Goal: Task Accomplishment & Management: Manage account settings

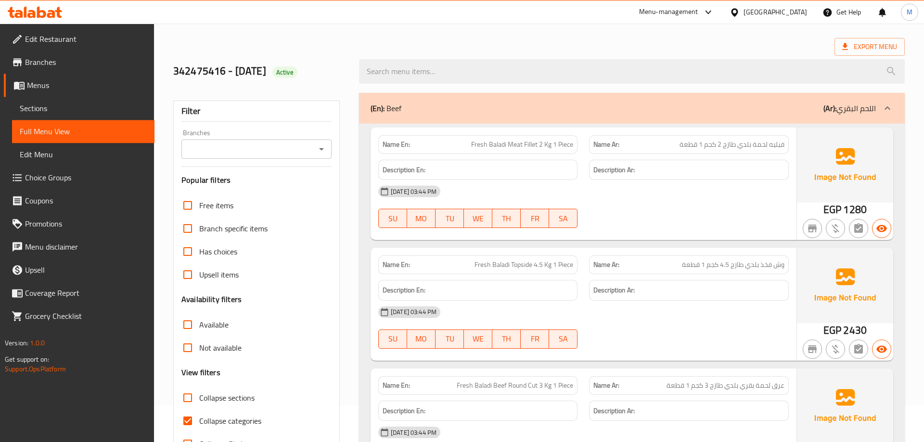
scroll to position [49, 0]
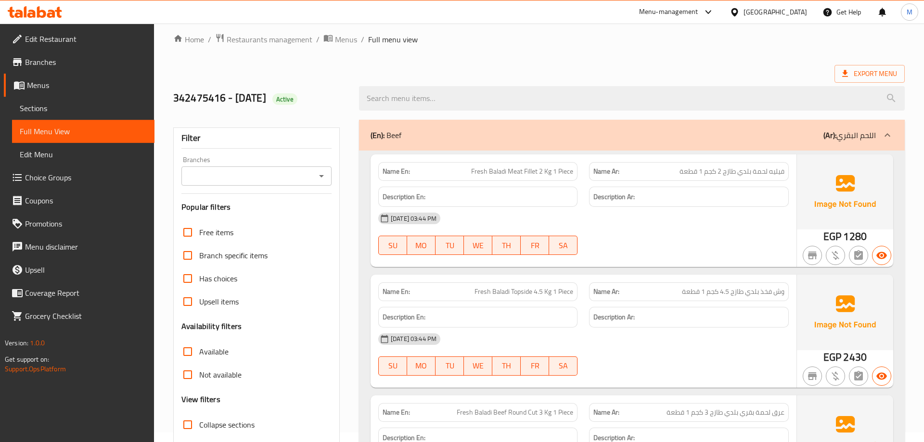
scroll to position [0, 0]
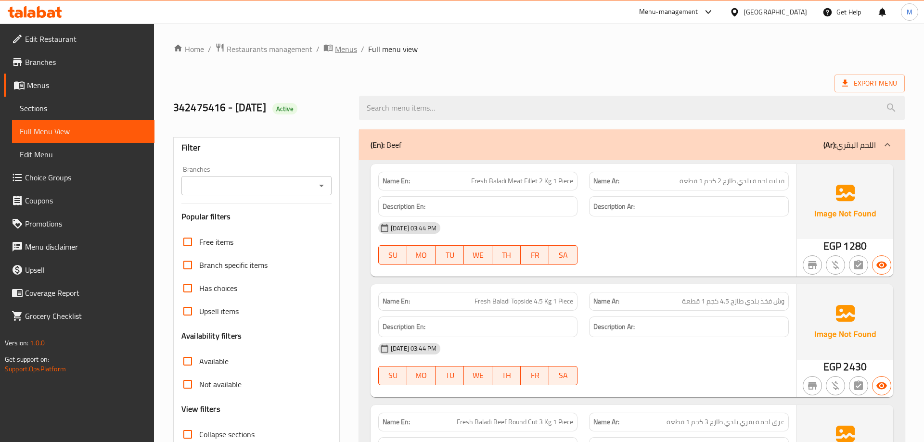
click at [341, 48] on span "Menus" at bounding box center [346, 49] width 22 height 12
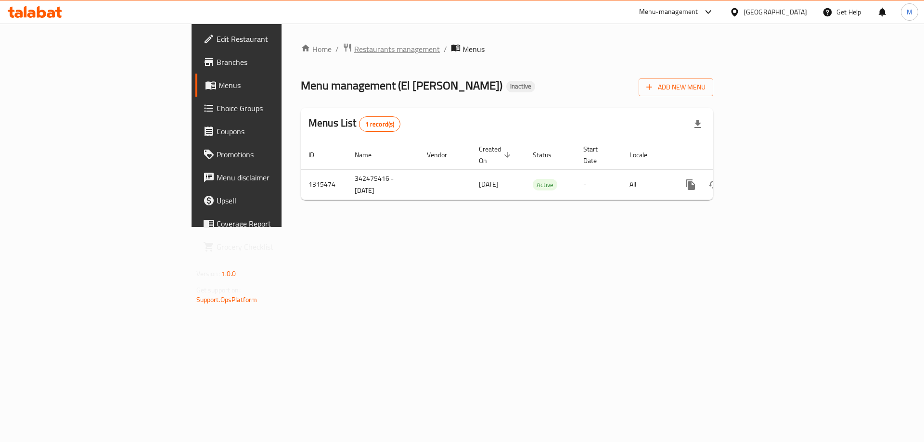
click at [354, 49] on span "Restaurants management" at bounding box center [397, 49] width 86 height 12
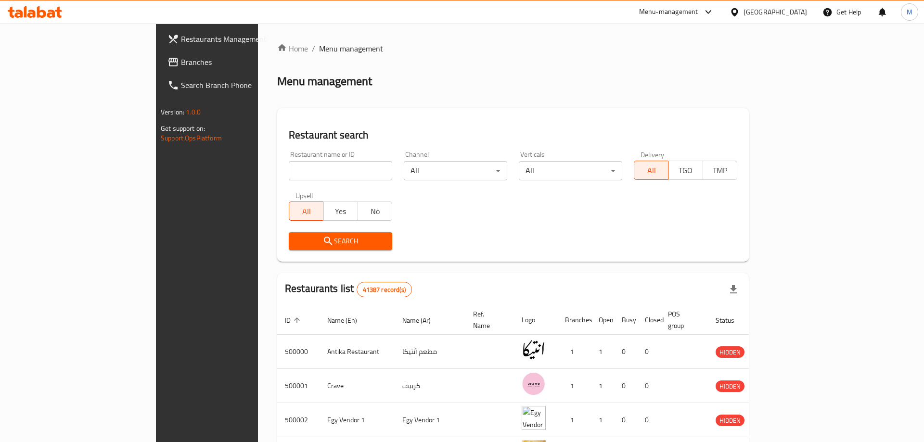
click at [792, 16] on div "[GEOGRAPHIC_DATA]" at bounding box center [776, 12] width 64 height 11
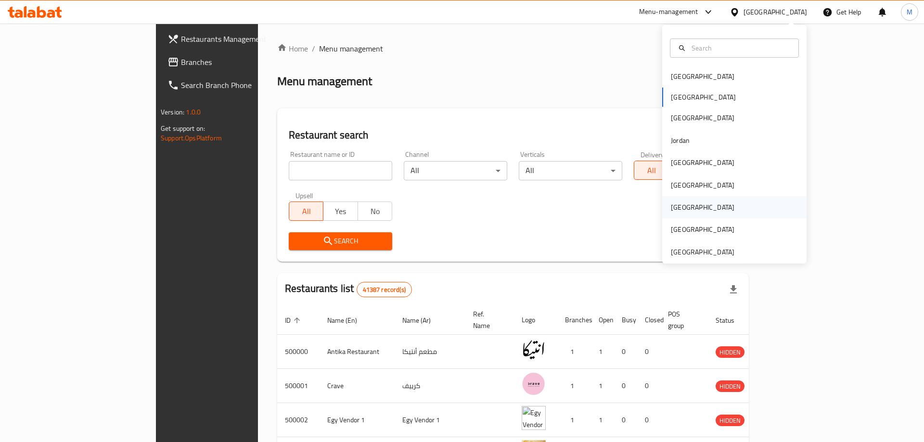
click at [702, 214] on div "[GEOGRAPHIC_DATA]" at bounding box center [734, 207] width 144 height 22
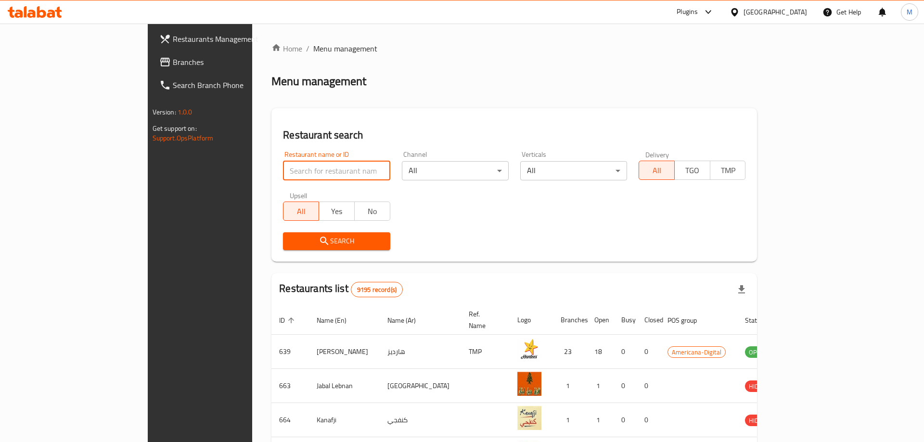
click at [348, 176] on input "search" at bounding box center [336, 170] width 107 height 19
paste input "Kaza Store"
type input "Kaza Store"
click at [283, 235] on button "Search" at bounding box center [336, 242] width 107 height 18
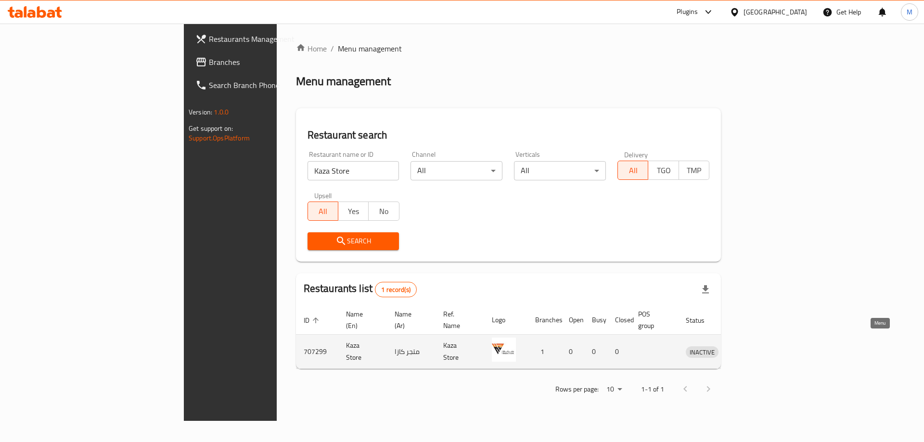
click at [756, 346] on link "enhanced table" at bounding box center [747, 352] width 18 height 12
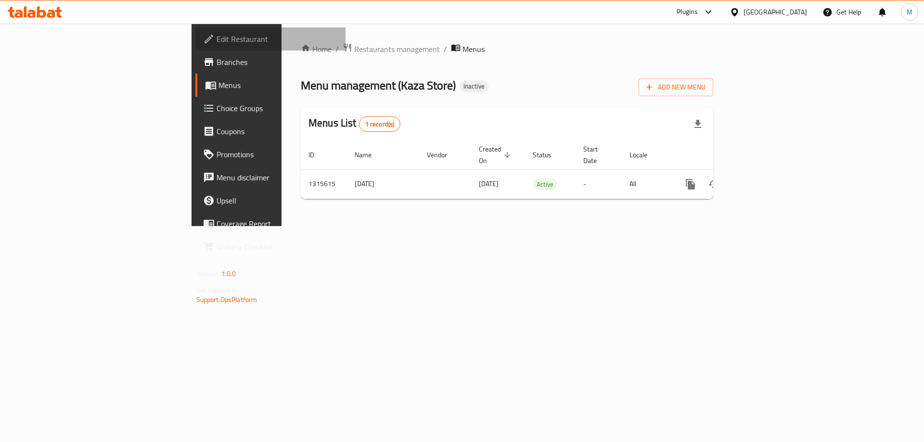
click at [217, 40] on span "Edit Restaurant" at bounding box center [278, 39] width 122 height 12
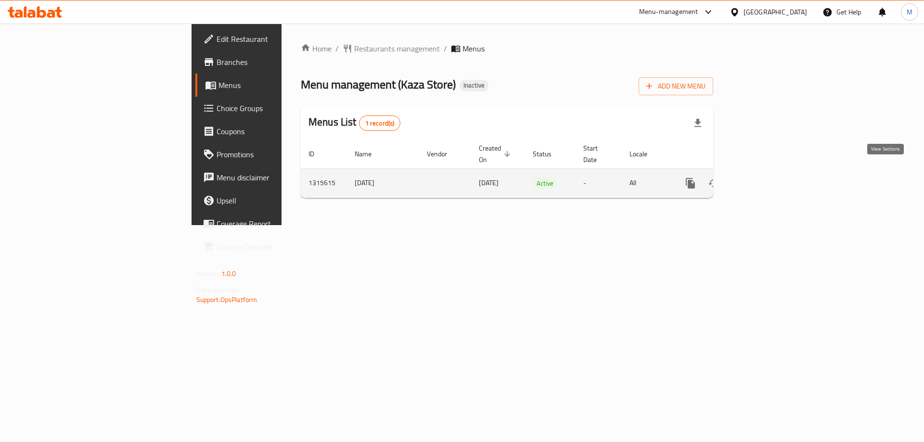
click at [766, 178] on icon "enhanced table" at bounding box center [760, 184] width 12 height 12
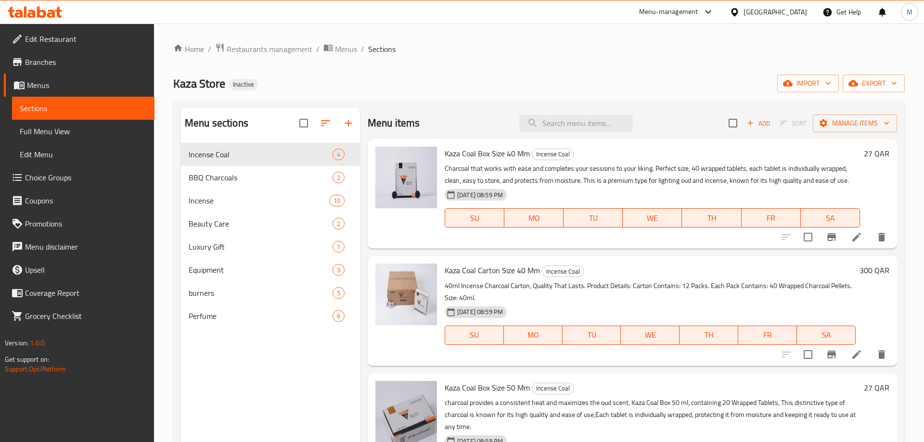
click at [529, 83] on div "Kaza Store Inactive import export" at bounding box center [539, 84] width 732 height 18
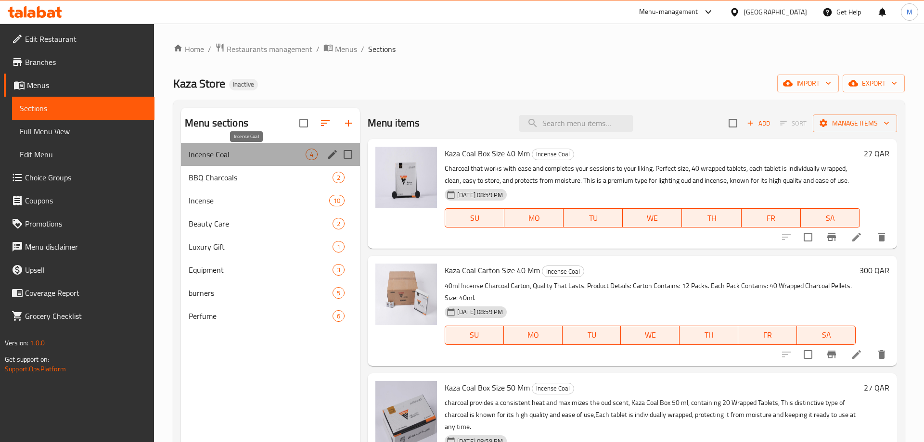
click at [231, 159] on span "Incense Coal" at bounding box center [247, 155] width 117 height 12
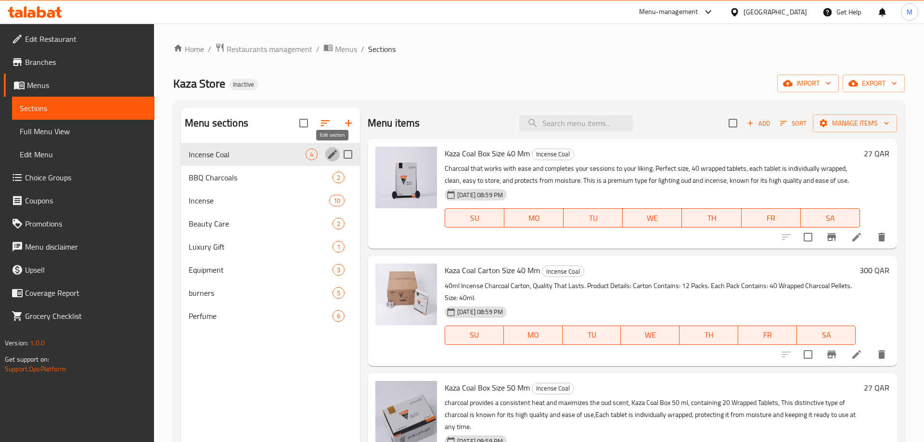
click at [329, 157] on icon "edit" at bounding box center [332, 154] width 9 height 9
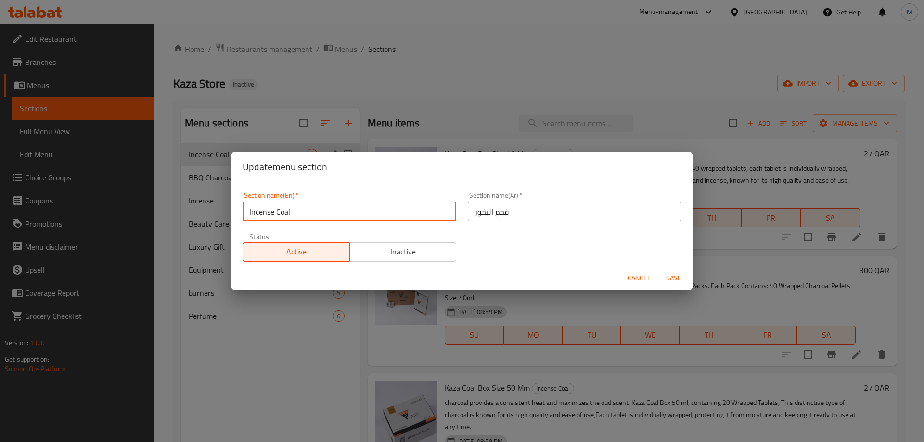
drag, startPoint x: 309, startPoint y: 212, endPoint x: 230, endPoint y: 210, distance: 79.5
click at [243, 210] on input "Incense Coal" at bounding box center [350, 211] width 214 height 19
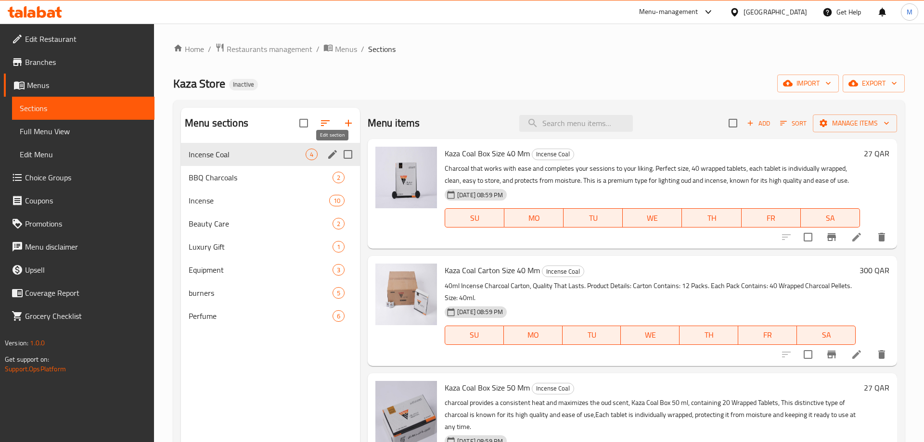
click at [332, 155] on icon "edit" at bounding box center [332, 154] width 9 height 9
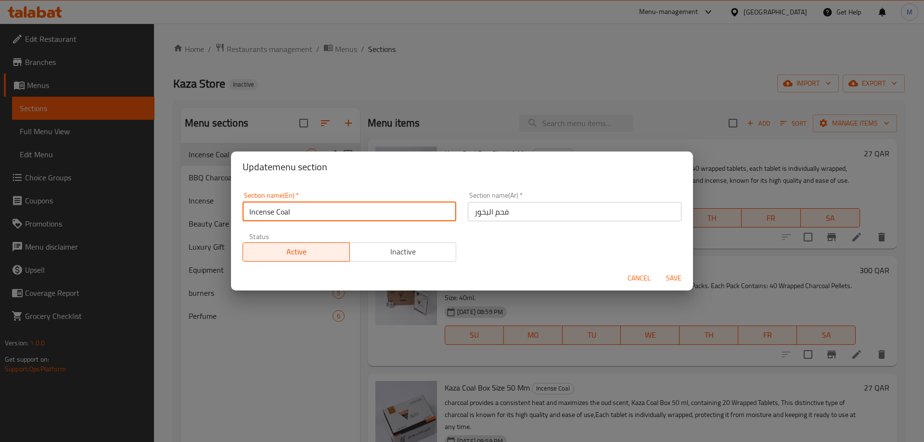
click at [291, 207] on input "Incense Coal" at bounding box center [350, 211] width 214 height 19
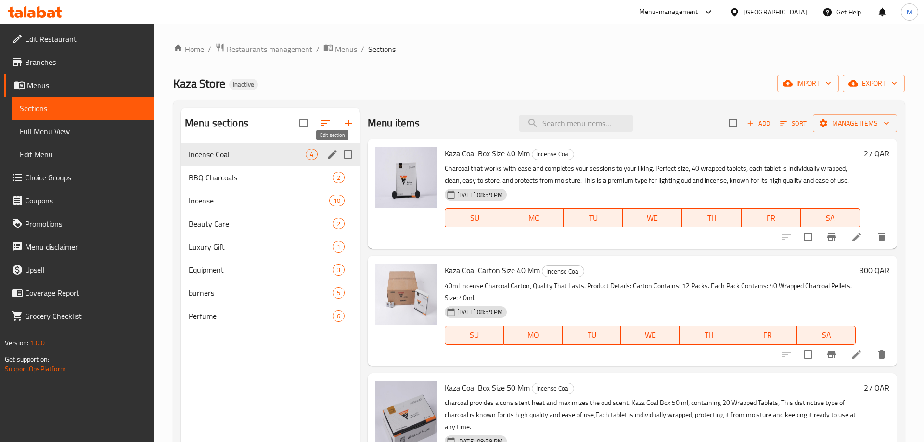
click at [329, 156] on icon "edit" at bounding box center [332, 154] width 9 height 9
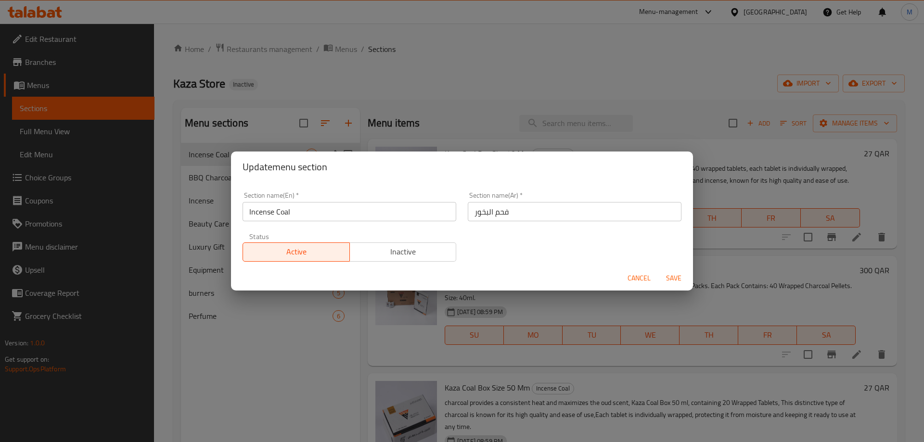
click at [638, 278] on span "Cancel" at bounding box center [639, 278] width 23 height 12
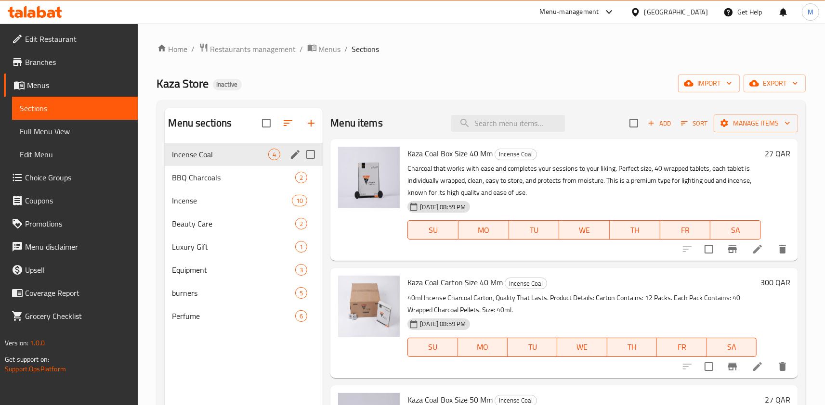
click at [555, 186] on p "Charcoal that works with ease and completes your sessions to your liking. Perfe…" at bounding box center [583, 181] width 353 height 36
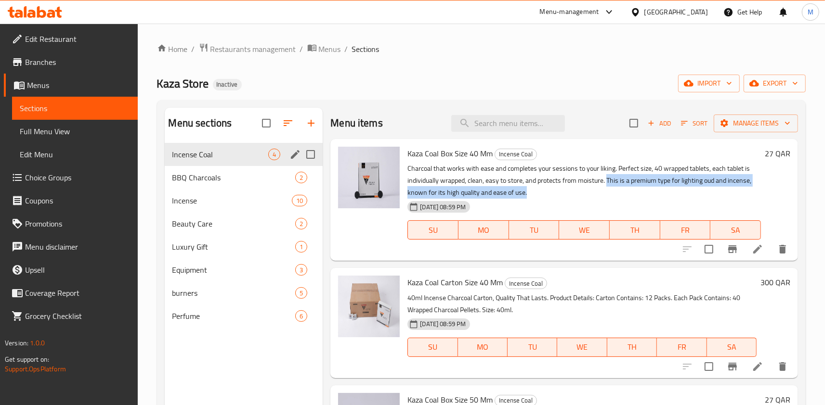
drag, startPoint x: 608, startPoint y: 180, endPoint x: 675, endPoint y: 190, distance: 67.7
click at [675, 190] on p "Charcoal that works with ease and completes your sessions to your liking. Perfe…" at bounding box center [583, 181] width 353 height 36
copy p "This is a premium type for lighting oud and incense, known for its high quality…"
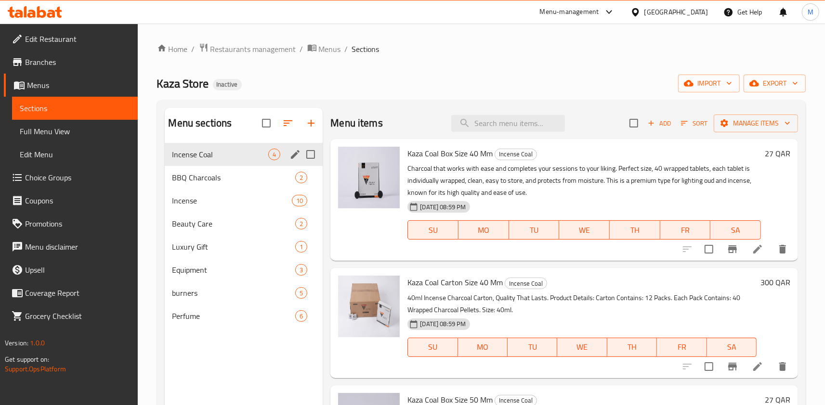
click at [521, 186] on p "Charcoal that works with ease and completes your sessions to your liking. Perfe…" at bounding box center [583, 181] width 353 height 36
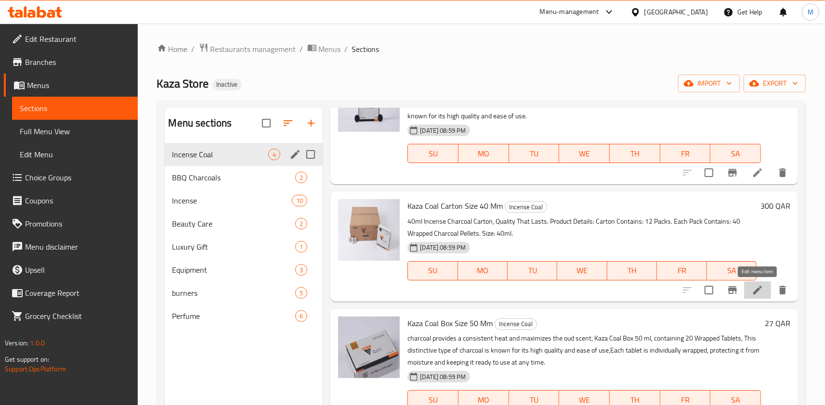
click at [752, 291] on icon at bounding box center [758, 291] width 12 height 12
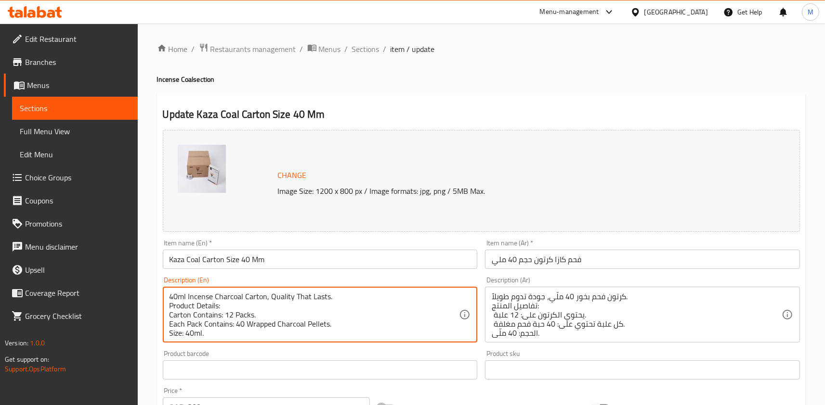
click at [202, 295] on textarea "40ml Incense Charcoal Carton, Quality That Lasts. Product Details: Carton Conta…" at bounding box center [314, 315] width 290 height 46
drag, startPoint x: 202, startPoint y: 295, endPoint x: 220, endPoint y: 332, distance: 41.6
click at [220, 332] on textarea "40ml Incense Charcoal Carton, Quality That Lasts. Product Details: Carton Conta…" at bounding box center [314, 315] width 290 height 46
click at [204, 301] on textarea "40ml Incense Charcoal Carton, Quality That Lasts. Product Details: Carton Conta…" at bounding box center [314, 315] width 290 height 46
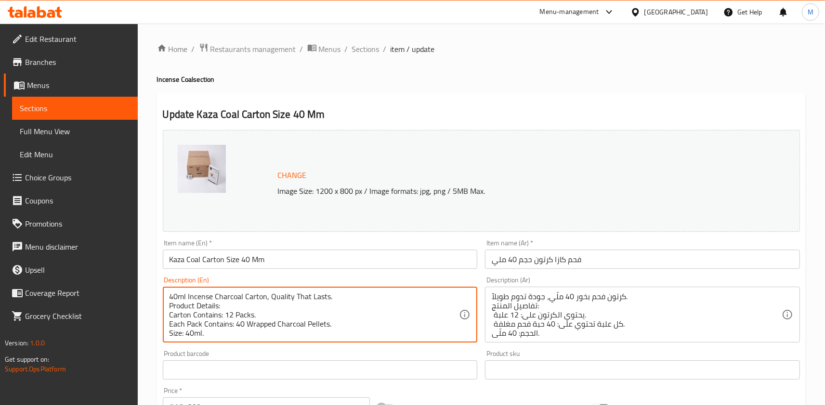
click at [193, 297] on textarea "40ml Incense Charcoal Carton, Quality That Lasts. Product Details: Carton Conta…" at bounding box center [314, 315] width 290 height 46
paste textarea "ml incense charcoal carton and quality that l"
click at [201, 306] on textarea "40 ml incense charcoal carton and quality that lasts. Product Details: Carton C…" at bounding box center [314, 315] width 290 height 46
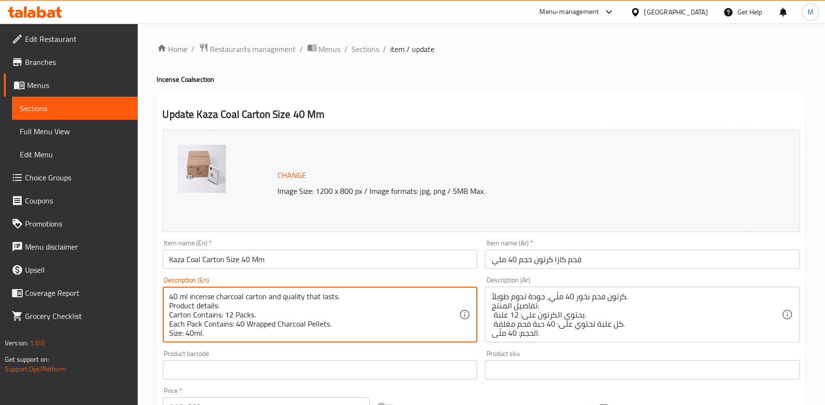
click at [197, 317] on textarea "40 ml incense charcoal carton and quality that lasts. Product details: Carton C…" at bounding box center [314, 315] width 290 height 46
drag, startPoint x: 197, startPoint y: 314, endPoint x: 202, endPoint y: 320, distance: 7.9
click at [197, 314] on textarea "40 ml incense charcoal carton and quality that lasts. Product details: Carton C…" at bounding box center [314, 315] width 290 height 46
click at [238, 316] on textarea "40 ml incense charcoal carton and quality that lasts. Product details: Carton c…" at bounding box center [314, 315] width 290 height 46
click at [191, 325] on textarea "40 ml incense charcoal carton and quality that lasts. Product details: Carton c…" at bounding box center [314, 315] width 290 height 46
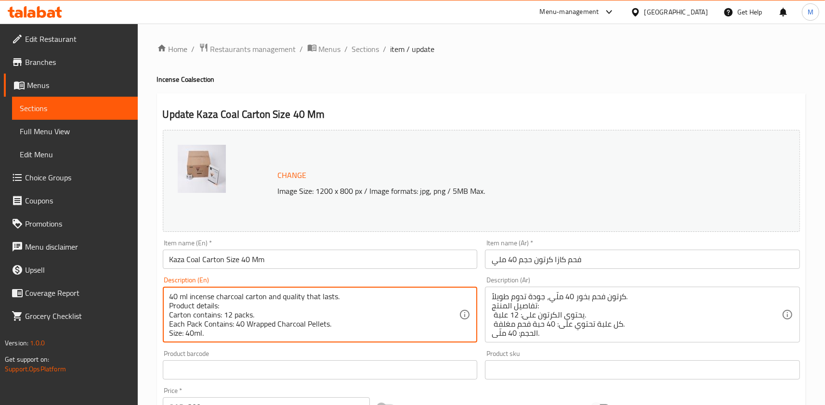
click at [191, 325] on textarea "40 ml incense charcoal carton and quality that lasts. Product details: Carton c…" at bounding box center [314, 315] width 290 height 46
paste textarea "pack contains 40 wrapped charcoal p"
click at [259, 333] on textarea "40 ml incense charcoal carton and quality that lasts. Product details: Carton c…" at bounding box center [314, 315] width 290 height 46
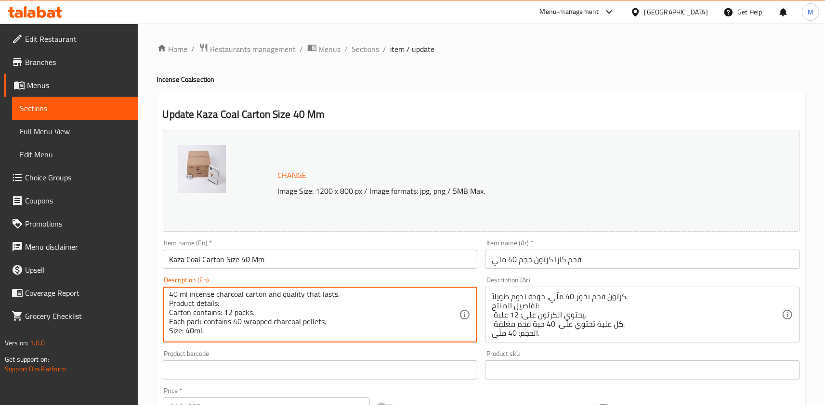
type textarea "40 ml incense charcoal carton and quality that lasts. Product details: Carton c…"
click at [481, 300] on div "Description (Ar) كرتون فحم بخور 40 ملّي، جودة تدوم طويلاً. تفاصيل المنتج: يحتوي…" at bounding box center [642, 310] width 323 height 74
drag, startPoint x: 233, startPoint y: 323, endPoint x: 322, endPoint y: 324, distance: 89.1
click at [322, 324] on textarea "40 ml incense charcoal carton and quality that lasts. Product details: Carton c…" at bounding box center [314, 315] width 290 height 46
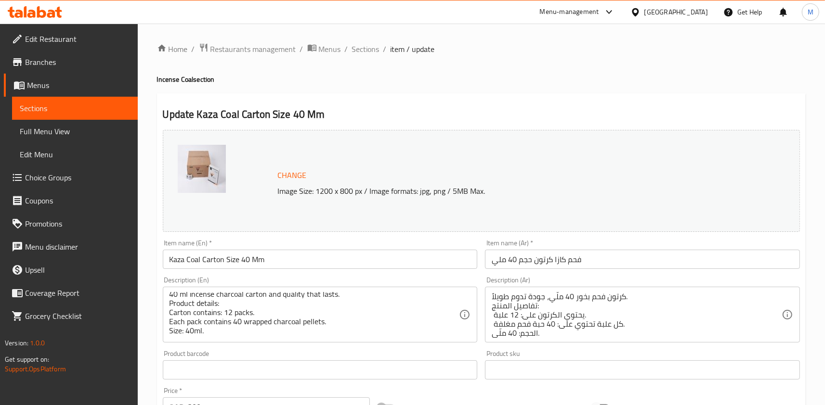
click at [470, 279] on div "Description (En) 40 ml incense charcoal carton and quality that lasts. Product …" at bounding box center [320, 310] width 315 height 66
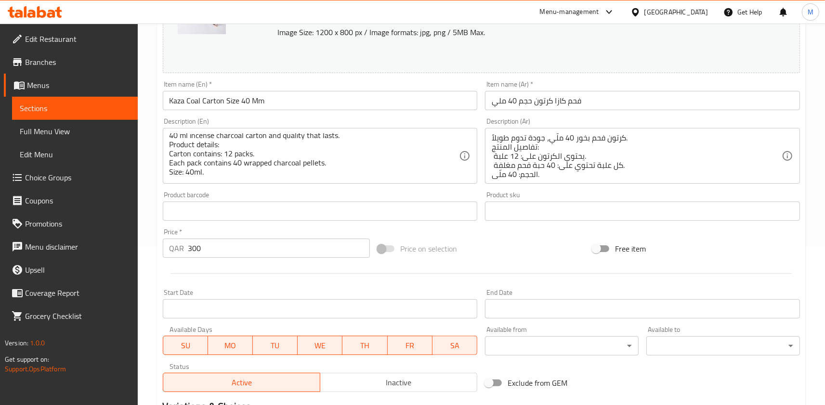
scroll to position [288, 0]
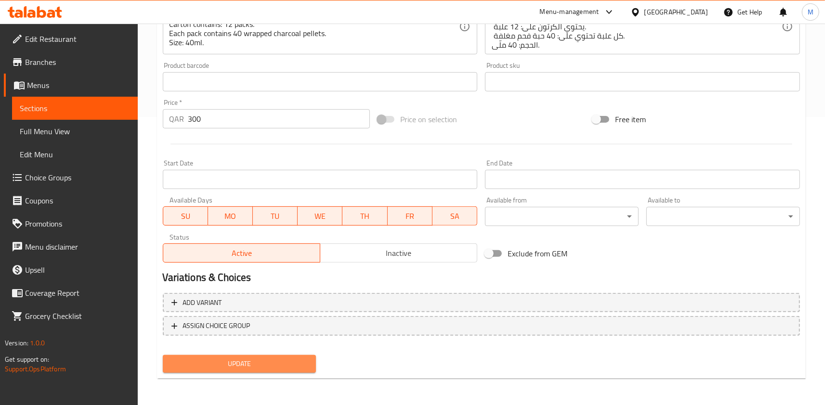
click at [245, 366] on span "Update" at bounding box center [239, 364] width 138 height 12
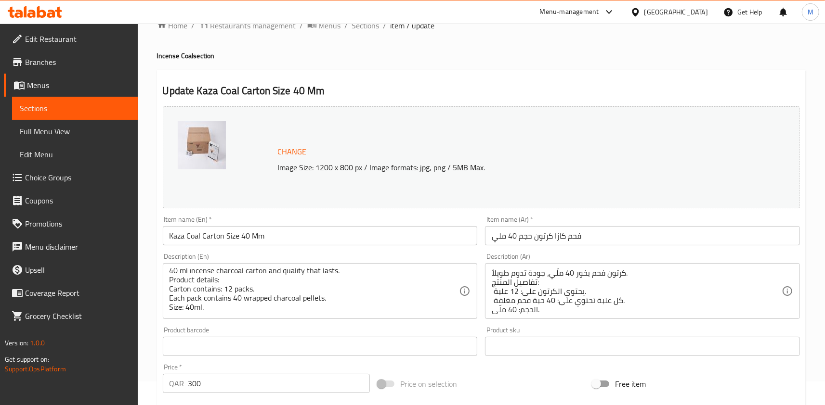
scroll to position [0, 0]
click at [366, 26] on span "Sections" at bounding box center [365, 26] width 27 height 12
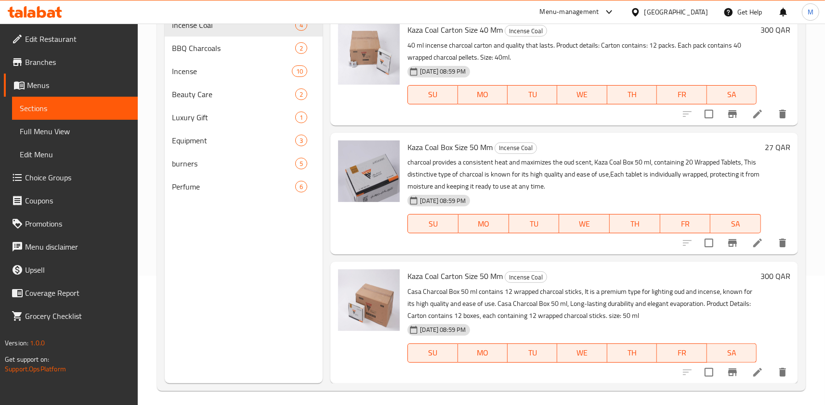
scroll to position [134, 0]
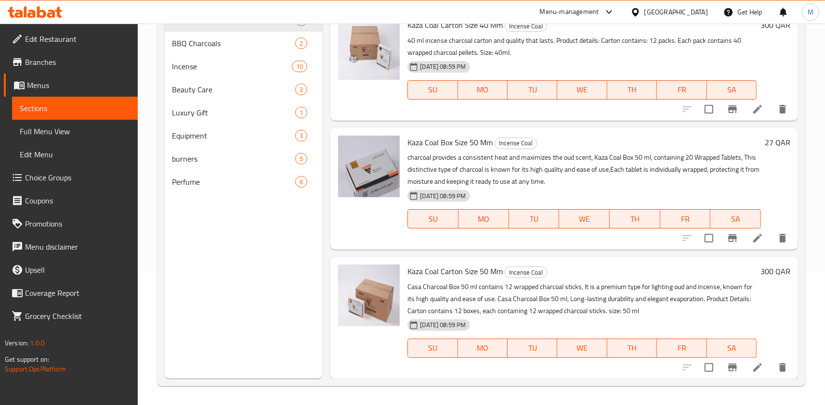
click at [330, 236] on div "Menu items Add Sort Manage items Kaza Coal Box Size 40 Mm Incense Coal Charcoal…" at bounding box center [560, 176] width 475 height 405
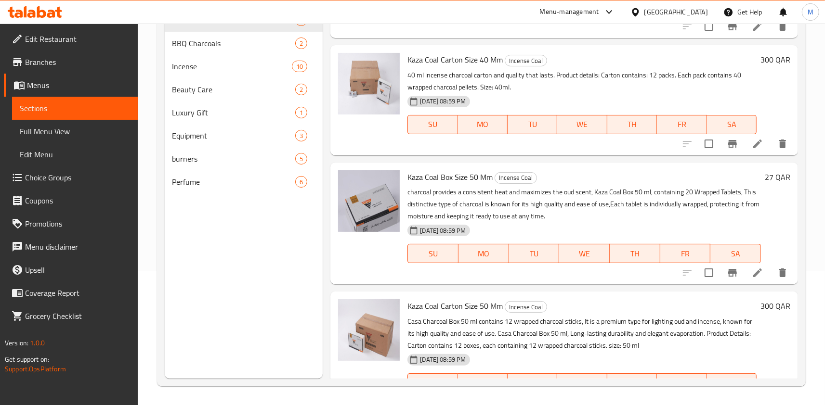
scroll to position [123, 0]
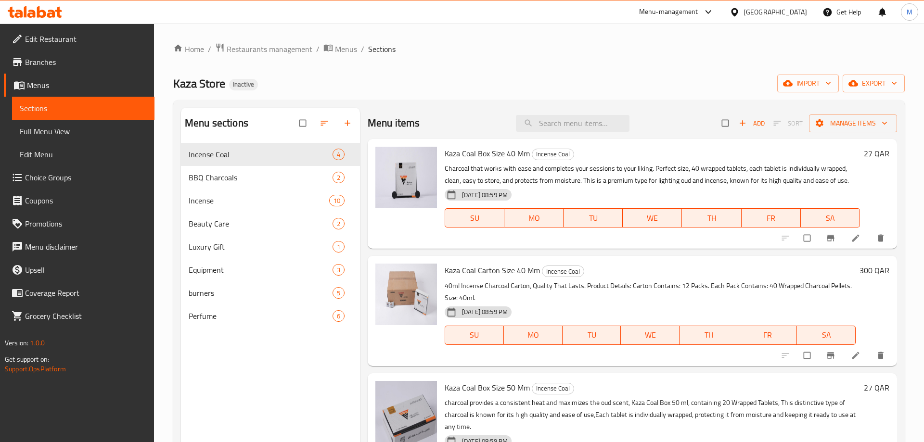
click at [80, 135] on span "Full Menu View" at bounding box center [83, 132] width 127 height 12
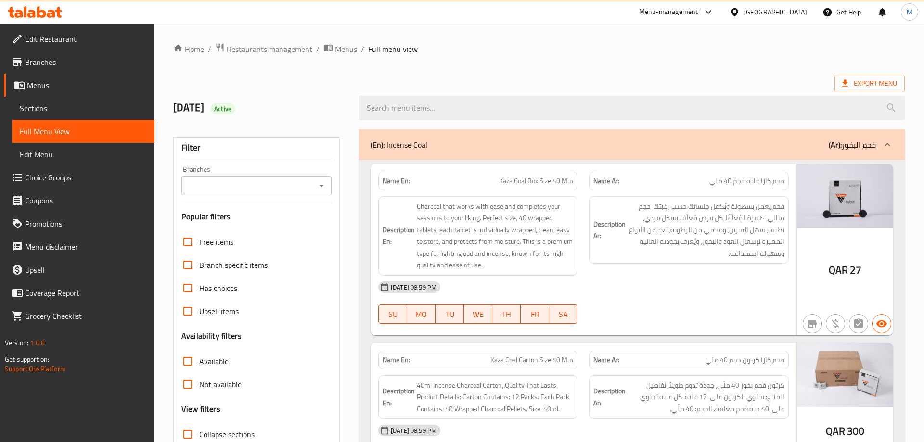
drag, startPoint x: 434, startPoint y: 145, endPoint x: 386, endPoint y: 150, distance: 48.3
click at [386, 150] on div "(En): Incense Coal (Ar): فحم البخور" at bounding box center [624, 145] width 506 height 12
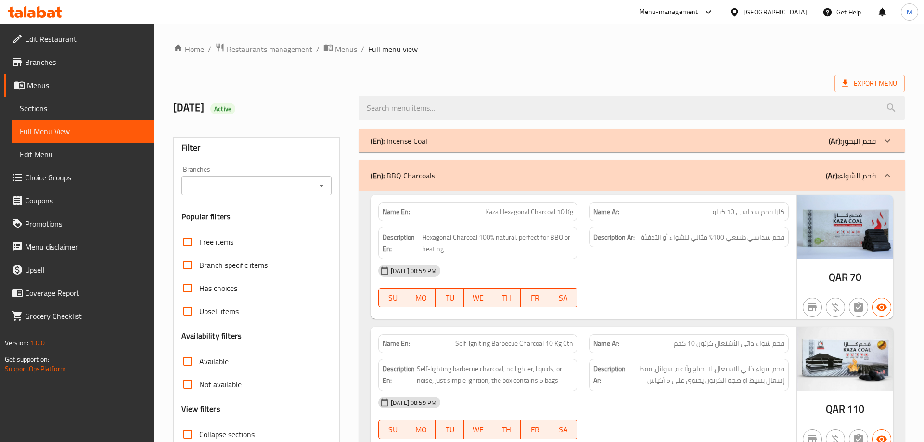
drag, startPoint x: 388, startPoint y: 145, endPoint x: 442, endPoint y: 150, distance: 54.6
click at [442, 150] on div "(En): Incense Coal (Ar): فحم البخور" at bounding box center [632, 141] width 546 height 23
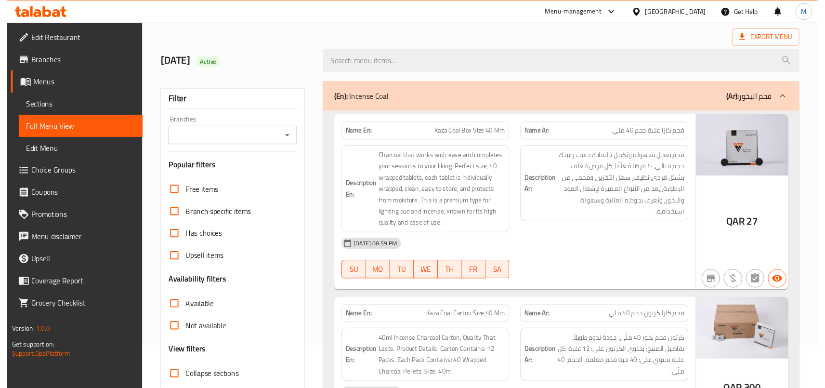
scroll to position [53, 0]
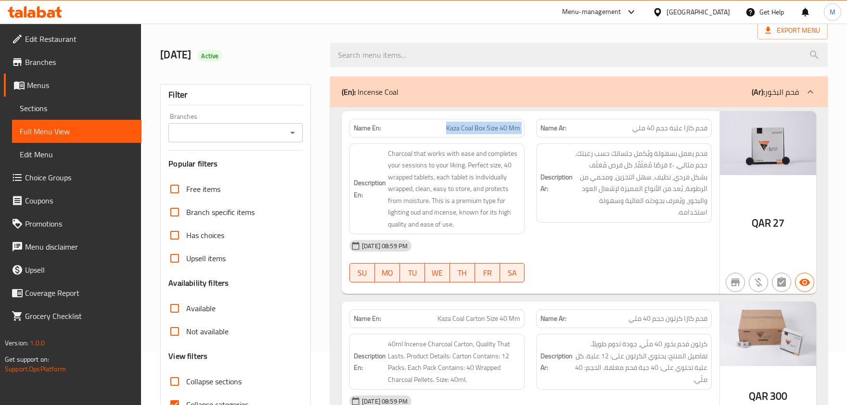
drag, startPoint x: 445, startPoint y: 128, endPoint x: 538, endPoint y: 131, distance: 92.5
click at [538, 131] on div "Name En: Kaza Coal Box Size 40 Mm Name Ar: فحم كازا علبة حجم 40 ملي" at bounding box center [531, 128] width 374 height 30
click at [537, 142] on div "Description Ar: فحم يعمل بسهولة ويُكمل جلساتك حسب رغبتك. حجم مثالي، ٤٠ قرصًا مُ…" at bounding box center [624, 189] width 187 height 103
click at [688, 130] on span "فحم كازا علبة حجم 40 ملي" at bounding box center [670, 128] width 75 height 10
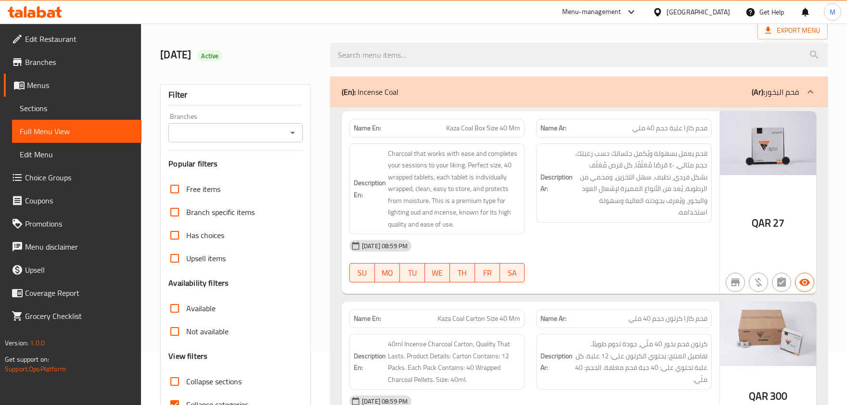
click at [688, 130] on span "فحم كازا علبة حجم 40 ملي" at bounding box center [670, 128] width 75 height 10
click at [647, 127] on span "فحم كازا علبة حجم 40 ملي" at bounding box center [670, 128] width 75 height 10
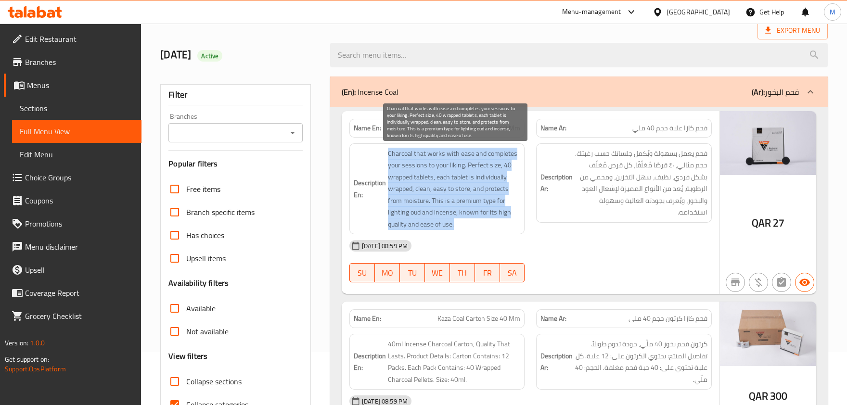
drag, startPoint x: 390, startPoint y: 153, endPoint x: 507, endPoint y: 223, distance: 136.1
click at [507, 223] on span "Charcoal that works with ease and completes your sessions to your liking. Perfe…" at bounding box center [454, 189] width 132 height 83
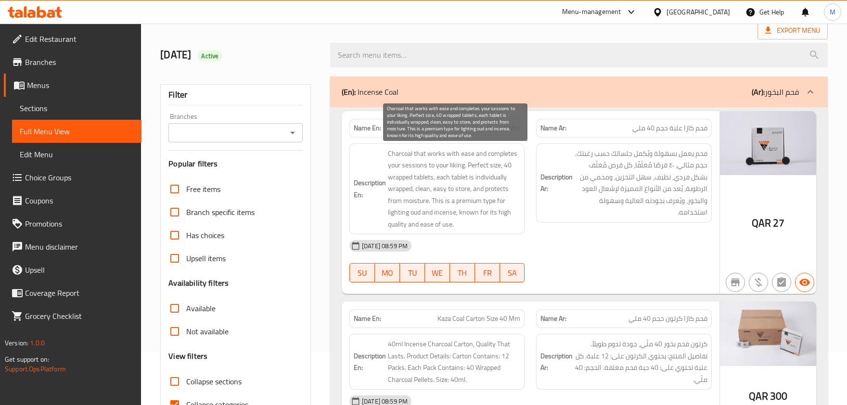
click at [507, 223] on span "Charcoal that works with ease and completes your sessions to your liking. Perfe…" at bounding box center [454, 189] width 132 height 83
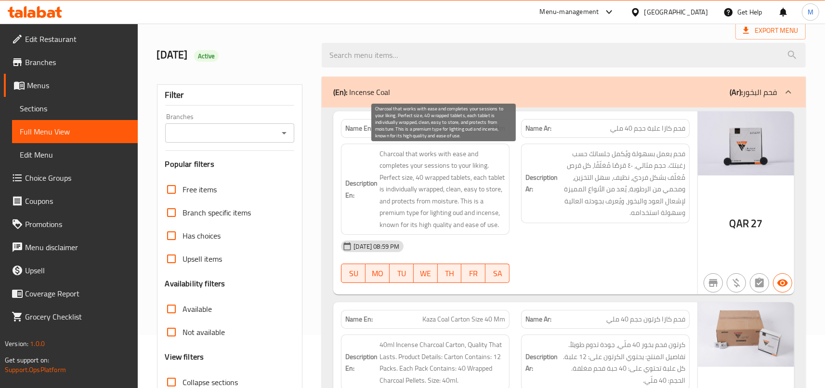
click at [465, 167] on span "Charcoal that works with ease and completes your sessions to your liking. Perfe…" at bounding box center [442, 189] width 126 height 83
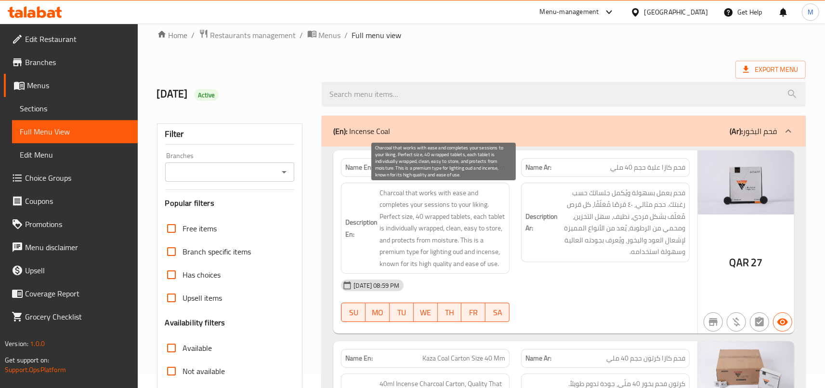
scroll to position [0, 0]
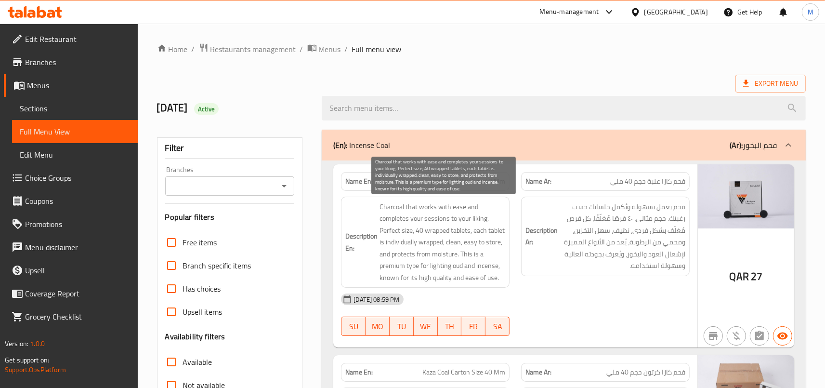
click at [481, 223] on span "Charcoal that works with ease and completes your sessions to your liking. Perfe…" at bounding box center [442, 242] width 126 height 83
click at [451, 220] on span "Charcoal that works with ease and completes your sessions to your liking. Perfe…" at bounding box center [442, 242] width 126 height 83
click at [414, 211] on span "Charcoal that works with ease and completes your sessions to your liking. Perfe…" at bounding box center [442, 242] width 126 height 83
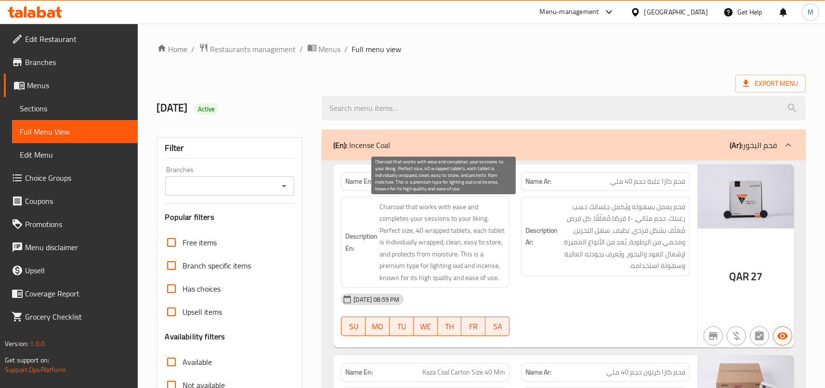
click at [445, 209] on span "Charcoal that works with ease and completes your sessions to your liking. Perfe…" at bounding box center [442, 242] width 126 height 83
click at [403, 205] on span "Charcoal that works with ease and completes your sessions to your liking. Perfe…" at bounding box center [442, 242] width 126 height 83
click at [480, 210] on span "Charcoal that works with ease and completes your sessions to your liking. Perfe…" at bounding box center [442, 242] width 126 height 83
drag, startPoint x: 383, startPoint y: 208, endPoint x: 489, endPoint y: 208, distance: 105.9
click at [489, 208] on span "Charcoal that works with ease and completes your sessions to your liking. Perfe…" at bounding box center [442, 242] width 126 height 83
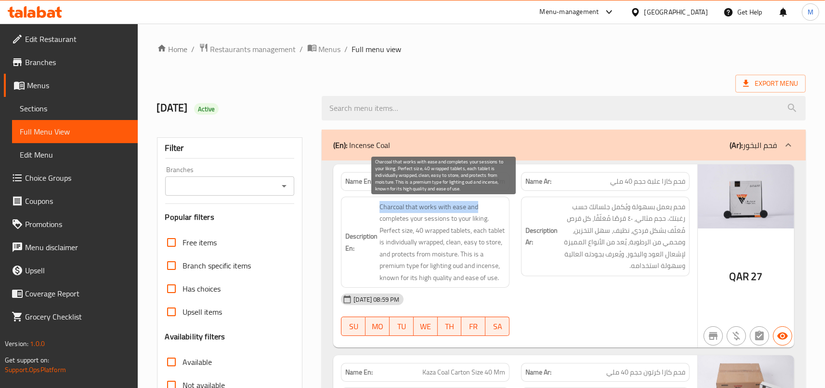
click at [476, 210] on span "Charcoal that works with ease and completes your sessions to your liking. Perfe…" at bounding box center [442, 242] width 126 height 83
drag, startPoint x: 401, startPoint y: 219, endPoint x: 514, endPoint y: 222, distance: 113.7
click at [505, 222] on span "Charcoal that works with ease and completes your sessions to your liking. Perfe…" at bounding box center [442, 242] width 126 height 83
click at [464, 231] on span "Charcoal that works with ease and completes your sessions to your liking. Perfe…" at bounding box center [442, 242] width 126 height 83
click at [436, 228] on span "Charcoal that works with ease and completes your sessions to your liking. Perfe…" at bounding box center [442, 242] width 126 height 83
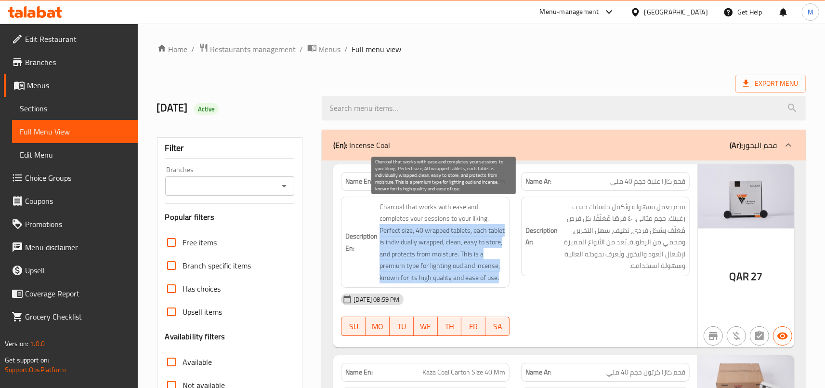
drag, startPoint x: 382, startPoint y: 231, endPoint x: 499, endPoint y: 289, distance: 130.3
click at [499, 284] on span "Charcoal that works with ease and completes your sessions to your liking. Perfe…" at bounding box center [442, 242] width 126 height 83
click at [441, 235] on span "Charcoal that works with ease and completes your sessions to your liking. Perfe…" at bounding box center [442, 242] width 126 height 83
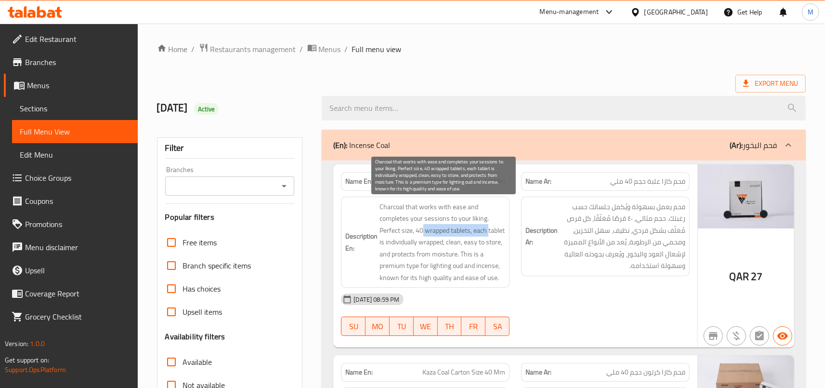
drag, startPoint x: 424, startPoint y: 232, endPoint x: 492, endPoint y: 232, distance: 67.9
click at [492, 232] on span "Charcoal that works with ease and completes your sessions to your liking. Perfe…" at bounding box center [442, 242] width 126 height 83
click at [464, 245] on span "Charcoal that works with ease and completes your sessions to your liking. Perfe…" at bounding box center [442, 242] width 126 height 83
drag, startPoint x: 382, startPoint y: 241, endPoint x: 495, endPoint y: 246, distance: 113.2
click at [495, 246] on span "Charcoal that works with ease and completes your sessions to your liking. Perfe…" at bounding box center [442, 242] width 126 height 83
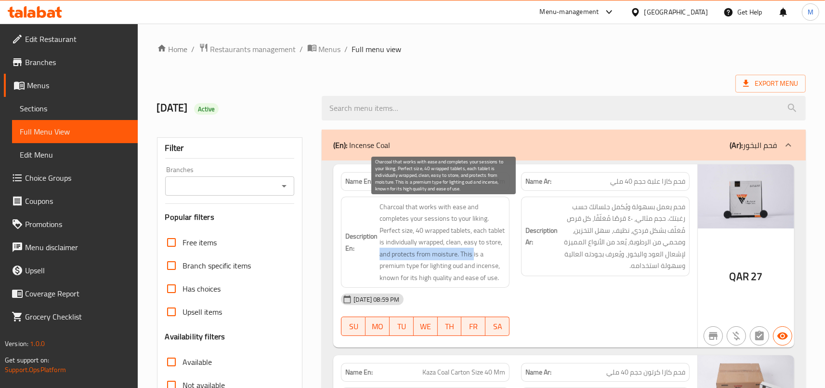
drag, startPoint x: 408, startPoint y: 253, endPoint x: 506, endPoint y: 258, distance: 97.9
click at [505, 258] on span "Charcoal that works with ease and completes your sessions to your liking. Perfe…" at bounding box center [442, 242] width 126 height 83
click at [490, 259] on span "Charcoal that works with ease and completes your sessions to your liking. Perfe…" at bounding box center [442, 242] width 126 height 83
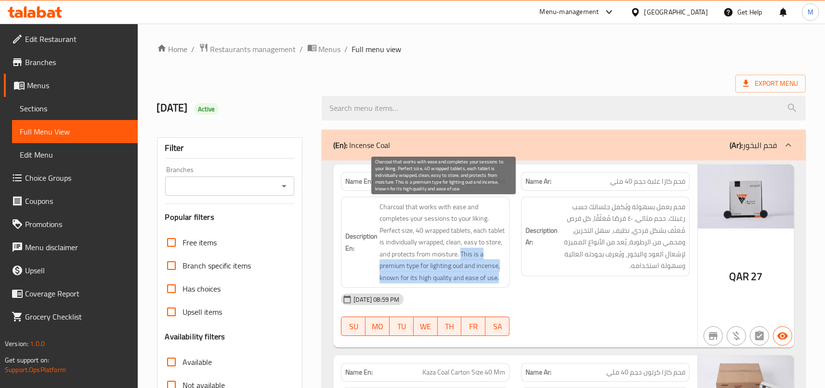
drag, startPoint x: 489, startPoint y: 253, endPoint x: 506, endPoint y: 285, distance: 35.5
click at [505, 284] on span "Charcoal that works with ease and completes your sessions to your liking. Perfe…" at bounding box center [442, 242] width 126 height 83
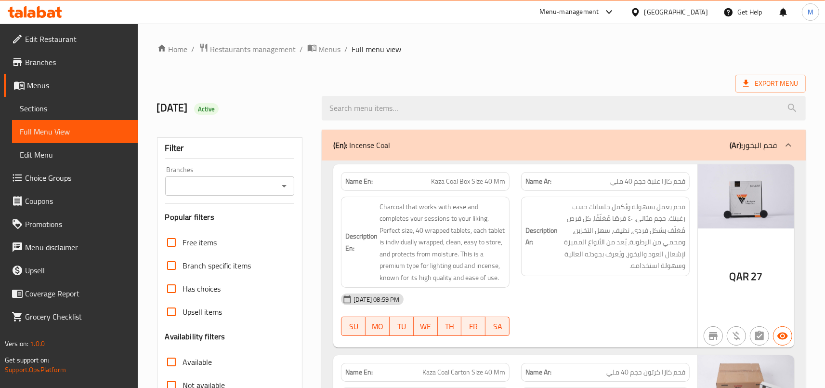
click at [648, 285] on div "Description Ar: فحم يعمل بسهولة ويُكمل جلساتك حسب رغبتك. حجم مثالي، ٤٠ قرصًا مُ…" at bounding box center [605, 242] width 180 height 103
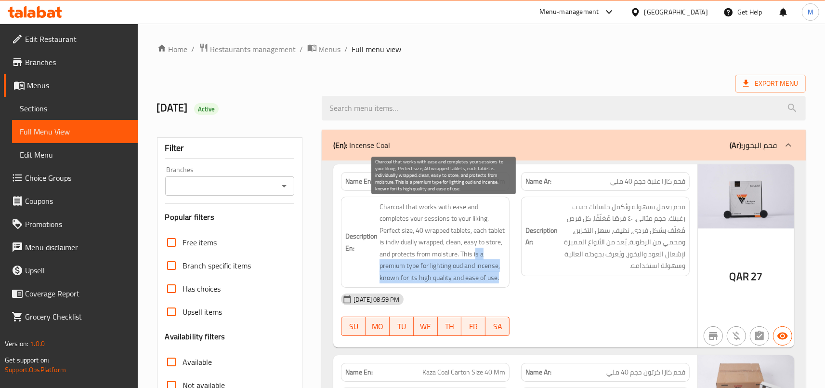
drag, startPoint x: 384, startPoint y: 265, endPoint x: 503, endPoint y: 291, distance: 121.2
click at [503, 284] on span "Charcoal that works with ease and completes your sessions to your liking. Perfe…" at bounding box center [442, 242] width 126 height 83
click at [439, 281] on span "Charcoal that works with ease and completes your sessions to your liking. Perfe…" at bounding box center [442, 242] width 126 height 83
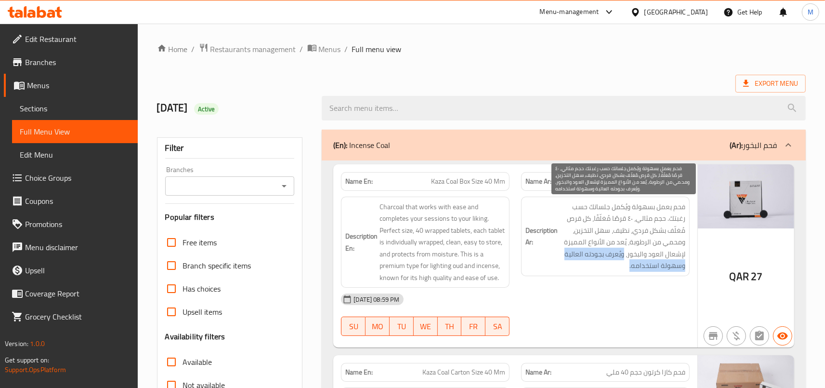
drag, startPoint x: 625, startPoint y: 255, endPoint x: 565, endPoint y: 266, distance: 61.6
click at [565, 266] on span "فحم يعمل بسهولة ويُكمل جلساتك حسب رغبتك. حجم مثالي، ٤٠ قرصًا مُغلّفًا، كل قرص م…" at bounding box center [622, 236] width 126 height 71
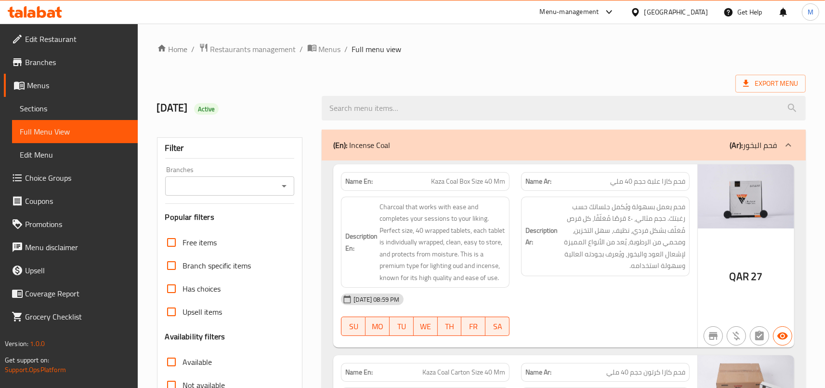
click at [525, 294] on div "Description Ar: فحم يعمل بسهولة ويُكمل جلساتك حسب رغبتك. حجم مثالي، ٤٠ قرصًا مُ…" at bounding box center [605, 242] width 180 height 103
click at [545, 280] on div "Description Ar: فحم يعمل بسهولة ويُكمل جلساتك حسب رغبتك. حجم مثالي، ٤٠ قرصًا مُ…" at bounding box center [605, 242] width 180 height 103
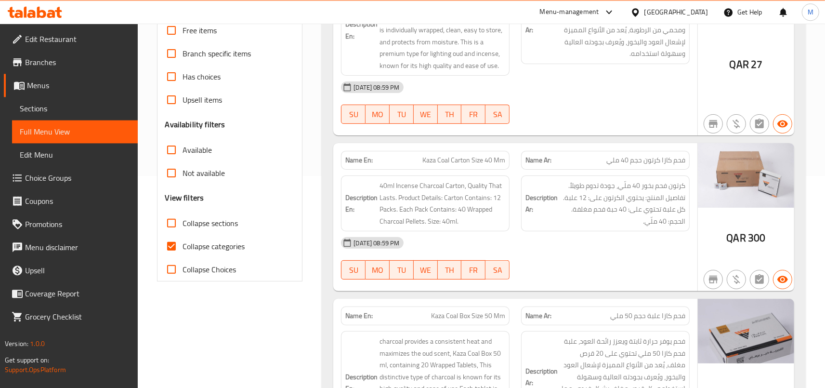
scroll to position [212, 0]
drag, startPoint x: 424, startPoint y: 172, endPoint x: 511, endPoint y: 172, distance: 87.1
click at [511, 172] on div "Name En: Kaza Coal Carton Size 40 Mm" at bounding box center [425, 160] width 180 height 30
click at [508, 169] on div "Name En: Kaza Coal Carton Size 40 Mm" at bounding box center [425, 160] width 169 height 19
drag, startPoint x: 671, startPoint y: 167, endPoint x: 603, endPoint y: 162, distance: 68.1
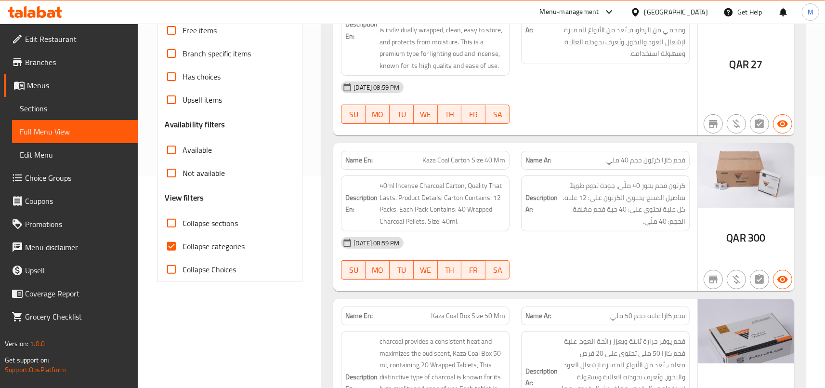
click at [603, 162] on div "Name Ar: فحم كازا كرتون حجم 40 ملي" at bounding box center [605, 160] width 180 height 30
drag, startPoint x: 423, startPoint y: 172, endPoint x: 511, endPoint y: 174, distance: 88.1
click at [511, 174] on div "Name En: Kaza Coal Carton Size 40 Mm" at bounding box center [425, 160] width 180 height 30
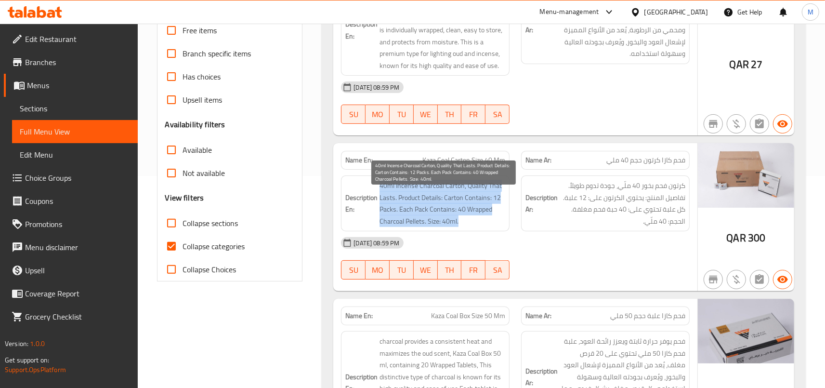
drag, startPoint x: 383, startPoint y: 198, endPoint x: 495, endPoint y: 240, distance: 119.3
click at [495, 227] on span "40ml Incense Charcoal Carton, Quality That Lasts. Product Details: Carton Conta…" at bounding box center [442, 203] width 126 height 47
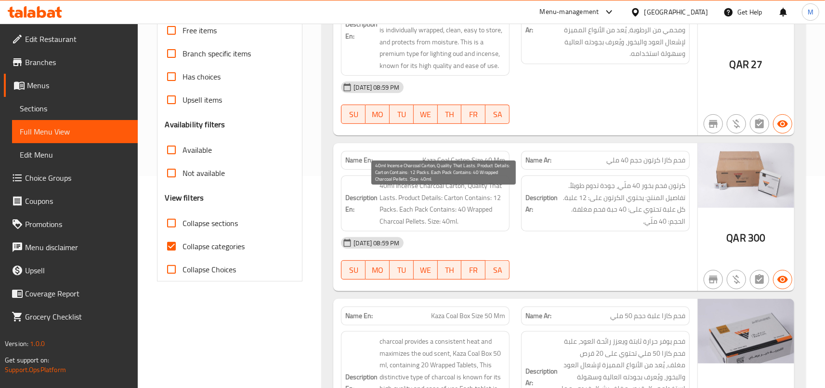
click at [495, 231] on div "Description En: 40ml Incense Charcoal Carton, Quality That Lasts. Product Detai…" at bounding box center [425, 203] width 169 height 56
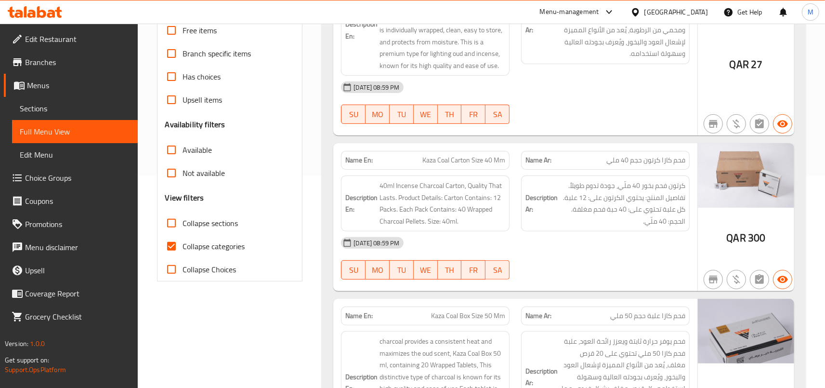
click at [454, 165] on span "Kaza Coal Carton Size 40 Mm" at bounding box center [463, 160] width 83 height 10
click at [682, 165] on span "فحم كازا كرتون حجم 40 ملي" at bounding box center [645, 160] width 79 height 10
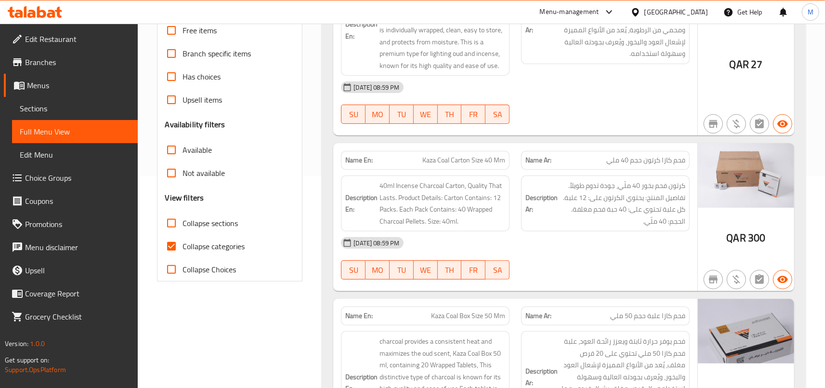
click at [682, 165] on span "فحم كازا كرتون حجم 40 ملي" at bounding box center [645, 160] width 79 height 10
click at [659, 165] on span "فحم كازا كرتون حجم 40 ملي" at bounding box center [645, 160] width 79 height 10
click at [473, 165] on span "Kaza Coal Carton Size 40 Mm" at bounding box center [463, 160] width 83 height 10
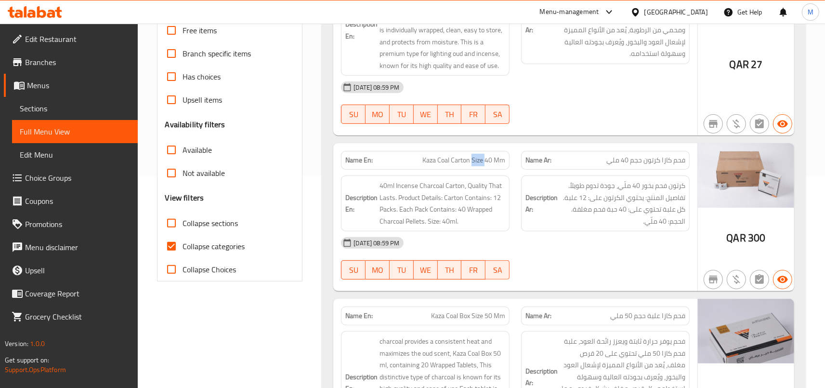
click at [473, 165] on span "Kaza Coal Carton Size 40 Mm" at bounding box center [463, 160] width 83 height 10
click at [417, 190] on div "Description En: 40ml Incense Charcoal Carton, Quality That Lasts. Product Detai…" at bounding box center [425, 203] width 169 height 56
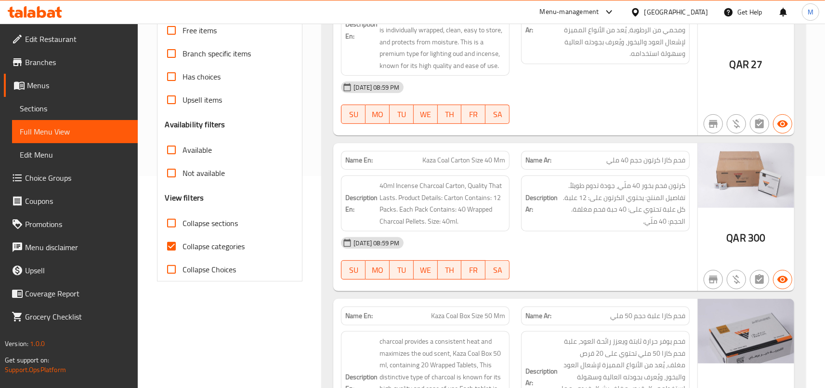
click at [412, 207] on span "40ml Incense Charcoal Carton, Quality That Lasts. Product Details: Carton Conta…" at bounding box center [442, 203] width 126 height 47
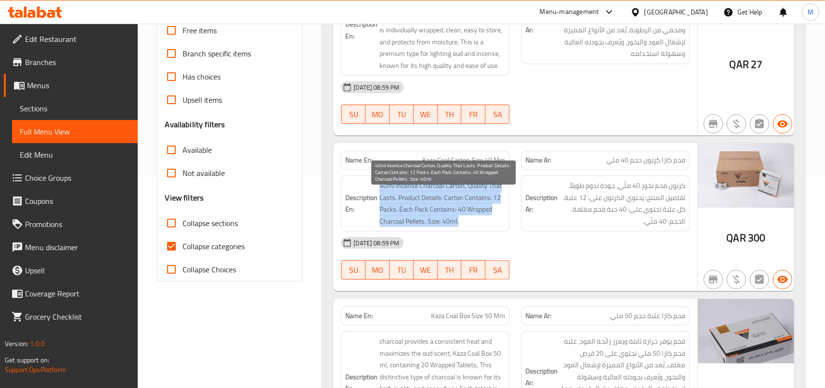
drag, startPoint x: 383, startPoint y: 196, endPoint x: 480, endPoint y: 229, distance: 102.2
click at [480, 227] on span "40ml Incense Charcoal Carton, Quality That Lasts. Product Details: Carton Conta…" at bounding box center [442, 203] width 126 height 47
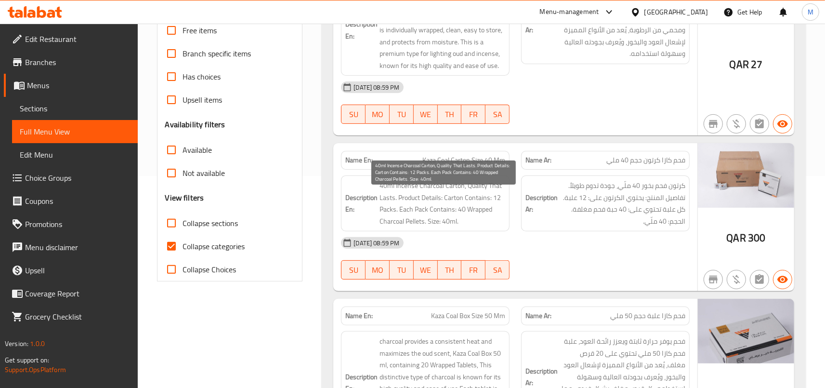
click at [480, 227] on span "40ml Incense Charcoal Carton, Quality That Lasts. Product Details: Carton Conta…" at bounding box center [442, 203] width 126 height 47
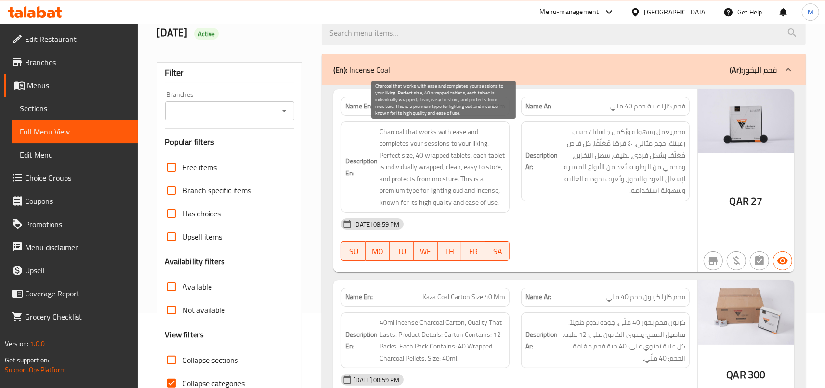
scroll to position [53, 0]
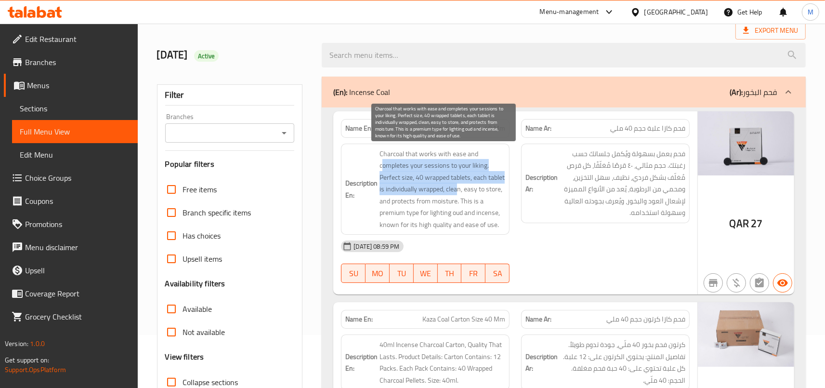
drag, startPoint x: 384, startPoint y: 165, endPoint x: 477, endPoint y: 184, distance: 94.3
click at [477, 184] on span "Charcoal that works with ease and completes your sessions to your liking. Perfe…" at bounding box center [442, 189] width 126 height 83
click at [455, 193] on span "Charcoal that works with ease and completes your sessions to your liking. Perfe…" at bounding box center [442, 189] width 126 height 83
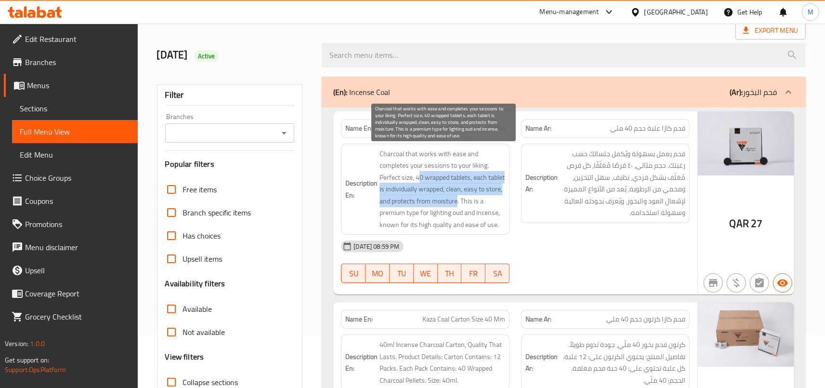
drag, startPoint x: 423, startPoint y: 177, endPoint x: 484, endPoint y: 199, distance: 65.3
click at [484, 199] on span "Charcoal that works with ease and completes your sessions to your liking. Perfe…" at bounding box center [442, 189] width 126 height 83
click at [477, 201] on span "Charcoal that works with ease and completes your sessions to your liking. Perfe…" at bounding box center [442, 189] width 126 height 83
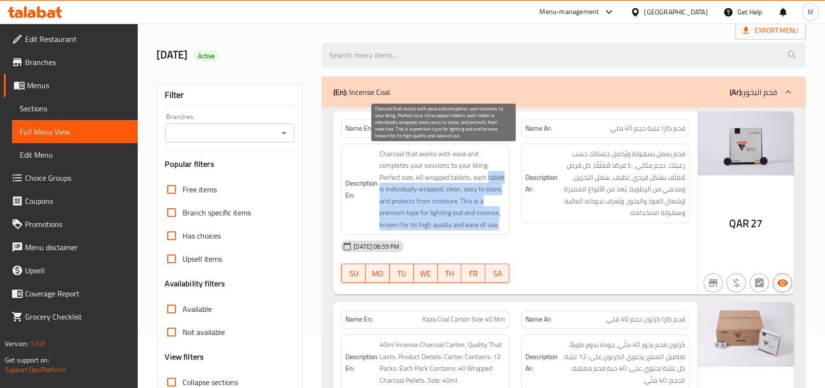
drag, startPoint x: 382, startPoint y: 189, endPoint x: 501, endPoint y: 236, distance: 127.8
click at [501, 231] on span "Charcoal that works with ease and completes your sessions to your liking. Perfe…" at bounding box center [442, 189] width 126 height 83
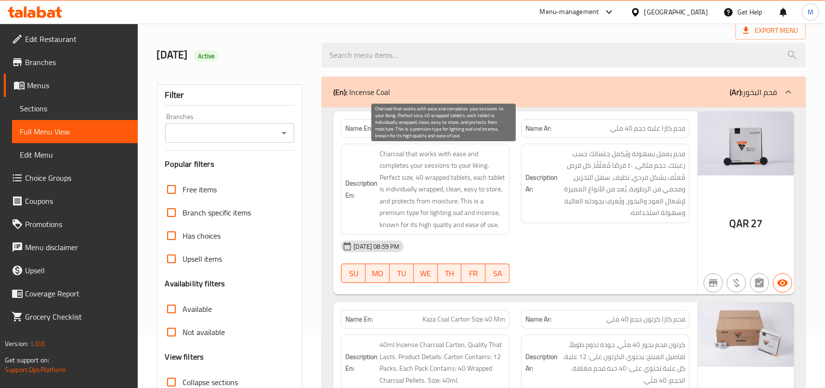
click at [478, 231] on span "Charcoal that works with ease and completes your sessions to your liking. Perfe…" at bounding box center [442, 189] width 126 height 83
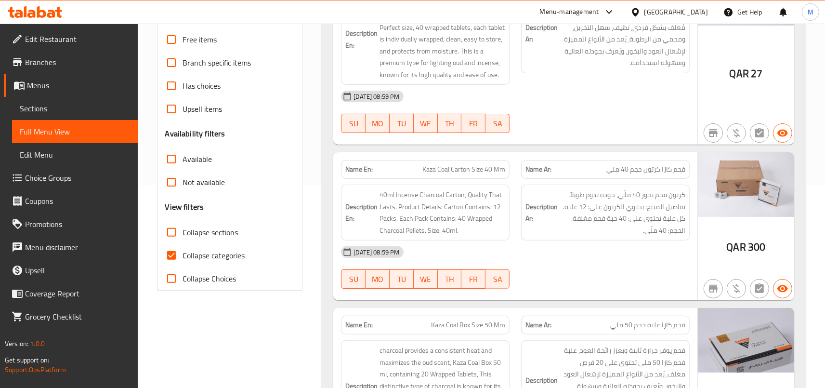
scroll to position [212, 0]
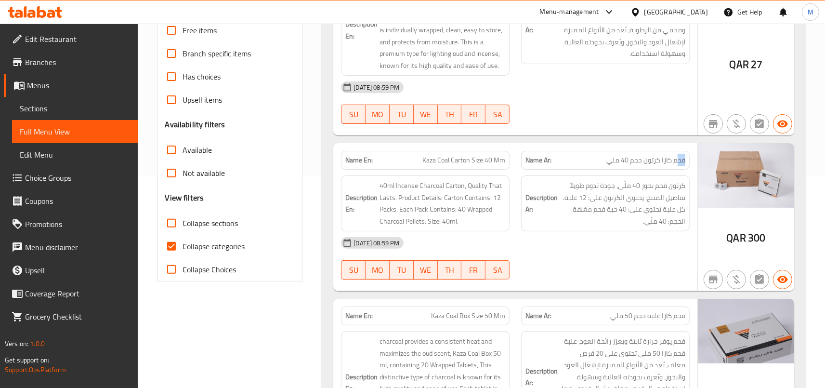
drag, startPoint x: 682, startPoint y: 171, endPoint x: 575, endPoint y: 168, distance: 106.9
click at [575, 165] on p "Name Ar: فحم كازا كرتون حجم 40 ملي" at bounding box center [605, 160] width 160 height 10
click at [424, 165] on span "Kaza Coal Carton Size 40 Mm" at bounding box center [463, 160] width 83 height 10
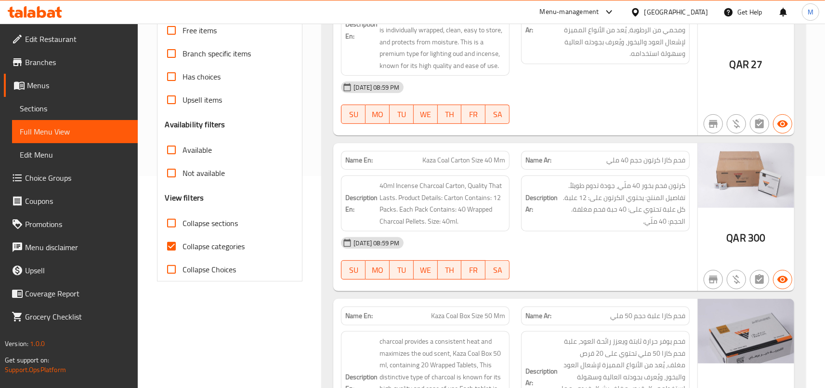
click at [424, 165] on span "Kaza Coal Carton Size 40 Mm" at bounding box center [463, 160] width 83 height 10
click at [435, 165] on span "Kaza Coal Carton Size 40 Mm" at bounding box center [463, 160] width 83 height 10
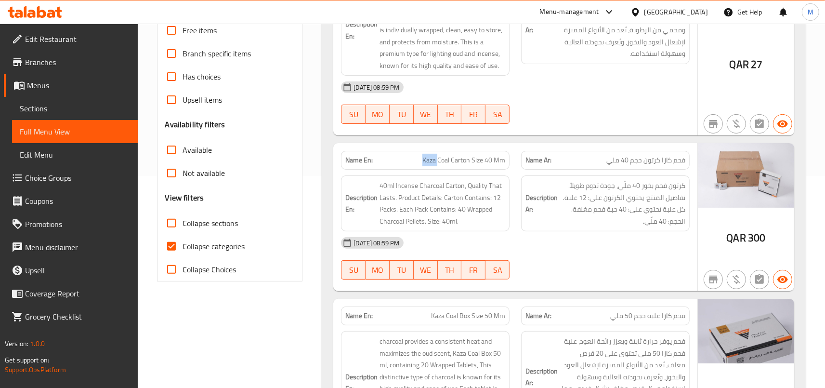
click at [435, 165] on span "Kaza Coal Carton Size 40 Mm" at bounding box center [463, 160] width 83 height 10
click at [483, 165] on span "Kaza Coal Carton Size 40 Mm" at bounding box center [463, 160] width 83 height 10
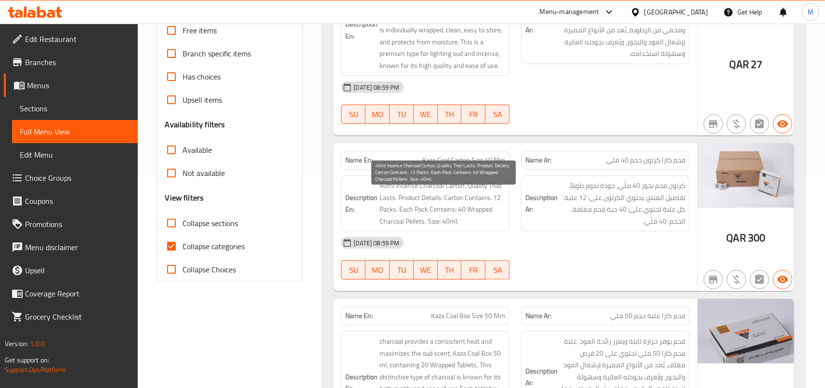
click at [454, 204] on span "40ml Incense Charcoal Carton, Quality That Lasts. Product Details: Carton Conta…" at bounding box center [442, 203] width 126 height 47
click at [458, 203] on span "40ml Incense Charcoal Carton, Quality That Lasts. Product Details: Carton Conta…" at bounding box center [442, 203] width 126 height 47
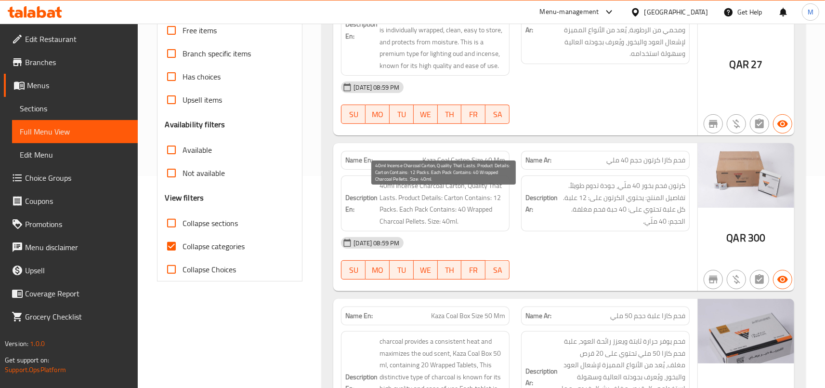
click at [458, 203] on span "40ml Incense Charcoal Carton, Quality That Lasts. Product Details: Carton Conta…" at bounding box center [442, 203] width 126 height 47
click at [447, 217] on span "40ml Incense Charcoal Carton, Quality That Lasts. Product Details: Carton Conta…" at bounding box center [442, 203] width 126 height 47
drag, startPoint x: 464, startPoint y: 220, endPoint x: 501, endPoint y: 234, distance: 39.3
click at [501, 227] on span "40ml Incense Charcoal Carton, Quality That Lasts. Product Details: Carton Conta…" at bounding box center [442, 203] width 126 height 47
click at [468, 212] on span "40ml Incense Charcoal Carton, Quality That Lasts. Product Details: Carton Conta…" at bounding box center [442, 203] width 126 height 47
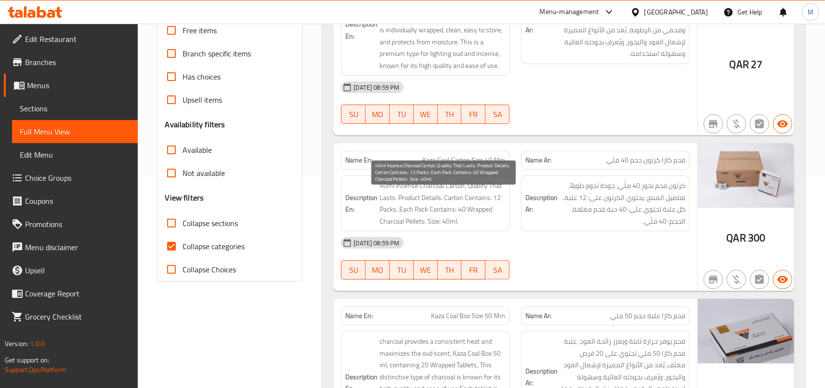
click at [459, 208] on span "40ml Incense Charcoal Carton, Quality That Lasts. Product Details: Carton Conta…" at bounding box center [442, 203] width 126 height 47
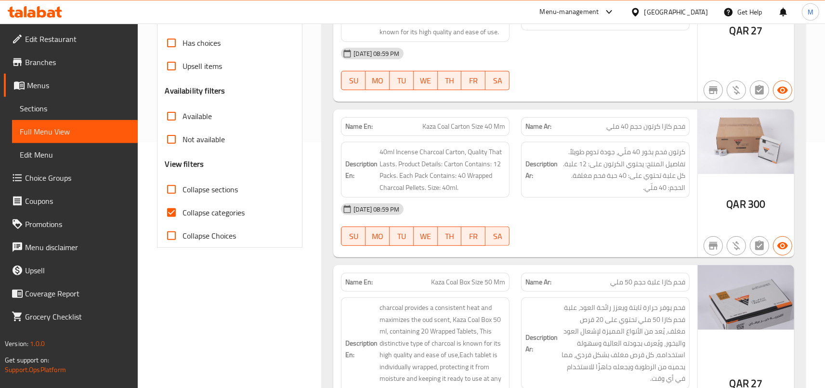
scroll to position [265, 0]
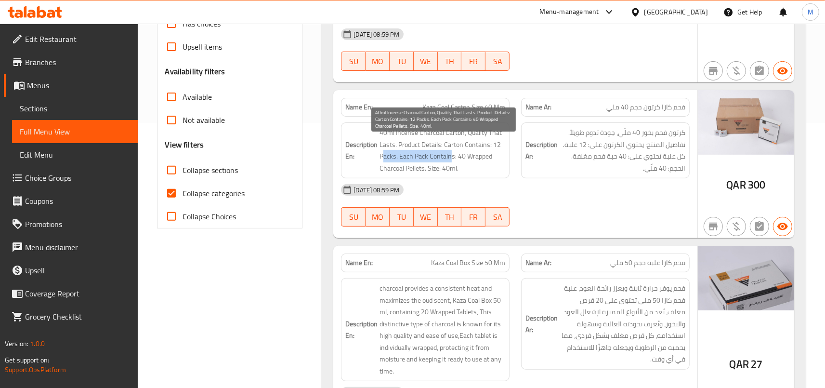
drag, startPoint x: 386, startPoint y: 168, endPoint x: 453, endPoint y: 165, distance: 67.0
click at [453, 165] on span "40ml Incense Charcoal Carton, Quality That Lasts. Product Details: Carton Conta…" at bounding box center [442, 150] width 126 height 47
click at [408, 174] on span "40ml Incense Charcoal Carton, Quality That Lasts. Product Details: Carton Conta…" at bounding box center [442, 150] width 126 height 47
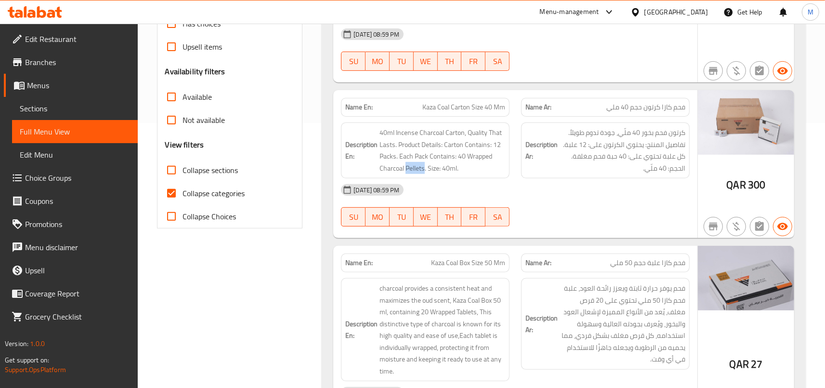
copy span "Pellets"
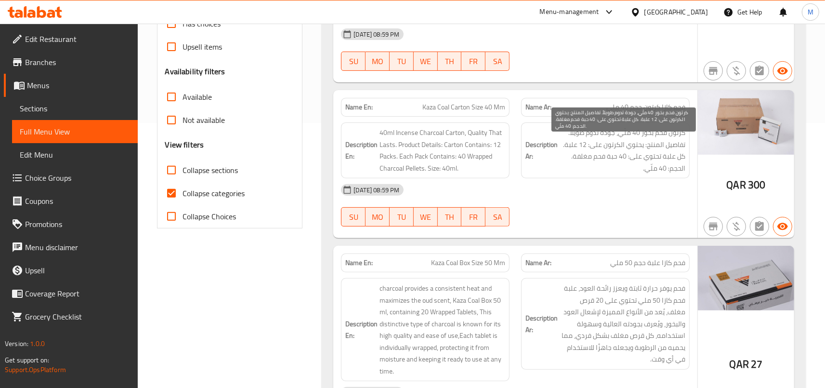
click at [595, 174] on span "كرتون فحم بخور 40 ملّي، جودة تدوم طويلاً. تفاصيل المنتج: يحتوي الكرتون على: 12 …" at bounding box center [622, 150] width 126 height 47
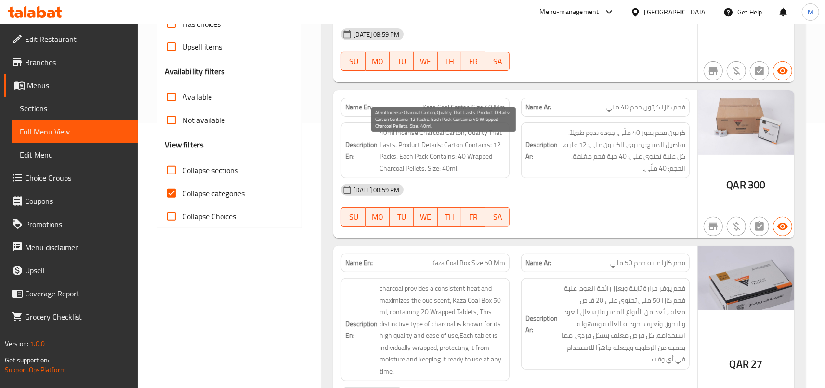
click at [477, 174] on span "40ml Incense Charcoal Carton, Quality That Lasts. Product Details: Carton Conta…" at bounding box center [442, 150] width 126 height 47
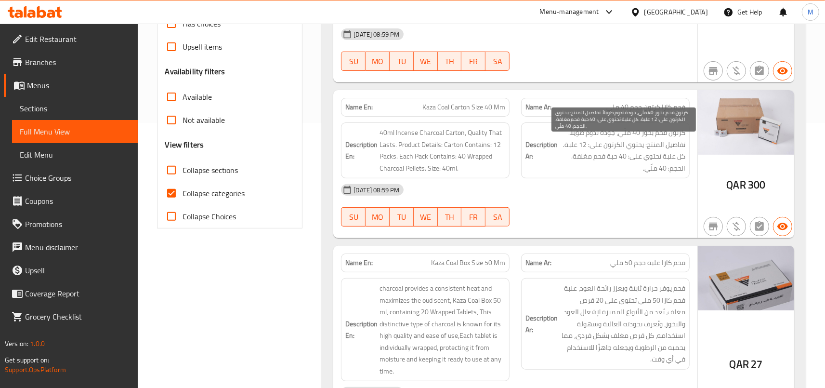
click at [602, 174] on span "كرتون فحم بخور 40 ملّي، جودة تدوم طويلاً. تفاصيل المنتج: يحتوي الكرتون على: 12 …" at bounding box center [622, 150] width 126 height 47
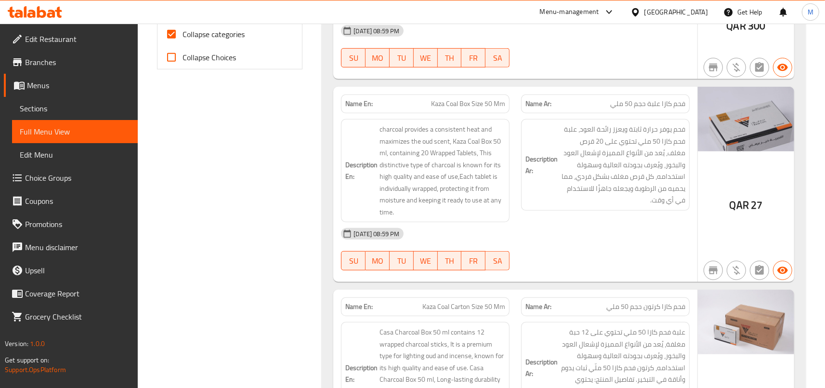
scroll to position [477, 0]
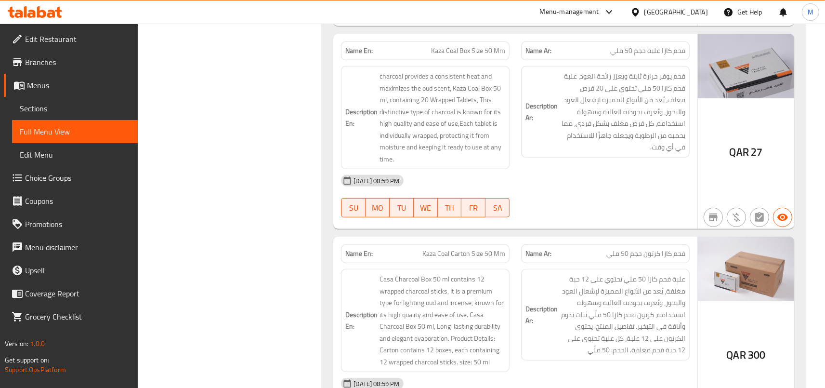
click at [437, 56] on span "Kaza Coal Box Size 50 Mm" at bounding box center [468, 51] width 74 height 10
click at [636, 56] on span "فحم كازا علبة حجم 50 ملي" at bounding box center [647, 51] width 75 height 10
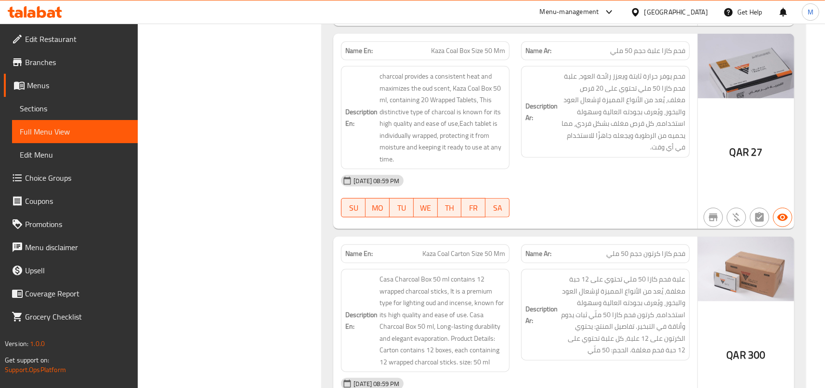
click at [636, 56] on span "فحم كازا علبة حجم 50 ملي" at bounding box center [647, 51] width 75 height 10
click at [624, 56] on span "فحم كازا علبة حجم 50 ملي" at bounding box center [647, 51] width 75 height 10
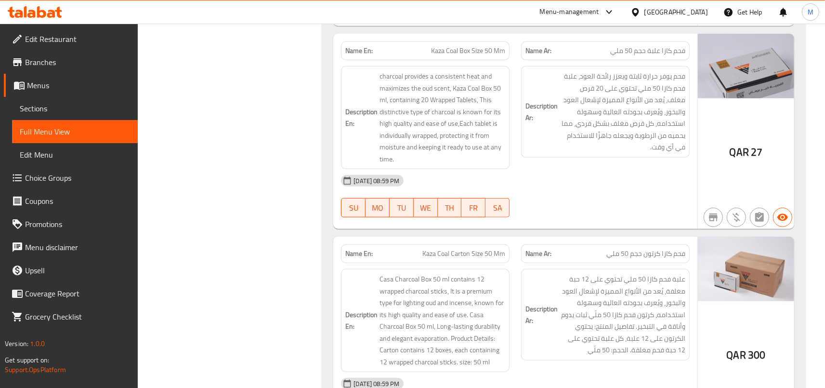
click at [432, 56] on span "Kaza Coal Box Size 50 Mm" at bounding box center [468, 51] width 74 height 10
click at [438, 56] on span "Kaza Coal Box Size 50 Mm" at bounding box center [468, 51] width 74 height 10
click at [512, 66] on div "Name En: Kaza Coal Box Size 50 Mm" at bounding box center [425, 51] width 180 height 30
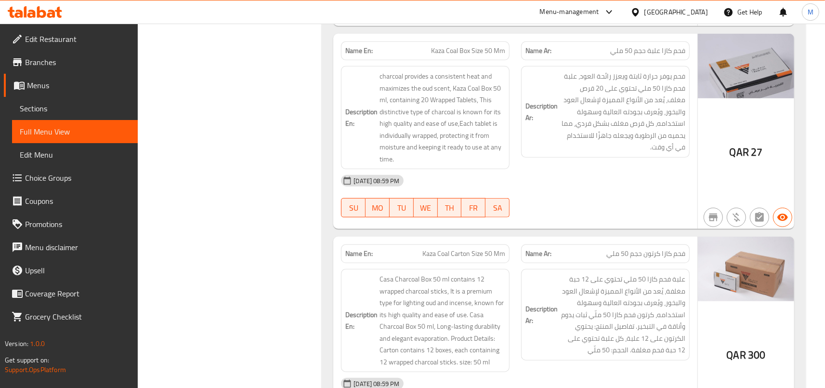
click at [512, 150] on div "Description En: charcoal provides a consistent heat and maximizes the oud scent…" at bounding box center [425, 117] width 180 height 115
click at [328, 311] on div "Name En: Kaza Coal Box Size 40 Mm Name Ar: فحم كازا علبة حجم 40 ملي Description…" at bounding box center [564, 67] width 484 height 767
click at [538, 186] on div "[DATE] 08:59 PM" at bounding box center [515, 180] width 360 height 23
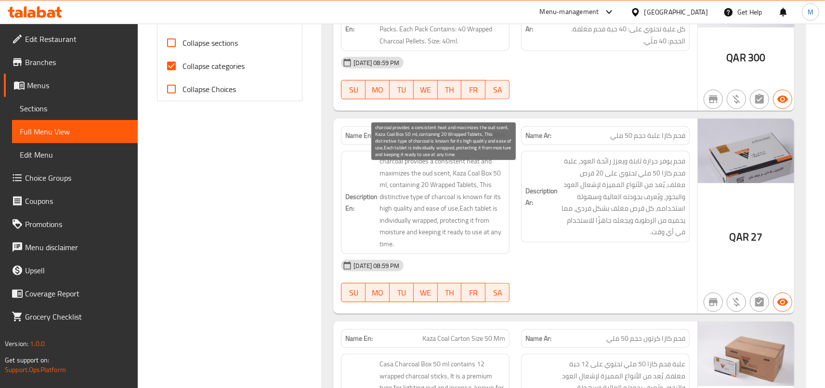
scroll to position [371, 0]
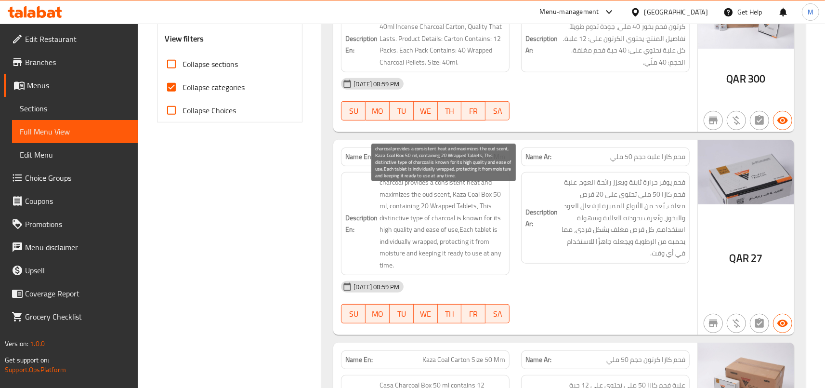
click at [462, 190] on span "charcoal provides a consistent heat and maximizes the oud scent, Kaza Coal Box …" at bounding box center [442, 223] width 126 height 94
click at [448, 204] on span "charcoal provides a consistent heat and maximizes the oud scent, Kaza Coal Box …" at bounding box center [442, 223] width 126 height 94
click at [437, 197] on span "charcoal provides a consistent heat and maximizes the oud scent, Kaza Coal Box …" at bounding box center [442, 223] width 126 height 94
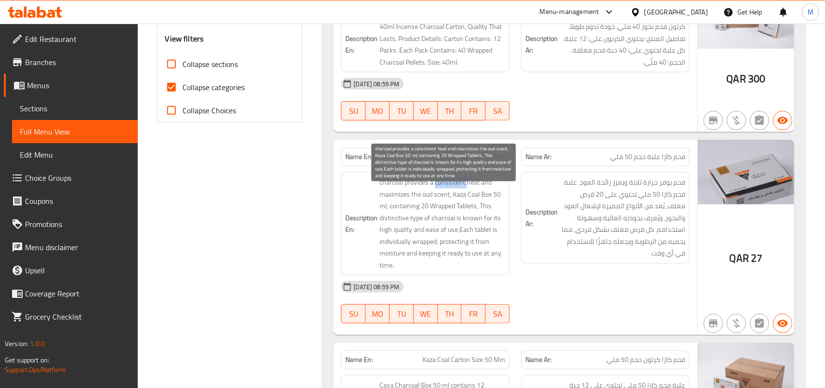
click at [437, 197] on span "charcoal provides a consistent heat and maximizes the oud scent, Kaza Coal Box …" at bounding box center [442, 223] width 126 height 94
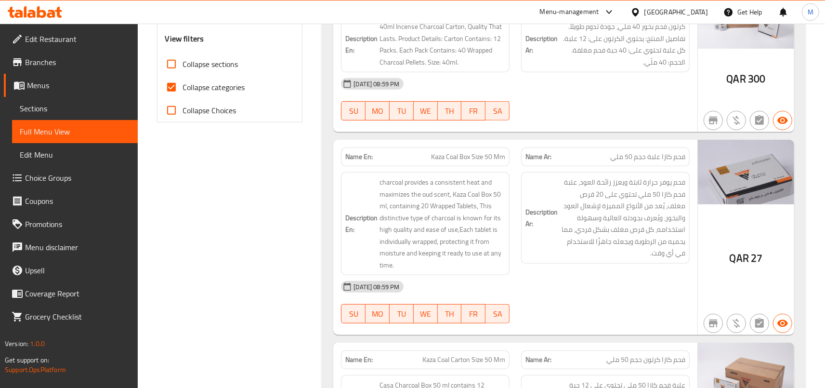
click at [532, 211] on h6 "Description Ar: فحم يوفر حرارة ثابتة ويعزز رائحة العود، علبة فحم كازا 50 ملي تح…" at bounding box center [605, 217] width 160 height 83
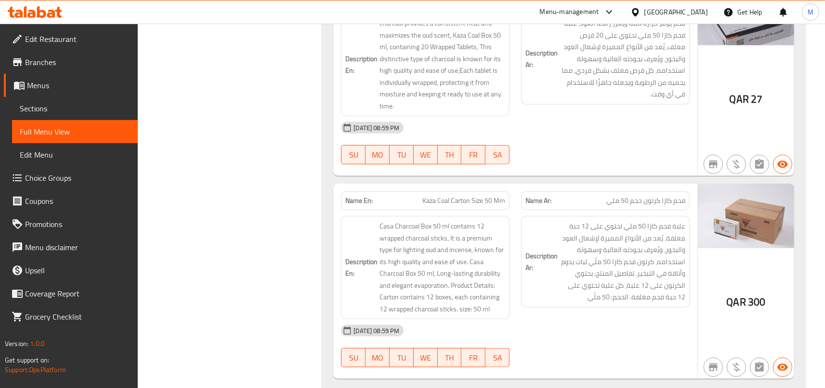
scroll to position [424, 0]
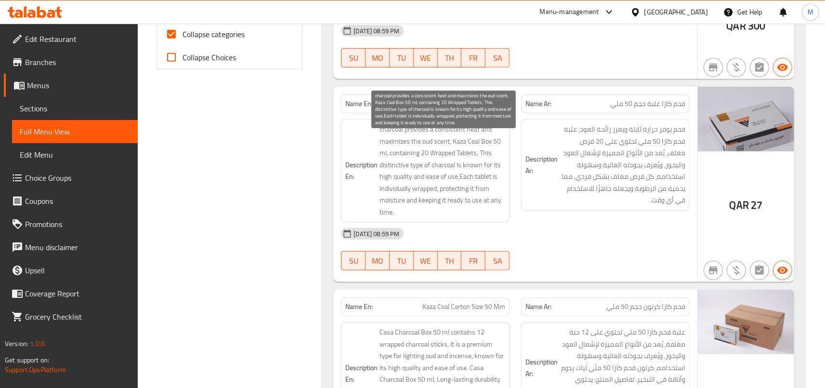
click at [412, 140] on span "charcoal provides a consistent heat and maximizes the oud scent, Kaza Coal Box …" at bounding box center [442, 170] width 126 height 94
click at [485, 194] on span "charcoal provides a consistent heat and maximizes the oud scent, Kaza Coal Box …" at bounding box center [442, 170] width 126 height 94
click at [386, 140] on span "charcoal provides a consistent heat and maximizes the oud scent, Kaza Coal Box …" at bounding box center [442, 170] width 126 height 94
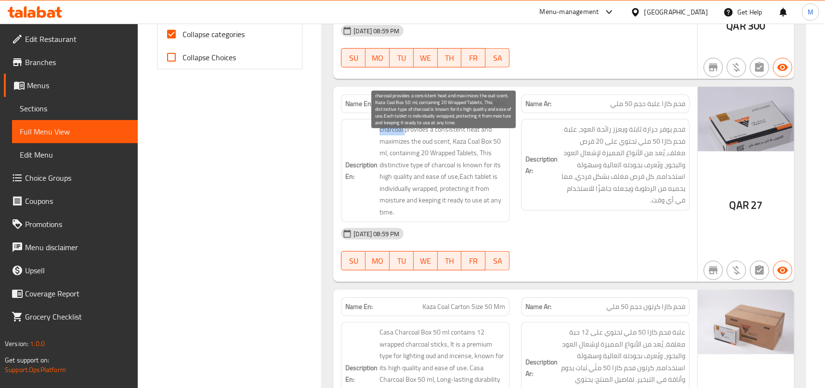
click at [386, 140] on span "charcoal provides a consistent heat and maximizes the oud scent, Kaza Coal Box …" at bounding box center [442, 170] width 126 height 94
click at [427, 137] on span "charcoal provides a consistent heat and maximizes the oud scent, Kaza Coal Box …" at bounding box center [442, 170] width 126 height 94
drag, startPoint x: 383, startPoint y: 140, endPoint x: 454, endPoint y: 156, distance: 72.0
click at [454, 156] on span "charcoal provides a consistent heat and maximizes the oud scent, Kaza Coal Box …" at bounding box center [442, 170] width 126 height 94
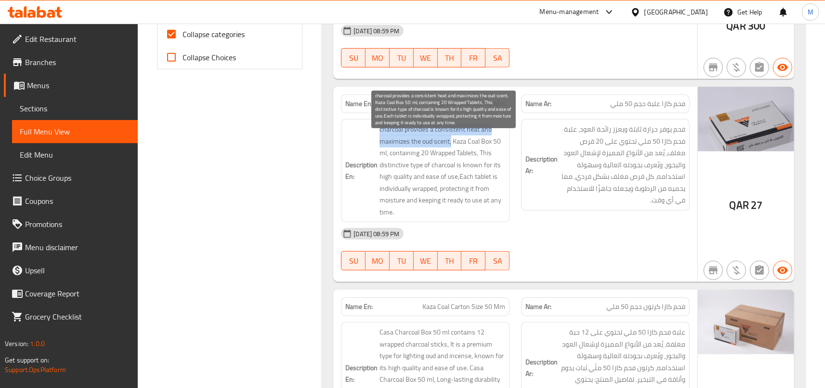
click at [444, 154] on span "charcoal provides a consistent heat and maximizes the oud scent, Kaza Coal Box …" at bounding box center [442, 170] width 126 height 94
drag, startPoint x: 390, startPoint y: 164, endPoint x: 486, endPoint y: 165, distance: 95.8
click at [486, 165] on span "charcoal provides a consistent heat and maximizes the oud scent, Kaza Coal Box …" at bounding box center [442, 170] width 126 height 94
click at [453, 169] on span "charcoal provides a consistent heat and maximizes the oud scent, Kaza Coal Box …" at bounding box center [442, 170] width 126 height 94
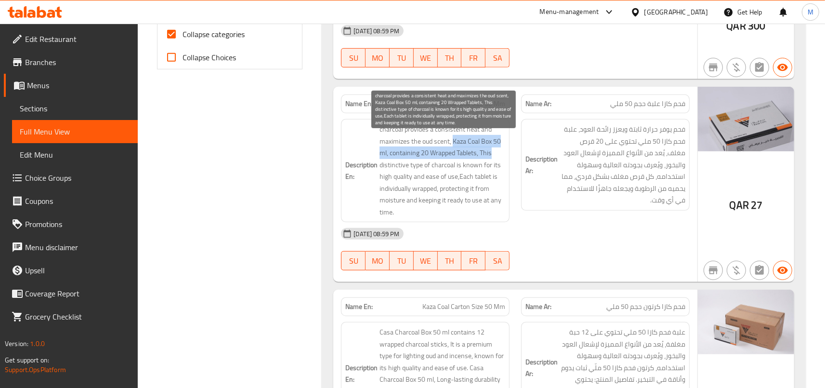
drag, startPoint x: 455, startPoint y: 151, endPoint x: 510, endPoint y: 169, distance: 57.6
click at [505, 169] on span "charcoal provides a consistent heat and maximizes the oud scent, Kaza Coal Box …" at bounding box center [442, 170] width 126 height 94
click at [472, 142] on span "charcoal provides a consistent heat and maximizes the oud scent, Kaza Coal Box …" at bounding box center [442, 170] width 126 height 94
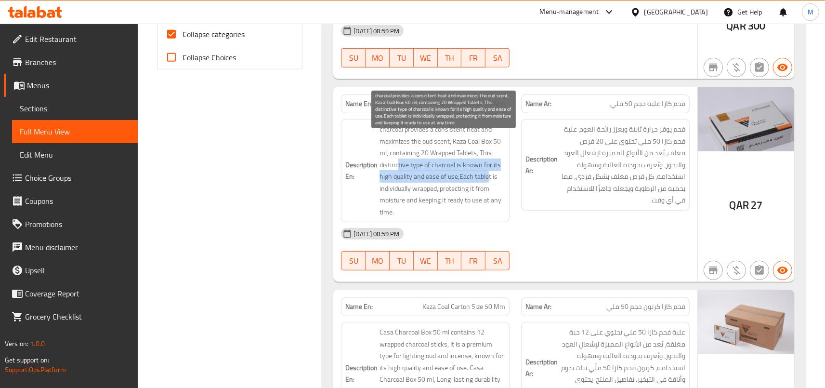
drag, startPoint x: 400, startPoint y: 177, endPoint x: 490, endPoint y: 185, distance: 90.8
click at [490, 185] on span "charcoal provides a consistent heat and maximizes the oud scent, Kaza Coal Box …" at bounding box center [442, 170] width 126 height 94
drag, startPoint x: 395, startPoint y: 188, endPoint x: 491, endPoint y: 199, distance: 96.9
click at [491, 199] on span "charcoal provides a consistent heat and maximizes the oud scent, Kaza Coal Box …" at bounding box center [442, 170] width 126 height 94
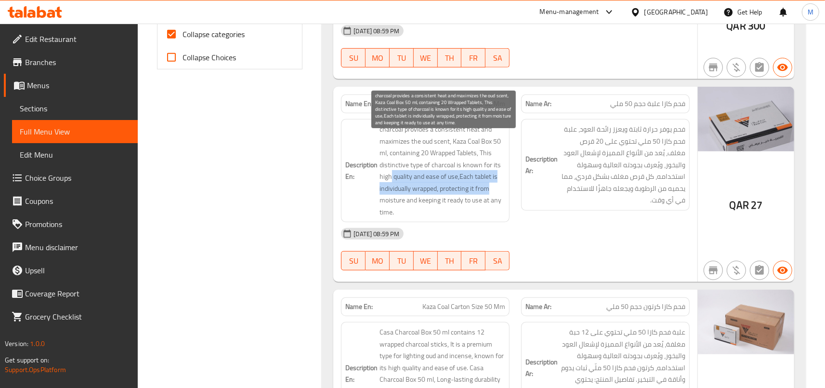
click at [487, 199] on span "charcoal provides a consistent heat and maximizes the oud scent, Kaza Coal Box …" at bounding box center [442, 170] width 126 height 94
click at [402, 144] on span "charcoal provides a consistent heat and maximizes the oud scent, Kaza Coal Box …" at bounding box center [442, 170] width 126 height 94
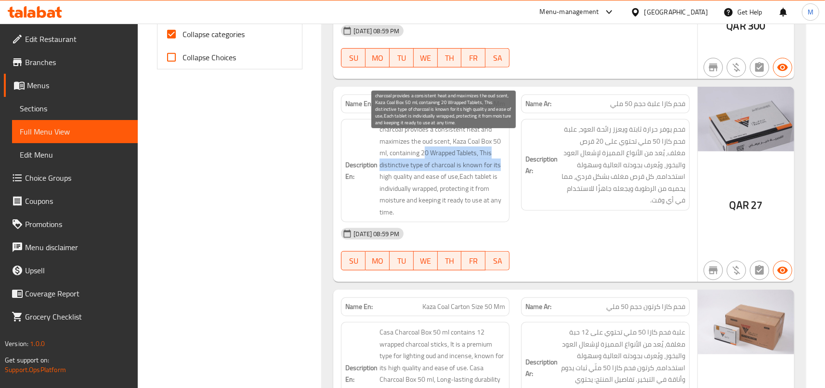
drag, startPoint x: 438, startPoint y: 165, endPoint x: 503, endPoint y: 179, distance: 66.9
click at [503, 179] on span "charcoal provides a consistent heat and maximizes the oud scent, Kaza Coal Box …" at bounding box center [442, 170] width 126 height 94
click at [497, 182] on span "charcoal provides a consistent heat and maximizes the oud scent, Kaza Coal Box …" at bounding box center [442, 170] width 126 height 94
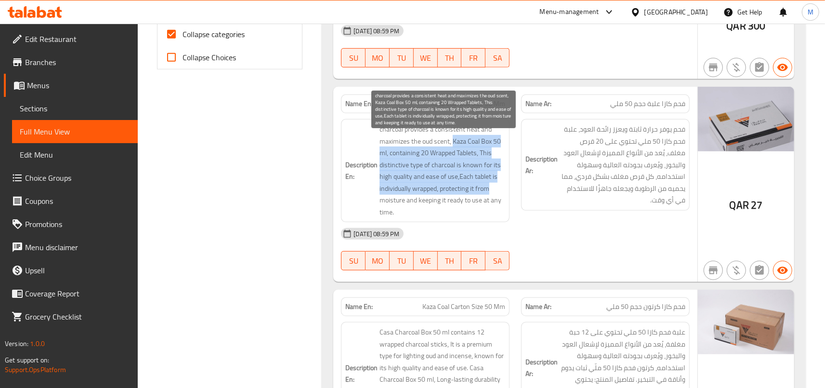
drag, startPoint x: 455, startPoint y: 153, endPoint x: 506, endPoint y: 197, distance: 67.3
click at [505, 197] on span "charcoal provides a consistent heat and maximizes the oud scent, Kaza Coal Box …" at bounding box center [442, 170] width 126 height 94
click at [453, 158] on span "charcoal provides a consistent heat and maximizes the oud scent, Kaza Coal Box …" at bounding box center [442, 170] width 126 height 94
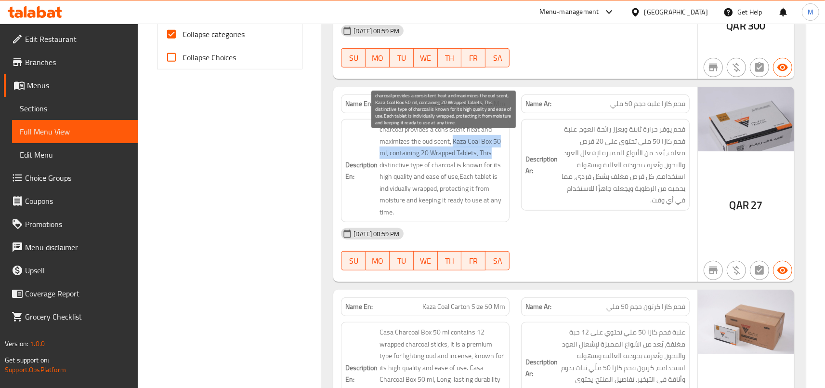
drag, startPoint x: 455, startPoint y: 151, endPoint x: 501, endPoint y: 164, distance: 47.7
click at [501, 164] on span "charcoal provides a consistent heat and maximizes the oud scent, Kaza Coal Box …" at bounding box center [442, 170] width 126 height 94
click at [491, 148] on span "charcoal provides a consistent heat and maximizes the oud scent, Kaza Coal Box …" at bounding box center [442, 170] width 126 height 94
drag, startPoint x: 382, startPoint y: 153, endPoint x: 452, endPoint y: 153, distance: 69.8
click at [452, 153] on h6 "Description En: charcoal provides a consistent heat and maximizes the oud scent…" at bounding box center [425, 170] width 160 height 94
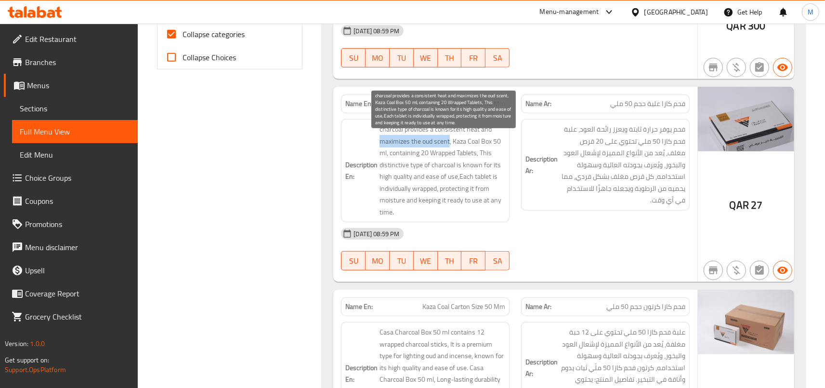
click at [449, 155] on span "charcoal provides a consistent heat and maximizes the oud scent, Kaza Coal Box …" at bounding box center [442, 170] width 126 height 94
drag, startPoint x: 455, startPoint y: 151, endPoint x: 507, endPoint y: 161, distance: 53.0
click at [505, 161] on span "charcoal provides a consistent heat and maximizes the oud scent, Kaza Coal Box …" at bounding box center [442, 170] width 126 height 94
click at [485, 167] on span "charcoal provides a consistent heat and maximizes the oud scent, Kaza Coal Box …" at bounding box center [442, 170] width 126 height 94
drag, startPoint x: 484, startPoint y: 161, endPoint x: 501, endPoint y: 173, distance: 20.3
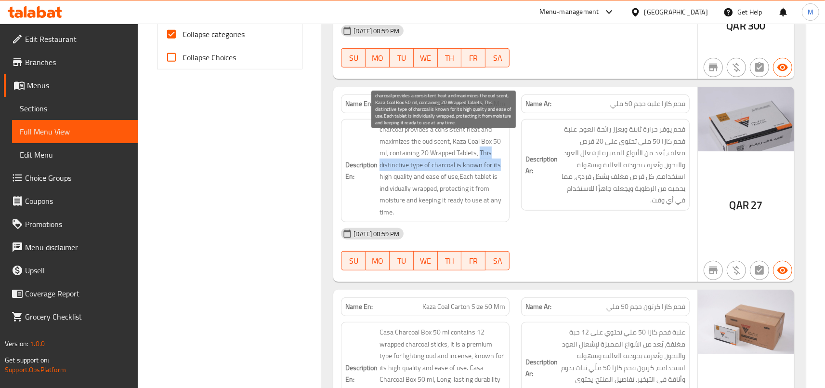
click at [501, 173] on span "charcoal provides a consistent heat and maximizes the oud scent, Kaza Coal Box …" at bounding box center [442, 170] width 126 height 94
click at [386, 190] on span "charcoal provides a consistent heat and maximizes the oud scent, Kaza Coal Box …" at bounding box center [442, 170] width 126 height 94
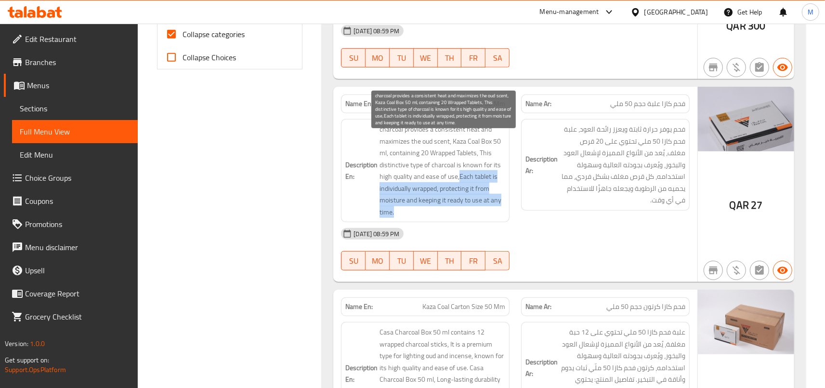
drag, startPoint x: 462, startPoint y: 188, endPoint x: 504, endPoint y: 219, distance: 51.7
click at [504, 218] on span "charcoal provides a consistent heat and maximizes the oud scent, Kaza Coal Box …" at bounding box center [442, 170] width 126 height 94
click at [440, 208] on span "charcoal provides a consistent heat and maximizes the oud scent, Kaza Coal Box …" at bounding box center [442, 170] width 126 height 94
click at [438, 160] on span "charcoal provides a consistent heat and maximizes the oud scent, Kaza Coal Box …" at bounding box center [442, 170] width 126 height 94
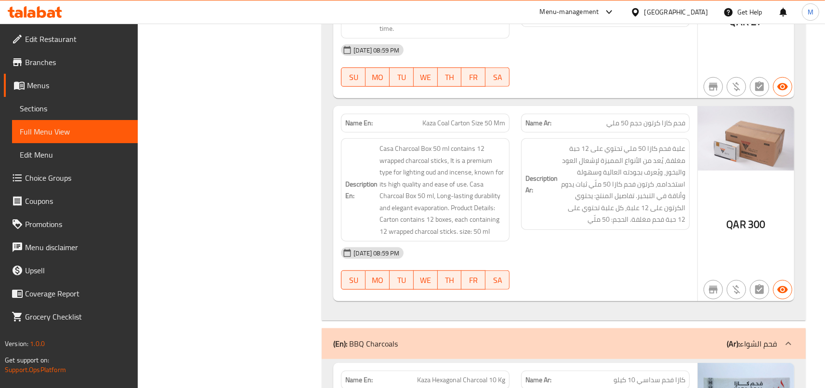
scroll to position [636, 0]
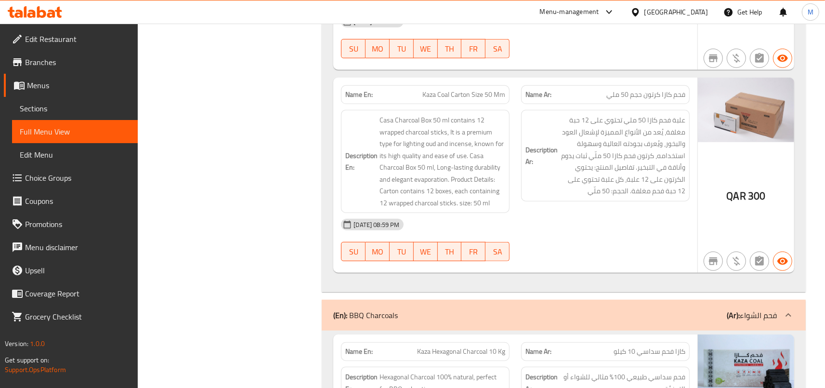
click at [411, 100] on p "Name En: Kaza Coal Carton Size 50 Mm" at bounding box center [425, 95] width 160 height 10
drag, startPoint x: 422, startPoint y: 104, endPoint x: 511, endPoint y: 112, distance: 89.5
click at [511, 110] on div "Name En: Kaza Coal Carton Size 50 Mm" at bounding box center [425, 94] width 180 height 30
click at [678, 100] on span "فحم كازا كرتون حجم 50 ملي" at bounding box center [645, 95] width 79 height 10
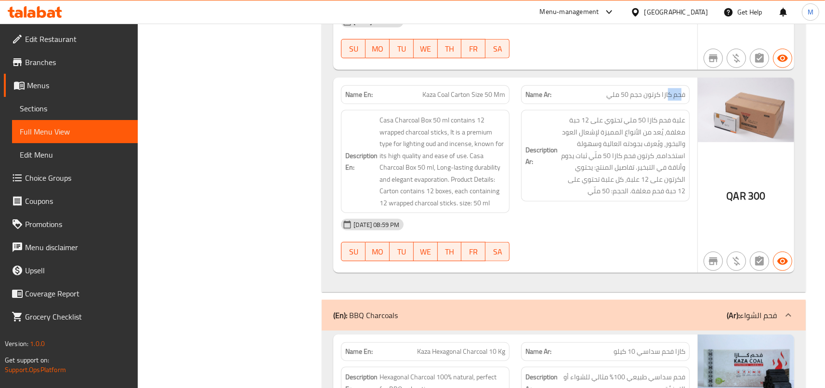
click at [678, 100] on span "فحم كازا كرتون حجم 50 ملي" at bounding box center [645, 95] width 79 height 10
click at [626, 100] on span "فحم كازا كرتون حجم 50 ملي" at bounding box center [645, 95] width 79 height 10
click at [505, 97] on div "Name En: Kaza Coal Carton Size 50 Mm" at bounding box center [425, 94] width 169 height 19
click at [489, 100] on span "Kaza Coal Carton Size 50 Mm" at bounding box center [463, 95] width 83 height 10
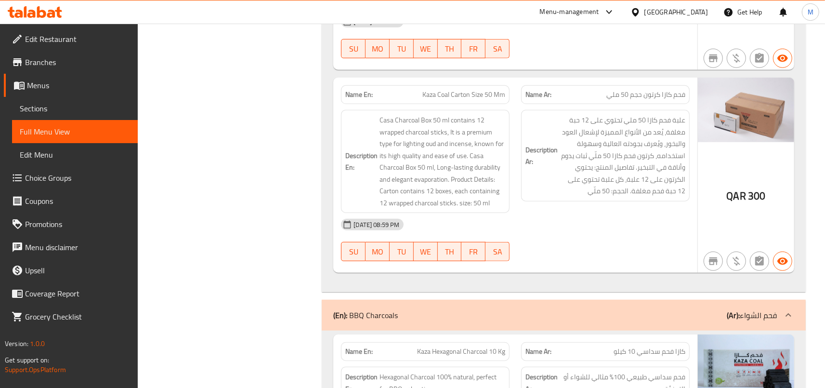
click at [612, 229] on div "[DATE] 08:59 PM" at bounding box center [515, 224] width 360 height 23
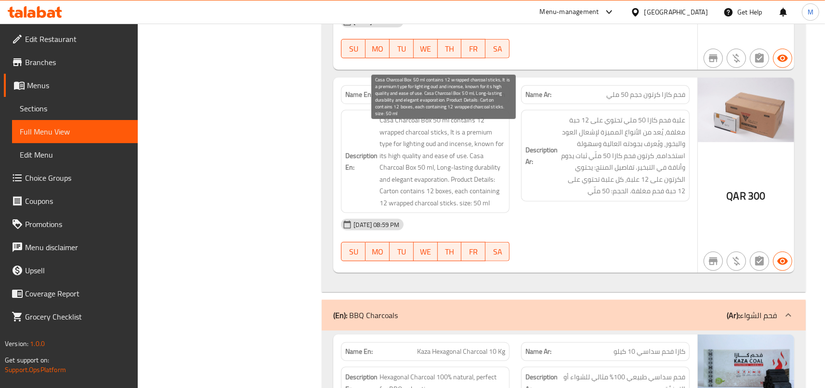
click at [464, 176] on span "Casa Charcoal Box 50 ml contains 12 wrapped charcoal sticks, It is a premium ty…" at bounding box center [442, 161] width 126 height 94
click at [385, 130] on span "Casa Charcoal Box 50 ml contains 12 wrapped charcoal sticks, It is a premium ty…" at bounding box center [442, 161] width 126 height 94
drag, startPoint x: 382, startPoint y: 129, endPoint x: 506, endPoint y: 148, distance: 125.7
click at [505, 148] on span "Casa Charcoal Box 50 ml contains 12 wrapped charcoal sticks, It is a premium ty…" at bounding box center [442, 161] width 126 height 94
click at [478, 155] on span "Casa Charcoal Box 50 ml contains 12 wrapped charcoal sticks, It is a premium ty…" at bounding box center [442, 161] width 126 height 94
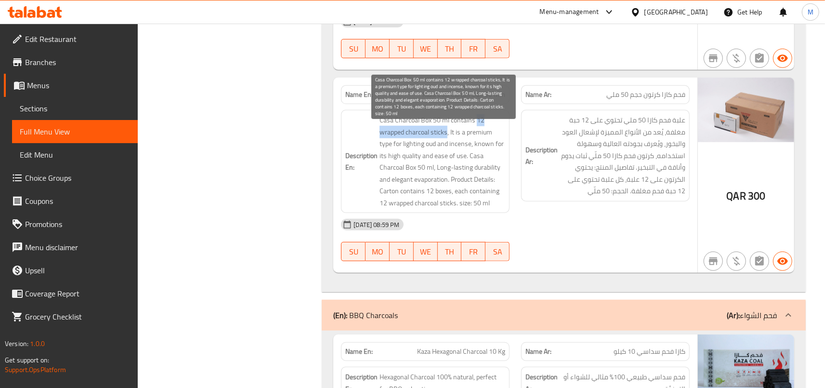
drag, startPoint x: 480, startPoint y: 131, endPoint x: 448, endPoint y: 144, distance: 34.1
click at [448, 144] on span "Casa Charcoal Box 50 ml contains 12 wrapped charcoal sticks, It is a premium ty…" at bounding box center [442, 161] width 126 height 94
click at [471, 145] on span "Casa Charcoal Box 50 ml contains 12 wrapped charcoal sticks, It is a premium ty…" at bounding box center [442, 161] width 126 height 94
drag, startPoint x: 475, startPoint y: 156, endPoint x: 478, endPoint y: 169, distance: 12.8
click at [478, 169] on span "Casa Charcoal Box 50 ml contains 12 wrapped charcoal sticks, It is a premium ty…" at bounding box center [442, 161] width 126 height 94
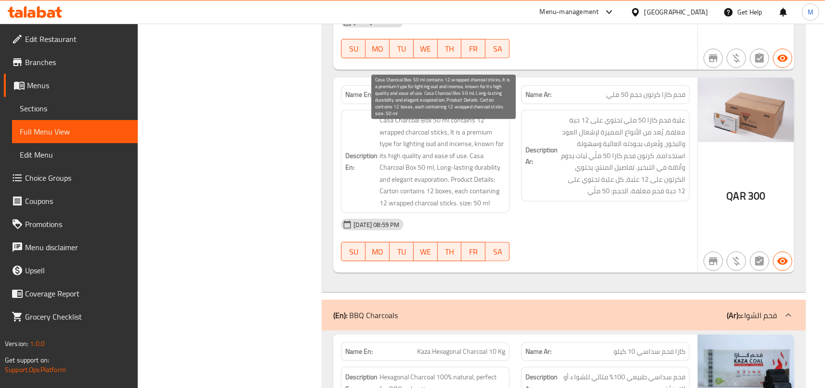
click at [485, 167] on span "Casa Charcoal Box 50 ml contains 12 wrapped charcoal sticks, It is a premium ty…" at bounding box center [442, 161] width 126 height 94
drag, startPoint x: 481, startPoint y: 166, endPoint x: 506, endPoint y: 183, distance: 30.1
click at [505, 183] on span "Casa Charcoal Box 50 ml contains 12 wrapped charcoal sticks, It is a premium ty…" at bounding box center [442, 161] width 126 height 94
click at [473, 181] on span "Casa Charcoal Box 50 ml contains 12 wrapped charcoal sticks, It is a premium ty…" at bounding box center [442, 161] width 126 height 94
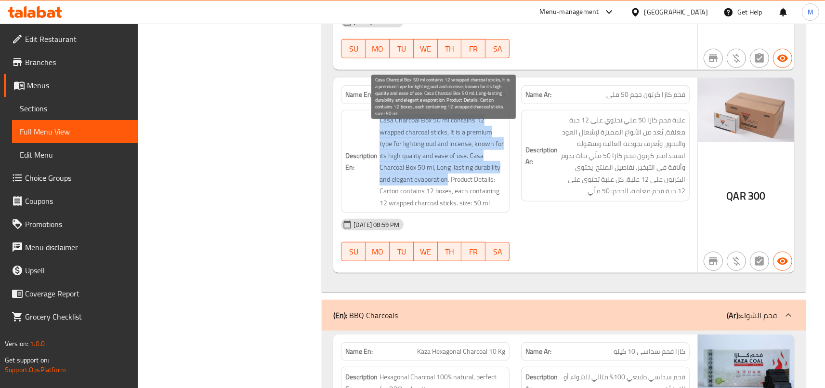
drag, startPoint x: 449, startPoint y: 192, endPoint x: 380, endPoint y: 181, distance: 70.2
click at [380, 181] on span "Casa Charcoal Box 50 ml contains 12 wrapped charcoal sticks, It is a premium ty…" at bounding box center [442, 161] width 126 height 94
click at [425, 183] on span "Casa Charcoal Box 50 ml contains 12 wrapped charcoal sticks, It is a premium ty…" at bounding box center [442, 161] width 126 height 94
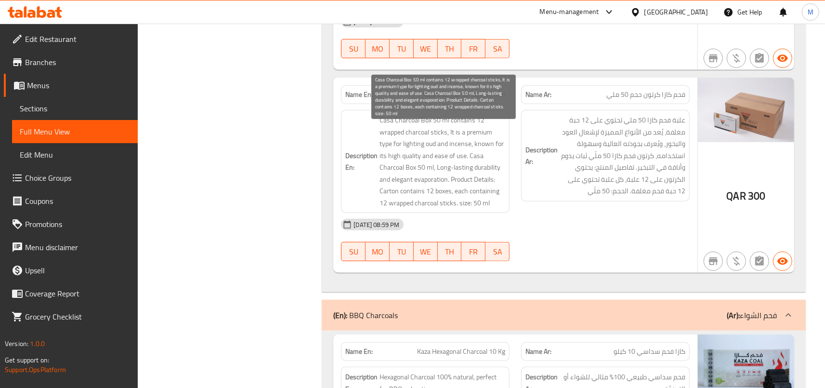
click at [456, 203] on span "Casa Charcoal Box 50 ml contains 12 wrapped charcoal sticks, It is a premium ty…" at bounding box center [442, 161] width 126 height 94
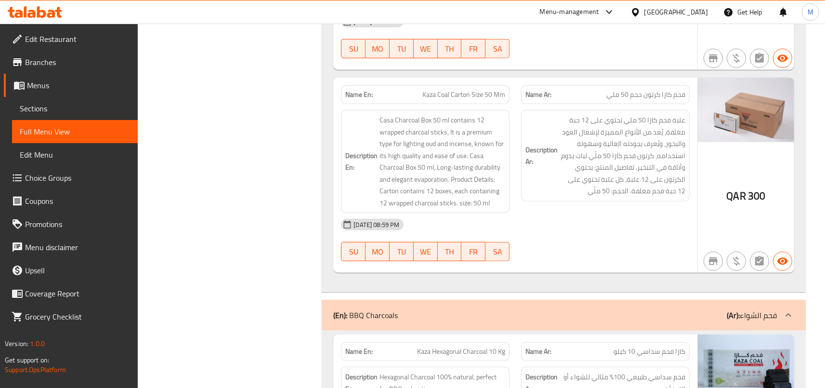
click at [382, 202] on h6 "Description En: Casa Charcoal Box 50 ml contains 12 wrapped charcoal sticks, It…" at bounding box center [425, 161] width 160 height 94
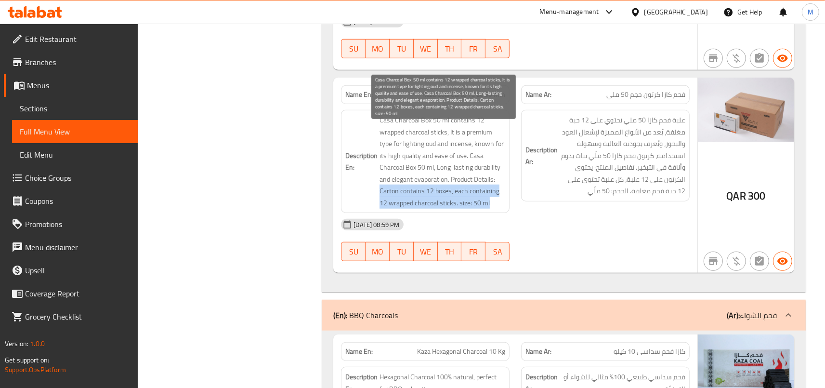
drag, startPoint x: 382, startPoint y: 202, endPoint x: 497, endPoint y: 215, distance: 115.3
click at [497, 208] on span "Casa Charcoal Box 50 ml contains 12 wrapped charcoal sticks, It is a premium ty…" at bounding box center [442, 161] width 126 height 94
drag, startPoint x: 383, startPoint y: 201, endPoint x: 501, endPoint y: 217, distance: 119.0
click at [501, 208] on span "Casa Charcoal Box 50 ml contains 12 wrapped charcoal sticks, It is a premium ty…" at bounding box center [442, 161] width 126 height 94
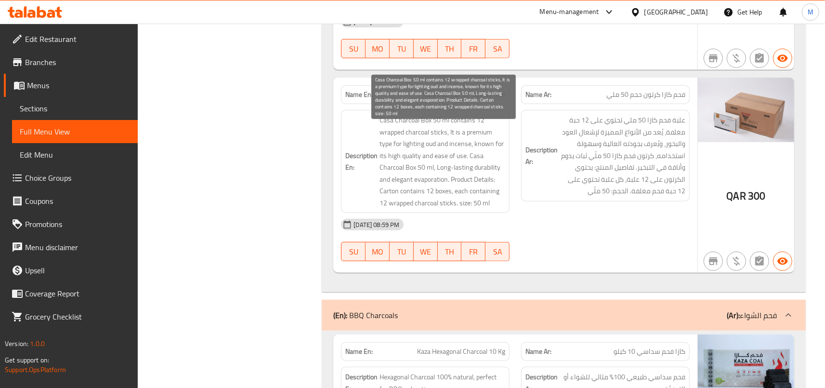
click at [501, 208] on span "Casa Charcoal Box 50 ml contains 12 wrapped charcoal sticks, It is a premium ty…" at bounding box center [442, 161] width 126 height 94
drag, startPoint x: 454, startPoint y: 192, endPoint x: 502, endPoint y: 195, distance: 47.8
click at [502, 195] on span "Casa Charcoal Box 50 ml contains 12 wrapped charcoal sticks, It is a premium ty…" at bounding box center [442, 161] width 126 height 94
drag, startPoint x: 383, startPoint y: 201, endPoint x: 503, endPoint y: 216, distance: 121.3
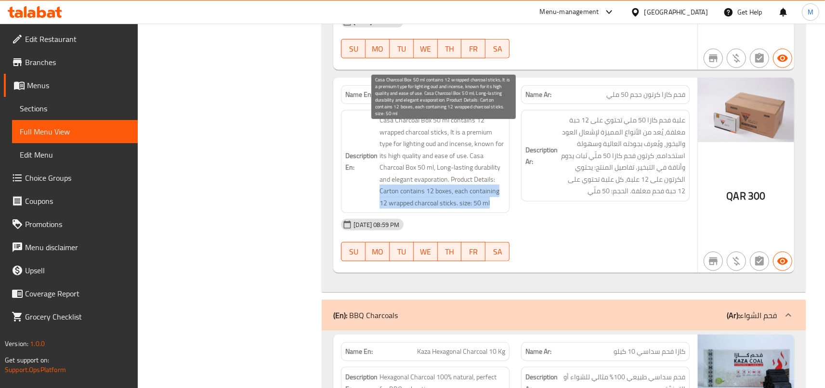
click at [503, 208] on span "Casa Charcoal Box 50 ml contains 12 wrapped charcoal sticks, It is a premium ty…" at bounding box center [442, 161] width 126 height 94
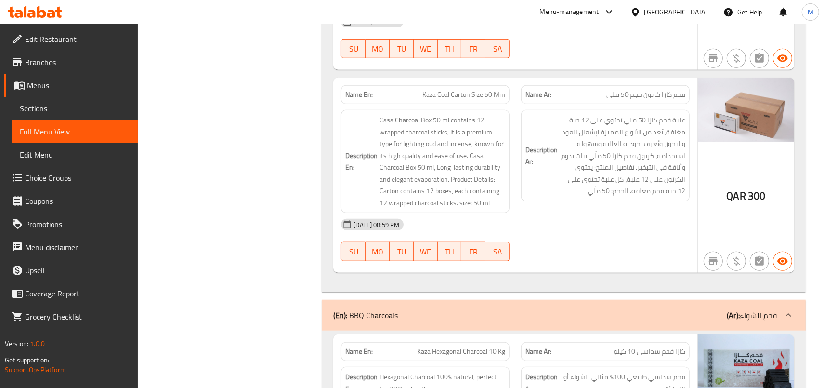
click at [464, 213] on div "Description En: Casa Charcoal Box 50 ml contains 12 wrapped charcoal sticks, It…" at bounding box center [425, 161] width 169 height 103
click at [517, 219] on div "Description Ar: علبة فحم كازا 50 ملي تحتوي على 12 حبة مغلفة، يُعد من الأنواع ال…" at bounding box center [605, 161] width 180 height 115
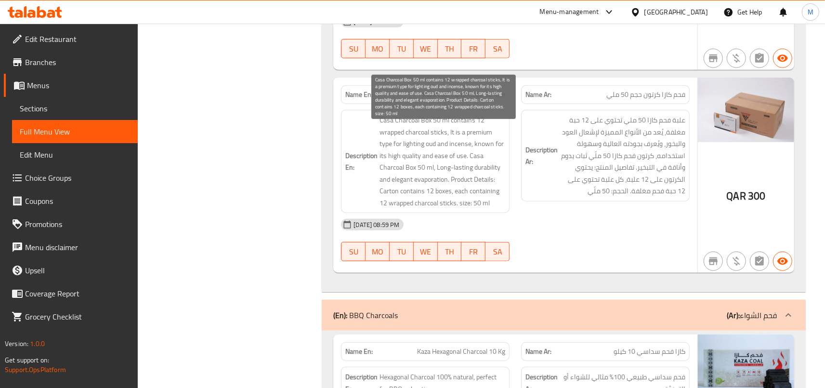
click at [385, 134] on span "Casa Charcoal Box 50 ml contains 12 wrapped charcoal sticks, It is a premium ty…" at bounding box center [442, 161] width 126 height 94
click at [419, 131] on span "Casa Charcoal Box 50 ml contains 12 wrapped charcoal sticks, It is a premium ty…" at bounding box center [442, 161] width 126 height 94
click at [499, 131] on span "Casa Charcoal Box 50 ml contains 12 wrapped charcoal sticks, It is a premium ty…" at bounding box center [442, 161] width 126 height 94
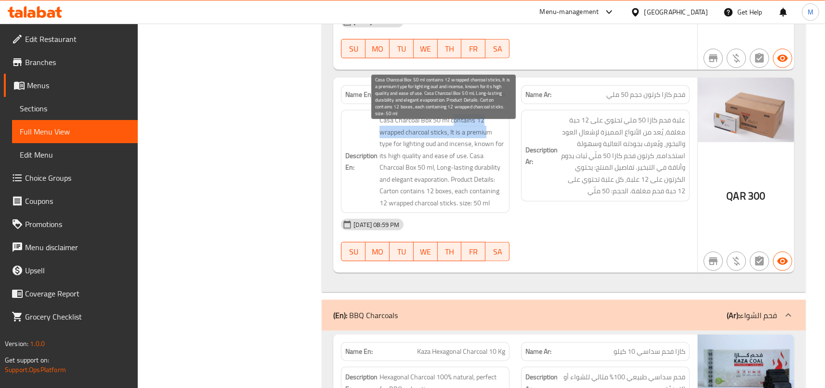
drag, startPoint x: 454, startPoint y: 130, endPoint x: 491, endPoint y: 137, distance: 37.8
click at [491, 137] on span "Casa Charcoal Box 50 ml contains 12 wrapped charcoal sticks, It is a premium ty…" at bounding box center [442, 161] width 126 height 94
click at [464, 136] on span "Casa Charcoal Box 50 ml contains 12 wrapped charcoal sticks, It is a premium ty…" at bounding box center [442, 161] width 126 height 94
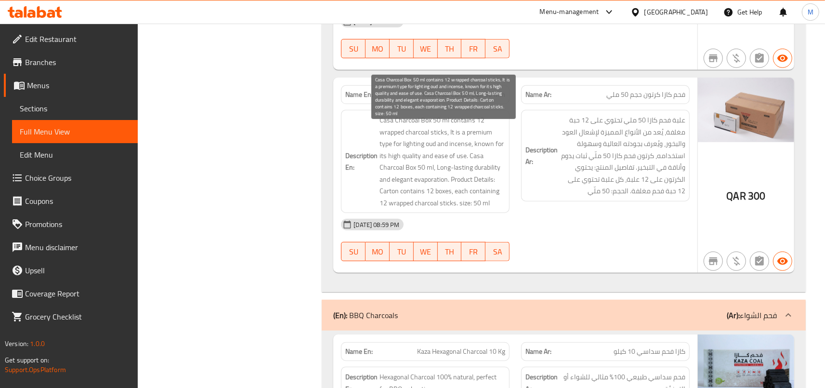
click at [487, 135] on span "Casa Charcoal Box 50 ml contains 12 wrapped charcoal sticks, It is a premium ty…" at bounding box center [442, 161] width 126 height 94
drag, startPoint x: 452, startPoint y: 132, endPoint x: 451, endPoint y: 146, distance: 14.0
click at [451, 146] on span "Casa Charcoal Box 50 ml contains 12 wrapped charcoal sticks, It is a premium ty…" at bounding box center [442, 161] width 126 height 94
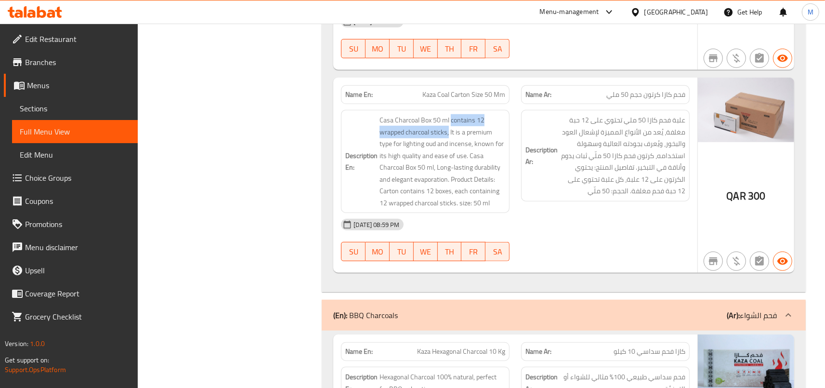
copy span "contains 12 wrapped charcoal sticks,"
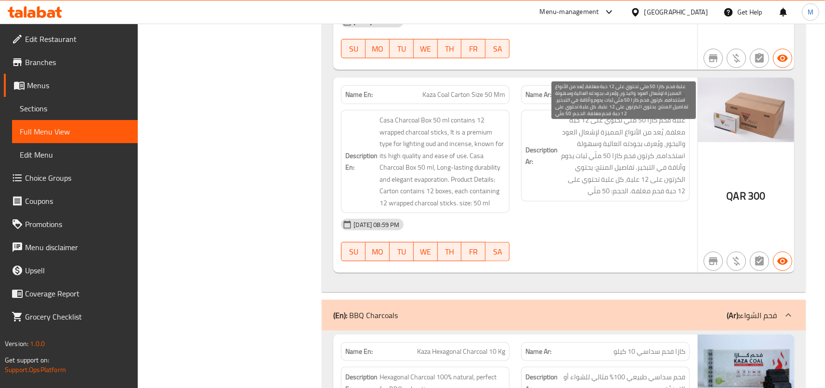
click at [574, 133] on span "علبة فحم كازا 50 ملي تحتوي على 12 حبة مغلفة، يُعد من الأنواع المميزة لإشعال الع…" at bounding box center [622, 155] width 126 height 83
click at [628, 138] on span "علبة فحم كازا 50 ملي تحتوي على 12 حبة مغلفة، يُعد من الأنواع المميزة لإشعال الع…" at bounding box center [622, 155] width 126 height 83
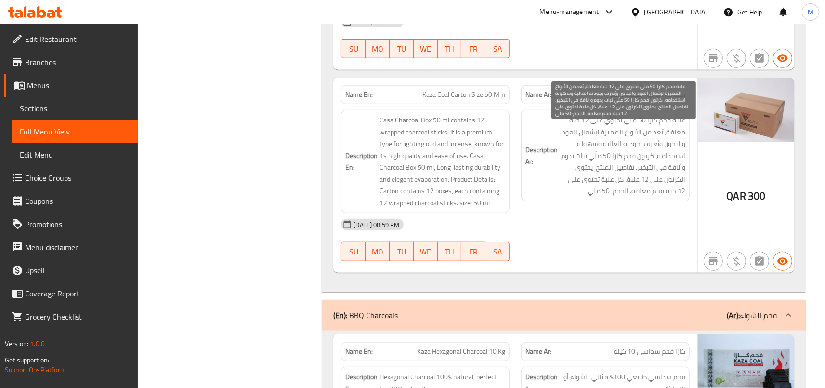
click at [641, 140] on span "علبة فحم كازا 50 ملي تحتوي على 12 حبة مغلفة، يُعد من الأنواع المميزة لإشعال الع…" at bounding box center [622, 155] width 126 height 83
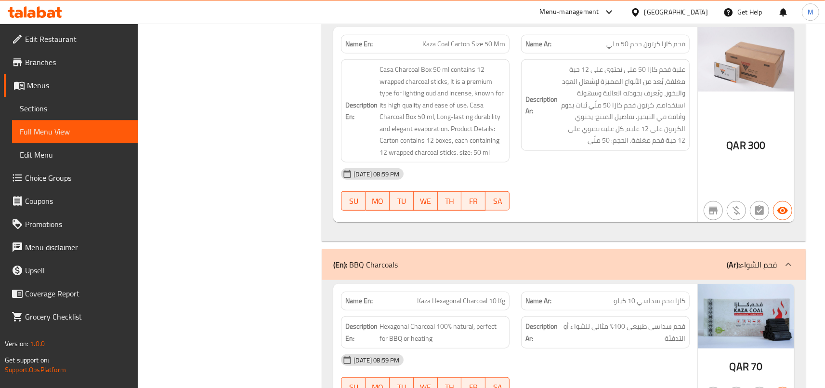
scroll to position [688, 0]
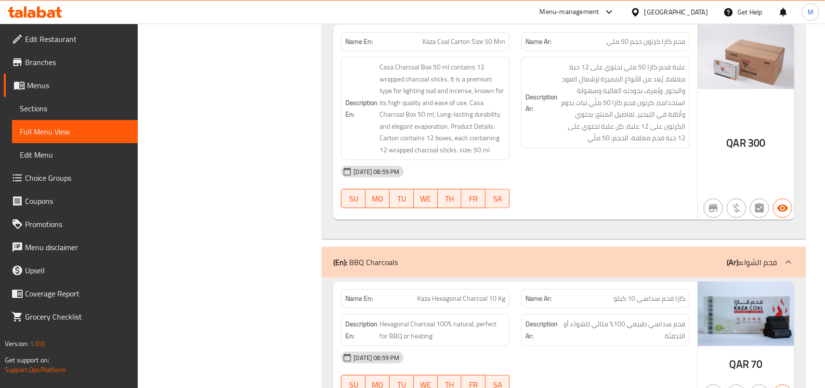
click at [580, 214] on div at bounding box center [605, 208] width 180 height 12
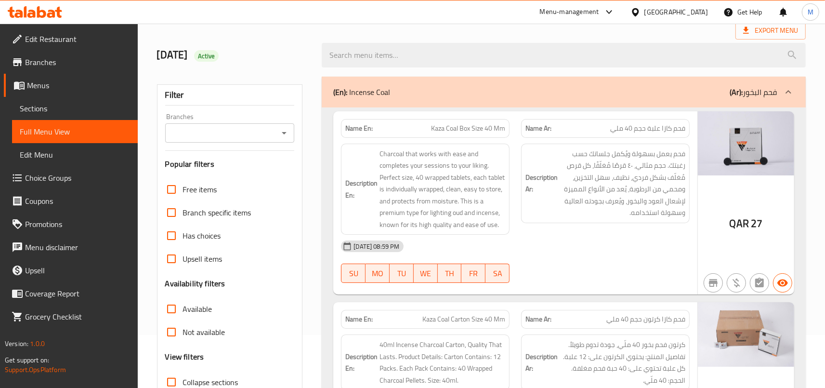
scroll to position [0, 0]
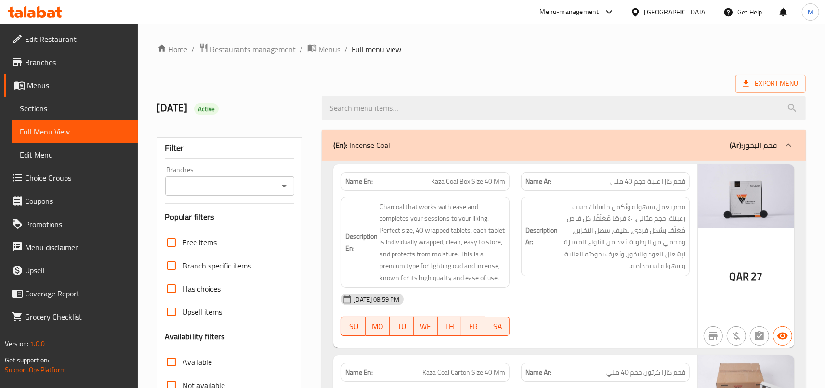
click at [500, 142] on div "(En): Incense Coal (Ar): فحم البخور" at bounding box center [554, 145] width 443 height 12
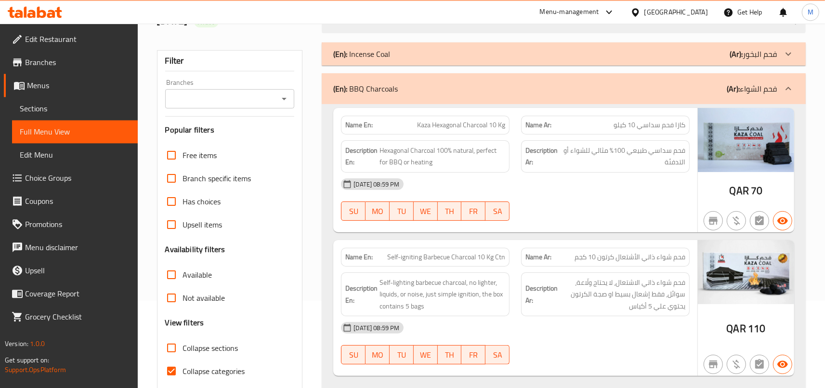
scroll to position [106, 0]
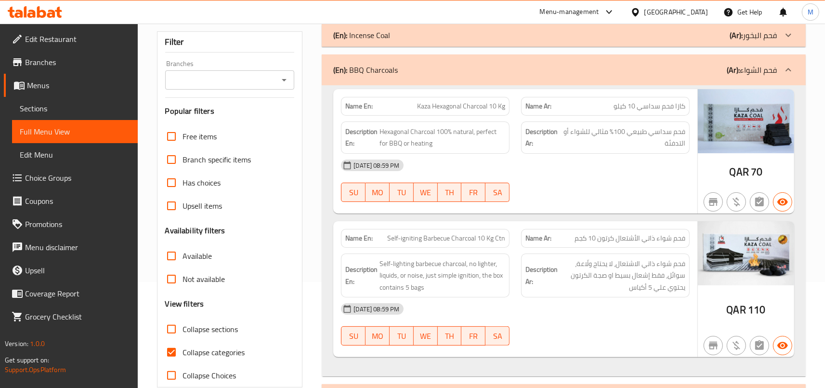
click at [431, 113] on div "Name En: Kaza Hexagonal Charcoal 10 Kg" at bounding box center [425, 106] width 169 height 19
click at [435, 111] on span "Kaza Hexagonal Charcoal 10 Kg" at bounding box center [461, 106] width 88 height 10
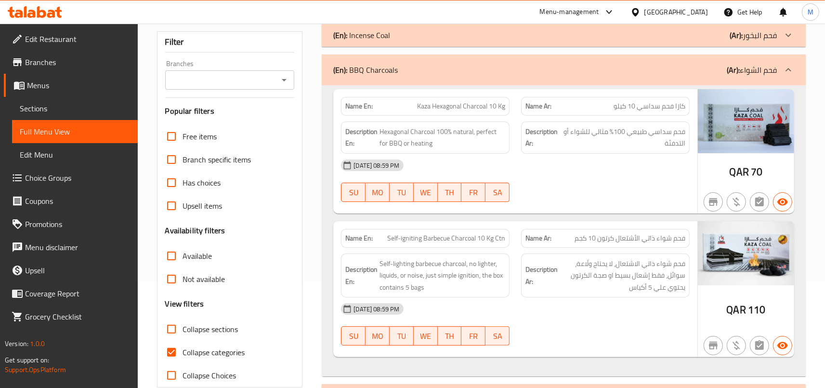
click at [435, 111] on span "Kaza Hexagonal Charcoal 10 Kg" at bounding box center [461, 106] width 88 height 10
click at [453, 111] on span "Kaza Hexagonal Charcoal 10 Kg" at bounding box center [461, 106] width 88 height 10
click at [416, 106] on p "Name En: Kaza Hexagonal Charcoal 10 Kg" at bounding box center [425, 106] width 160 height 10
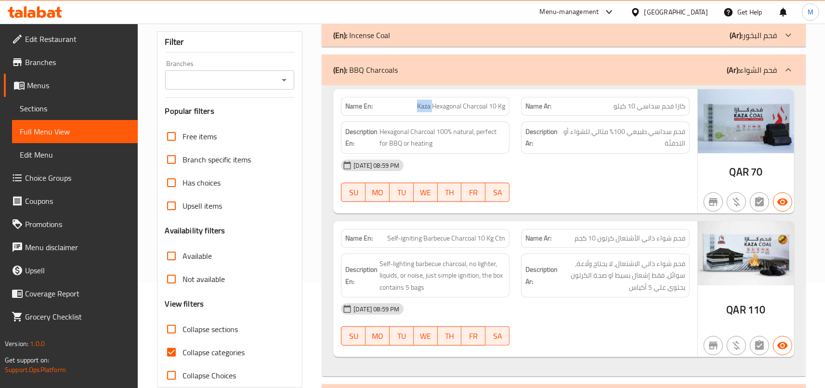
click at [416, 106] on p "Name En: Kaza Hexagonal Charcoal 10 Kg" at bounding box center [425, 106] width 160 height 10
click at [439, 111] on span "Kaza Hexagonal Charcoal 10 Kg" at bounding box center [461, 106] width 88 height 10
click at [448, 105] on span "Kaza Hexagonal Charcoal 10 Kg" at bounding box center [461, 106] width 88 height 10
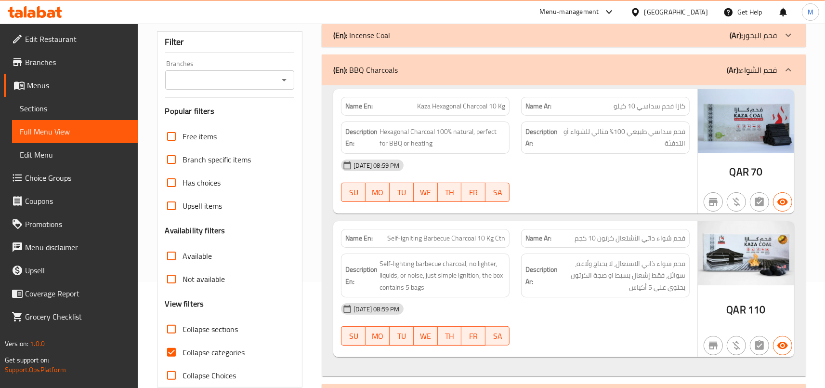
click at [448, 105] on span "Kaza Hexagonal Charcoal 10 Kg" at bounding box center [461, 106] width 88 height 10
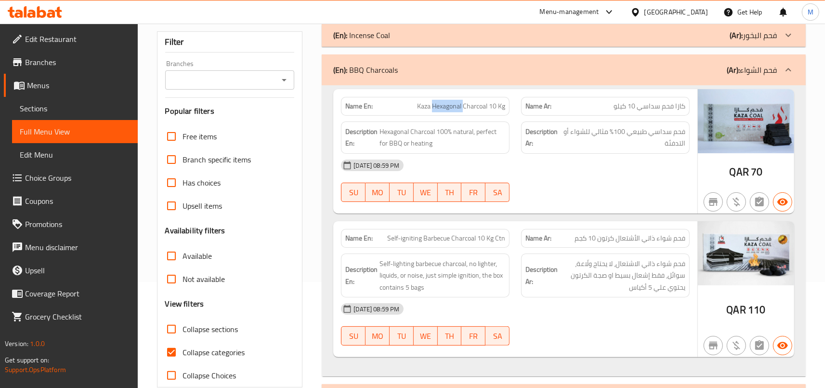
click at [448, 105] on span "Kaza Hexagonal Charcoal 10 Kg" at bounding box center [461, 106] width 88 height 10
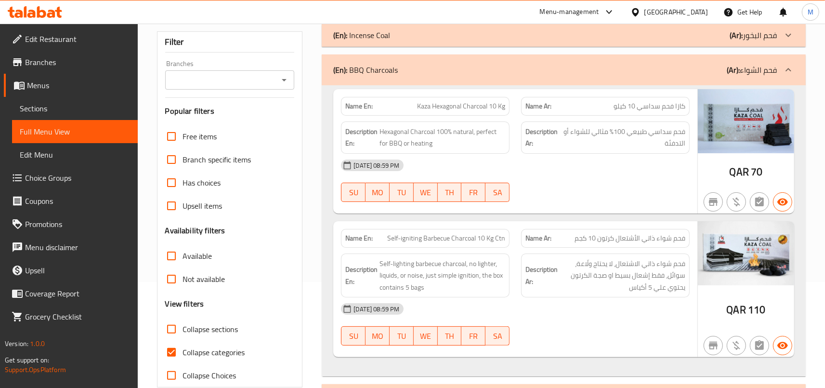
click at [448, 105] on span "Kaza Hexagonal Charcoal 10 Kg" at bounding box center [461, 106] width 88 height 10
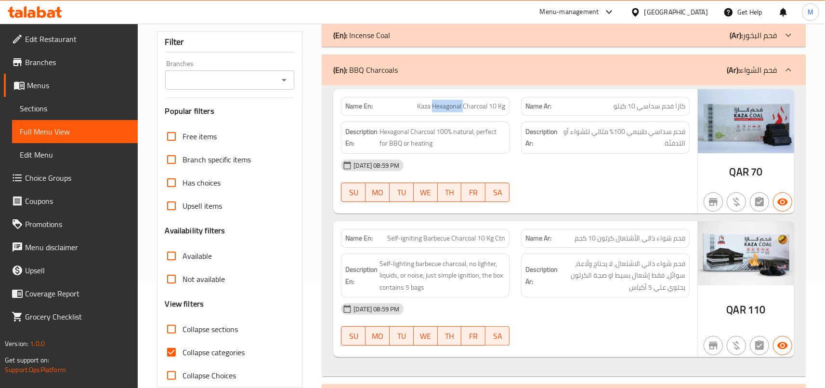
click at [448, 105] on span "Kaza Hexagonal Charcoal 10 Kg" at bounding box center [461, 106] width 88 height 10
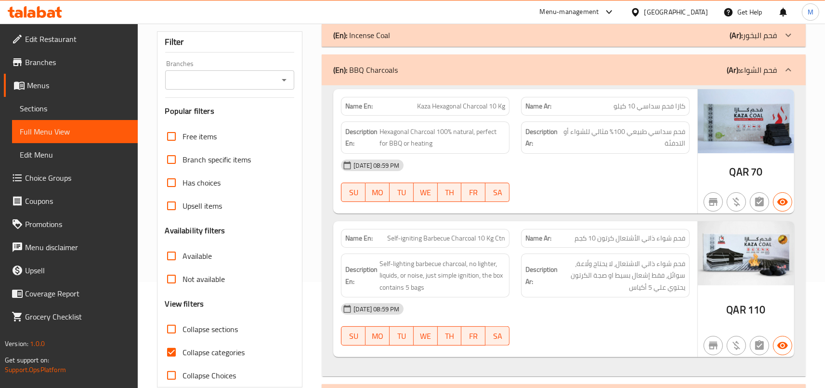
click at [448, 105] on span "Kaza Hexagonal Charcoal 10 Kg" at bounding box center [461, 106] width 88 height 10
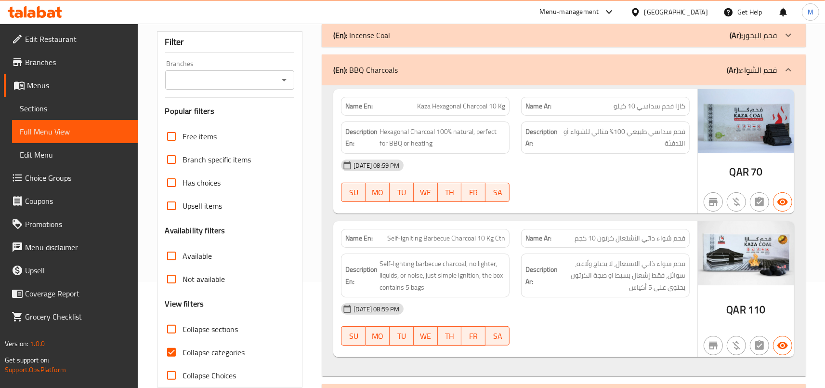
click at [448, 105] on span "Kaza Hexagonal Charcoal 10 Kg" at bounding box center [461, 106] width 88 height 10
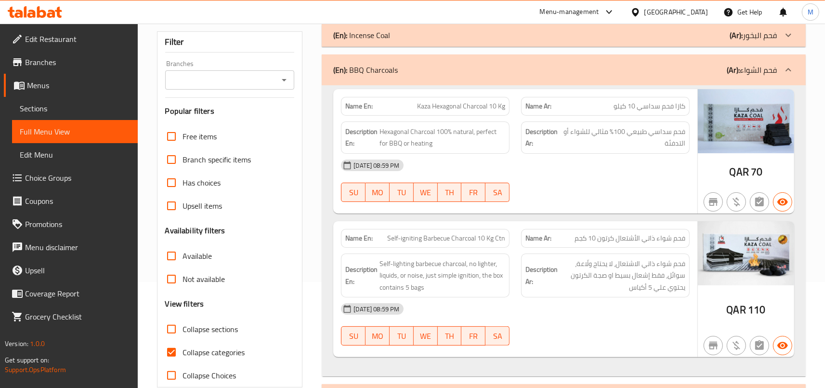
click at [448, 105] on span "Kaza Hexagonal Charcoal 10 Kg" at bounding box center [461, 106] width 88 height 10
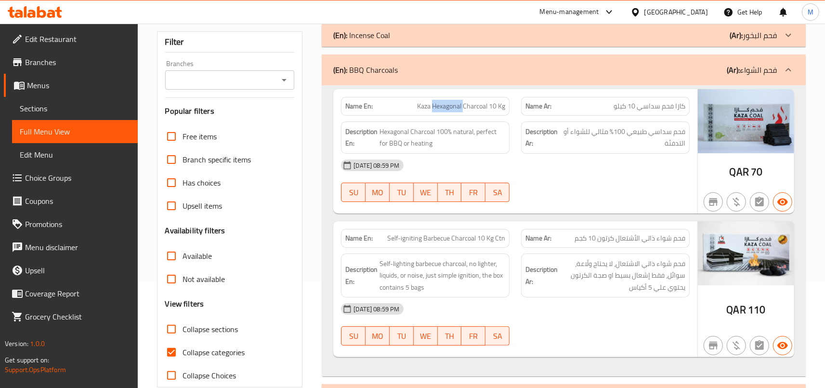
click at [448, 105] on span "Kaza Hexagonal Charcoal 10 Kg" at bounding box center [461, 106] width 88 height 10
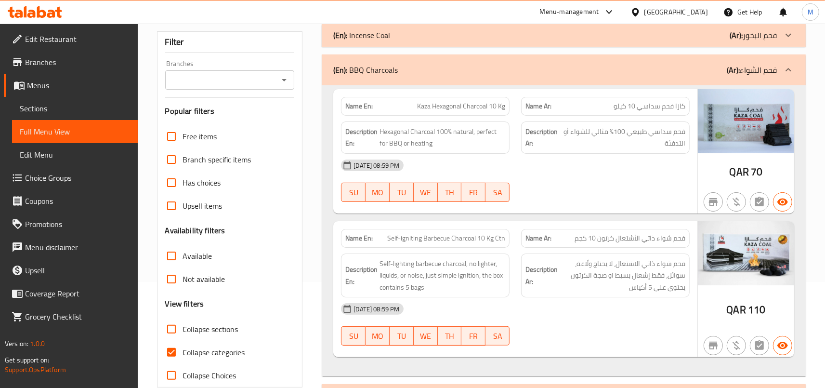
click at [448, 105] on span "Kaza Hexagonal Charcoal 10 Kg" at bounding box center [461, 106] width 88 height 10
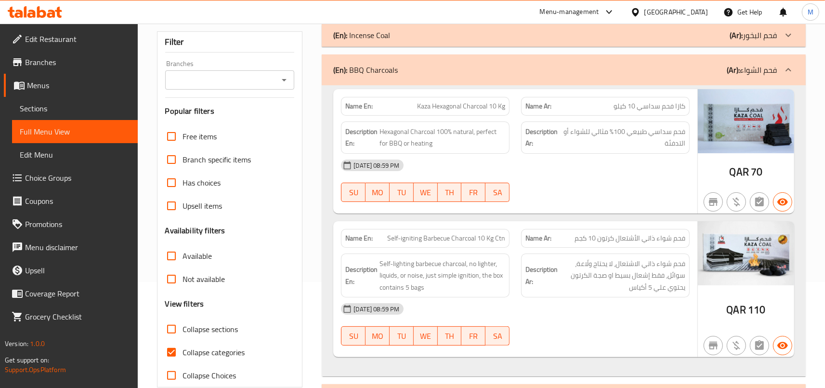
click at [448, 105] on span "Kaza Hexagonal Charcoal 10 Kg" at bounding box center [461, 106] width 88 height 10
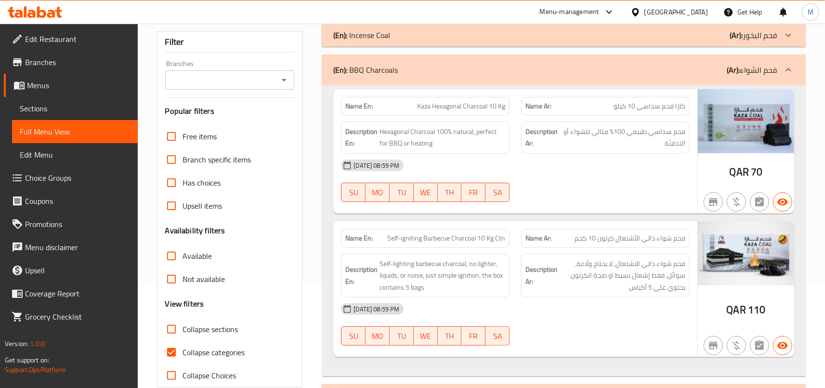
click at [448, 105] on span "Kaza Hexagonal Charcoal 10 Kg" at bounding box center [461, 106] width 88 height 10
click at [613, 187] on div "02-10-2025 08:59 PM SU MO TU WE TH FR SA" at bounding box center [515, 181] width 360 height 54
click at [447, 104] on span "Kaza Hexagonal Charcoal 10 Kg" at bounding box center [461, 106] width 88 height 10
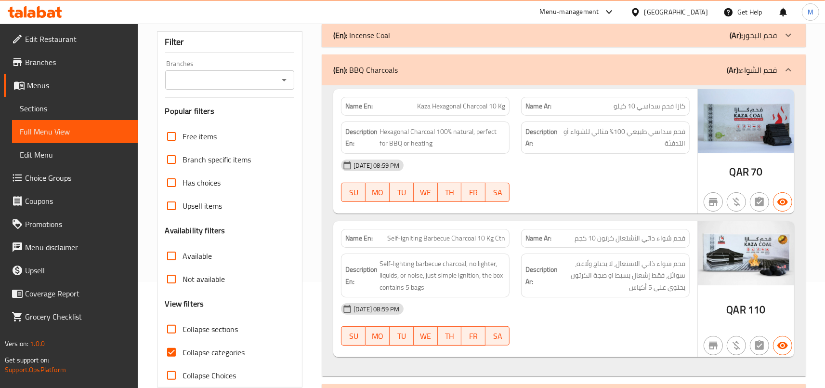
click at [447, 104] on span "Kaza Hexagonal Charcoal 10 Kg" at bounding box center [461, 106] width 88 height 10
click at [449, 102] on span "Kaza Hexagonal Charcoal 10 Kg" at bounding box center [461, 106] width 88 height 10
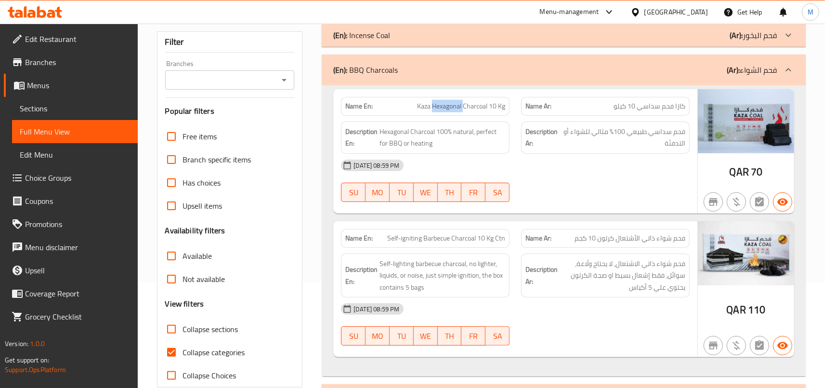
click at [452, 102] on span "Kaza Hexagonal Charcoal 10 Kg" at bounding box center [461, 106] width 88 height 10
click at [464, 102] on span "Kaza Hexagonal Charcoal 10 Kg" at bounding box center [461, 106] width 88 height 10
click at [426, 102] on span "Kaza Hexagonal Charcoal 10 Kg" at bounding box center [461, 106] width 88 height 10
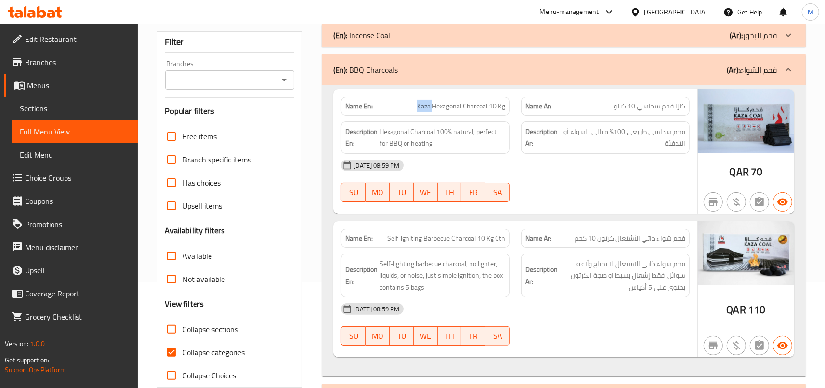
click at [426, 102] on span "Kaza Hexagonal Charcoal 10 Kg" at bounding box center [461, 106] width 88 height 10
click at [454, 102] on span "Kaza Hexagonal Charcoal 10 Kg" at bounding box center [461, 106] width 88 height 10
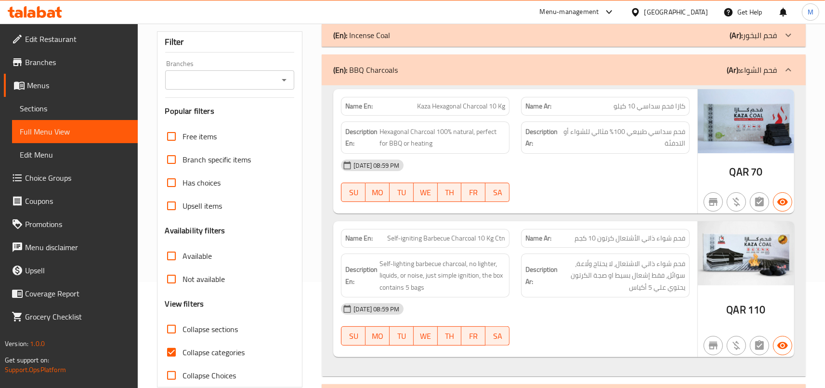
click at [454, 102] on span "Kaza Hexagonal Charcoal 10 Kg" at bounding box center [461, 106] width 88 height 10
click at [454, 103] on span "Kaza Hexagonal Charcoal 10 Kg" at bounding box center [461, 106] width 88 height 10
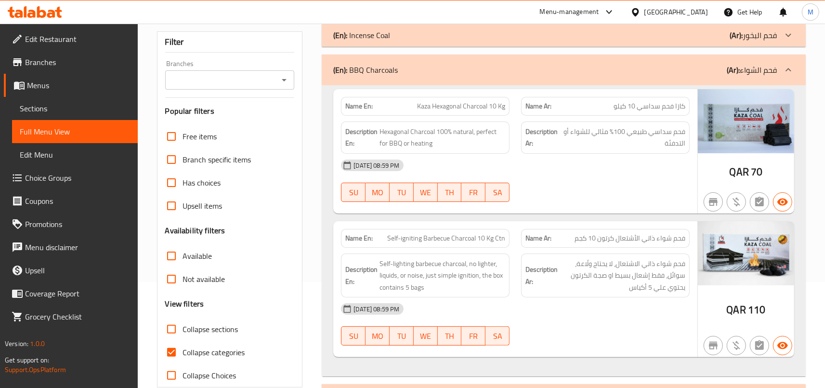
click at [454, 103] on span "Kaza Hexagonal Charcoal 10 Kg" at bounding box center [461, 106] width 88 height 10
click at [447, 105] on span "Kaza Hexagonal Charcoal 10 Kg" at bounding box center [461, 106] width 88 height 10
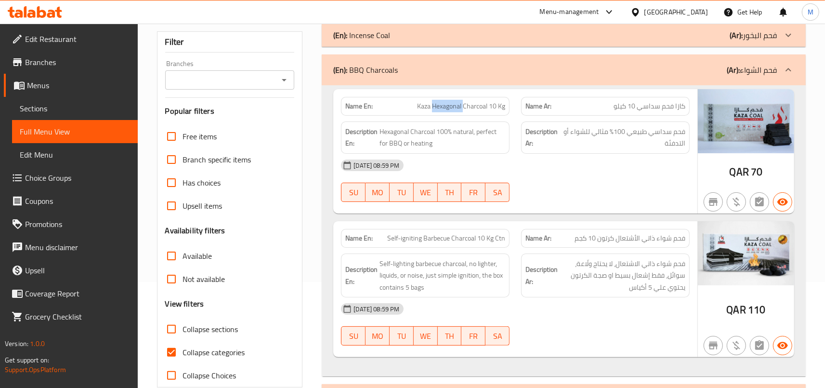
click at [447, 105] on span "Kaza Hexagonal Charcoal 10 Kg" at bounding box center [461, 106] width 88 height 10
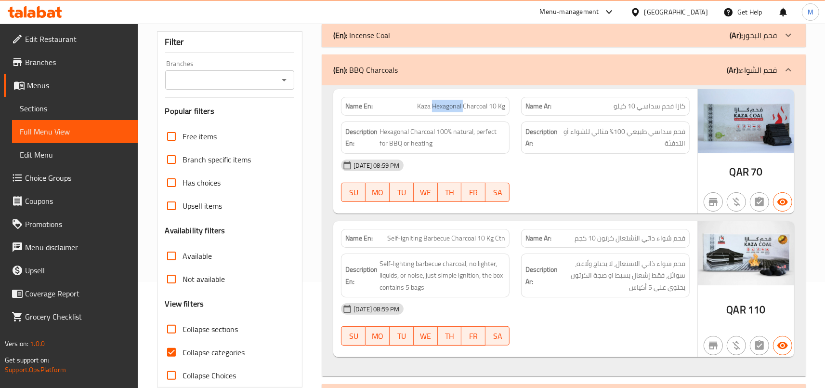
click at [447, 105] on span "Kaza Hexagonal Charcoal 10 Kg" at bounding box center [461, 106] width 88 height 10
click at [468, 111] on span "Kaza Hexagonal Charcoal 10 Kg" at bounding box center [461, 106] width 88 height 10
drag, startPoint x: 418, startPoint y: 104, endPoint x: 512, endPoint y: 111, distance: 94.2
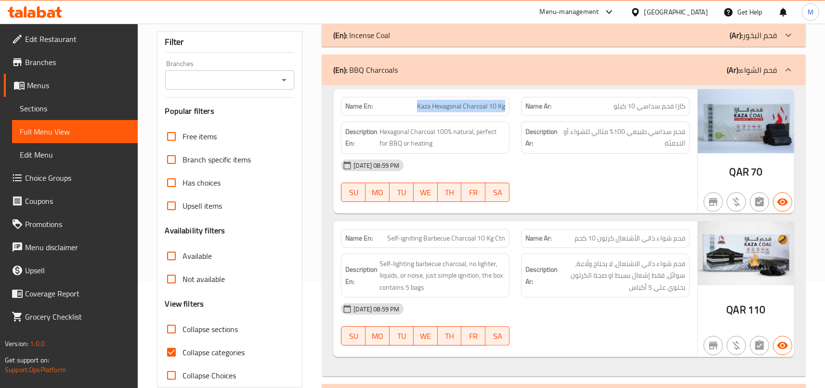
click at [512, 111] on div "Name En: Kaza Hexagonal Charcoal 10 Kg" at bounding box center [425, 106] width 180 height 30
click at [472, 103] on span "Kaza Hexagonal Charcoal 10 Kg" at bounding box center [461, 106] width 88 height 10
click at [681, 107] on span "كازا فحم سداسي 10 كيلو" at bounding box center [649, 106] width 72 height 10
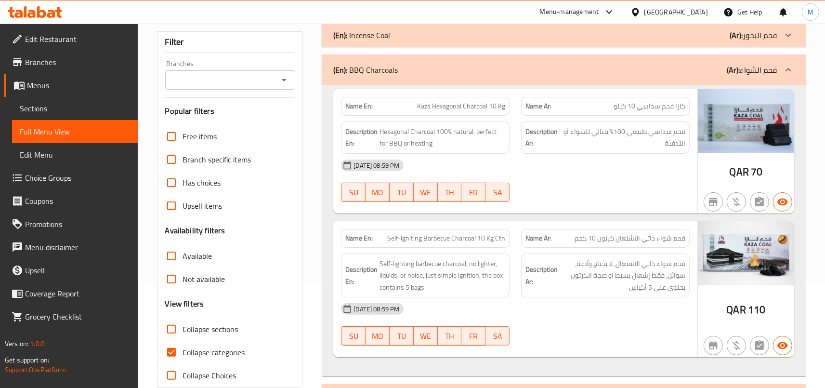
click at [538, 162] on div "[DATE] 08:59 PM" at bounding box center [515, 165] width 360 height 23
click at [547, 160] on div "[DATE] 08:59 PM" at bounding box center [515, 165] width 360 height 23
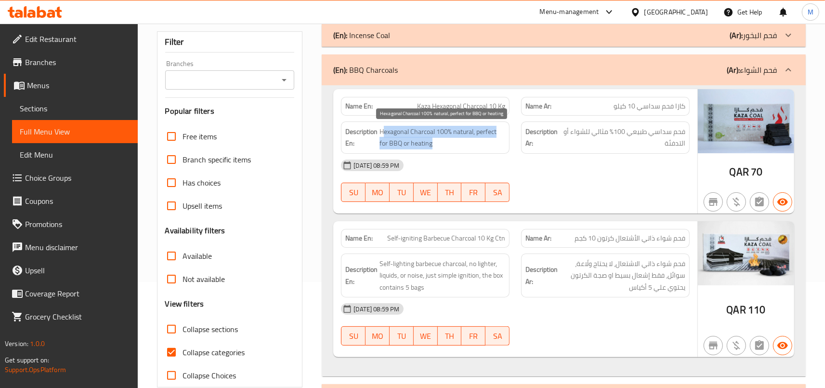
drag, startPoint x: 384, startPoint y: 130, endPoint x: 492, endPoint y: 151, distance: 109.9
click at [492, 149] on span "Hexagonal Charcoal 100% natural, perfect for BBQ or heating" at bounding box center [442, 138] width 126 height 24
click at [453, 137] on span "Hexagonal Charcoal 100% natural, perfect for BBQ or heating" at bounding box center [442, 138] width 126 height 24
drag, startPoint x: 382, startPoint y: 130, endPoint x: 464, endPoint y: 151, distance: 84.0
click at [464, 149] on span "Hexagonal Charcoal 100% natural, perfect for BBQ or heating" at bounding box center [442, 138] width 126 height 24
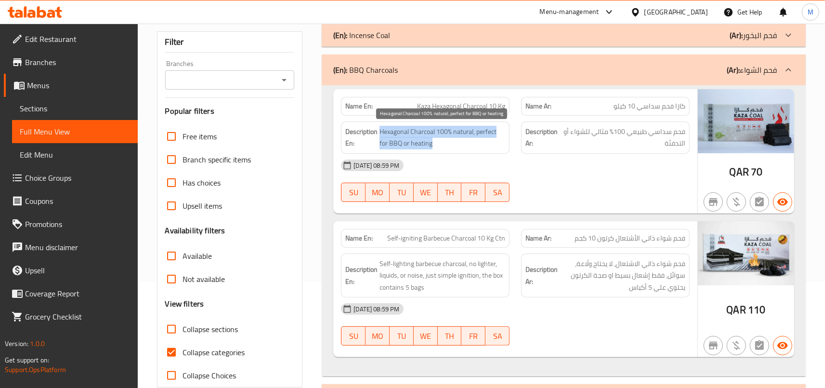
click at [476, 134] on span "Hexagonal Charcoal 100% natural, perfect for BBQ or heating" at bounding box center [442, 138] width 126 height 24
click at [468, 134] on span "Hexagonal Charcoal 100% natural, perfect for BBQ or heating" at bounding box center [442, 138] width 126 height 24
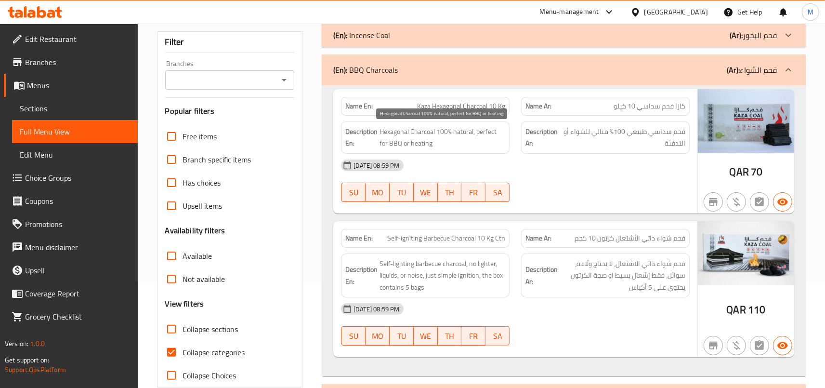
click at [443, 131] on span "Hexagonal Charcoal 100% natural, perfect for BBQ or heating" at bounding box center [442, 138] width 126 height 24
click at [394, 146] on span "Hexagonal Charcoal 100% natural, perfect for BBQ or heating" at bounding box center [442, 138] width 126 height 24
click at [440, 142] on span "Hexagonal Charcoal 100% natural, perfect for BBQ or heating" at bounding box center [442, 138] width 126 height 24
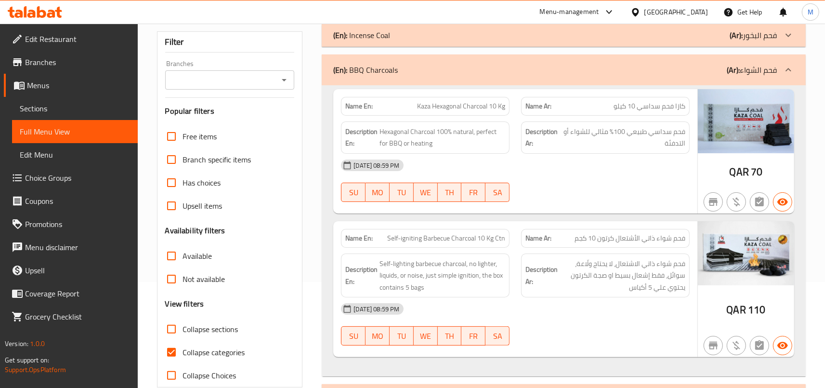
click at [515, 151] on div "Description En: Hexagonal Charcoal 100% natural, perfect for BBQ or heating" at bounding box center [425, 138] width 180 height 44
click at [675, 134] on span "فحم سداسي طبيعي 100% مثالي للشواء أو التدفئة" at bounding box center [623, 138] width 123 height 24
click at [614, 142] on span "فحم سداسي طبيعي 100% مثالي للشواء أو التدفئة" at bounding box center [623, 138] width 123 height 24
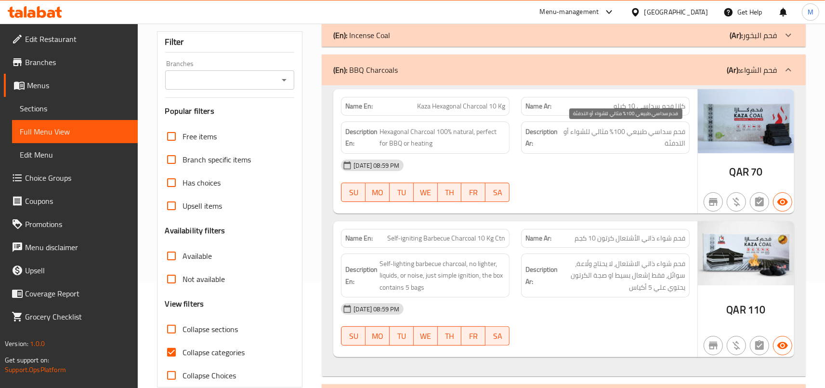
click at [608, 149] on span "فحم سداسي طبيعي 100% مثالي للشواء أو التدفئة" at bounding box center [623, 138] width 123 height 24
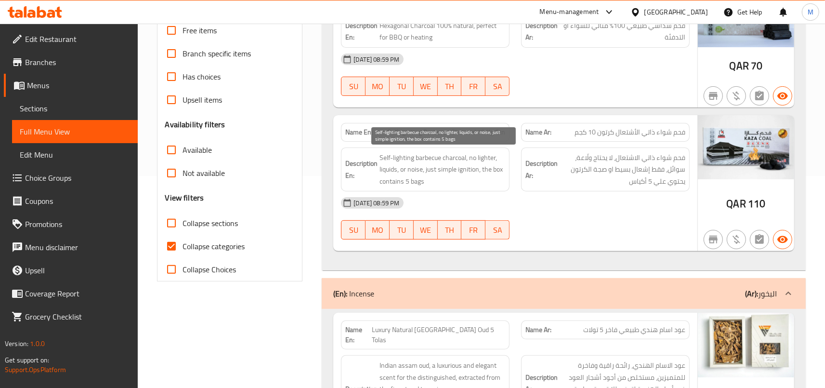
scroll to position [265, 0]
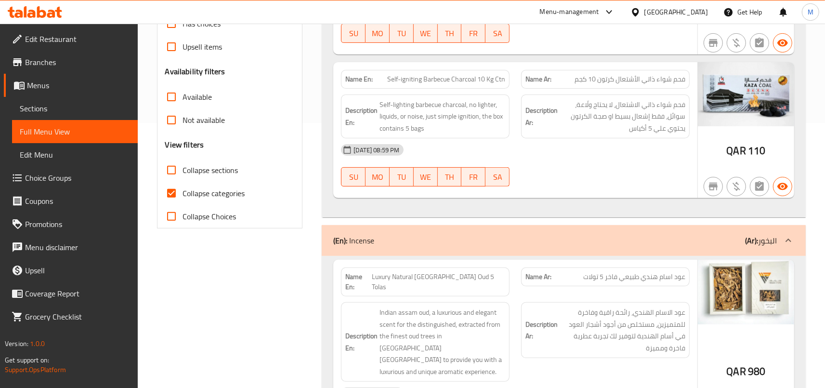
drag, startPoint x: 426, startPoint y: 78, endPoint x: 515, endPoint y: 84, distance: 88.8
click at [515, 84] on div "Name En: Self-igniting Barbecue Charcoal 10 Kg Ctn" at bounding box center [425, 79] width 180 height 30
click at [675, 79] on span "فحم شواء ذاتي الأشتعال كرتون 10 كجم" at bounding box center [629, 79] width 111 height 10
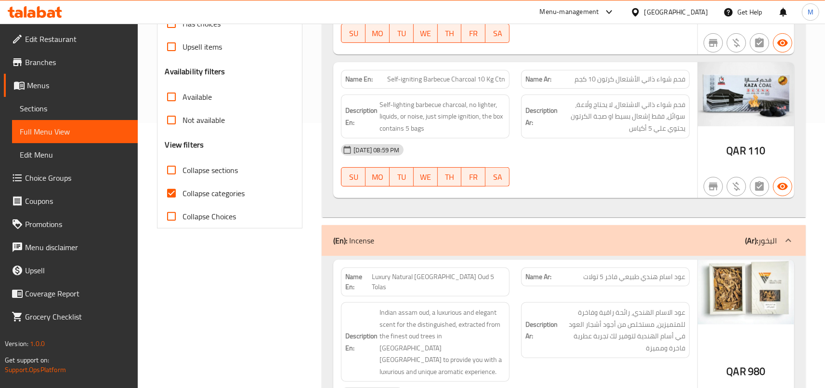
click at [675, 79] on span "فحم شواء ذاتي الأشتعال كرتون 10 كجم" at bounding box center [629, 79] width 111 height 10
click at [551, 78] on strong "Name Ar:" at bounding box center [538, 79] width 26 height 10
click at [458, 81] on span "Self-igniting Barbecue Charcoal 10 Kg Ctn" at bounding box center [446, 79] width 118 height 10
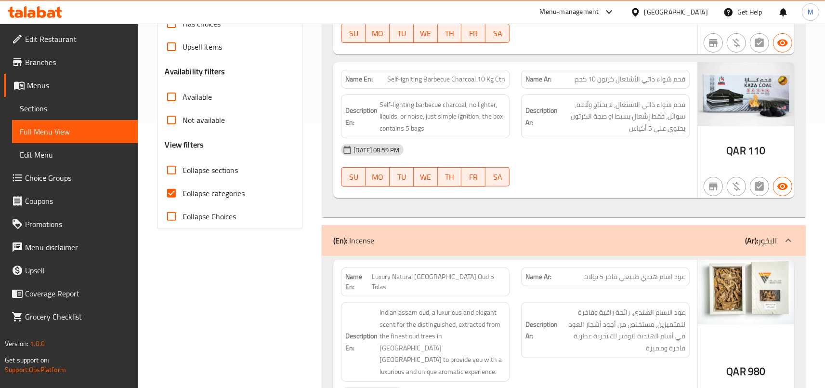
click at [568, 147] on div "[DATE] 08:59 PM" at bounding box center [515, 149] width 360 height 23
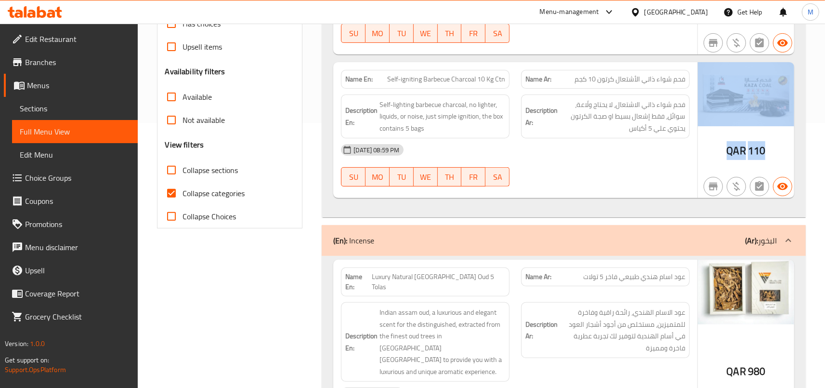
drag, startPoint x: 765, startPoint y: 147, endPoint x: 710, endPoint y: 147, distance: 55.4
click at [710, 147] on div "QAR 110" at bounding box center [746, 130] width 96 height 136
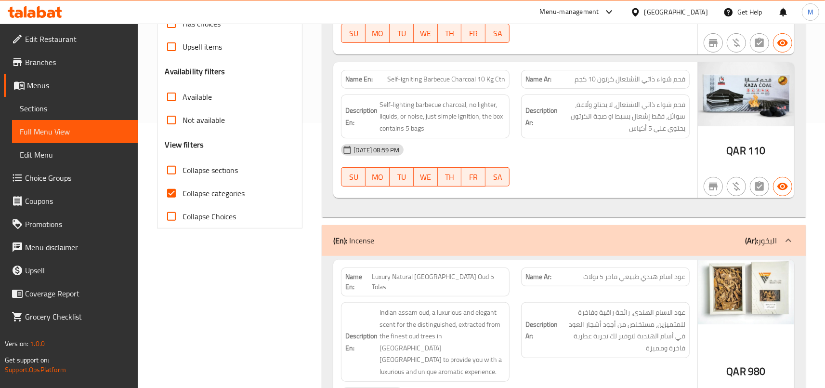
click at [710, 147] on div "QAR 110" at bounding box center [746, 130] width 96 height 136
click at [589, 157] on div "[DATE] 08:59 PM" at bounding box center [515, 149] width 360 height 23
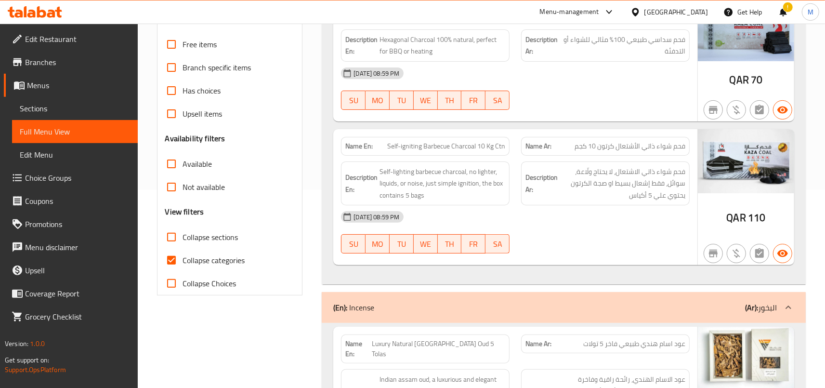
scroll to position [212, 0]
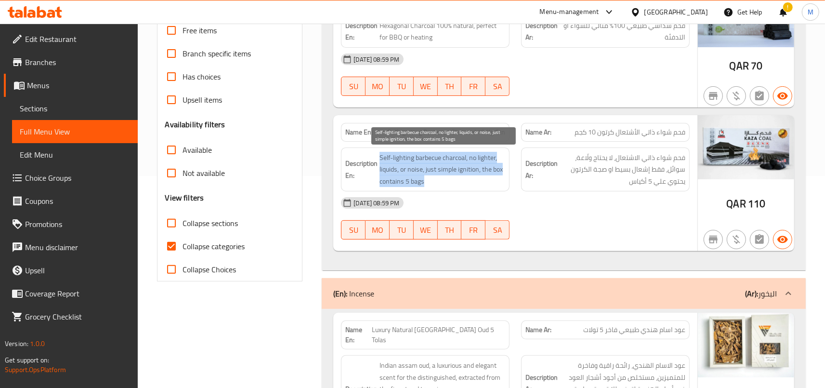
drag, startPoint x: 382, startPoint y: 156, endPoint x: 460, endPoint y: 181, distance: 81.9
click at [460, 181] on span "Self-lighting barbecue charcoal, no lighter, liquids, or noise, just simple ign…" at bounding box center [442, 170] width 126 height 36
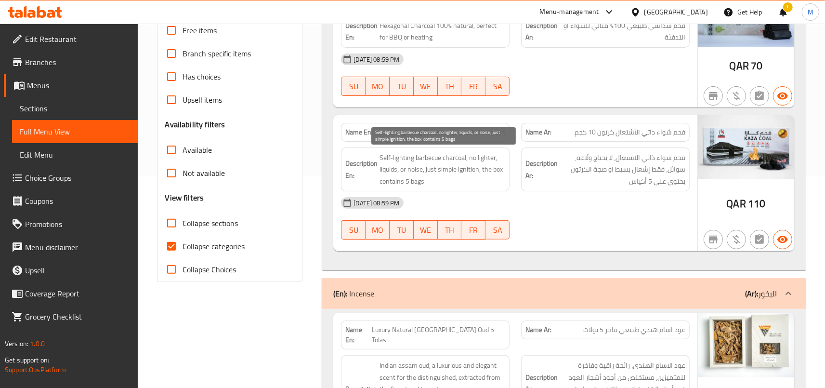
click at [460, 181] on span "Self-lighting barbecue charcoal, no lighter, liquids, or noise, just simple ign…" at bounding box center [442, 170] width 126 height 36
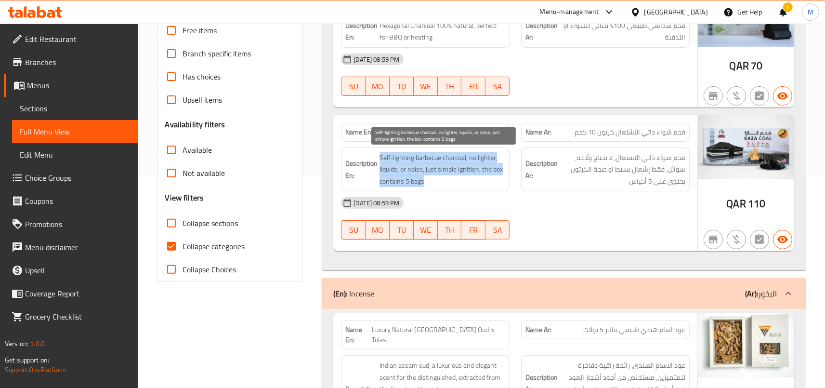
drag, startPoint x: 383, startPoint y: 156, endPoint x: 464, endPoint y: 181, distance: 85.0
click at [464, 181] on span "Self-lighting barbecue charcoal, no lighter, liquids, or noise, just simple ign…" at bounding box center [442, 170] width 126 height 36
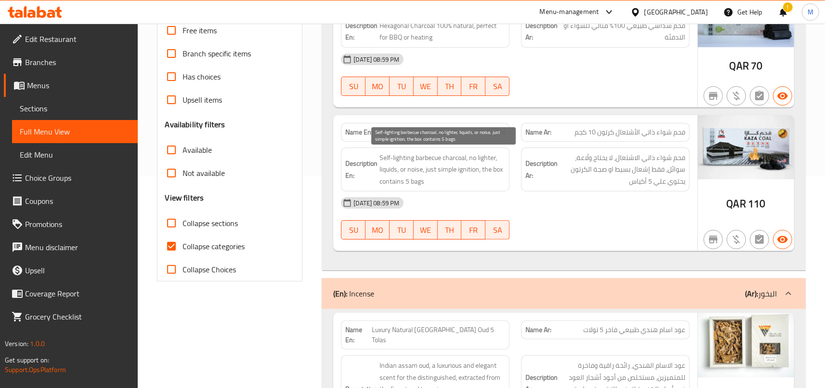
click at [464, 181] on span "Self-lighting barbecue charcoal, no lighter, liquids, or noise, just simple ign…" at bounding box center [442, 170] width 126 height 36
drag, startPoint x: 383, startPoint y: 156, endPoint x: 468, endPoint y: 162, distance: 85.9
click at [468, 162] on span "Self-lighting barbecue charcoal, no lighter, liquids, or noise, just simple ign…" at bounding box center [442, 170] width 126 height 36
click at [388, 157] on span "Self-lighting barbecue charcoal, no lighter, liquids, or noise, just simple ign…" at bounding box center [442, 170] width 126 height 36
drag, startPoint x: 382, startPoint y: 156, endPoint x: 469, endPoint y: 155, distance: 86.7
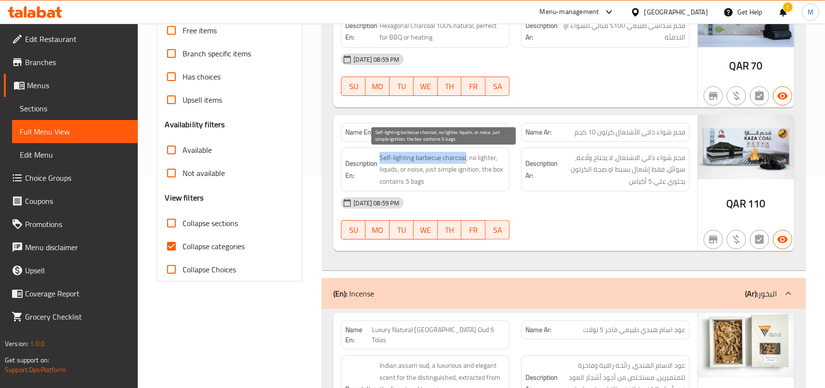
click at [469, 155] on span "Self-lighting barbecue charcoal, no lighter, liquids, or noise, just simple ign…" at bounding box center [442, 170] width 126 height 36
click at [394, 157] on span "Self-lighting barbecue charcoal, no lighter, liquids, or noise, just simple ign…" at bounding box center [442, 170] width 126 height 36
drag, startPoint x: 383, startPoint y: 156, endPoint x: 469, endPoint y: 158, distance: 86.7
click at [469, 158] on span "Self-lighting barbecue charcoal, no lighter, liquids, or noise, just simple ign…" at bounding box center [442, 170] width 126 height 36
click at [401, 167] on span "Self-lighting barbecue charcoal, no lighter, liquids, or noise, just simple ign…" at bounding box center [442, 170] width 126 height 36
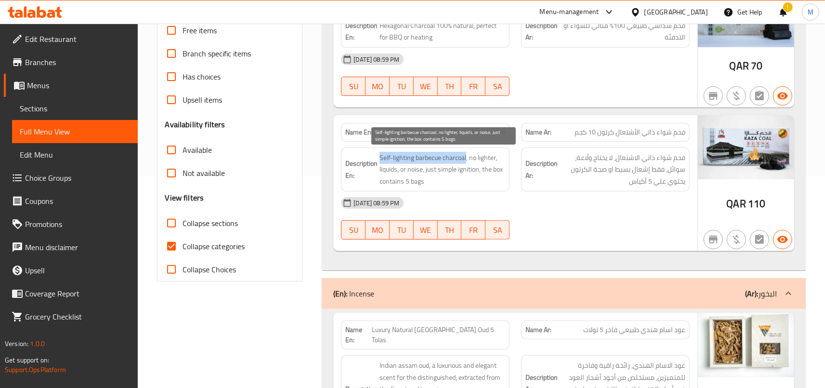
drag, startPoint x: 382, startPoint y: 156, endPoint x: 469, endPoint y: 157, distance: 87.1
click at [469, 157] on h6 "Description En: Self-lighting barbecue charcoal, no lighter, liquids, or noise,…" at bounding box center [425, 170] width 160 height 36
click at [471, 171] on span "Self-lighting barbecue charcoal, no lighter, liquids, or noise, just simple ign…" at bounding box center [442, 170] width 126 height 36
drag, startPoint x: 382, startPoint y: 156, endPoint x: 469, endPoint y: 160, distance: 86.7
click at [469, 160] on span "Self-lighting barbecue charcoal, no lighter, liquids, or noise, just simple ign…" at bounding box center [442, 170] width 126 height 36
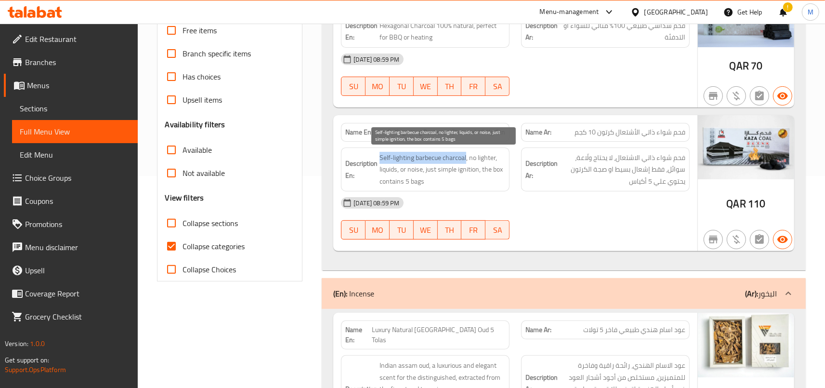
click at [440, 160] on span "Self-lighting barbecue charcoal, no lighter, liquids, or noise, just simple ign…" at bounding box center [442, 170] width 126 height 36
drag, startPoint x: 382, startPoint y: 157, endPoint x: 469, endPoint y: 158, distance: 87.1
click at [469, 158] on span "Self-lighting barbecue charcoal, no lighter, liquids, or noise, just simple ign…" at bounding box center [442, 170] width 126 height 36
click at [390, 158] on span "Self-lighting barbecue charcoal, no lighter, liquids, or noise, just simple ign…" at bounding box center [442, 170] width 126 height 36
drag, startPoint x: 383, startPoint y: 158, endPoint x: 468, endPoint y: 158, distance: 85.7
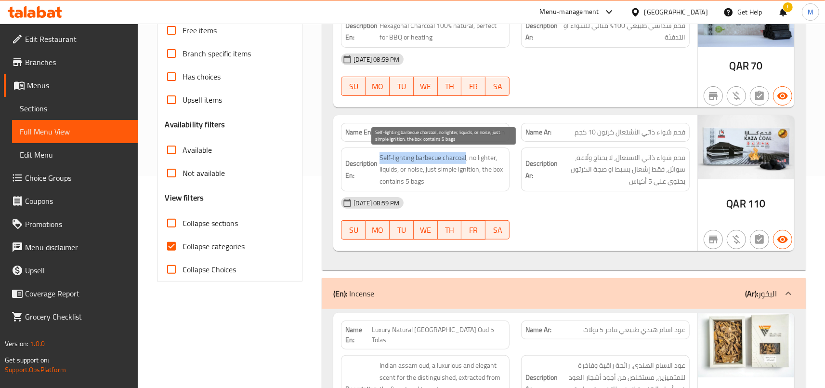
click at [468, 158] on span "Self-lighting barbecue charcoal, no lighter, liquids, or noise, just simple ign…" at bounding box center [442, 170] width 126 height 36
click at [467, 167] on span "Self-lighting barbecue charcoal, no lighter, liquids, or noise, just simple ign…" at bounding box center [442, 170] width 126 height 36
drag, startPoint x: 383, startPoint y: 156, endPoint x: 468, endPoint y: 159, distance: 85.3
click at [468, 159] on span "Self-lighting barbecue charcoal, no lighter, liquids, or noise, just simple ign…" at bounding box center [442, 170] width 126 height 36
click at [429, 160] on span "Self-lighting barbecue charcoal, no lighter, liquids, or noise, just simple ign…" at bounding box center [442, 170] width 126 height 36
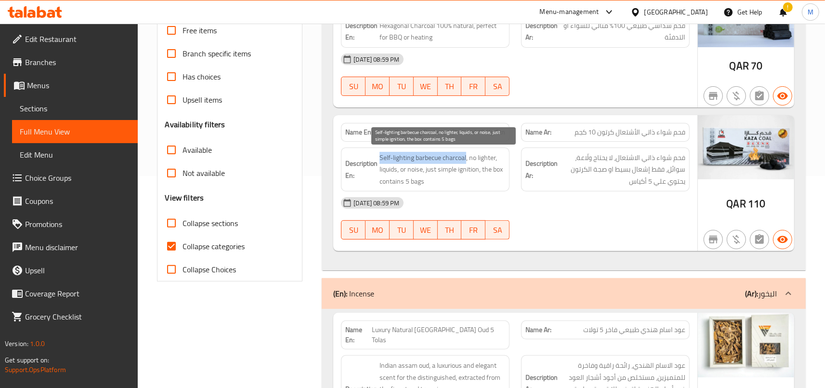
drag, startPoint x: 382, startPoint y: 158, endPoint x: 469, endPoint y: 159, distance: 86.7
click at [469, 159] on span "Self-lighting barbecue charcoal, no lighter, liquids, or noise, just simple ign…" at bounding box center [442, 170] width 126 height 36
click at [423, 161] on span "Self-lighting barbecue charcoal, no lighter, liquids, or noise, just simple ign…" at bounding box center [442, 170] width 126 height 36
drag, startPoint x: 383, startPoint y: 157, endPoint x: 469, endPoint y: 156, distance: 86.7
click at [469, 156] on span "Self-lighting barbecue charcoal, no lighter, liquids, or noise, just simple ign…" at bounding box center [442, 170] width 126 height 36
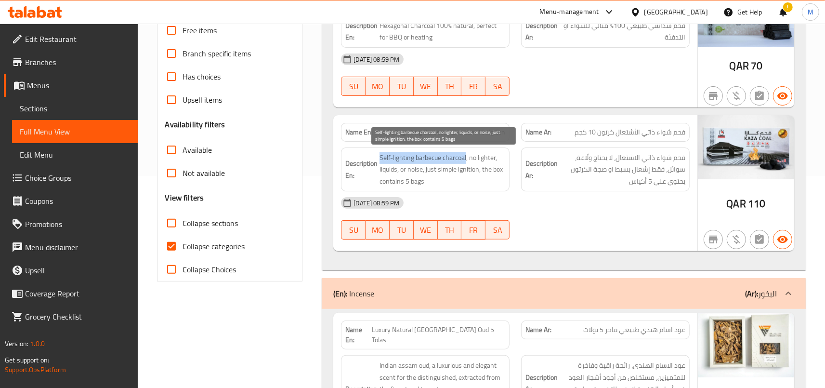
click at [458, 158] on span "Self-lighting barbecue charcoal, no lighter, liquids, or noise, just simple ign…" at bounding box center [442, 170] width 126 height 36
drag, startPoint x: 383, startPoint y: 157, endPoint x: 469, endPoint y: 155, distance: 86.2
click at [469, 155] on span "Self-lighting barbecue charcoal, no lighter, liquids, or noise, just simple ign…" at bounding box center [442, 170] width 126 height 36
click at [458, 157] on span "Self-lighting barbecue charcoal, no lighter, liquids, or noise, just simple ign…" at bounding box center [442, 170] width 126 height 36
click at [408, 157] on span "Self-lighting barbecue charcoal, no lighter, liquids, or noise, just simple ign…" at bounding box center [442, 170] width 126 height 36
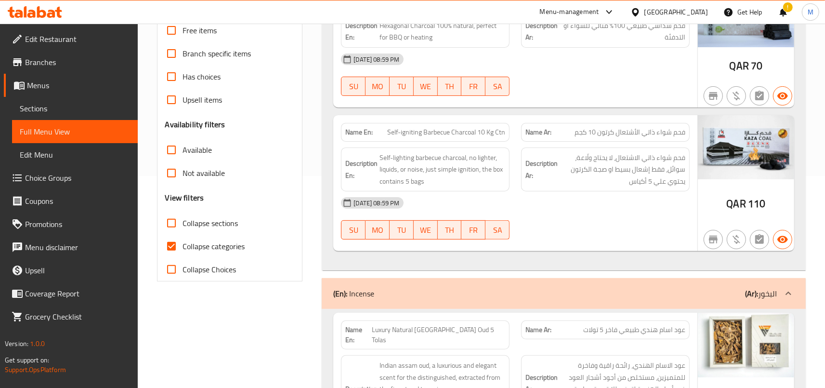
click at [377, 157] on strong "Description En:" at bounding box center [361, 169] width 32 height 24
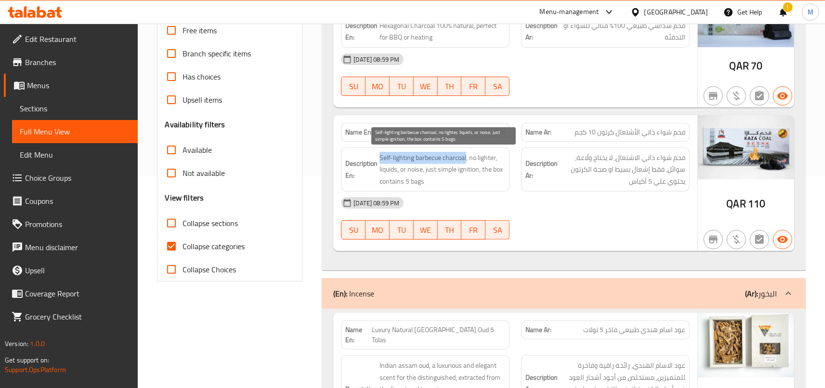
drag, startPoint x: 383, startPoint y: 156, endPoint x: 469, endPoint y: 159, distance: 86.2
click at [469, 159] on span "Self-lighting barbecue charcoal, no lighter, liquids, or noise, just simple ign…" at bounding box center [442, 170] width 126 height 36
drag, startPoint x: 382, startPoint y: 157, endPoint x: 468, endPoint y: 156, distance: 86.2
click at [468, 156] on span "Self-lighting barbecue charcoal, no lighter, liquids, or noise, just simple ign…" at bounding box center [442, 170] width 126 height 36
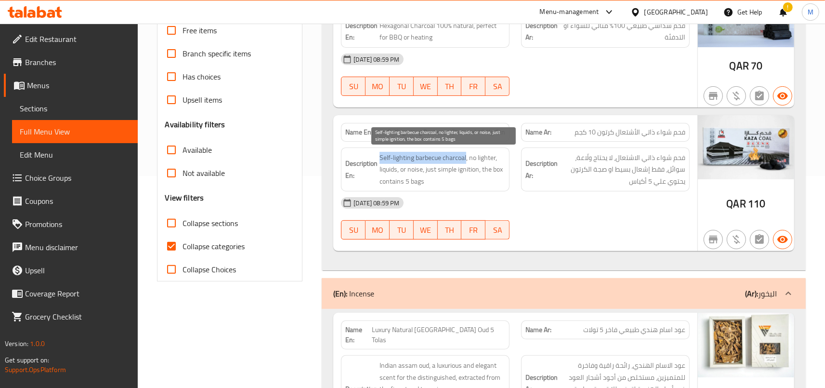
click at [460, 157] on span "Self-lighting barbecue charcoal, no lighter, liquids, or noise, just simple ign…" at bounding box center [442, 170] width 126 height 36
drag, startPoint x: 382, startPoint y: 156, endPoint x: 469, endPoint y: 156, distance: 87.1
click at [469, 156] on span "Self-lighting barbecue charcoal, no lighter, liquids, or noise, just simple ign…" at bounding box center [442, 170] width 126 height 36
click at [456, 157] on span "Self-lighting barbecue charcoal, no lighter, liquids, or noise, just simple ign…" at bounding box center [442, 170] width 126 height 36
drag, startPoint x: 382, startPoint y: 156, endPoint x: 468, endPoint y: 158, distance: 86.7
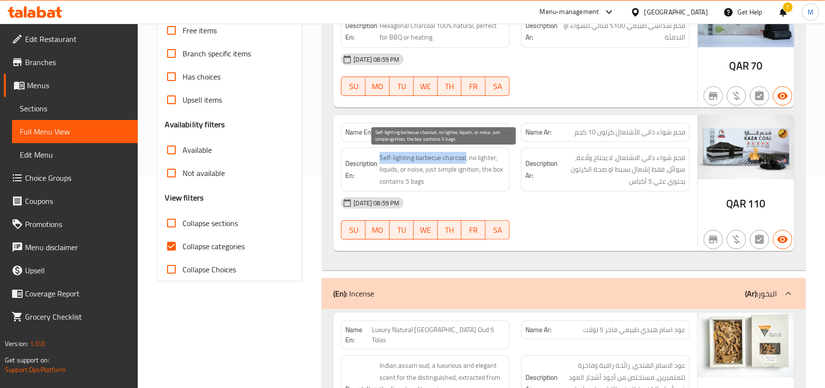
click at [468, 158] on h6 "Description En: Self-lighting barbecue charcoal, no lighter, liquids, or noise,…" at bounding box center [425, 170] width 160 height 36
click at [454, 157] on span "Self-lighting barbecue charcoal, no lighter, liquids, or noise, just simple ign…" at bounding box center [442, 170] width 126 height 36
drag, startPoint x: 382, startPoint y: 157, endPoint x: 469, endPoint y: 161, distance: 86.7
click at [469, 161] on span "Self-lighting barbecue charcoal, no lighter, liquids, or noise, just simple ign…" at bounding box center [442, 170] width 126 height 36
click at [413, 156] on span "Self-lighting barbecue charcoal, no lighter, liquids, or noise, just simple ign…" at bounding box center [442, 170] width 126 height 36
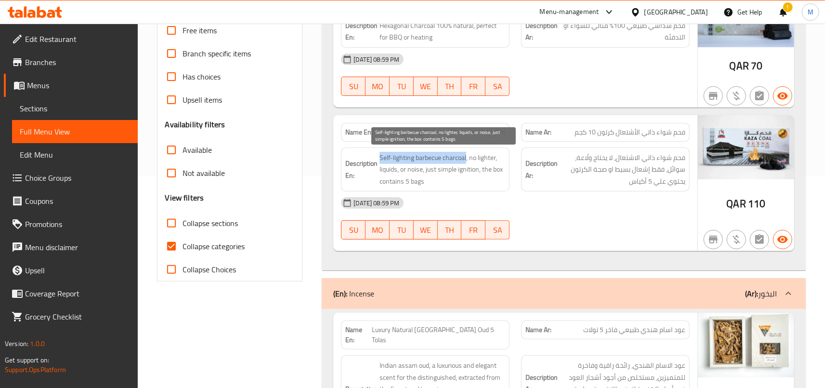
drag, startPoint x: 381, startPoint y: 157, endPoint x: 469, endPoint y: 159, distance: 87.6
click at [469, 159] on h6 "Description En: Self-lighting barbecue charcoal, no lighter, liquids, or noise,…" at bounding box center [425, 170] width 160 height 36
click at [452, 157] on span "Self-lighting barbecue charcoal, no lighter, liquids, or noise, just simple ign…" at bounding box center [442, 170] width 126 height 36
drag, startPoint x: 382, startPoint y: 156, endPoint x: 469, endPoint y: 157, distance: 87.1
click at [469, 157] on span "Self-lighting barbecue charcoal, no lighter, liquids, or noise, just simple ign…" at bounding box center [442, 170] width 126 height 36
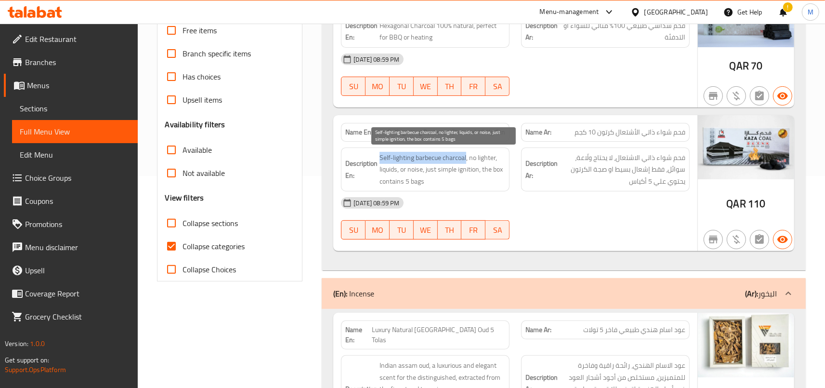
click at [451, 157] on span "Self-lighting barbecue charcoal, no lighter, liquids, or noise, just simple ign…" at bounding box center [442, 170] width 126 height 36
drag, startPoint x: 387, startPoint y: 171, endPoint x: 462, endPoint y: 177, distance: 75.8
click at [462, 177] on span "Self-lighting barbecue charcoal, no lighter, liquids, or noise, just simple ign…" at bounding box center [442, 170] width 126 height 36
click at [463, 180] on span "Self-lighting barbecue charcoal, no lighter, liquids, or noise, just simple ign…" at bounding box center [442, 170] width 126 height 36
drag, startPoint x: 422, startPoint y: 170, endPoint x: 507, endPoint y: 179, distance: 85.7
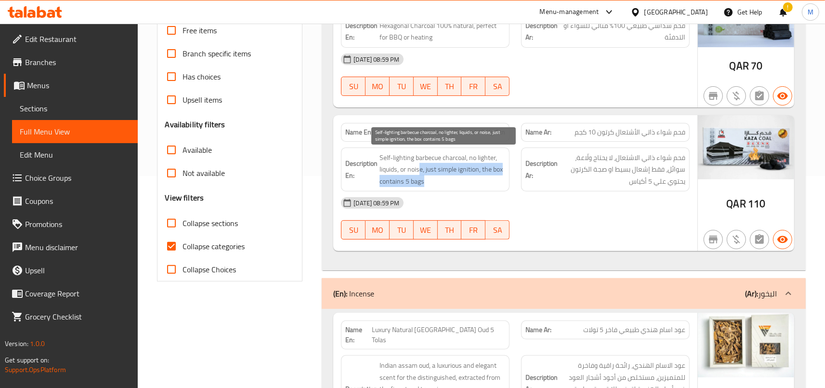
click at [505, 179] on span "Self-lighting barbecue charcoal, no lighter, liquids, or noise, just simple ign…" at bounding box center [442, 170] width 126 height 36
click at [484, 181] on span "Self-lighting barbecue charcoal, no lighter, liquids, or noise, just simple ign…" at bounding box center [442, 170] width 126 height 36
drag, startPoint x: 428, startPoint y: 170, endPoint x: 500, endPoint y: 182, distance: 72.7
click at [500, 182] on span "Self-lighting barbecue charcoal, no lighter, liquids, or noise, just simple ign…" at bounding box center [442, 170] width 126 height 36
click at [487, 182] on span "Self-lighting barbecue charcoal, no lighter, liquids, or noise, just simple ign…" at bounding box center [442, 170] width 126 height 36
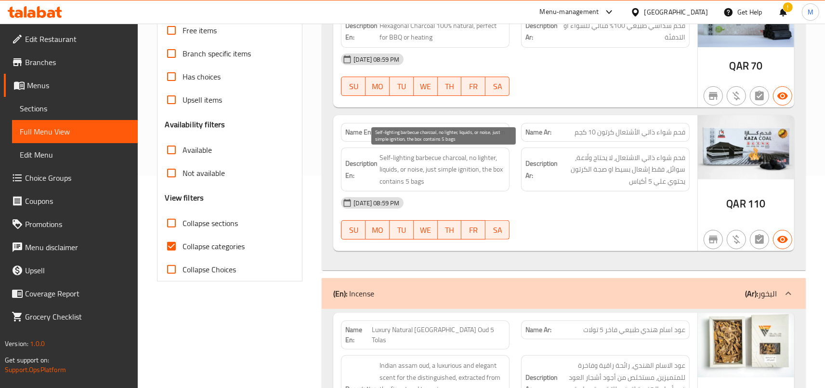
click at [435, 183] on span "Self-lighting barbecue charcoal, no lighter, liquids, or noise, just simple ign…" at bounding box center [442, 170] width 126 height 36
click at [466, 174] on span "Self-lighting barbecue charcoal, no lighter, liquids, or noise, just simple ign…" at bounding box center [442, 170] width 126 height 36
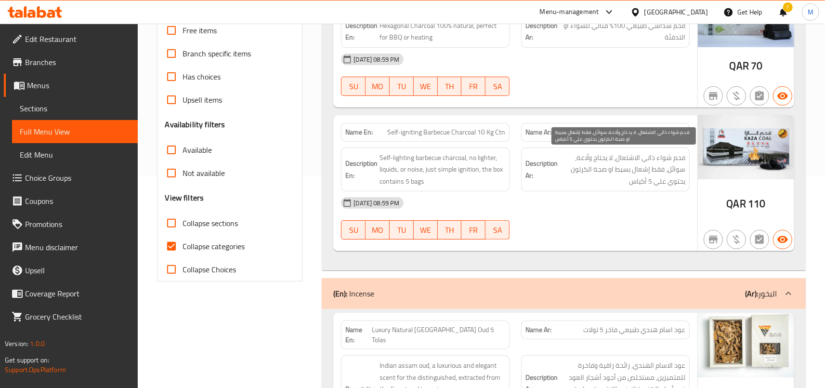
click at [660, 157] on span "فحم شواء ذاتي الاشتعال، لا يحتاج ولّاعة، سوائل، فقط إشعال بسيط او صجة الكرتون ي…" at bounding box center [622, 170] width 126 height 36
click at [595, 168] on span "فحم شواء ذاتي الاشتعال، لا يحتاج ولّاعة، سوائل، فقط إشعال بسيط او صجة الكرتون ي…" at bounding box center [622, 170] width 126 height 36
drag, startPoint x: 686, startPoint y: 158, endPoint x: 580, endPoint y: 162, distance: 106.0
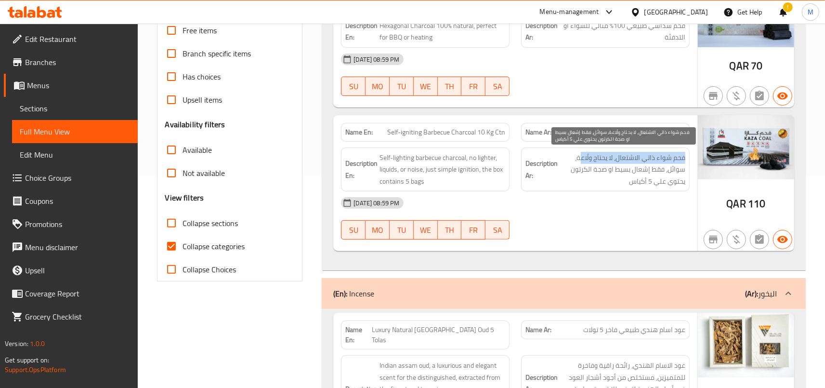
click at [580, 162] on div "Description Ar: فحم شواء ذاتي الاشتعال، لا يحتاج ولّاعة، سوائل، فقط إشعال بسيط …" at bounding box center [605, 169] width 169 height 44
click at [634, 168] on span "فحم شواء ذاتي الاشتعال، لا يحتاج ولّاعة، سوائل، فقط إشعال بسيط او صجة الكرتون ي…" at bounding box center [622, 170] width 126 height 36
drag, startPoint x: 684, startPoint y: 156, endPoint x: 584, endPoint y: 170, distance: 101.0
click at [584, 170] on span "فحم شواء ذاتي الاشتعال، لا يحتاج ولّاعة، سوائل، فقط إشعال بسيط او صجة الكرتون ي…" at bounding box center [622, 170] width 126 height 36
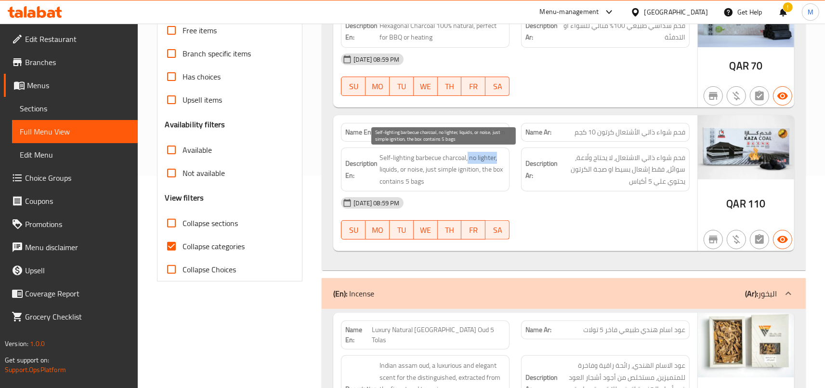
drag, startPoint x: 471, startPoint y: 159, endPoint x: 505, endPoint y: 159, distance: 33.7
click at [505, 159] on span "Self-lighting barbecue charcoal, no lighter, liquids, or noise, just simple ign…" at bounding box center [442, 170] width 126 height 36
click at [388, 170] on span "Self-lighting barbecue charcoal, no lighter, liquids, or noise, just simple ign…" at bounding box center [442, 170] width 126 height 36
click at [405, 173] on span "Self-lighting barbecue charcoal, no lighter, liquids, or noise, just simple ign…" at bounding box center [442, 170] width 126 height 36
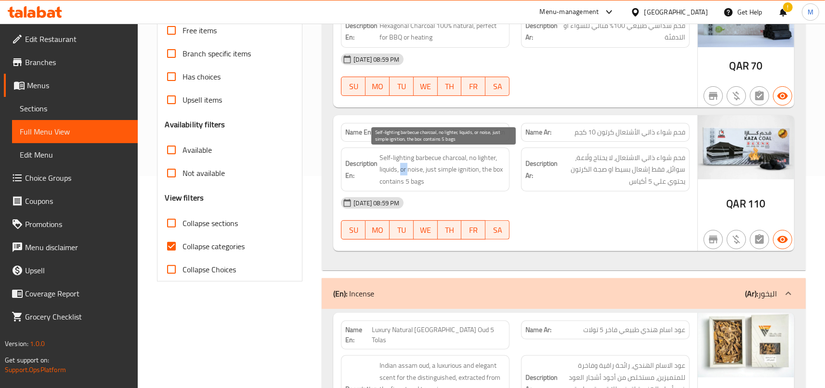
click at [405, 173] on span "Self-lighting barbecue charcoal, no lighter, liquids, or noise, just simple ign…" at bounding box center [442, 170] width 126 height 36
click at [415, 172] on span "Self-lighting barbecue charcoal, no lighter, liquids, or noise, just simple ign…" at bounding box center [442, 170] width 126 height 36
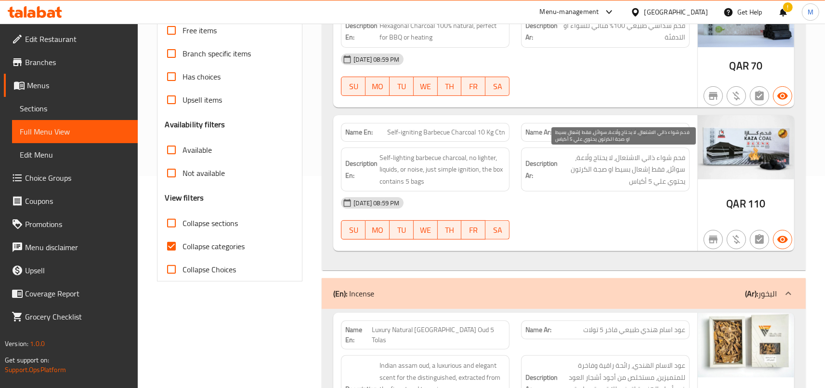
click at [636, 184] on span "فحم شواء ذاتي الاشتعال، لا يحتاج ولّاعة، سوائل، فقط إشعال بسيط او صجة الكرتون ي…" at bounding box center [622, 170] width 126 height 36
click at [617, 200] on div "[DATE] 08:59 PM" at bounding box center [515, 202] width 360 height 23
click at [459, 128] on span "Self-igniting Barbecue Charcoal 10 Kg Ctn" at bounding box center [446, 132] width 118 height 10
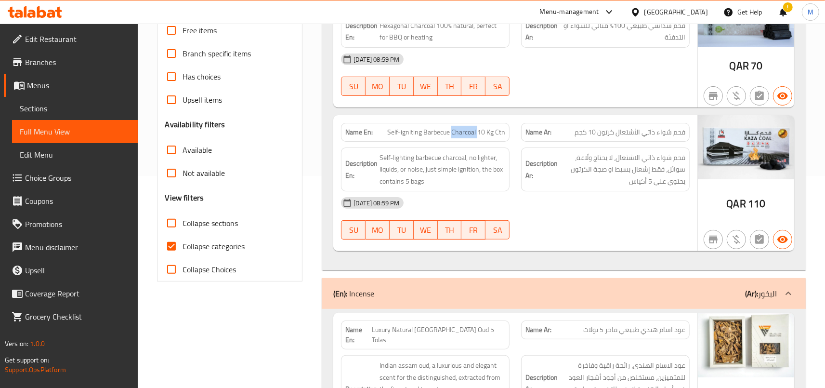
click at [459, 128] on span "Self-igniting Barbecue Charcoal 10 Kg Ctn" at bounding box center [446, 132] width 118 height 10
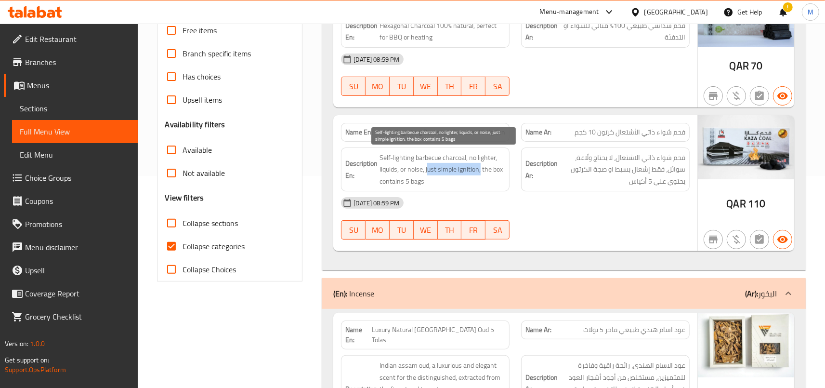
drag, startPoint x: 430, startPoint y: 172, endPoint x: 483, endPoint y: 171, distance: 53.0
click at [483, 171] on span "Self-lighting barbecue charcoal, no lighter, liquids, or noise, just simple ign…" at bounding box center [442, 170] width 126 height 36
click at [441, 164] on span "Self-lighting barbecue charcoal, no lighter, liquids, or noise, just simple ign…" at bounding box center [442, 170] width 126 height 36
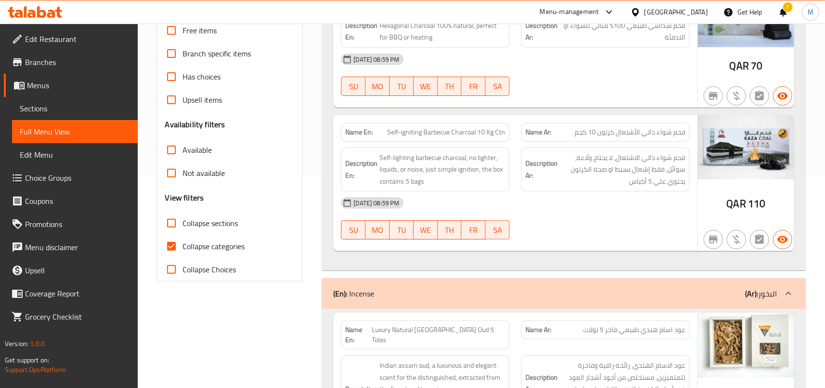
click at [579, 206] on div "[DATE] 08:59 PM" at bounding box center [515, 202] width 360 height 23
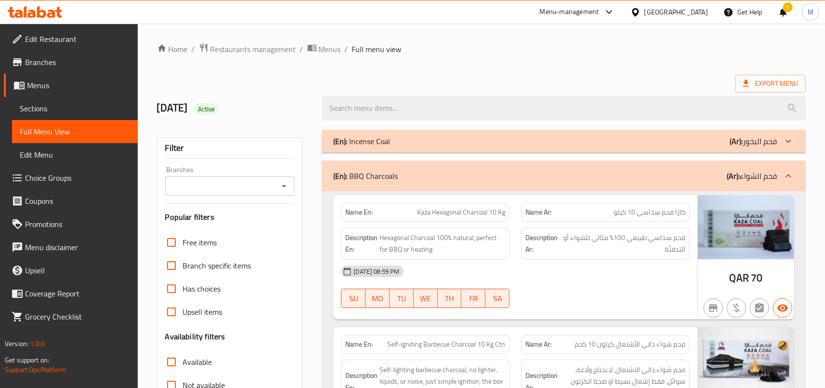
click at [587, 187] on div "(En): BBQ Charcoals (Ar): فحم الشواء" at bounding box center [564, 175] width 484 height 31
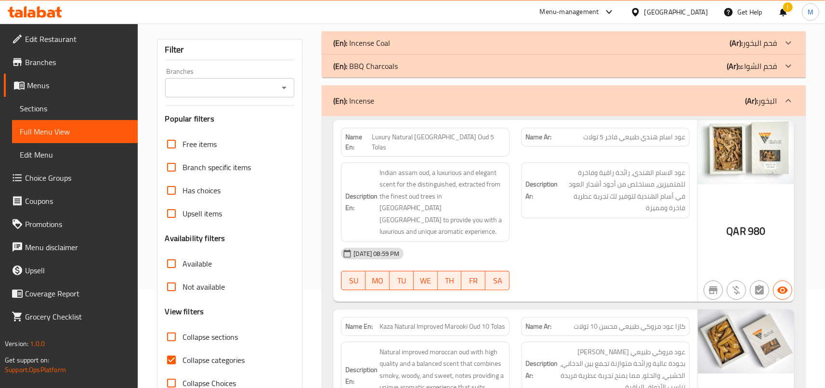
scroll to position [117, 0]
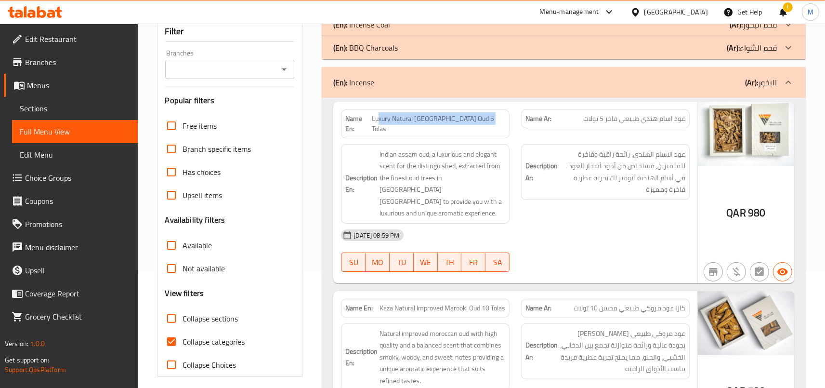
drag, startPoint x: 396, startPoint y: 119, endPoint x: 514, endPoint y: 121, distance: 117.5
click at [514, 121] on div "Name En: Luxury Natural Indian Assam Oud 5 Tolas" at bounding box center [425, 124] width 180 height 40
click at [430, 116] on span "Luxury Natural [GEOGRAPHIC_DATA] Oud 5 Tolas" at bounding box center [438, 124] width 133 height 20
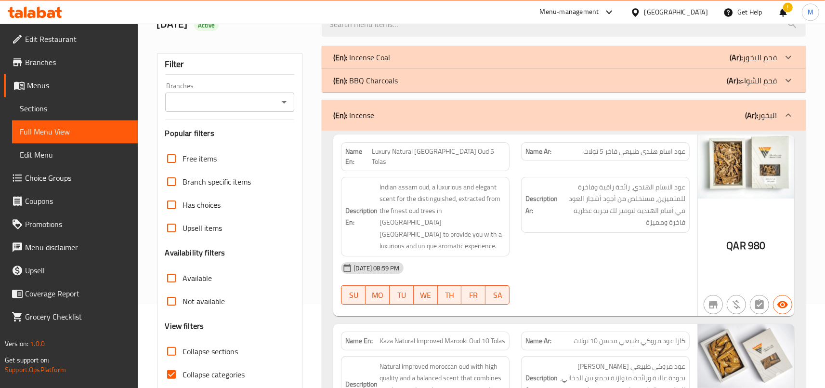
scroll to position [64, 0]
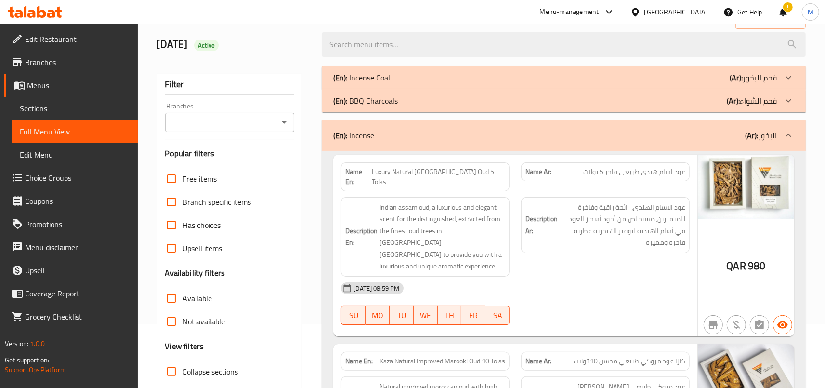
click at [446, 171] on span "Luxury Natural [GEOGRAPHIC_DATA] Oud 5 Tolas" at bounding box center [438, 177] width 133 height 20
click at [519, 203] on div "Description Ar: عود الاسام الهندي، رائحة راقية وفاخرة للمتميزين، مستخلص من أجود…" at bounding box center [605, 236] width 180 height 91
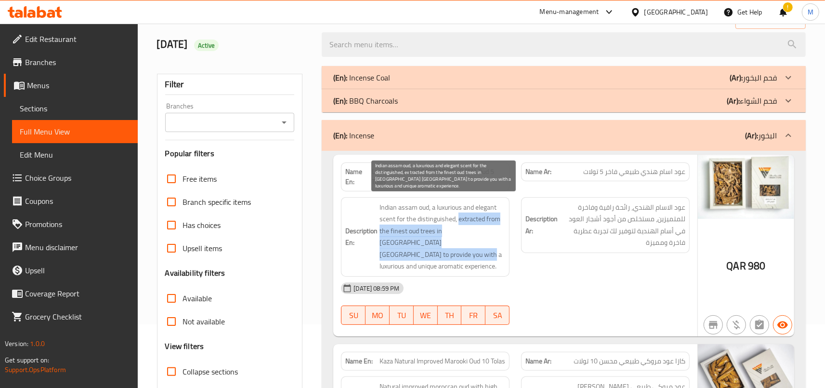
drag, startPoint x: 460, startPoint y: 208, endPoint x: 497, endPoint y: 228, distance: 42.0
click at [497, 228] on span "Indian assam oud, a luxurious and elegant scent for the distinguished, extracte…" at bounding box center [442, 236] width 126 height 71
click at [416, 220] on span "Indian assam oud, a luxurious and elegant scent for the distinguished, extracte…" at bounding box center [442, 236] width 126 height 71
drag, startPoint x: 384, startPoint y: 233, endPoint x: 447, endPoint y: 244, distance: 64.0
click at [447, 244] on span "Indian assam oud, a luxurious and elegant scent for the distinguished, extracte…" at bounding box center [442, 236] width 126 height 71
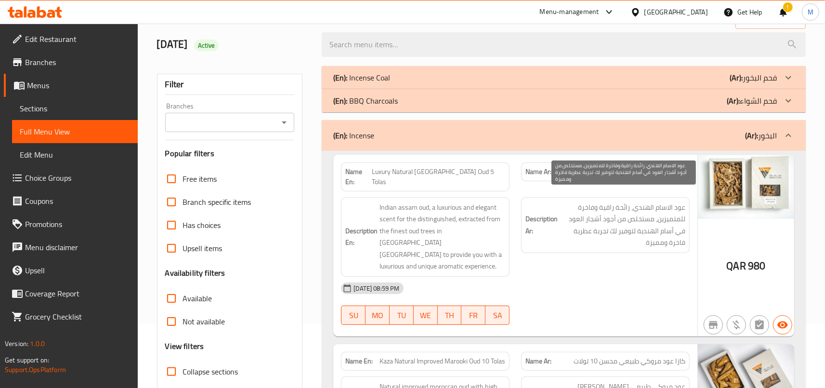
click at [635, 203] on span "عود الاسام الهندي، رائحة راقية وفاخرة للمتميزين، مستخلص من أجود أشجار العود في …" at bounding box center [622, 224] width 126 height 47
click at [675, 203] on span "عود الاسام الهندي، رائحة راقية وفاخرة للمتميزين، مستخلص من أجود أشجار العود في …" at bounding box center [622, 224] width 126 height 47
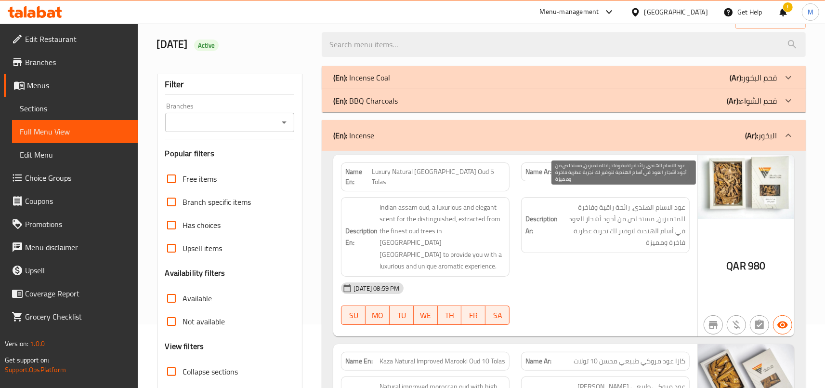
click at [675, 203] on span "عود الاسام الهندي، رائحة راقية وفاخرة للمتميزين، مستخلص من أجود أشجار العود في …" at bounding box center [622, 224] width 126 height 47
click at [612, 210] on span "عود الاسام الهندي، رائحة راقية وفاخرة للمتميزين، مستخلص من أجود أشجار العود في …" at bounding box center [622, 224] width 126 height 47
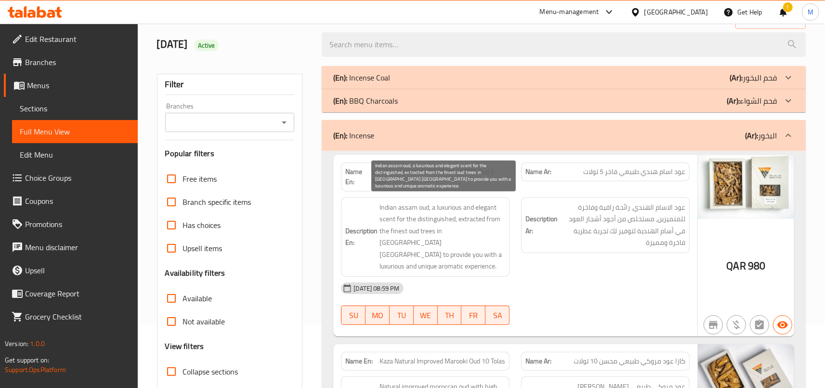
click at [445, 206] on span "Indian assam oud, a luxurious and elegant scent for the distinguished, extracte…" at bounding box center [442, 236] width 126 height 71
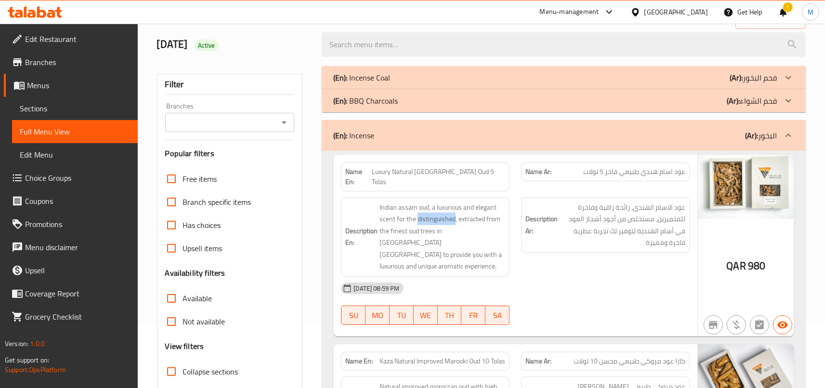
copy span "distinguished"
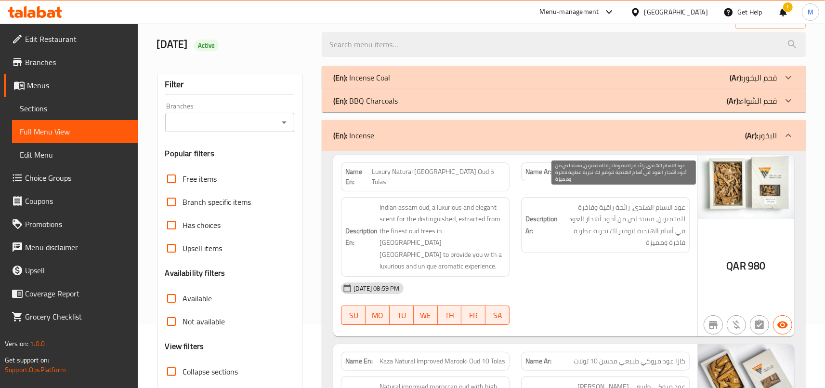
click at [655, 204] on span "عود الاسام الهندي، رائحة راقية وفاخرة للمتميزين، مستخلص من أجود أشجار العود في …" at bounding box center [622, 224] width 126 height 47
click at [595, 209] on span "عود الاسام الهندي، رائحة راقية وفاخرة للمتميزين، مستخلص من أجود أشجار العود في …" at bounding box center [622, 224] width 126 height 47
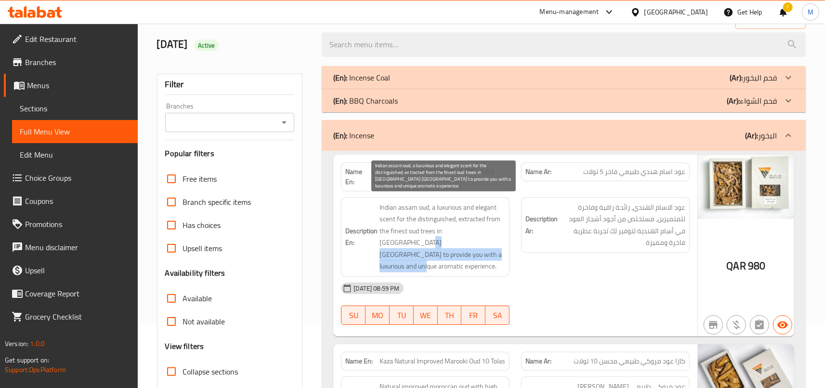
drag, startPoint x: 382, startPoint y: 235, endPoint x: 478, endPoint y: 246, distance: 96.9
click at [478, 246] on h6 "Description En: Indian assam oud, a luxurious and elegant scent for the disting…" at bounding box center [425, 236] width 160 height 71
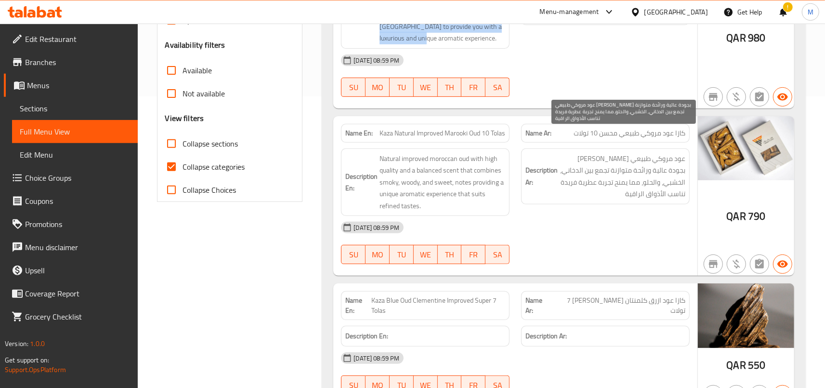
scroll to position [275, 0]
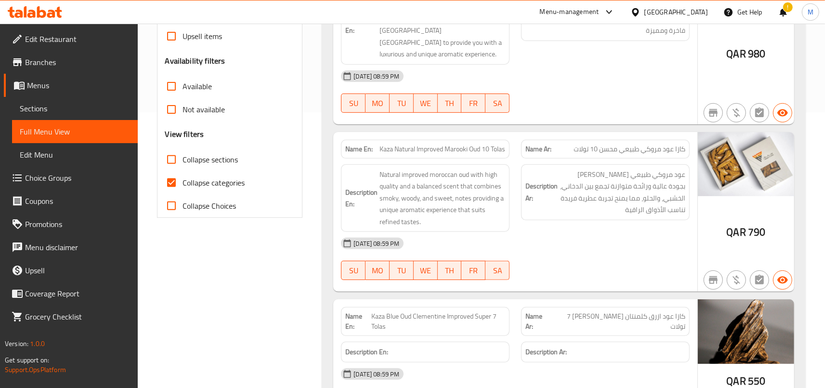
click at [660, 144] on span "كازا عود مروكي طبيعي محسن 10 تولات" at bounding box center [629, 149] width 112 height 10
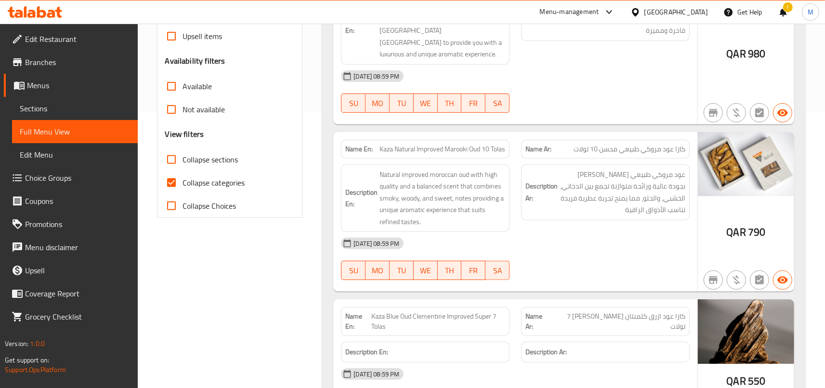
click at [660, 144] on span "كازا عود مروكي طبيعي محسن 10 تولات" at bounding box center [629, 149] width 112 height 10
click at [476, 144] on span "Kaza Natural Improved Marooki Oud 10 Tolas" at bounding box center [442, 149] width 126 height 10
click at [456, 144] on span "Kaza Natural Improved Marooki Oud 10 Tolas" at bounding box center [442, 149] width 126 height 10
click at [406, 144] on span "Kaza Natural Improved Marooki Oud 10 Tolas" at bounding box center [442, 149] width 126 height 10
click at [422, 144] on span "Kaza Natural Improved Marooki Oud 10 Tolas" at bounding box center [442, 149] width 126 height 10
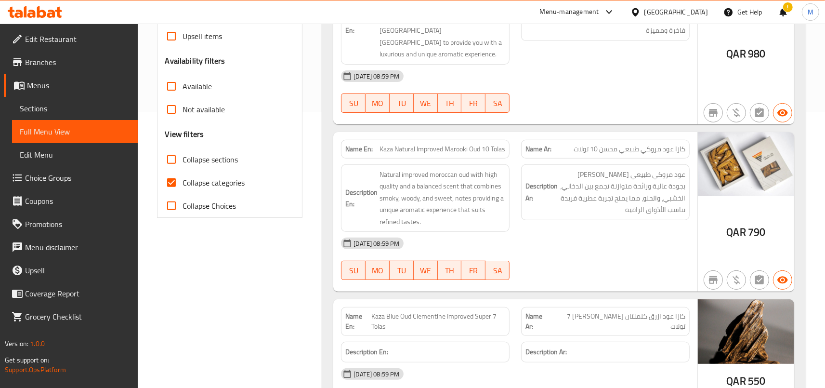
drag, startPoint x: 452, startPoint y: 127, endPoint x: 515, endPoint y: 127, distance: 63.6
click at [515, 134] on div "Name En: Kaza Natural Improved Marooki Oud 10 Tolas" at bounding box center [425, 149] width 180 height 30
click at [510, 134] on div "Name En: Kaza Natural Improved Marooki Oud 10 Tolas" at bounding box center [425, 149] width 180 height 30
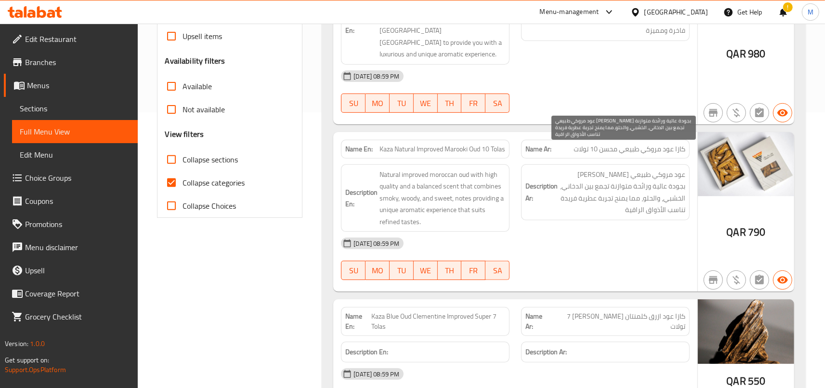
click at [564, 169] on span "عود مروكي طبيعي محسن فاخر بجودة عالية ورائحة متوازنة تجمع بين الدخاني، الخشبي، …" at bounding box center [622, 192] width 126 height 47
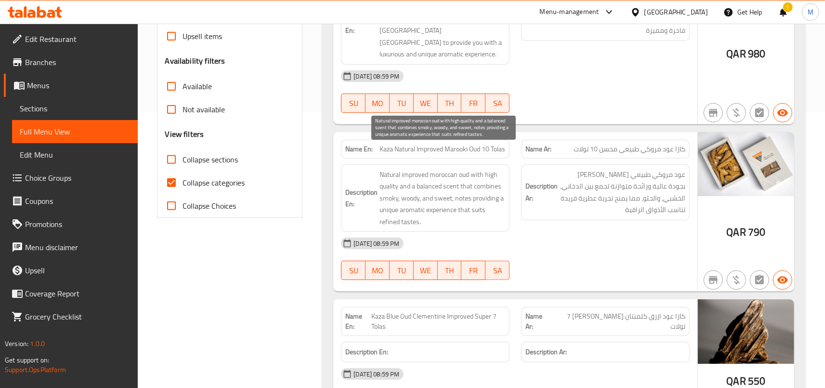
click at [482, 169] on span "Natural improved moroccan oud with high quality and a balanced scent that combi…" at bounding box center [442, 198] width 126 height 59
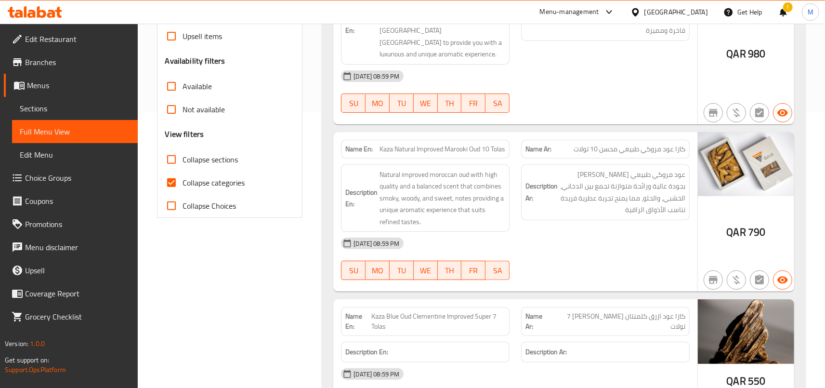
click at [491, 164] on div "Description En: Natural improved moroccan oud with high quality and a balanced …" at bounding box center [425, 198] width 169 height 68
click at [755, 222] on span "790" at bounding box center [756, 231] width 17 height 19
click at [662, 208] on div "Description Ar: عود مروكي طبيعي محسن فاخر بجودة عالية ورائحة متوازنة تجمع بين ا…" at bounding box center [605, 197] width 180 height 79
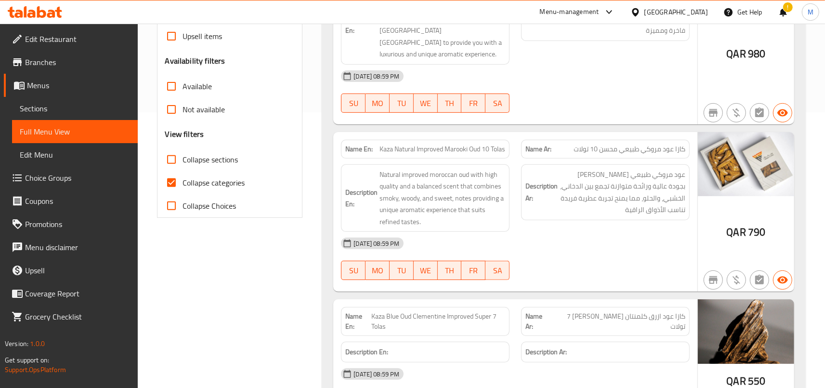
click at [585, 232] on div "[DATE] 08:59 PM" at bounding box center [515, 243] width 360 height 23
click at [556, 206] on div "Description Ar: عود مروكي طبيعي محسن فاخر بجودة عالية ورائحة متوازنة تجمع بين ا…" at bounding box center [605, 197] width 180 height 79
click at [512, 158] on div "Description En: Natural improved moroccan oud with high quality and a balanced …" at bounding box center [425, 197] width 180 height 79
drag, startPoint x: 378, startPoint y: 129, endPoint x: 504, endPoint y: 132, distance: 125.7
click at [504, 144] on p "Name En: Kaza Natural Improved Marooki Oud 10 Tolas" at bounding box center [425, 149] width 160 height 10
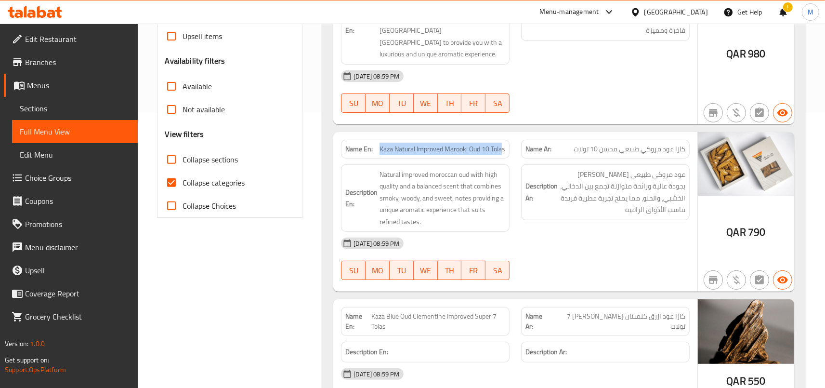
click at [504, 144] on span "Kaza Natural Improved Marooki Oud 10 Tolas" at bounding box center [442, 149] width 126 height 10
click at [509, 140] on div "Name En: Kaza Natural Improved Marooki Oud 10 Tolas" at bounding box center [425, 149] width 169 height 19
click at [503, 144] on span "Kaza Natural Improved Marooki Oud 10 Tolas" at bounding box center [442, 149] width 126 height 10
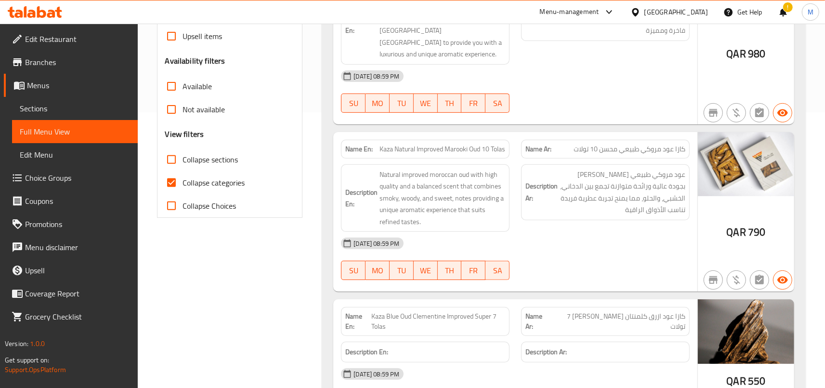
click at [511, 158] on div "Description En: Natural improved moroccan oud with high quality and a balanced …" at bounding box center [425, 197] width 180 height 79
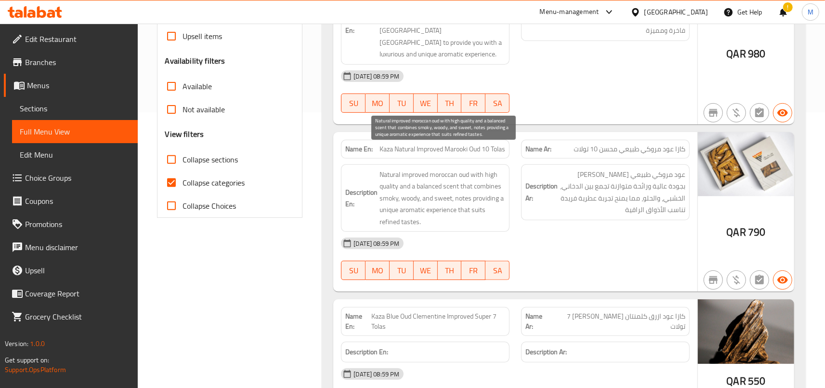
click at [454, 169] on span "Natural improved moroccan oud with high quality and a balanced scent that combi…" at bounding box center [442, 198] width 126 height 59
drag, startPoint x: 454, startPoint y: 153, endPoint x: 462, endPoint y: 194, distance: 41.3
click at [462, 194] on span "Natural improved moroccan oud with high quality and a balanced scent that combi…" at bounding box center [442, 198] width 126 height 59
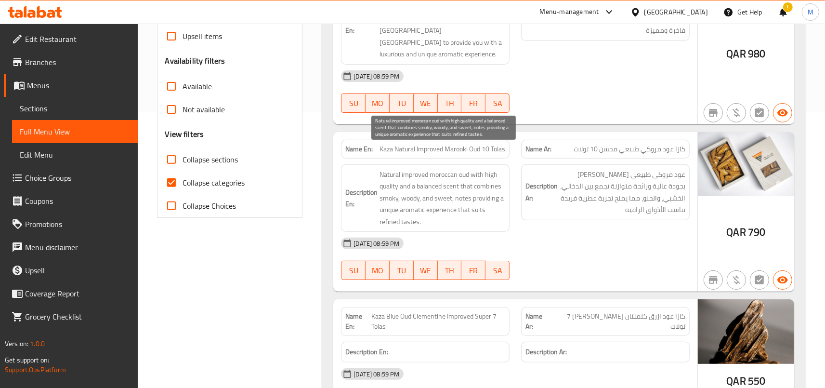
click at [449, 169] on span "Natural improved moroccan oud with high quality and a balanced scent that combi…" at bounding box center [442, 198] width 126 height 59
click at [487, 169] on span "Natural improved moroccan oud with high quality and a balanced scent that combi…" at bounding box center [442, 198] width 126 height 59
drag, startPoint x: 464, startPoint y: 154, endPoint x: 513, endPoint y: 163, distance: 49.4
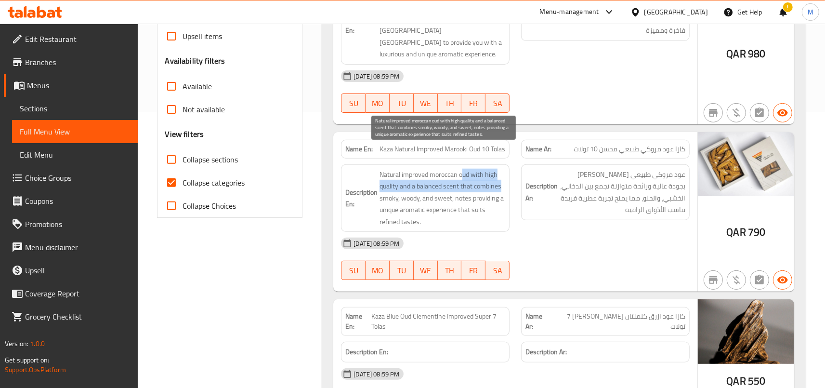
click at [505, 169] on span "Natural improved moroccan oud with high quality and a balanced scent that combi…" at bounding box center [442, 198] width 126 height 59
click at [480, 171] on span "Natural improved moroccan oud with high quality and a balanced scent that combi…" at bounding box center [442, 198] width 126 height 59
drag, startPoint x: 401, startPoint y: 165, endPoint x: 505, endPoint y: 165, distance: 104.0
click at [505, 169] on span "Natural improved moroccan oud with high quality and a balanced scent that combi…" at bounding box center [442, 198] width 126 height 59
click at [487, 175] on span "Natural improved moroccan oud with high quality and a balanced scent that combi…" at bounding box center [442, 198] width 126 height 59
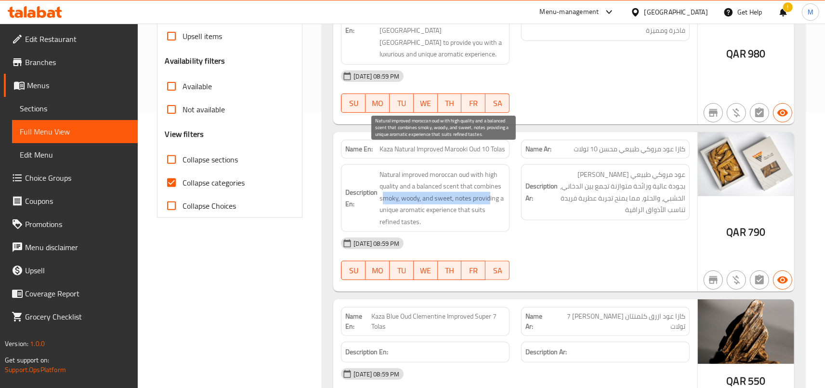
drag, startPoint x: 384, startPoint y: 178, endPoint x: 491, endPoint y: 175, distance: 106.9
click at [491, 175] on span "Natural improved moroccan oud with high quality and a balanced scent that combi…" at bounding box center [442, 198] width 126 height 59
click at [488, 176] on span "Natural improved moroccan oud with high quality and a balanced scent that combi…" at bounding box center [442, 198] width 126 height 59
drag, startPoint x: 422, startPoint y: 190, endPoint x: 463, endPoint y: 200, distance: 42.0
click at [463, 200] on span "Natural improved moroccan oud with high quality and a balanced scent that combi…" at bounding box center [442, 198] width 126 height 59
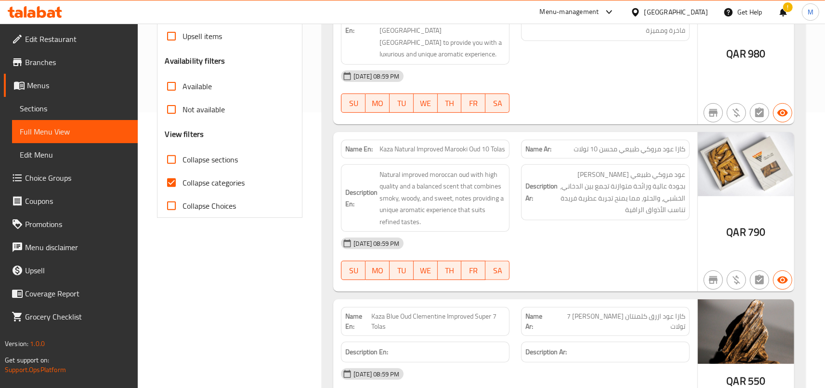
click at [560, 169] on h6 "Description Ar: عود مروكي طبيعي محسن فاخر بجودة عالية ورائحة متوازنة تجمع بين ا…" at bounding box center [605, 192] width 160 height 47
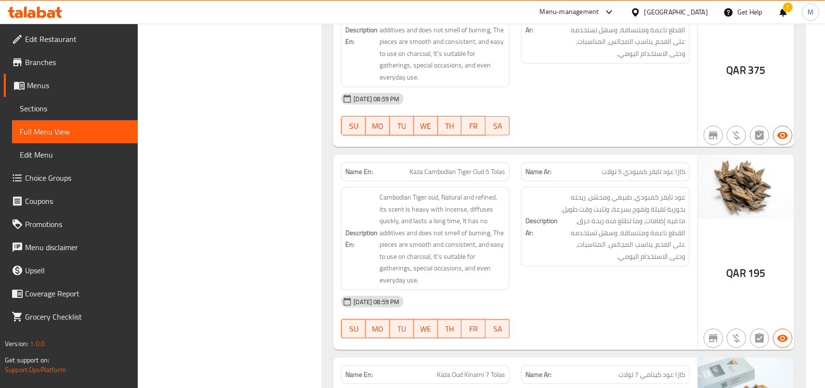
scroll to position [967, 0]
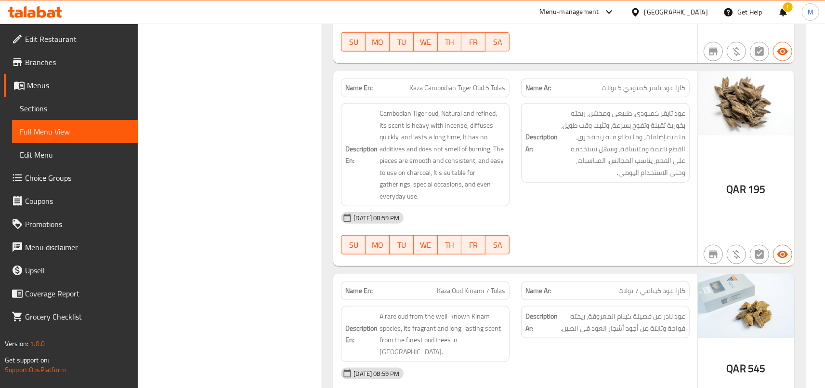
click at [527, 182] on div "Description Ar: عود تايقر كمبودي، طبيعي ومحسّن، ريحته بخورية ثقيلة وتفوح بسرعة،…" at bounding box center [605, 154] width 180 height 115
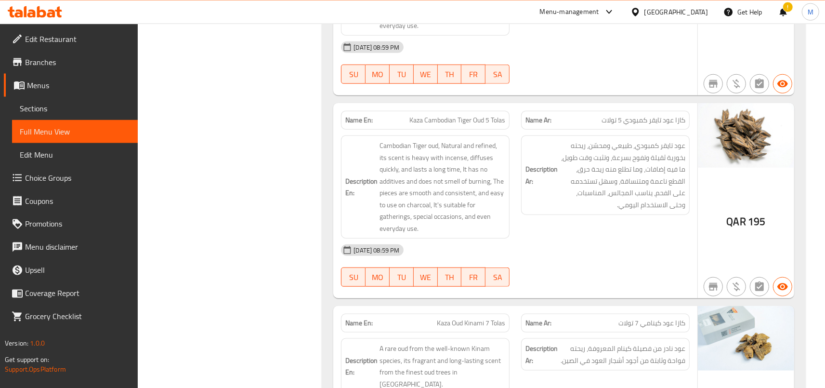
scroll to position [914, 0]
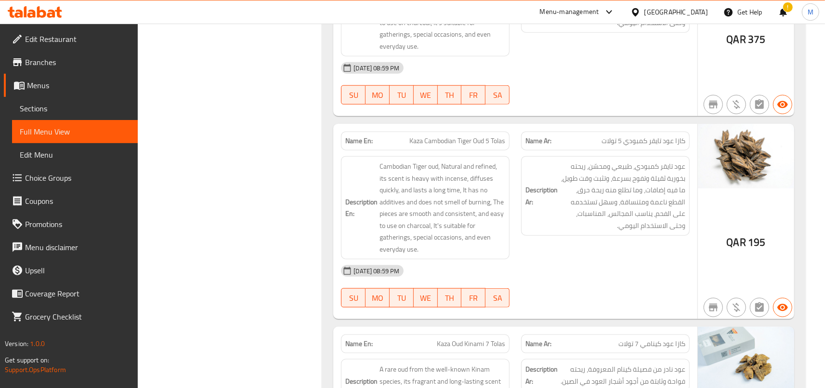
click at [661, 136] on span "كازا عود تايقر كمبودي 5 تولات" at bounding box center [643, 141] width 84 height 10
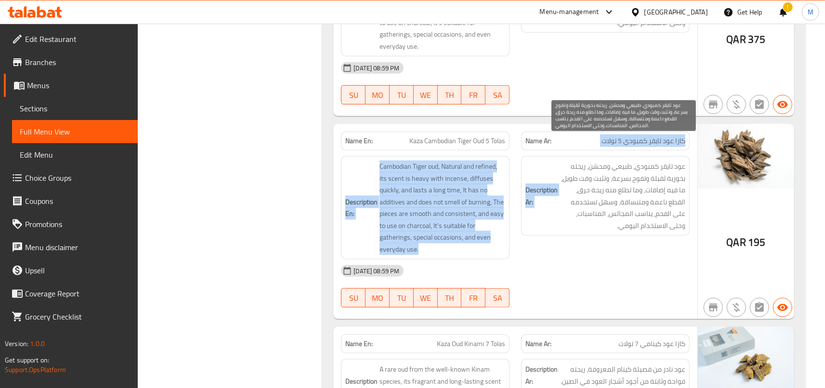
drag, startPoint x: 661, startPoint y: 119, endPoint x: 627, endPoint y: 209, distance: 96.6
click at [627, 209] on div "Name En: Kaza Cambodian Tiger Oud 5 Tolas Name Ar: كازا عود تايقر كمبودي 5 تولا…" at bounding box center [515, 221] width 364 height 195
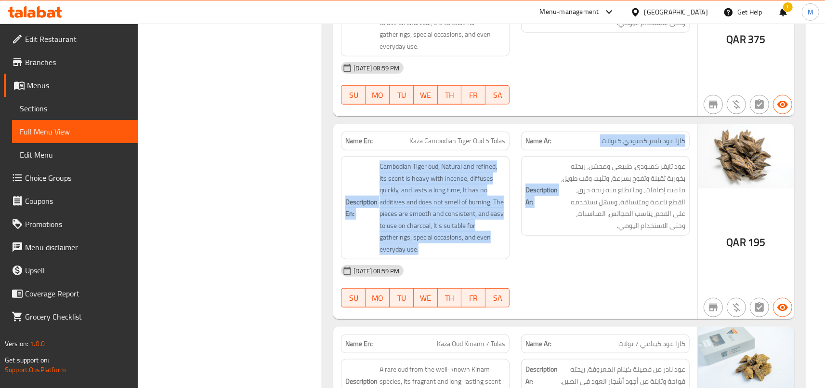
click at [626, 209] on div "Description Ar: عود تايقر كمبودي، طبيعي ومحسّن، ريحته بخورية ثقيلة وتفوح بسرعة،…" at bounding box center [605, 195] width 169 height 79
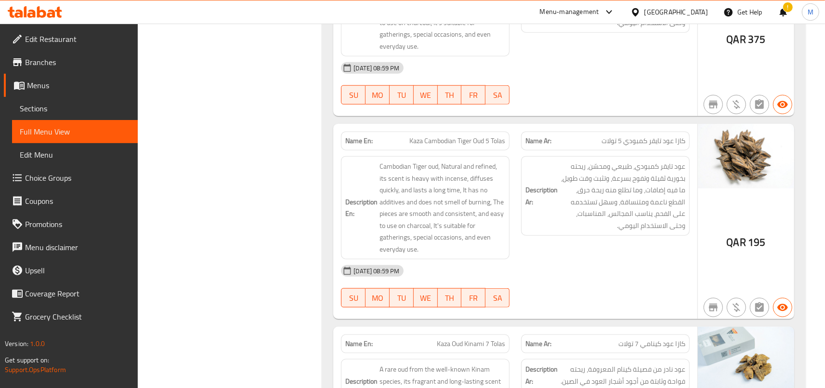
click at [406, 136] on p "Name En: Kaza Cambodian Tiger Oud 5 Tolas" at bounding box center [425, 141] width 160 height 10
drag, startPoint x: 399, startPoint y: 117, endPoint x: 514, endPoint y: 121, distance: 115.2
click at [514, 126] on div "Name En: Kaza Cambodian Tiger Oud 5 Tolas" at bounding box center [425, 141] width 180 height 30
drag, startPoint x: 412, startPoint y: 117, endPoint x: 507, endPoint y: 120, distance: 95.4
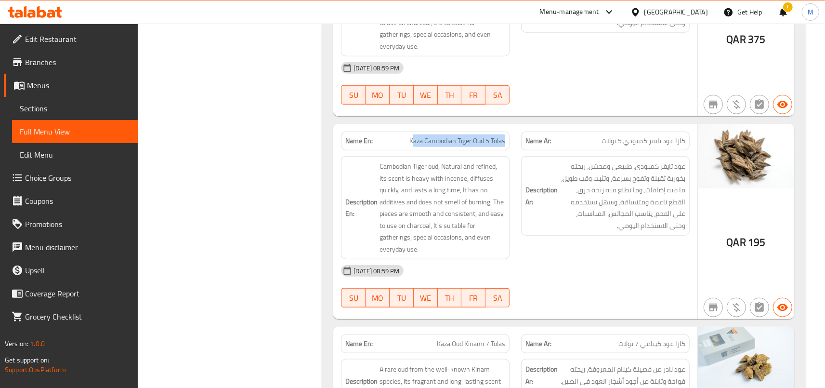
click at [507, 131] on div "Name En: Kaza Cambodian Tiger Oud 5 Tolas" at bounding box center [425, 140] width 169 height 19
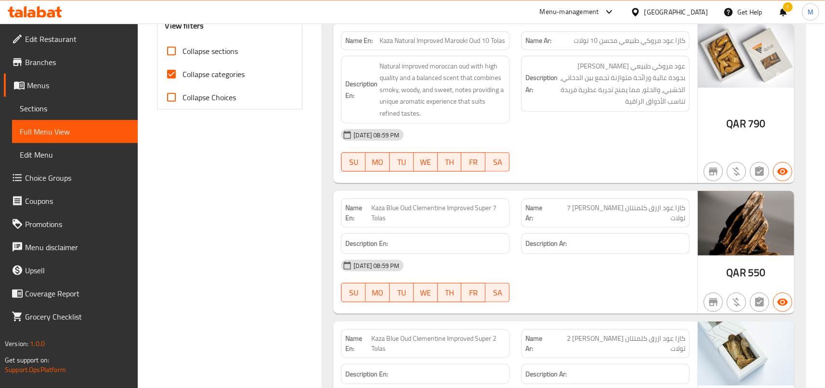
scroll to position [384, 0]
click at [389, 202] on span "Kaza Blue Oud Clementine Improved Super 7 Tolas" at bounding box center [438, 212] width 134 height 20
click at [405, 202] on span "Kaza Blue Oud Clementine Improved Super 7 Tolas" at bounding box center [438, 212] width 134 height 20
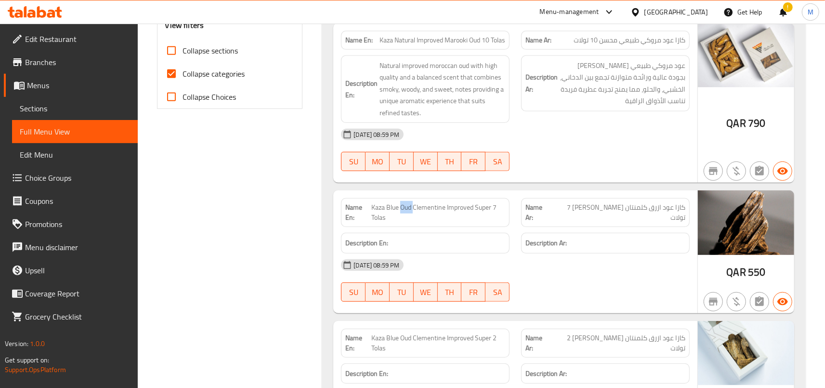
click at [405, 202] on span "Kaza Blue Oud Clementine Improved Super 7 Tolas" at bounding box center [438, 212] width 134 height 20
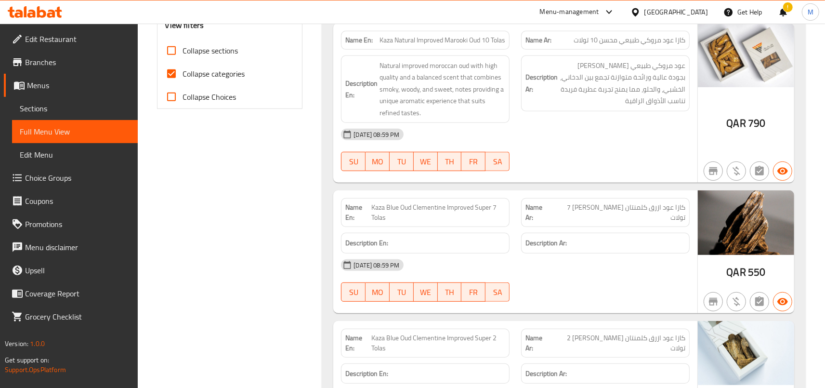
click at [405, 202] on span "Kaza Blue Oud Clementine Improved Super 7 Tolas" at bounding box center [438, 212] width 134 height 20
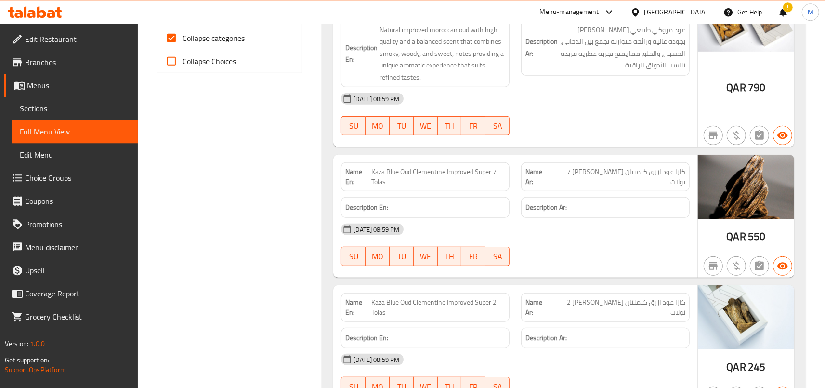
scroll to position [437, 0]
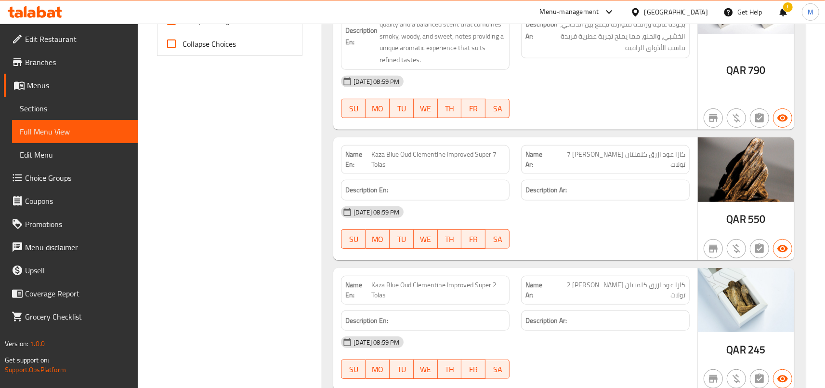
click at [396, 149] on span "Kaza Blue Oud Clementine Improved Super 7 Tolas" at bounding box center [438, 159] width 134 height 20
click at [461, 149] on span "Kaza Blue Oud Clementine Improved Super 7 Tolas" at bounding box center [438, 159] width 134 height 20
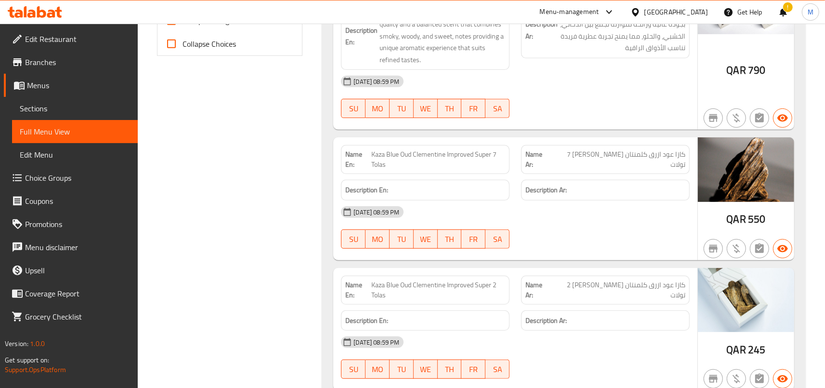
click at [461, 149] on span "Kaza Blue Oud Clementine Improved Super 7 Tolas" at bounding box center [438, 159] width 134 height 20
click at [392, 149] on span "Kaza Blue Oud Clementine Improved Super 7 Tolas" at bounding box center [438, 159] width 134 height 20
click at [396, 149] on span "Kaza Blue Oud Clementine Improved Super 7 Tolas" at bounding box center [438, 159] width 134 height 20
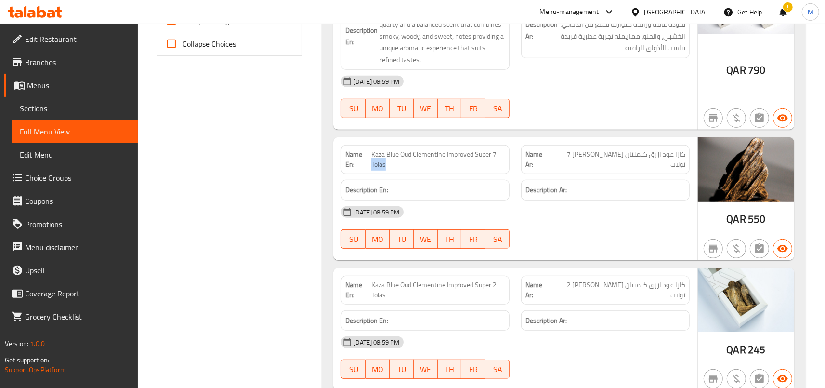
click at [396, 149] on span "Kaza Blue Oud Clementine Improved Super 7 Tolas" at bounding box center [438, 159] width 134 height 20
click at [403, 149] on span "Kaza Blue Oud Clementine Improved Super 7 Tolas" at bounding box center [438, 159] width 134 height 20
click at [370, 149] on strong "Name En:" at bounding box center [358, 159] width 26 height 20
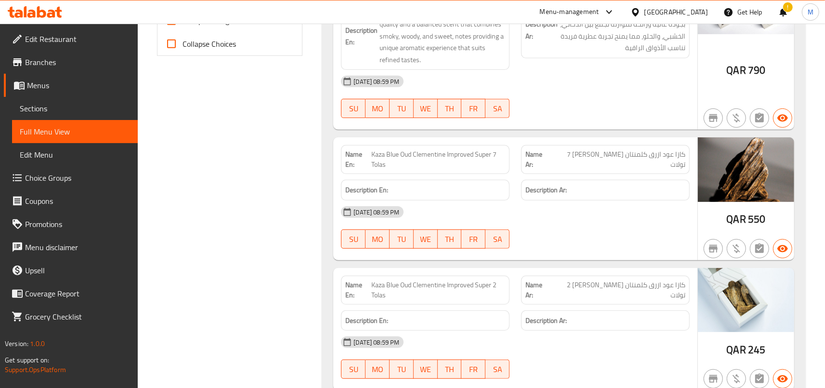
click at [370, 149] on strong "Name En:" at bounding box center [358, 159] width 26 height 20
click at [386, 149] on span "Kaza Blue Oud Clementine Improved Super 7 Tolas" at bounding box center [438, 159] width 134 height 20
click at [459, 149] on span "Kaza Blue Oud Clementine Improved Super 7 Tolas" at bounding box center [438, 159] width 134 height 20
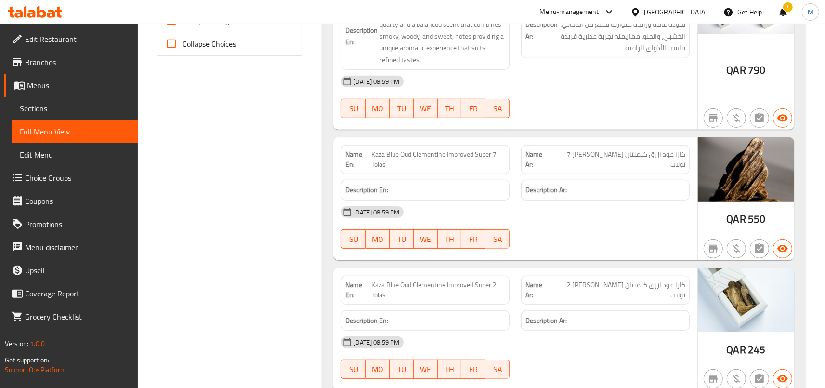
click at [430, 149] on span "Kaza Blue Oud Clementine Improved Super 7 Tolas" at bounding box center [438, 159] width 134 height 20
copy span "Clementine"
click at [532, 200] on div "[DATE] 08:59 PM" at bounding box center [515, 211] width 360 height 23
click at [520, 243] on div at bounding box center [605, 249] width 180 height 12
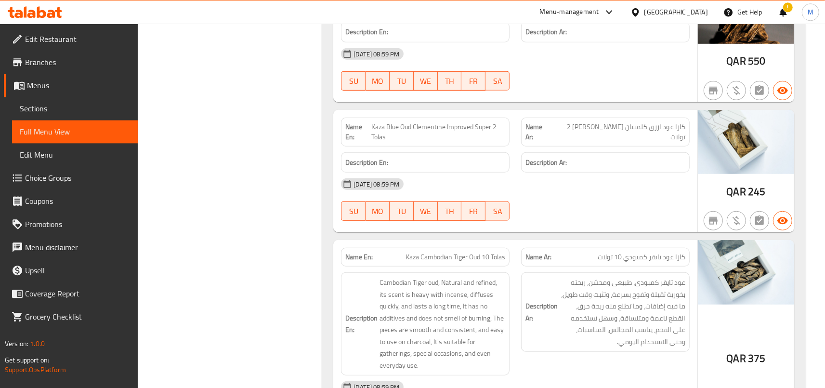
scroll to position [596, 0]
click at [427, 251] on span "Kaza Cambodian Tiger Oud 10 Tolas" at bounding box center [455, 256] width 100 height 10
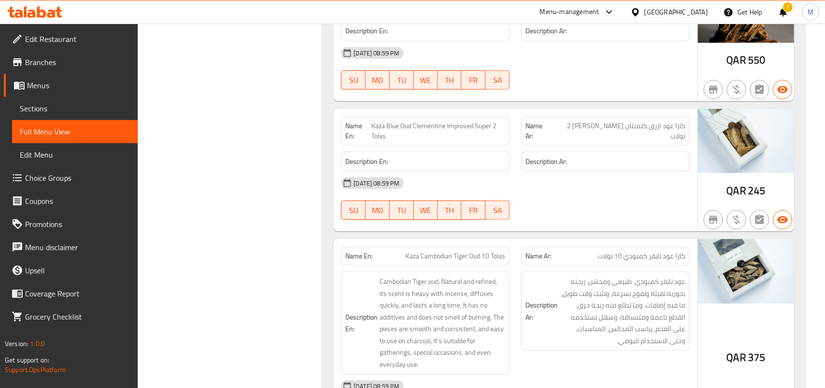
click at [427, 251] on span "Kaza Cambodian Tiger Oud 10 Tolas" at bounding box center [455, 256] width 100 height 10
click at [428, 251] on span "Kaza Cambodian Tiger Oud 10 Tolas" at bounding box center [455, 256] width 100 height 10
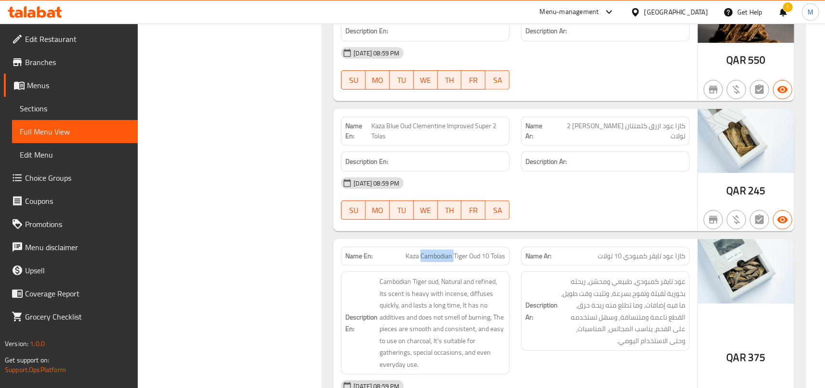
click at [428, 251] on span "Kaza Cambodian Tiger Oud 10 Tolas" at bounding box center [455, 256] width 100 height 10
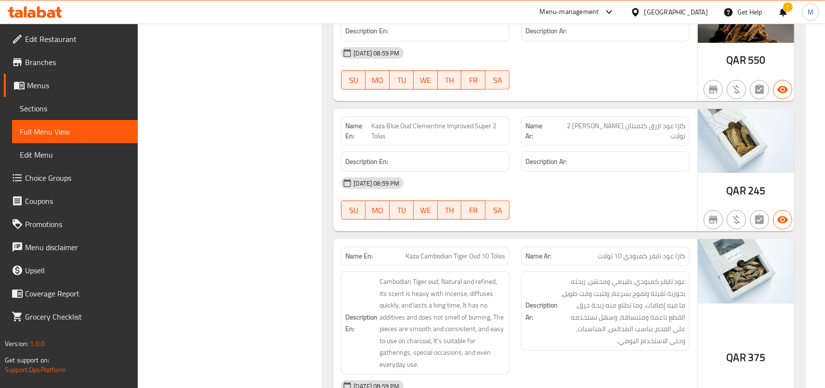
click at [428, 251] on span "Kaza Cambodian Tiger Oud 10 Tolas" at bounding box center [455, 256] width 100 height 10
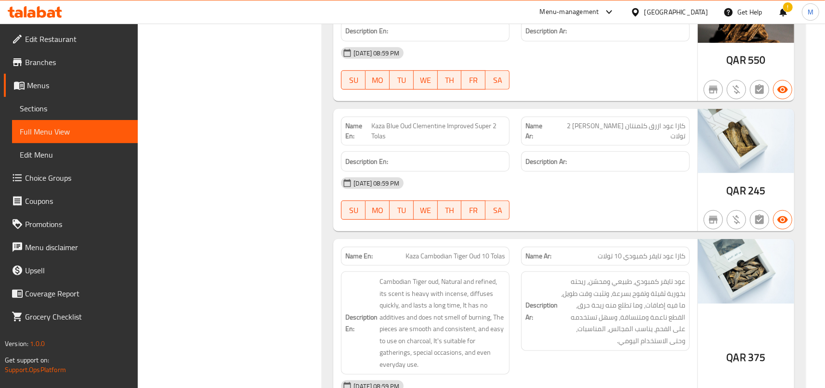
click at [419, 251] on span "Kaza Cambodian Tiger Oud 10 Tolas" at bounding box center [455, 256] width 100 height 10
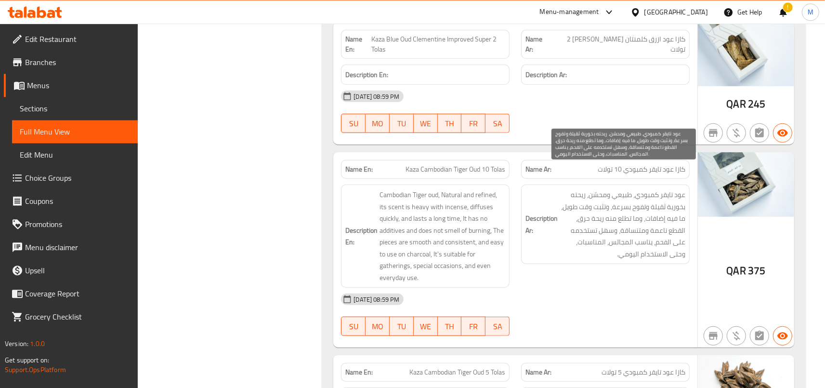
scroll to position [702, 0]
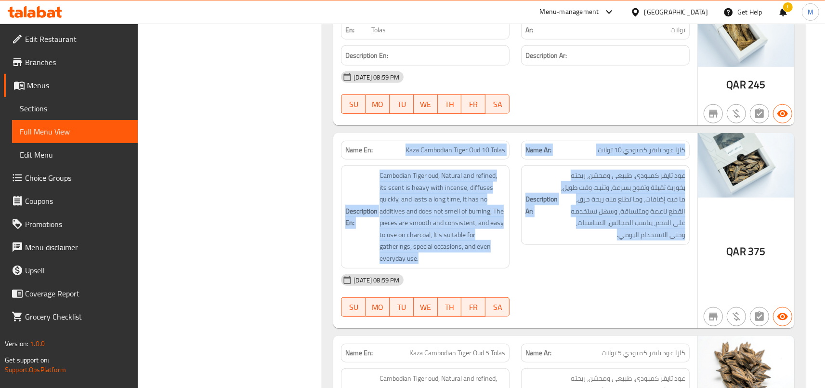
drag, startPoint x: 768, startPoint y: 230, endPoint x: 377, endPoint y: 133, distance: 402.7
click at [377, 133] on div "Name En: Kaza Cambodian Tiger Oud 10 Tolas Name Ar: كازا عود تايقر كمبودي 10 تو…" at bounding box center [563, 230] width 461 height 195
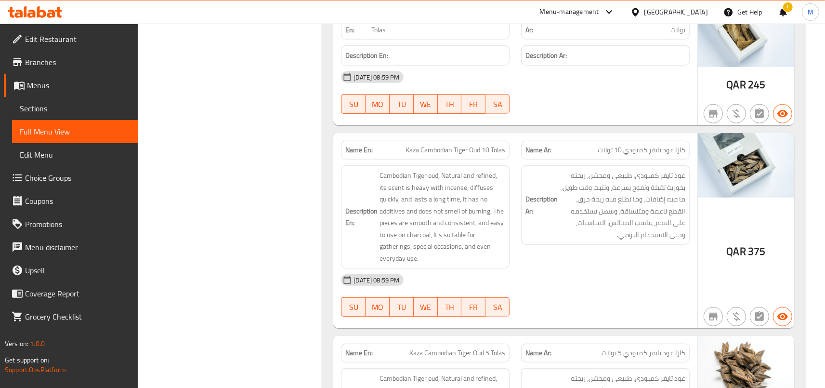
click at [386, 145] on p "Name En: Kaza Cambodian Tiger Oud 10 Tolas" at bounding box center [425, 150] width 160 height 10
drag, startPoint x: 686, startPoint y: 130, endPoint x: 570, endPoint y: 121, distance: 116.4
click at [570, 141] on div "Name Ar: كازا عود تايقر كمبودي 10 تولات" at bounding box center [605, 150] width 169 height 19
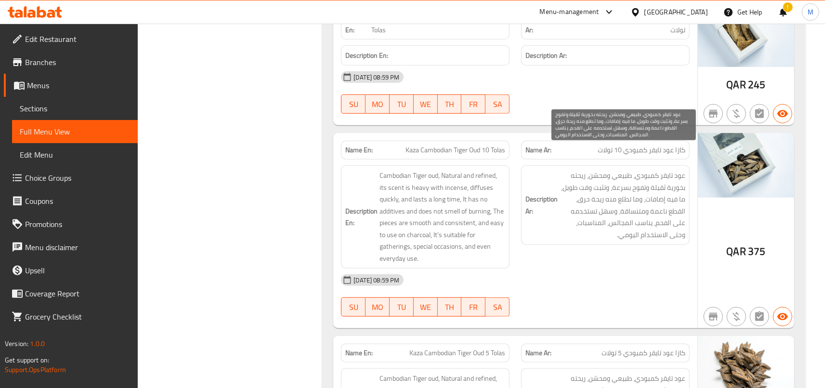
scroll to position [755, 0]
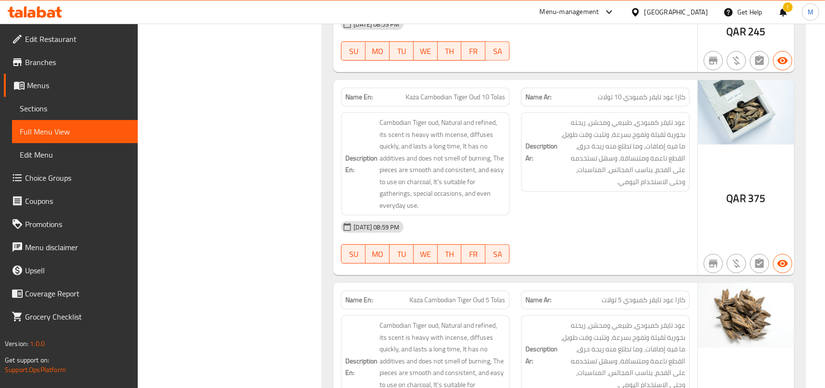
click at [613, 179] on div "Description Ar: عود تايقر كمبودي، طبيعي ومحسّن، ريحته بخورية ثقيلة وتفوح بسرعة،…" at bounding box center [605, 163] width 180 height 115
drag, startPoint x: 381, startPoint y: 100, endPoint x: 576, endPoint y: 199, distance: 218.8
click at [576, 199] on div "Name En: Kaza Cambodian Tiger Oud 10 Tolas Name Ar: كازا عود تايقر كمبودي 10 تو…" at bounding box center [515, 177] width 364 height 195
click at [576, 215] on div "[DATE] 08:59 PM" at bounding box center [515, 226] width 360 height 23
click at [520, 111] on div "Description Ar: عود تايقر كمبودي، طبيعي ومحسّن، ريحته بخورية ثقيلة وتفوح بسرعة،…" at bounding box center [605, 163] width 180 height 115
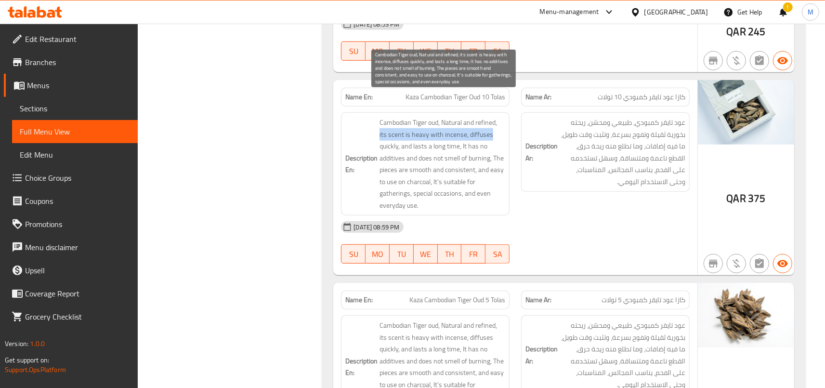
drag, startPoint x: 382, startPoint y: 112, endPoint x: 503, endPoint y: 106, distance: 121.0
click at [503, 117] on span "Cambodian Tiger oud, Natural and refined, its scent is heavy with incense, diff…" at bounding box center [442, 164] width 126 height 94
click at [487, 117] on span "Cambodian Tiger oud, Natural and refined, its scent is heavy with incense, diff…" at bounding box center [442, 164] width 126 height 94
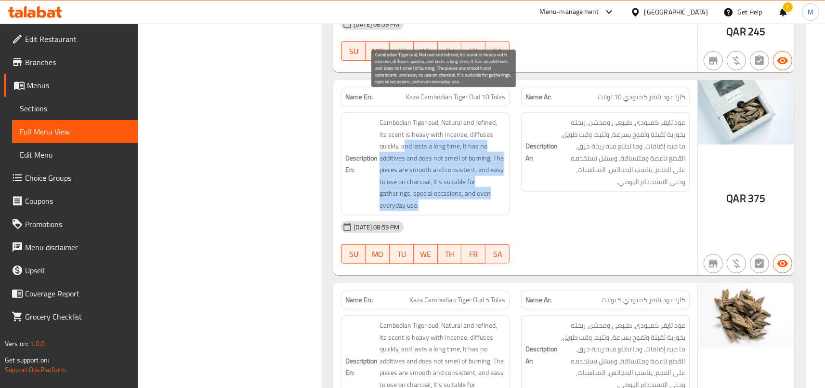
drag, startPoint x: 408, startPoint y: 127, endPoint x: 509, endPoint y: 177, distance: 113.0
click at [505, 177] on span "Cambodian Tiger oud, Natural and refined, its scent is heavy with incense, diff…" at bounding box center [442, 164] width 126 height 94
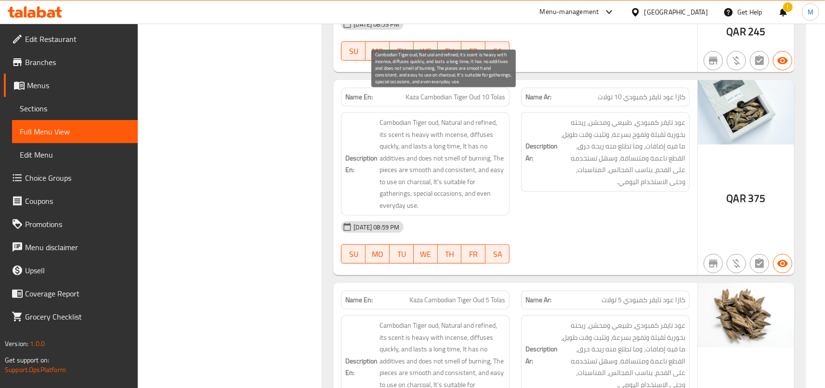
click at [509, 177] on div "Description En: Cambodian Tiger oud, Natural and refined, its scent is heavy wi…" at bounding box center [425, 163] width 169 height 103
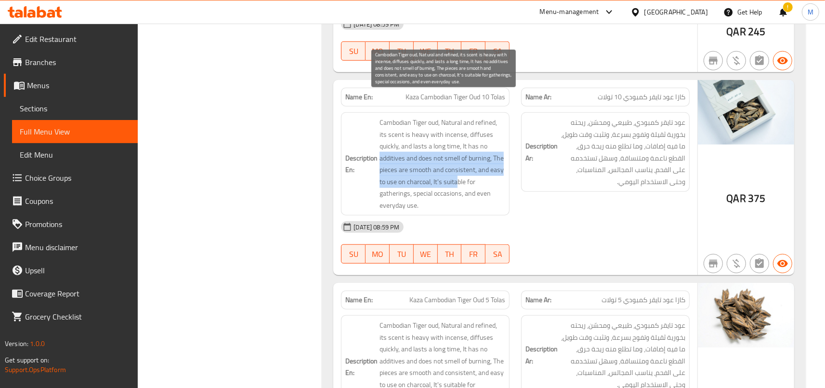
drag, startPoint x: 383, startPoint y: 136, endPoint x: 476, endPoint y: 157, distance: 95.2
click at [476, 157] on span "Cambodian Tiger oud, Natural and refined, its scent is heavy with incense, diff…" at bounding box center [442, 164] width 126 height 94
drag, startPoint x: 414, startPoint y: 136, endPoint x: 497, endPoint y: 136, distance: 82.8
click at [497, 136] on span "Cambodian Tiger oud, Natural and refined, its scent is heavy with incense, diff…" at bounding box center [442, 164] width 126 height 94
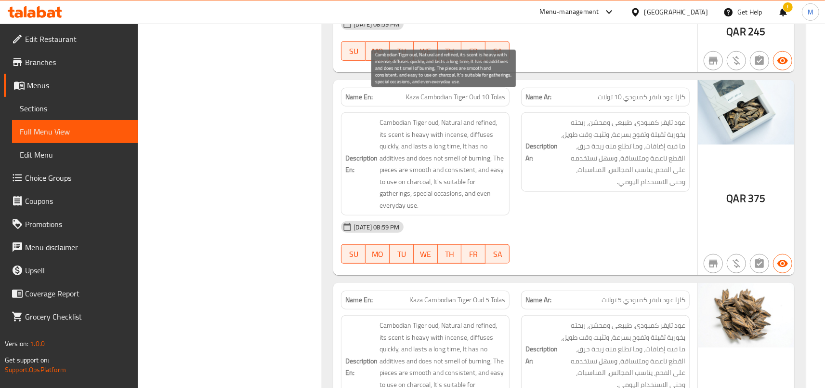
click at [497, 136] on span "Cambodian Tiger oud, Natural and refined, its scent is heavy with incense, diff…" at bounding box center [442, 164] width 126 height 94
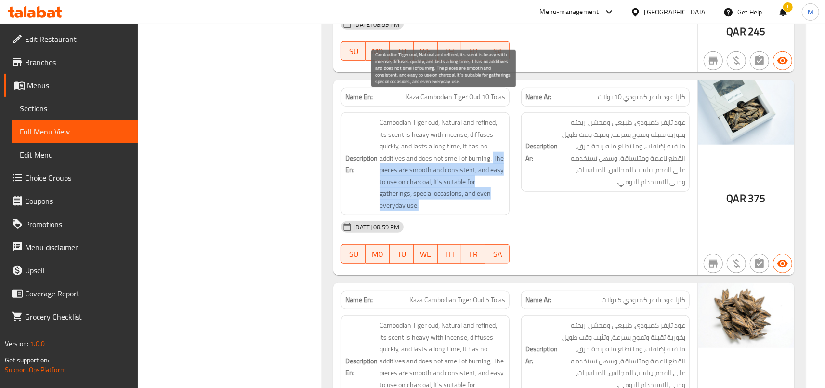
drag, startPoint x: 383, startPoint y: 144, endPoint x: 490, endPoint y: 180, distance: 112.2
click at [490, 180] on span "Cambodian Tiger oud, Natural and refined, its scent is heavy with incense, diff…" at bounding box center [442, 164] width 126 height 94
click at [437, 163] on span "Cambodian Tiger oud, Natural and refined, its scent is heavy with incense, diff…" at bounding box center [442, 164] width 126 height 94
drag, startPoint x: 453, startPoint y: 158, endPoint x: 497, endPoint y: 185, distance: 51.9
click at [497, 185] on span "Cambodian Tiger oud, Natural and refined, its scent is heavy with incense, diff…" at bounding box center [442, 164] width 126 height 94
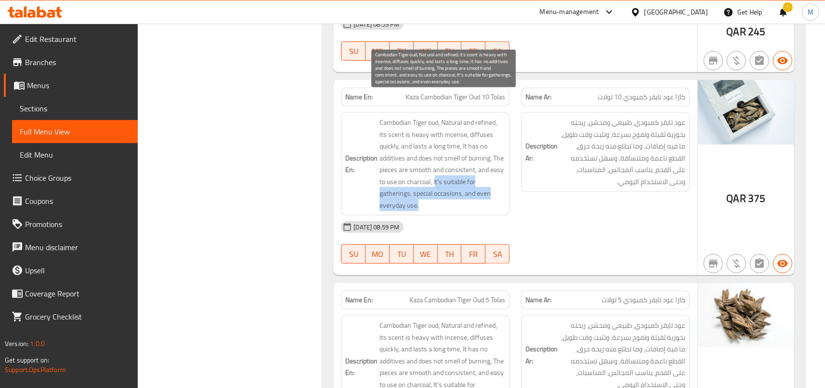
click at [458, 175] on span "Cambodian Tiger oud, Natural and refined, its scent is heavy with incense, diff…" at bounding box center [442, 164] width 126 height 94
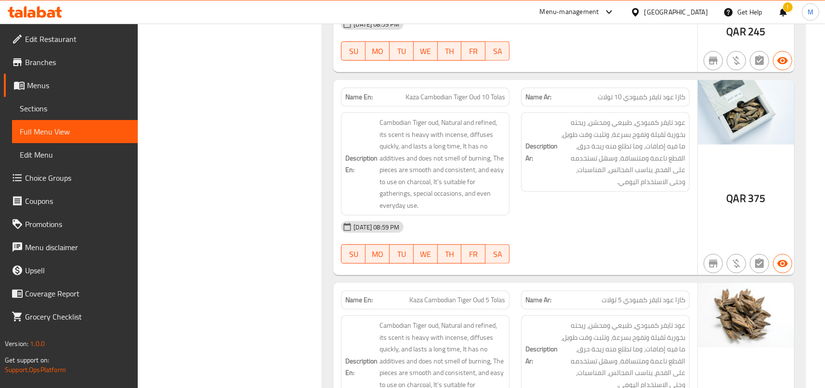
click at [389, 130] on span "Cambodian Tiger oud, Natural and refined, its scent is heavy with incense, diff…" at bounding box center [442, 164] width 126 height 94
click at [530, 117] on h6 "Description Ar: عود تايقر كمبودي، طبيعي ومحسّن، ريحته بخورية ثقيلة وتفوح بسرعة،…" at bounding box center [605, 152] width 160 height 71
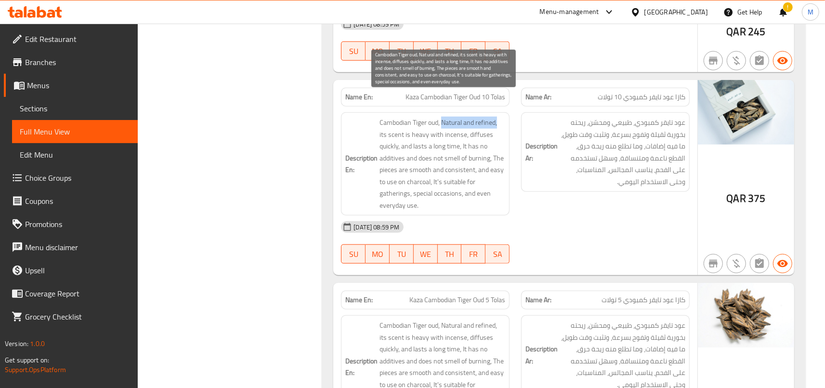
drag, startPoint x: 446, startPoint y: 99, endPoint x: 504, endPoint y: 100, distance: 57.8
click at [504, 117] on span "Cambodian Tiger oud, Natural and refined, its scent is heavy with incense, diff…" at bounding box center [442, 164] width 126 height 94
click at [469, 117] on span "Cambodian Tiger oud, Natural and refined, its scent is heavy with incense, diff…" at bounding box center [442, 164] width 126 height 94
drag, startPoint x: 384, startPoint y: 111, endPoint x: 466, endPoint y: 115, distance: 82.4
click at [466, 117] on span "Cambodian Tiger oud, Natural and refined, its scent is heavy with incense, diff…" at bounding box center [442, 164] width 126 height 94
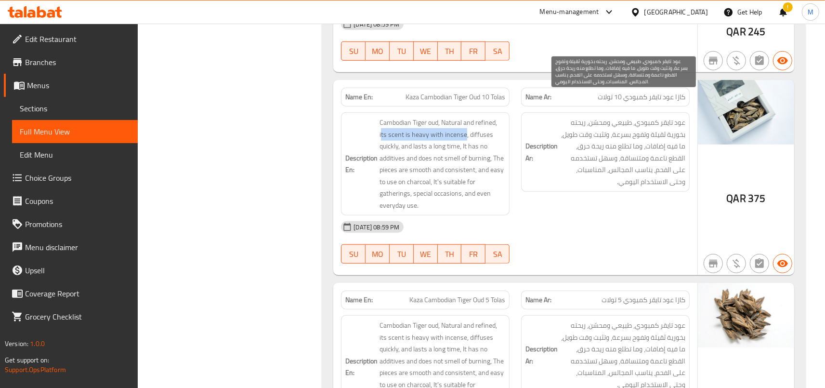
copy span "ts scent is heavy with incense"
drag, startPoint x: 644, startPoint y: 113, endPoint x: 578, endPoint y: 115, distance: 66.5
click at [578, 117] on span "عود تايقر كمبودي، طبيعي ومحسّن، ريحته بخورية ثقيلة وتفوح بسرعة، وتثبت وقت طويل،…" at bounding box center [622, 152] width 126 height 71
click at [593, 117] on span "عود تايقر كمبودي، طبيعي ومحسّن، ريحته بخورية ثقيلة وتفوح بسرعة، وتثبت وقت طويل،…" at bounding box center [622, 152] width 126 height 71
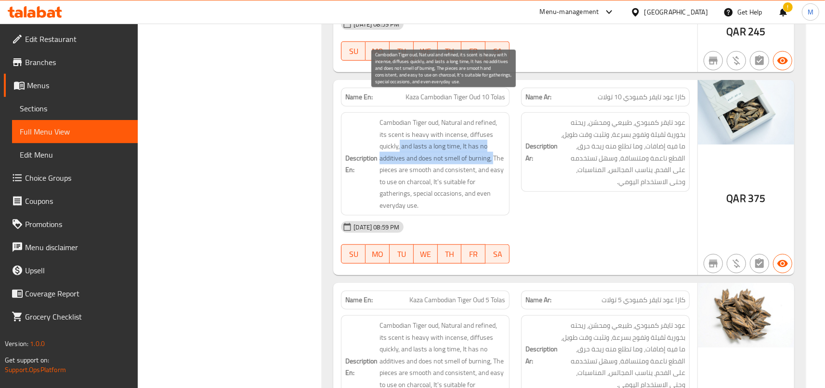
drag, startPoint x: 403, startPoint y: 124, endPoint x: 499, endPoint y: 132, distance: 96.2
click at [499, 132] on span "Cambodian Tiger oud, Natural and refined, its scent is heavy with incense, diff…" at bounding box center [442, 164] width 126 height 94
click at [435, 146] on span "Cambodian Tiger oud, Natural and refined, its scent is heavy with incense, diff…" at bounding box center [442, 164] width 126 height 94
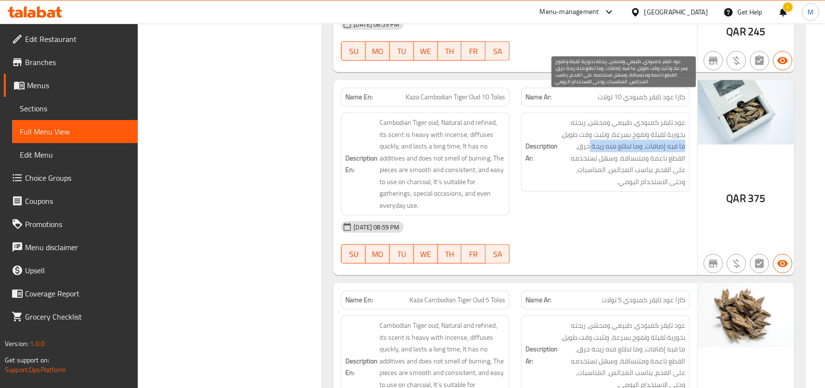
drag, startPoint x: 669, startPoint y: 125, endPoint x: 563, endPoint y: 123, distance: 105.9
click at [563, 123] on span "عود تايقر كمبودي، طبيعي ومحسّن، ريحته بخورية ثقيلة وتفوح بسرعة، وتثبت وقت طويل،…" at bounding box center [622, 152] width 126 height 71
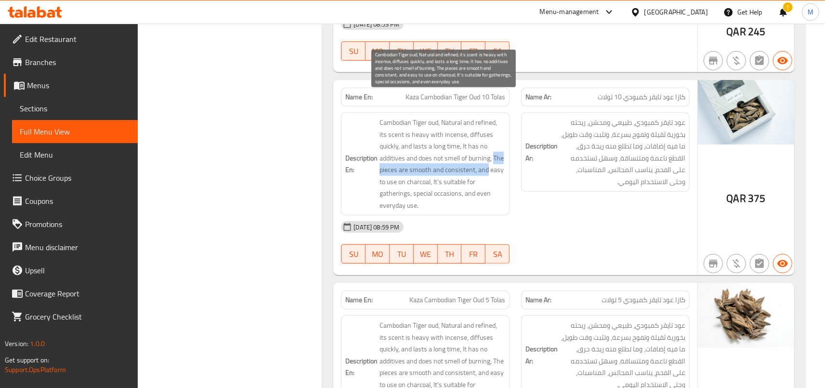
drag, startPoint x: 383, startPoint y: 146, endPoint x: 503, endPoint y: 146, distance: 119.9
click at [503, 146] on span "Cambodian Tiger oud, Natural and refined, its scent is heavy with incense, diff…" at bounding box center [442, 164] width 126 height 94
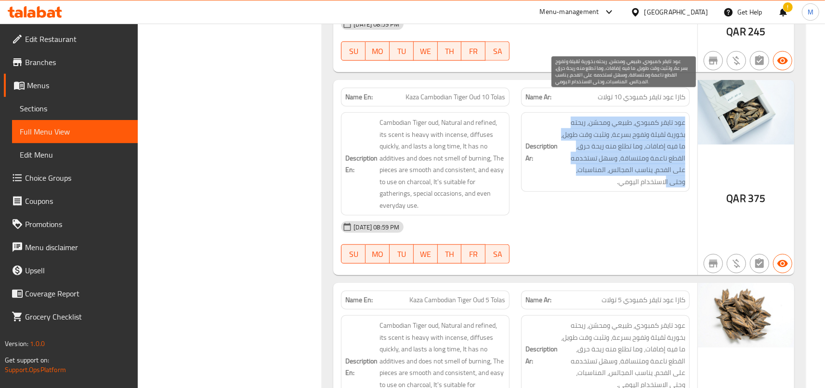
drag, startPoint x: 636, startPoint y: 159, endPoint x: 557, endPoint y: 158, distance: 79.0
click at [559, 158] on span "عود تايقر كمبودي، طبيعي ومحسّن، ريحته بخورية ثقيلة وتفوح بسرعة، وتثبت وقت طويل،…" at bounding box center [622, 152] width 126 height 71
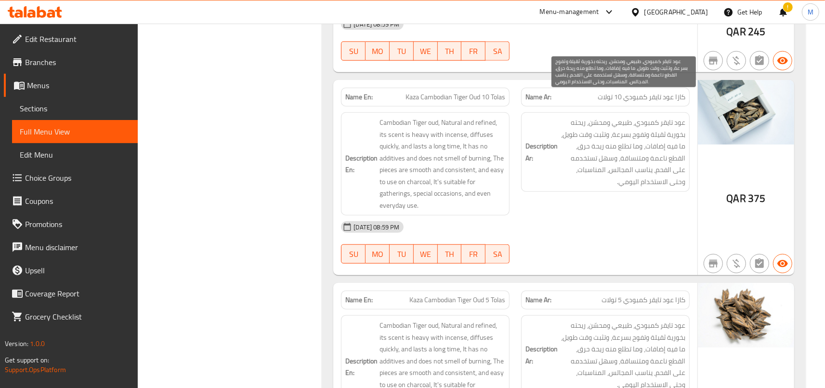
click at [557, 158] on h6 "Description Ar: عود تايقر كمبودي، طبيعي ومحسّن، ريحته بخورية ثقيلة وتفوح بسرعة،…" at bounding box center [605, 152] width 160 height 71
drag, startPoint x: 654, startPoint y: 145, endPoint x: 573, endPoint y: 162, distance: 82.1
click at [573, 162] on span "عود تايقر كمبودي، طبيعي ومحسّن، ريحته بخورية ثقيلة وتفوح بسرعة، وتثبت وقت طويل،…" at bounding box center [622, 152] width 126 height 71
drag, startPoint x: 644, startPoint y: 146, endPoint x: 570, endPoint y: 163, distance: 76.5
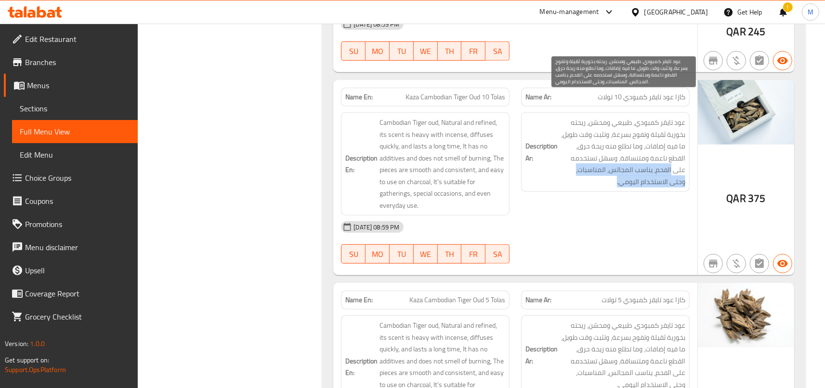
click at [570, 163] on span "عود تايقر كمبودي، طبيعي ومحسّن، ريحته بخورية ثقيلة وتفوح بسرعة، وتثبت وقت طويل،…" at bounding box center [622, 152] width 126 height 71
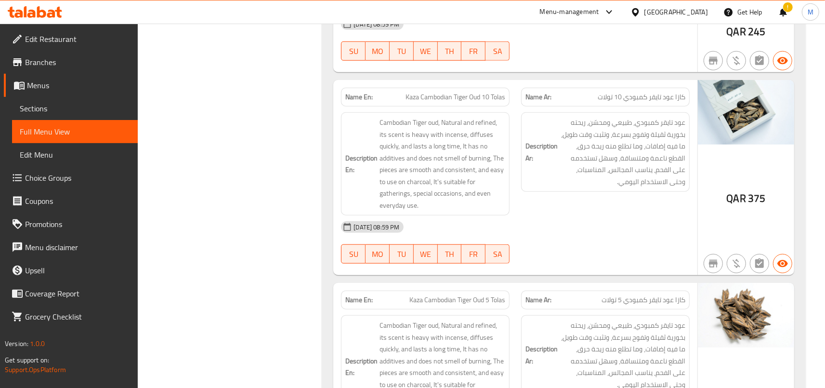
click at [594, 174] on div "Description Ar: عود تايقر كمبودي، طبيعي ومحسّن، ريحته بخورية ثقيلة وتفوح بسرعة،…" at bounding box center [605, 163] width 180 height 115
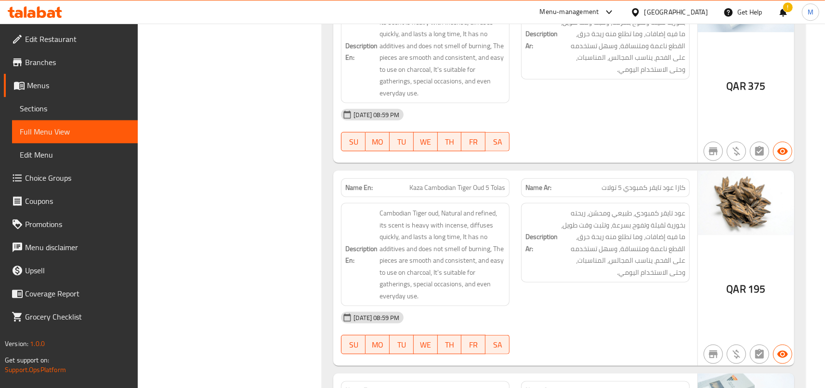
scroll to position [914, 0]
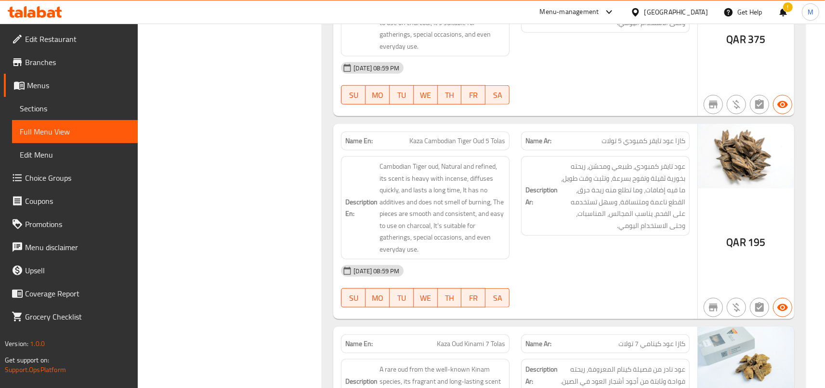
click at [684, 136] on span "كازا عود تايقر كمبودي 5 تولات" at bounding box center [643, 141] width 84 height 10
click at [474, 136] on span "Kaza Cambodian Tiger Oud 5 Tolas" at bounding box center [457, 141] width 96 height 10
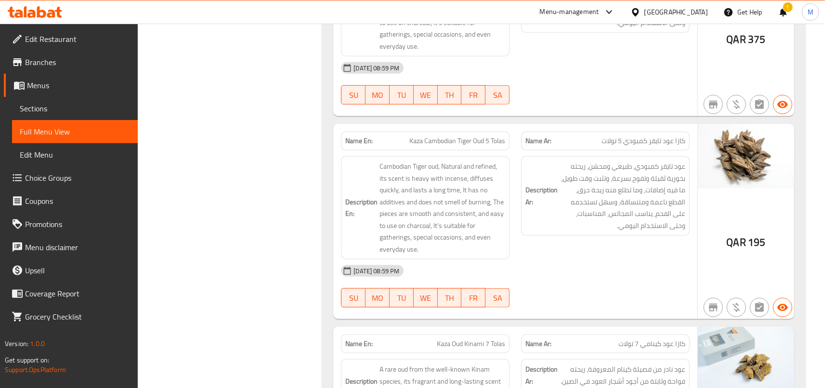
click at [474, 136] on span "Kaza Cambodian Tiger Oud 5 Tolas" at bounding box center [457, 141] width 96 height 10
click at [491, 136] on span "Kaza Cambodian Tiger Oud 5 Tolas" at bounding box center [457, 141] width 96 height 10
click at [603, 150] on div "Description Ar: عود تايقر كمبودي، طبيعي ومحسّن، ريحته بخورية ثقيلة وتفوح بسرعة،…" at bounding box center [605, 207] width 180 height 115
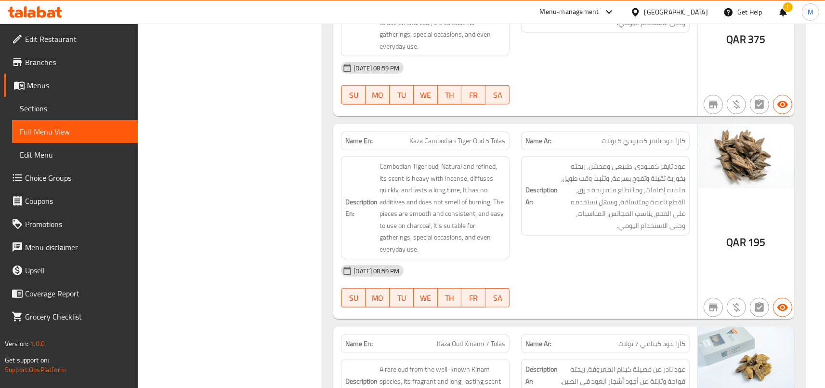
click at [614, 136] on span "كازا عود تايقر كمبودي 5 تولات" at bounding box center [643, 141] width 84 height 10
click at [608, 131] on div "Name Ar: كازا عود تايقر كمبودي 5 تولات" at bounding box center [605, 140] width 169 height 19
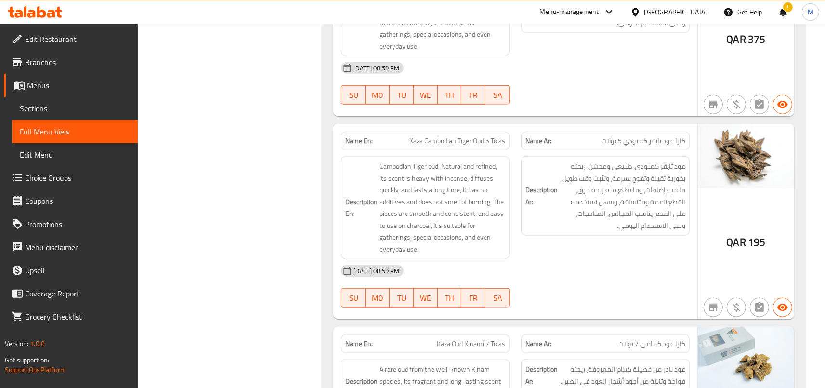
click at [608, 131] on div "Name Ar: كازا عود تايقر كمبودي 5 تولات" at bounding box center [605, 140] width 169 height 19
click at [499, 136] on span "Kaza Cambodian Tiger Oud 5 Tolas" at bounding box center [457, 141] width 96 height 10
click at [516, 150] on div "Description Ar: عود تايقر كمبودي، طبيعي ومحسّن، ريحته بخورية ثقيلة وتفوح بسرعة،…" at bounding box center [605, 207] width 180 height 115
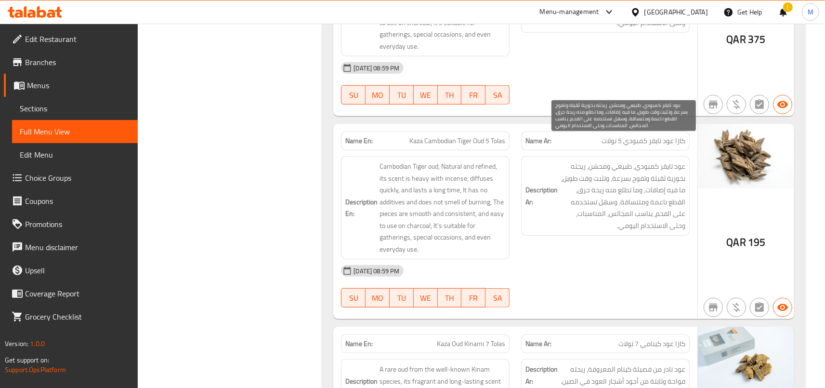
click at [564, 218] on div "Description Ar: عود تايقر كمبودي، طبيعي ومحسّن، ريحته بخورية ثقيلة وتفوح بسرعة،…" at bounding box center [605, 207] width 180 height 115
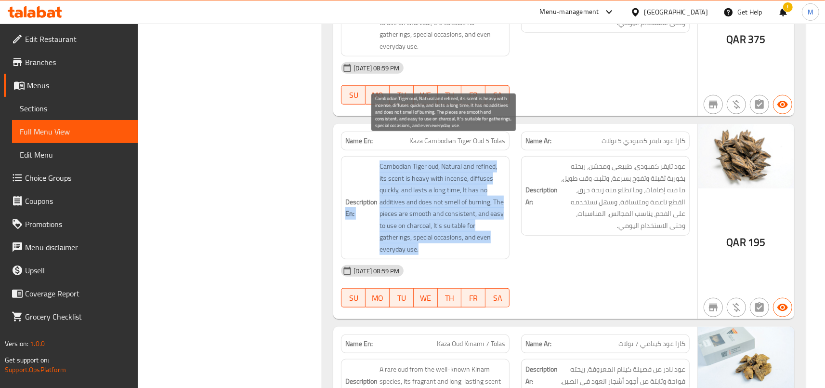
drag, startPoint x: 380, startPoint y: 142, endPoint x: 495, endPoint y: 224, distance: 141.9
click at [495, 224] on h6 "Description En: Cambodian Tiger oud, Natural and refined, its scent is heavy wi…" at bounding box center [425, 207] width 160 height 94
click at [485, 231] on span "Cambodian Tiger oud, Natural and refined, its scent is heavy with incense, diff…" at bounding box center [442, 207] width 126 height 94
drag, startPoint x: 383, startPoint y: 141, endPoint x: 490, endPoint y: 231, distance: 140.1
click at [490, 231] on span "Cambodian Tiger oud, Natural and refined, its scent is heavy with incense, diff…" at bounding box center [442, 207] width 126 height 94
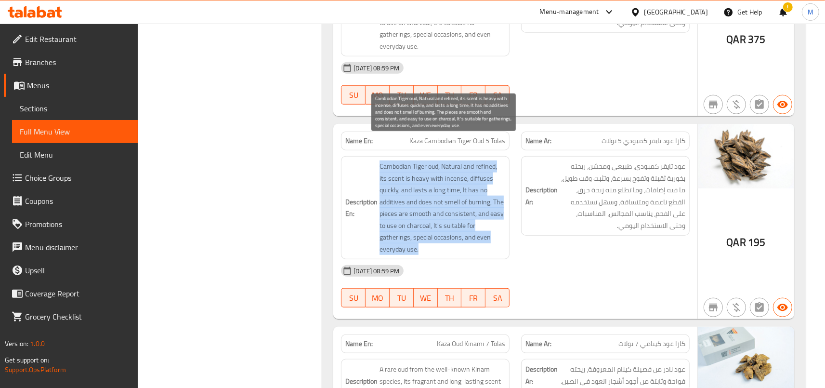
click at [456, 160] on span "Cambodian Tiger oud, Natural and refined, its scent is heavy with incense, diff…" at bounding box center [442, 207] width 126 height 94
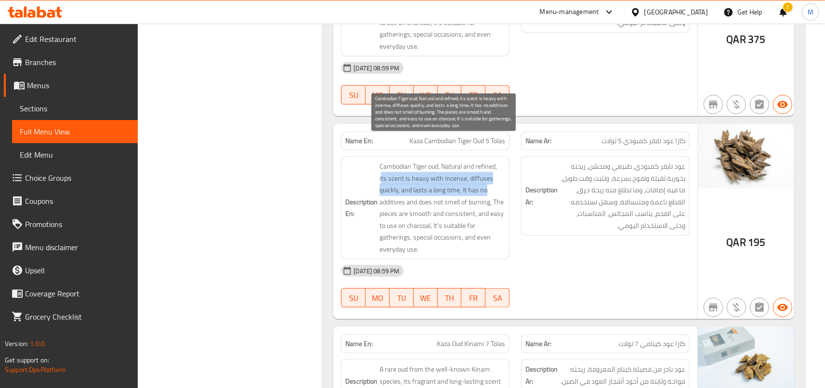
drag, startPoint x: 384, startPoint y: 155, endPoint x: 506, endPoint y: 170, distance: 122.3
click at [505, 170] on span "Cambodian Tiger oud, Natural and refined, its scent is heavy with incense, diff…" at bounding box center [442, 207] width 126 height 94
click at [491, 173] on span "Cambodian Tiger oud, Natural and refined, its scent is heavy with incense, diff…" at bounding box center [442, 207] width 126 height 94
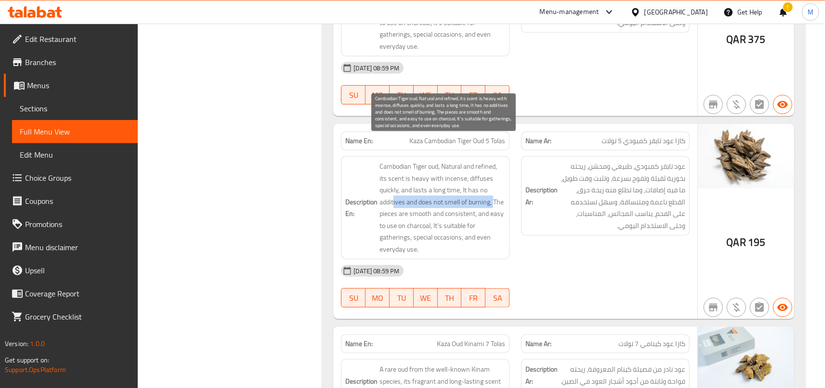
drag, startPoint x: 396, startPoint y: 177, endPoint x: 498, endPoint y: 183, distance: 101.8
click at [498, 183] on span "Cambodian Tiger oud, Natural and refined, its scent is heavy with incense, diff…" at bounding box center [442, 207] width 126 height 94
click at [501, 183] on span "Cambodian Tiger oud, Natural and refined, its scent is heavy with incense, diff…" at bounding box center [442, 207] width 126 height 94
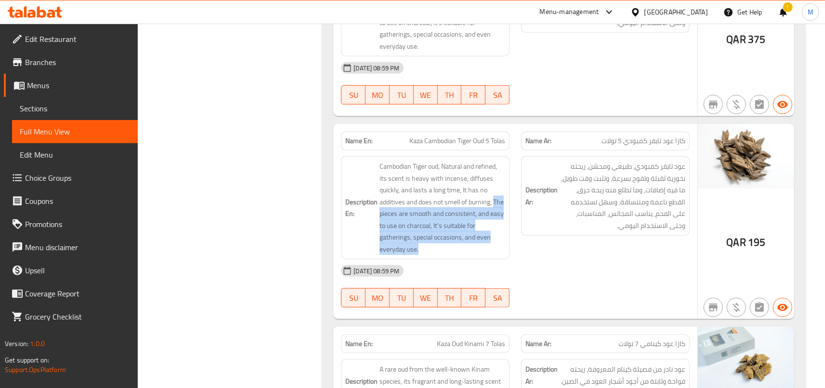
drag, startPoint x: 382, startPoint y: 191, endPoint x: 495, endPoint y: 233, distance: 120.6
click at [495, 233] on div "Description En: Cambodian Tiger oud, Natural and refined, its scent is heavy wi…" at bounding box center [425, 207] width 169 height 103
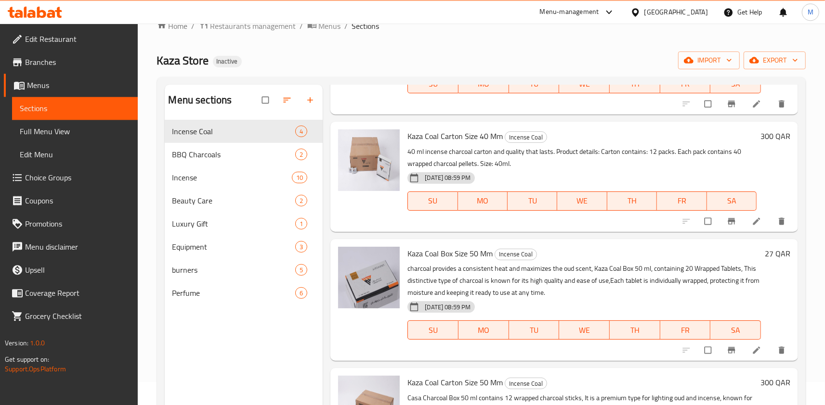
scroll to position [53, 0]
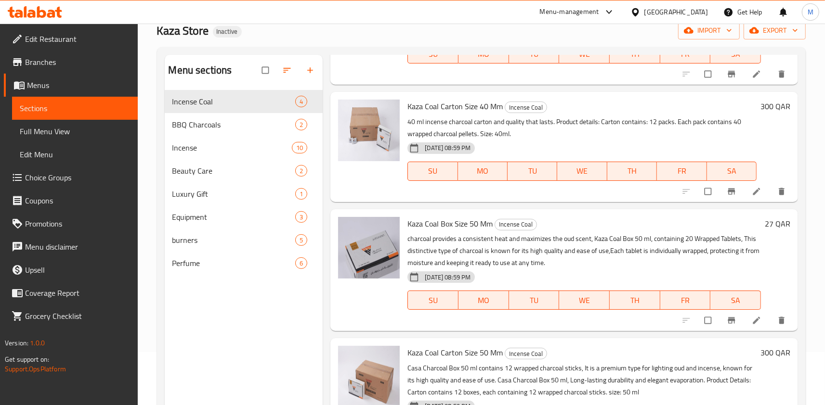
click at [444, 233] on p "charcoal provides a consistent heat and maximizes the oud scent, Kaza Coal Box …" at bounding box center [583, 251] width 353 height 36
click at [440, 236] on p "charcoal provides a consistent heat and maximizes the oud scent, Kaza Coal Box …" at bounding box center [583, 251] width 353 height 36
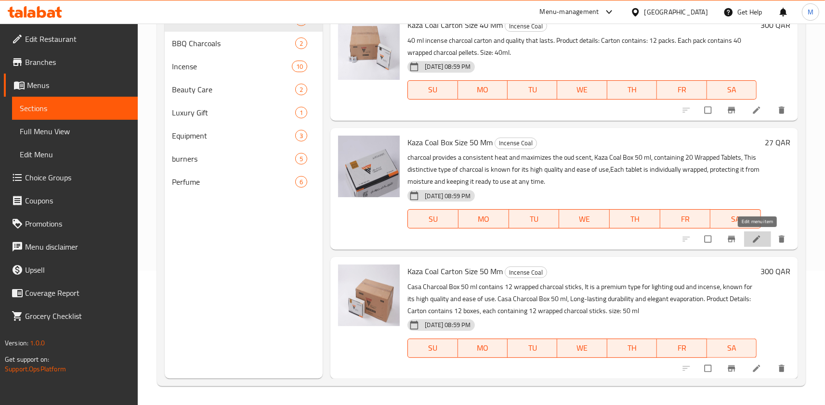
click at [760, 238] on icon at bounding box center [757, 239] width 10 height 10
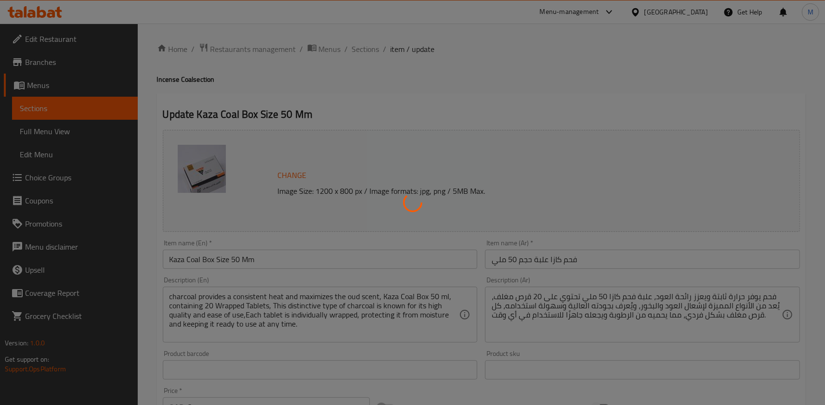
click at [172, 297] on div at bounding box center [412, 202] width 825 height 405
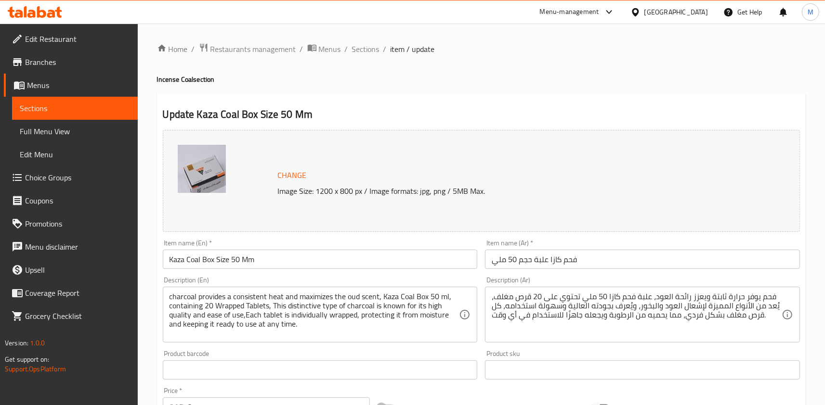
click at [171, 299] on textarea "charcoal provides a consistent heat and maximizes the oud scent, Kaza Coal Box …" at bounding box center [314, 315] width 290 height 46
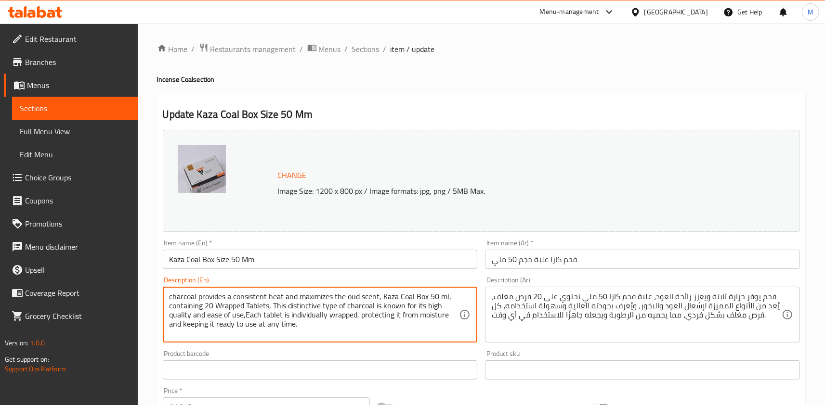
click at [172, 299] on textarea "charcoal provides a consistent heat and maximizes the oud scent, Kaza Coal Box …" at bounding box center [314, 315] width 290 height 46
click at [173, 298] on textarea "charcoal provides a consistent heat and maximizes the oud scent, Kaza Coal Box …" at bounding box center [314, 315] width 290 height 46
drag, startPoint x: 169, startPoint y: 297, endPoint x: 389, endPoint y: 294, distance: 220.0
click at [389, 294] on textarea "Charcoal provides a consistent heat and maximizes the oud scent, Kaza Coal Box …" at bounding box center [314, 315] width 290 height 46
click at [371, 300] on textarea "Charcoal provides a consistent heat and maximizes the oud scent, Kaza Coal Box …" at bounding box center [314, 315] width 290 height 46
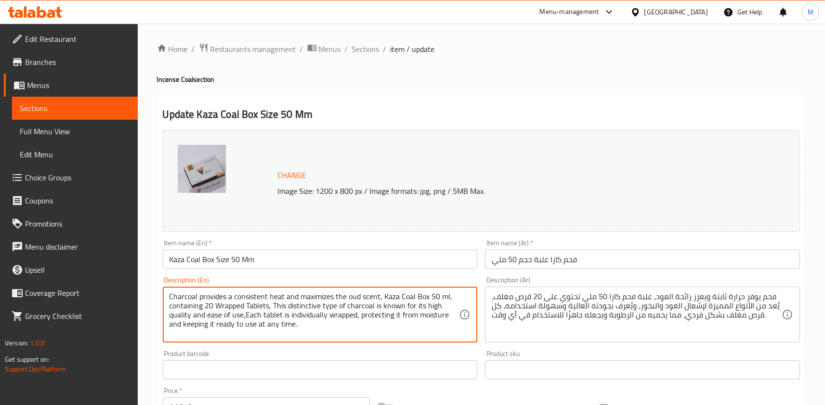
click at [404, 296] on textarea "Charcoal provides a consistent heat and maximizes the oud scent, Kaza Coal Box …" at bounding box center [314, 315] width 290 height 46
type textarea "Charcoal provides a consistent heat and maximizes the oud scent, Kaza coal box …"
click at [481, 282] on div "Description (En) Charcoal provides a consistent heat and maximizes the oud scen…" at bounding box center [320, 310] width 323 height 74
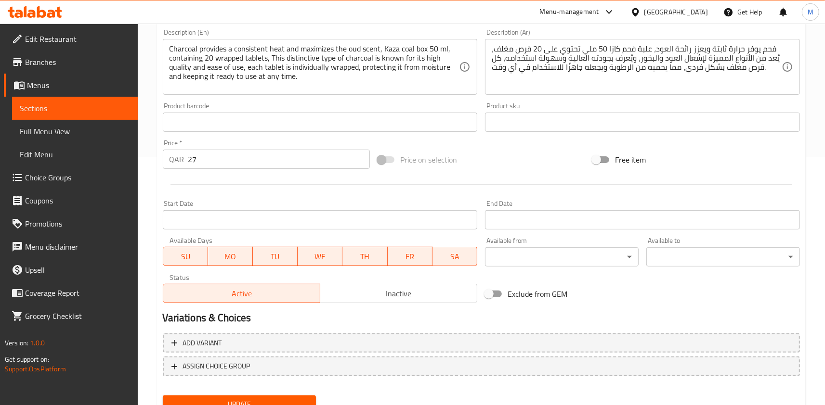
scroll to position [288, 0]
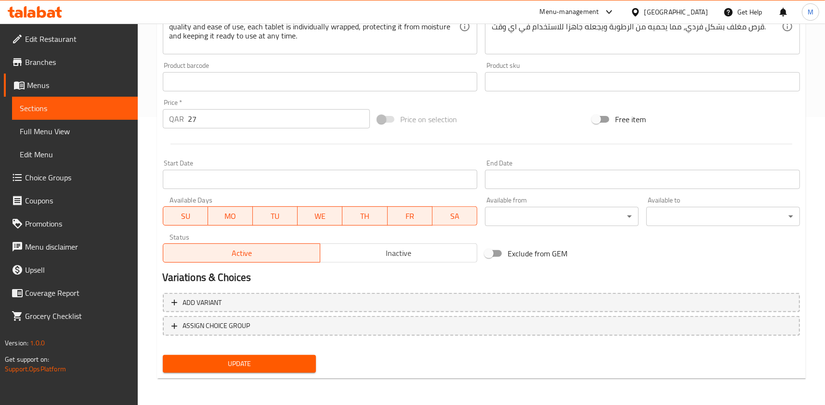
click at [246, 363] on span "Update" at bounding box center [239, 364] width 138 height 12
click at [258, 363] on span "Update" at bounding box center [239, 364] width 138 height 12
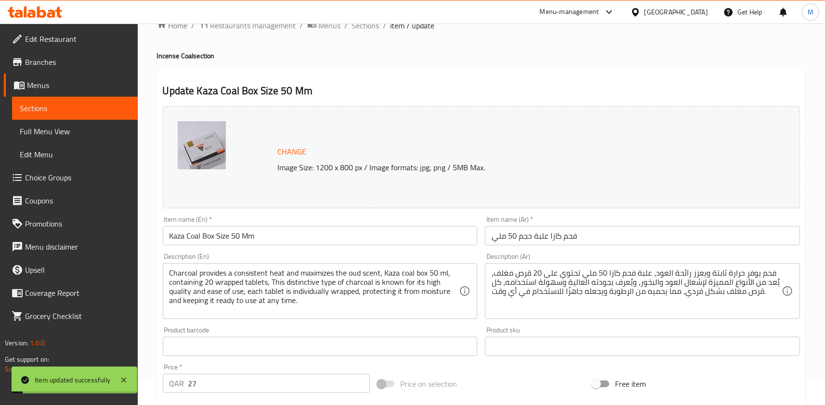
scroll to position [0, 0]
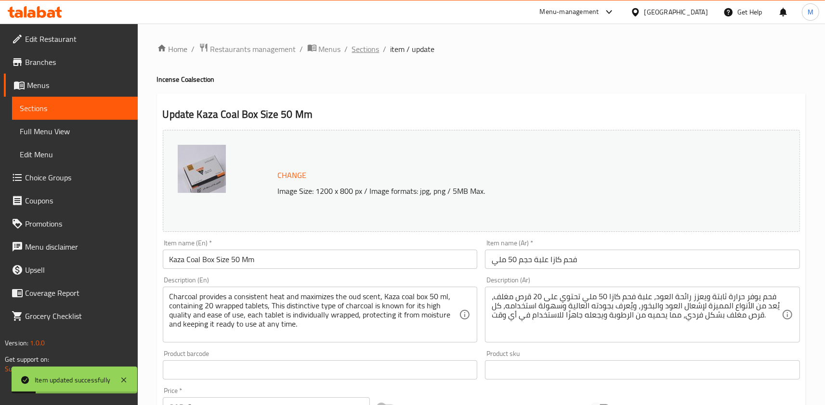
click at [359, 52] on span "Sections" at bounding box center [365, 49] width 27 height 12
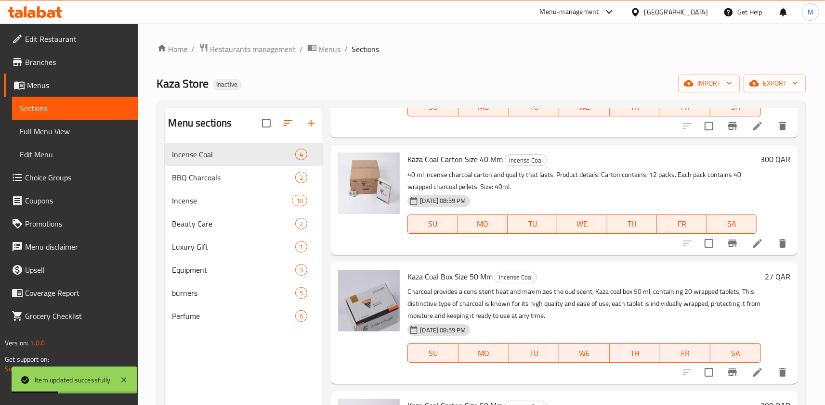
scroll to position [134, 0]
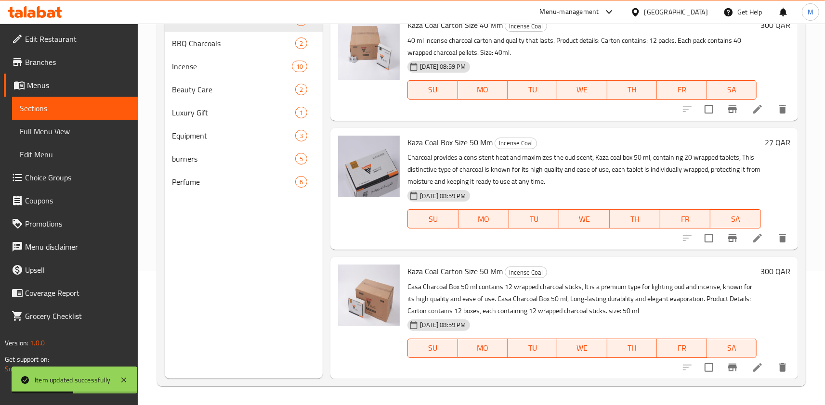
click at [755, 367] on icon at bounding box center [758, 368] width 12 height 12
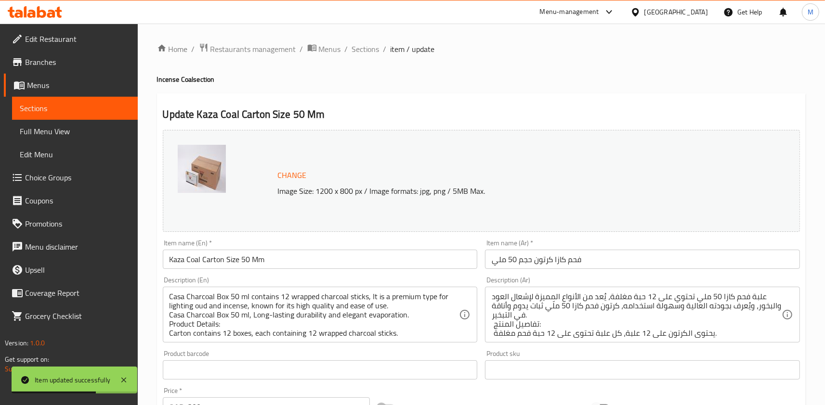
click at [189, 298] on textarea "Casa Charcoal Box 50 ml contains 12 wrapped charcoal sticks, It is a premium ty…" at bounding box center [314, 315] width 290 height 46
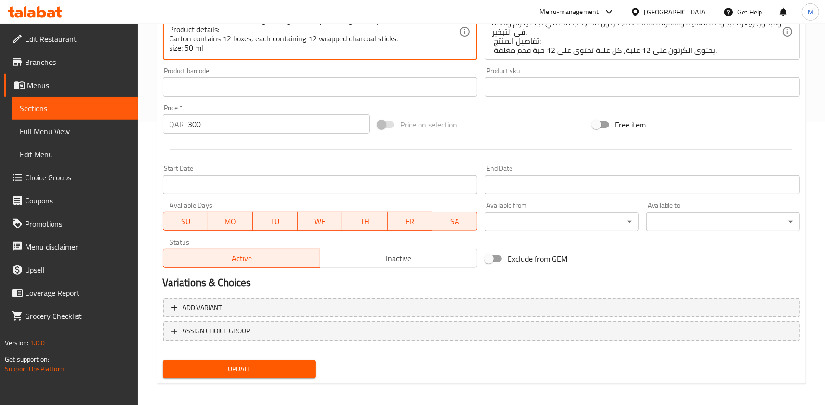
scroll to position [288, 0]
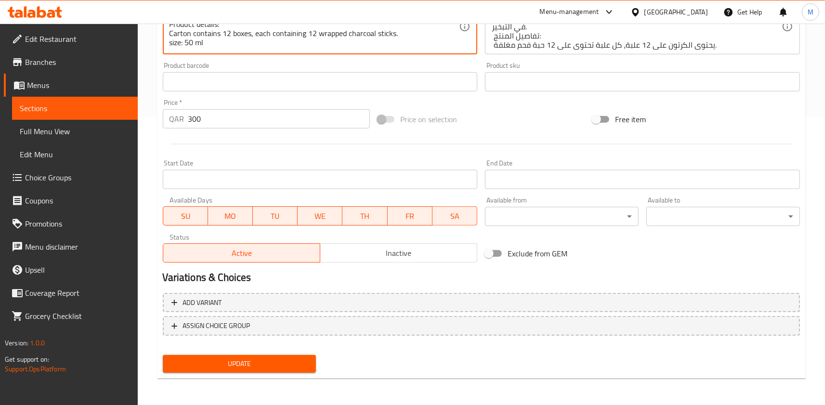
type textarea "Casa charcoal box 50 ml contains 12 wrapped charcoal sticks, It is a premium ty…"
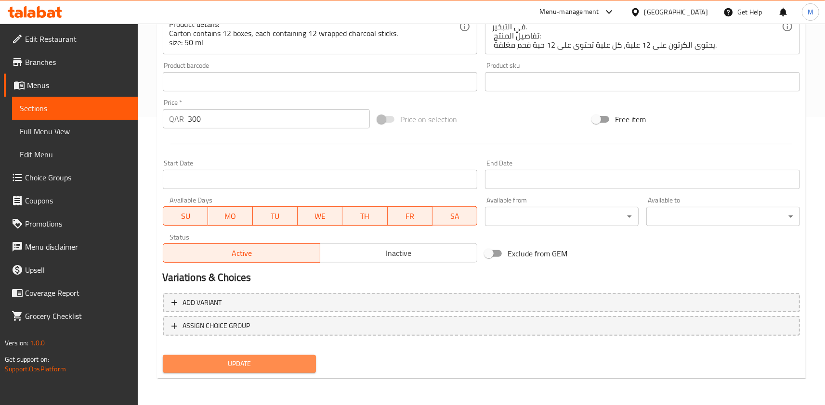
click at [230, 364] on span "Update" at bounding box center [239, 364] width 138 height 12
click at [426, 162] on div "Start Date Start Date" at bounding box center [320, 174] width 315 height 29
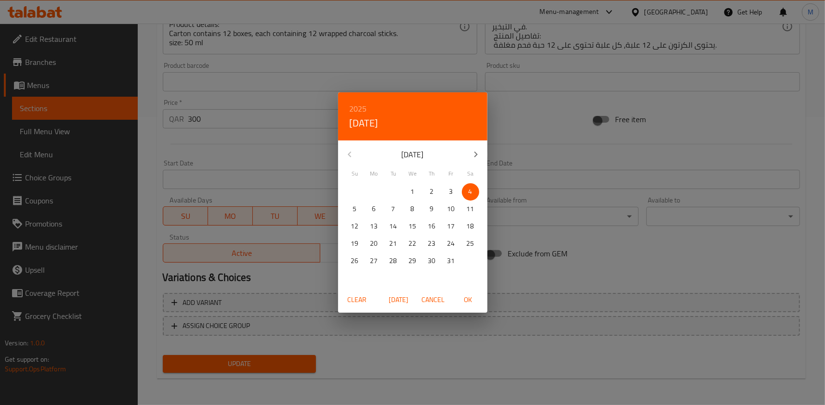
click at [286, 194] on div "2025 Sat, Oct 4 October 2025 Su Mo Tu We Th Fr Sa 28 29 30 1 2 3 4 5 6 7 8 9 10…" at bounding box center [412, 202] width 825 height 405
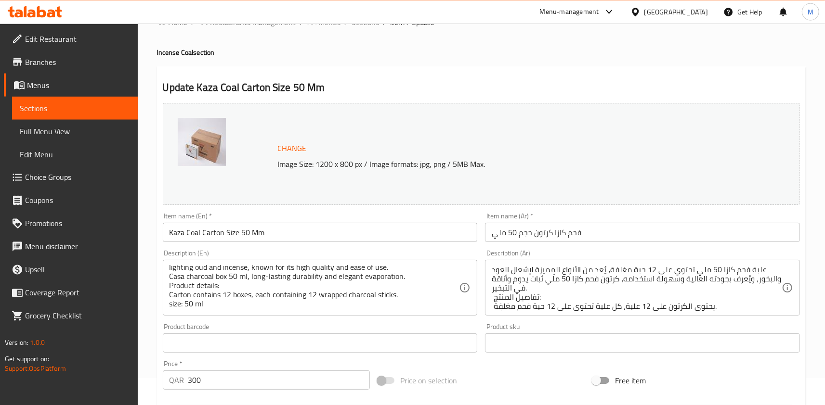
scroll to position [0, 0]
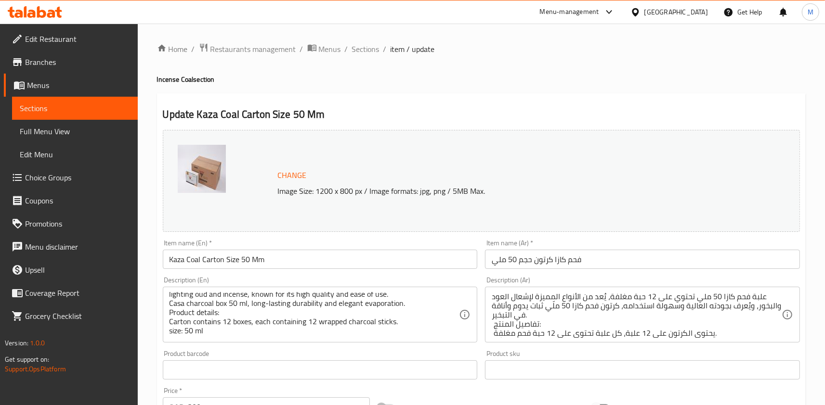
click at [218, 256] on input "Kaza Coal Carton Size 50 Mm" at bounding box center [320, 259] width 315 height 19
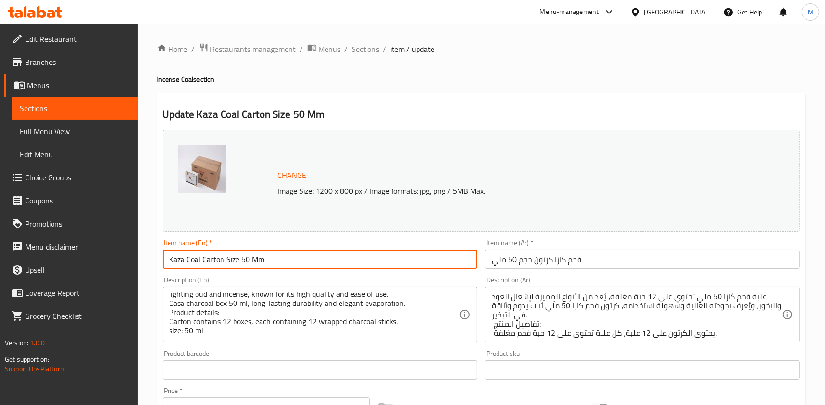
click at [218, 256] on input "Kaza Coal Carton Size 50 Mm" at bounding box center [320, 259] width 315 height 19
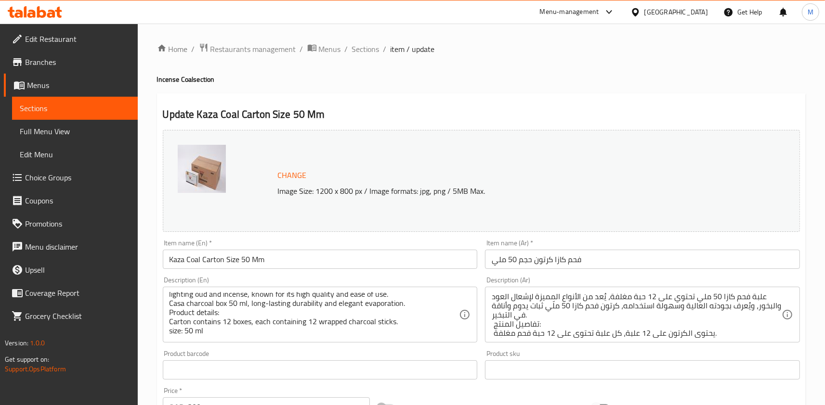
click at [435, 282] on div "Description (En) Casa charcoal box 50 ml contains 12 wrapped charcoal sticks, I…" at bounding box center [320, 310] width 315 height 66
click at [635, 296] on textarea "علبة فحم كازا 50 ملي تحتوي على 12 حبة مغلفة، يُعد من الأنواع المميزة لإشعال الع…" at bounding box center [637, 315] width 290 height 46
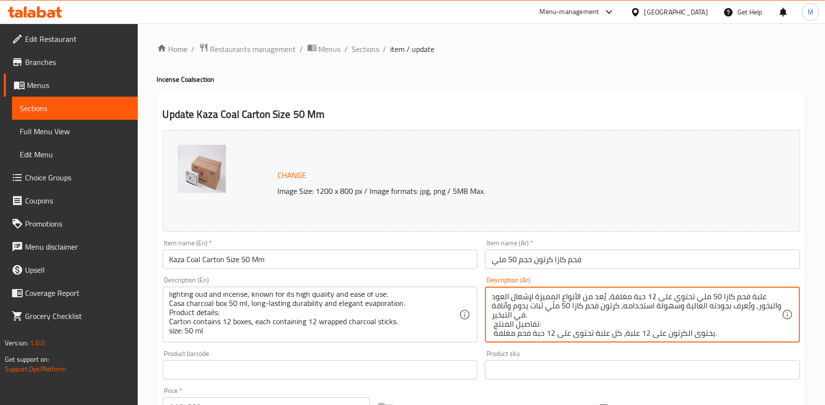
click at [635, 296] on textarea "علبة فحم كازا 50 ملي تحتوي على 12 حبة مغلفة، يُعد من الأنواع المميزة لإشعال الع…" at bounding box center [637, 315] width 290 height 46
click at [640, 297] on textarea "علبة فحم كازا 50 ملي تحتوي على 12 عود مغلفة، يُعد من الأنواع المميزة لإشعال الع…" at bounding box center [637, 315] width 290 height 46
click at [635, 296] on textarea "علبة فحم كازا 50 ملي تحتوي على 12 عود مغلفة، يُعد من الأنواع المميزة لإشعال الع…" at bounding box center [637, 315] width 290 height 46
click at [611, 298] on textarea "علبة فحم كازا 50 ملي تحتوي على 12 عود مغلفة، يُعد من الأنواع المميزة لإشعال الع…" at bounding box center [637, 315] width 290 height 46
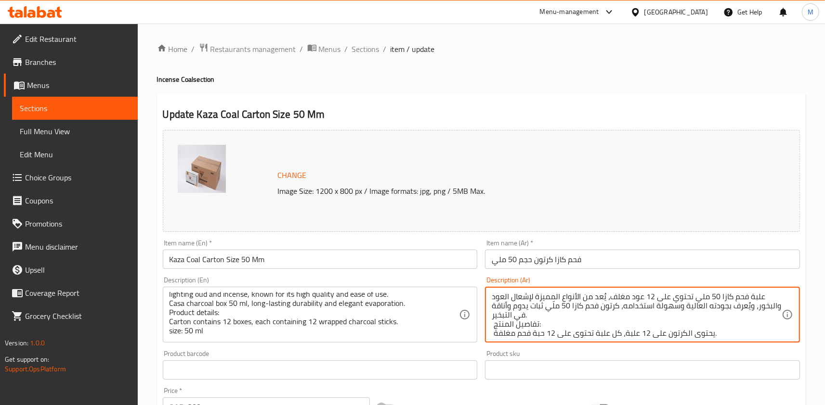
click at [538, 336] on textarea "علبة فحم كازا 50 ملي تحتوي على 12 عود مغلف، يُعد من الأنواع المميزة لإشعال العو…" at bounding box center [637, 315] width 290 height 46
click at [544, 332] on textarea "علبة فحم كازا 50 ملي تحتوي على 12 عود مغلف، يُعد من الأنواع المميزة لإشعال العو…" at bounding box center [637, 315] width 290 height 46
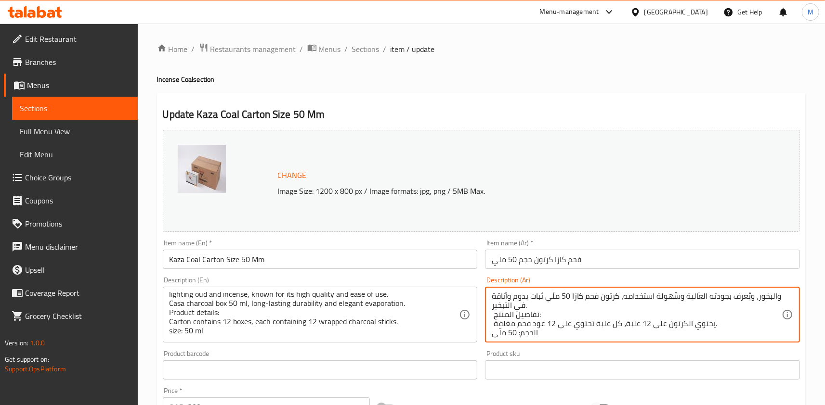
scroll to position [12, 0]
click at [494, 322] on textarea "علبة فحم كازا 50 ملي تحتوي على 12 عود مغلف، يُعد من الأنواع المميزة لإشعال العو…" at bounding box center [637, 315] width 290 height 46
click at [505, 325] on textarea "علبة فحم كازا 50 ملي تحتوي على 12 عود مغلف، يُعد من الأنواع المميزة لإشعال العو…" at bounding box center [637, 315] width 290 height 46
click at [511, 319] on textarea "علبة فحم كازا 50 ملي تحتوي على 12 عود مغلف، يُعد من الأنواع المميزة لإشعال العو…" at bounding box center [637, 315] width 290 height 46
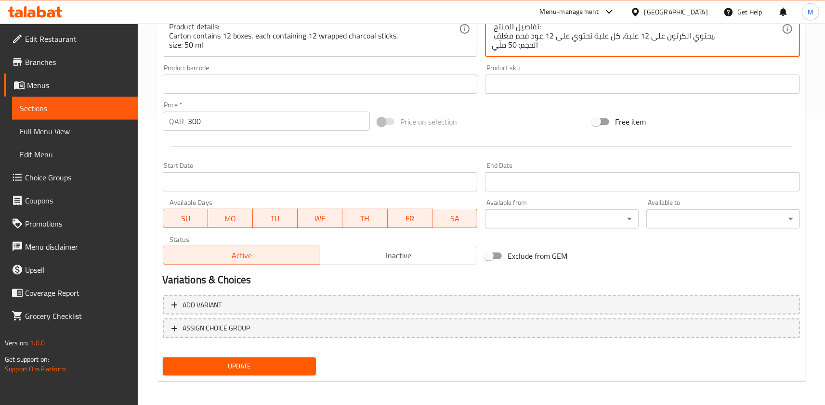
scroll to position [288, 0]
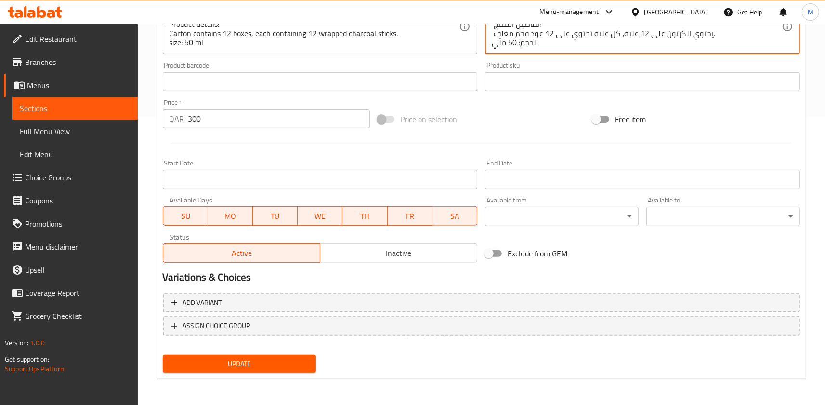
type textarea "علبة فحم كازا 50 ملي تحتوي على 12 عود مغلف، يُعد من الأنواع المميزة لإشعال العو…"
click at [243, 359] on span "Update" at bounding box center [239, 364] width 138 height 12
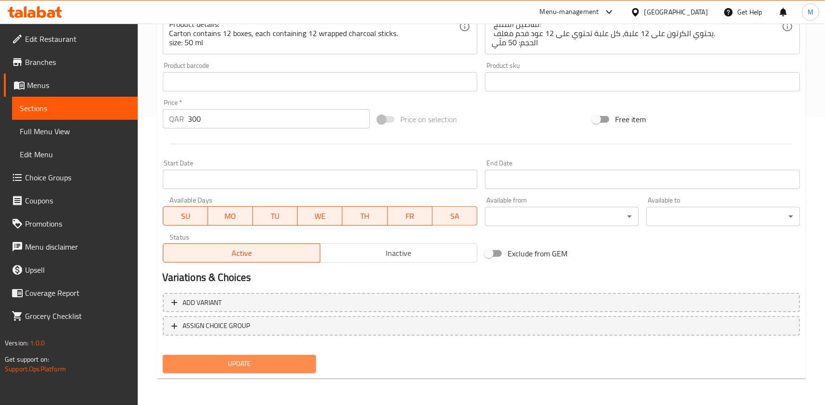
click at [239, 369] on span "Update" at bounding box center [239, 364] width 138 height 12
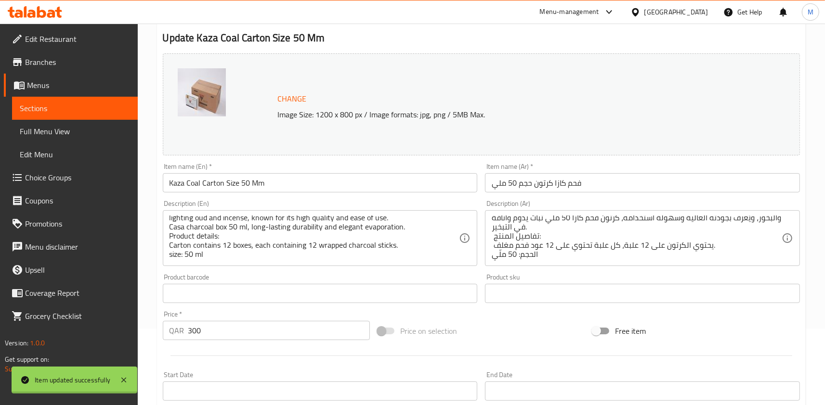
scroll to position [0, 0]
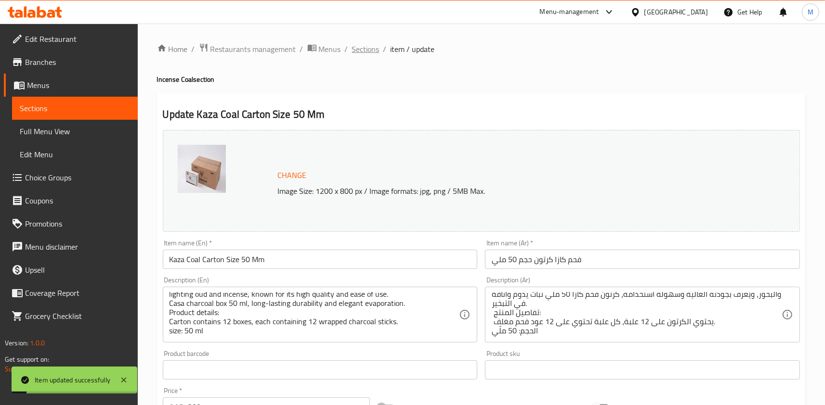
click at [374, 51] on span "Sections" at bounding box center [365, 49] width 27 height 12
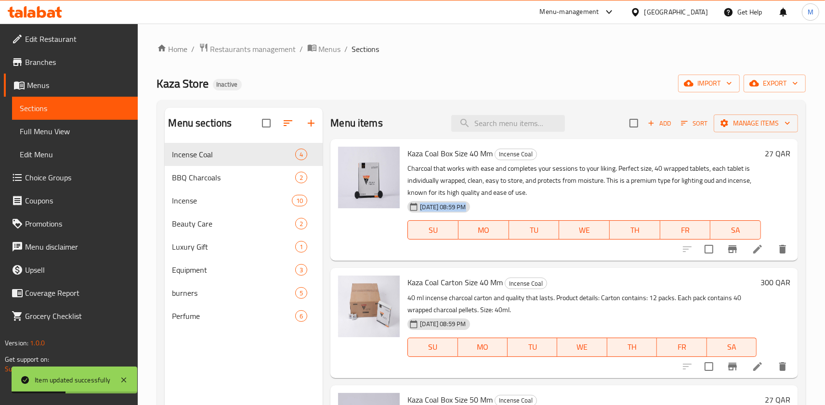
drag, startPoint x: 409, startPoint y: 153, endPoint x: 577, endPoint y: 209, distance: 177.4
click at [577, 209] on div "Kaza Coal Box Size 40 Mm Incense Coal Charcoal that works with ease and complet…" at bounding box center [583, 200] width 361 height 114
click at [577, 209] on div "02-10-2025 08:59 PM SU MO TU WE TH FR SA" at bounding box center [583, 223] width 361 height 52
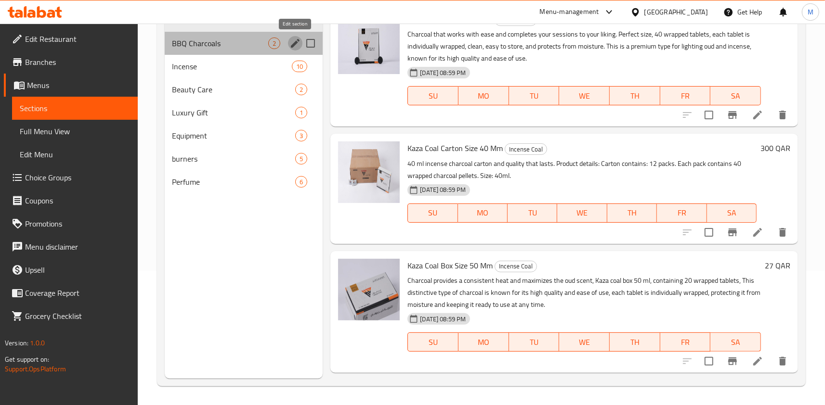
click at [295, 48] on icon "edit" at bounding box center [295, 44] width 12 height 12
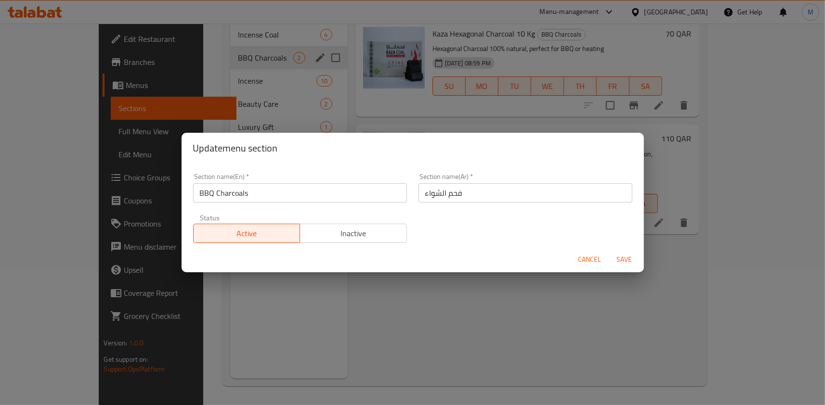
click at [584, 262] on span "Cancel" at bounding box center [589, 260] width 23 height 12
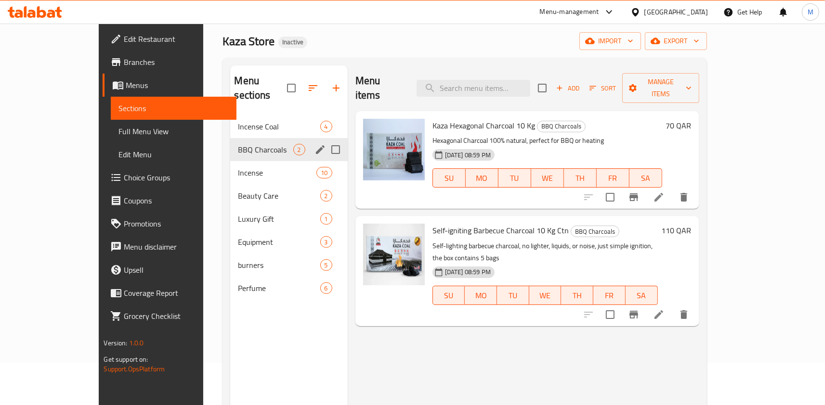
scroll to position [28, 0]
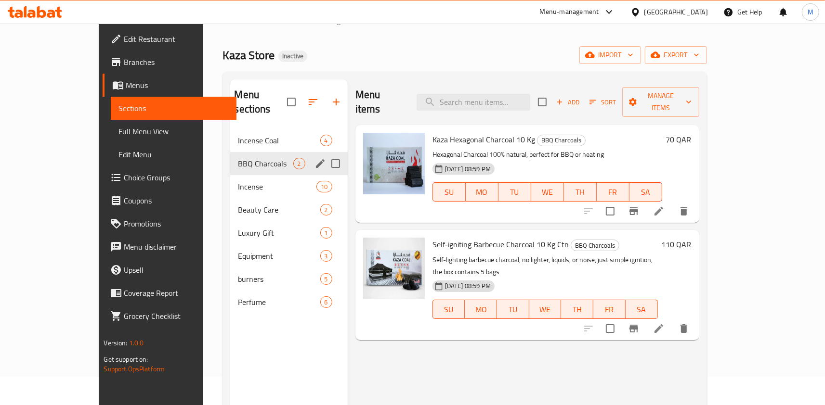
click at [663, 324] on icon at bounding box center [658, 328] width 9 height 9
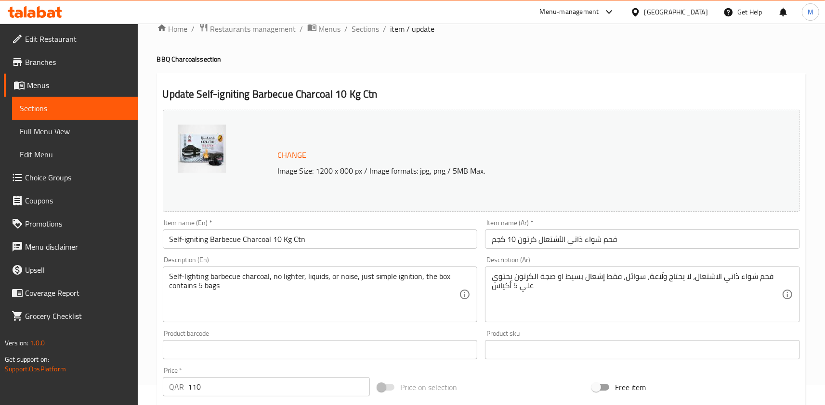
scroll to position [53, 0]
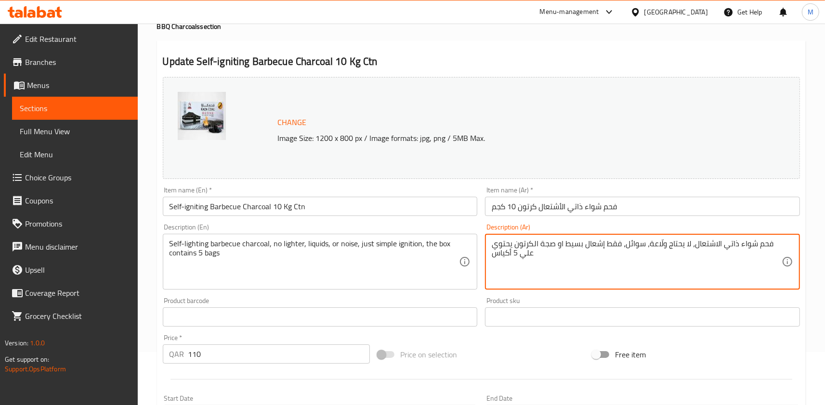
drag, startPoint x: 539, startPoint y: 245, endPoint x: 562, endPoint y: 246, distance: 22.7
click at [562, 246] on textarea "فحم شواء ذاتي الاشتعال، لا يحتاج ولّاعة، سوائل، فقط إشعال بسيط او صجة الكرتون ي…" at bounding box center [637, 262] width 290 height 46
paste textarea "او صجة"
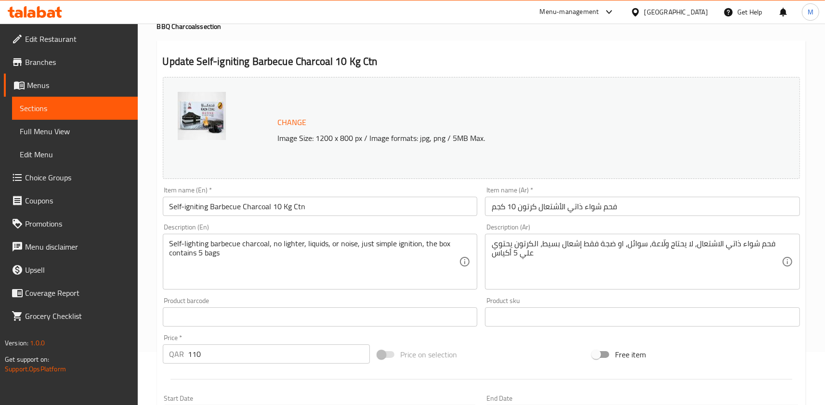
click at [480, 221] on div "Description (En) Self-lighting barbecue charcoal, no lighter, liquids, or noise…" at bounding box center [320, 257] width 323 height 74
click at [527, 245] on textarea "فحم شواء ذاتي الاشتعال، لا يحتاج ولّاعة، سوائل، او ضجة فقط إشعال بسيط، الكرتون …" at bounding box center [637, 262] width 290 height 46
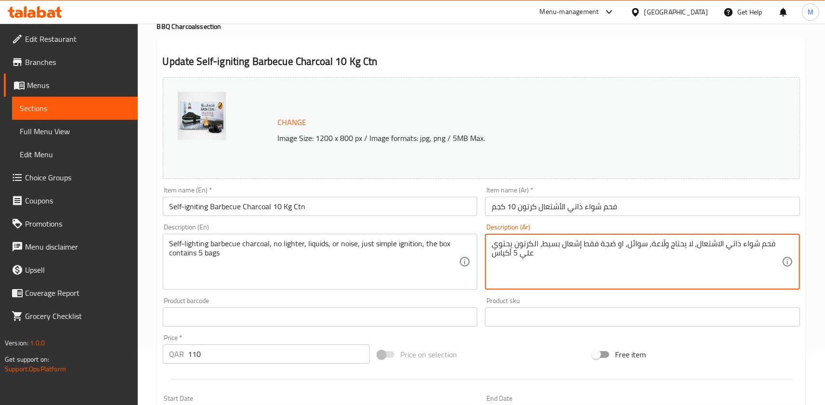
click at [527, 245] on textarea "فحم شواء ذاتي الاشتعال، لا يحتاج ولّاعة، سوائل، او ضجة فقط إشعال بسيط، الكرتون …" at bounding box center [637, 262] width 290 height 46
click at [510, 244] on textarea "فحم شواء ذاتي الاشتعال، لا يحتاج ولّاعة، سوائل، او ضجة فقط إشعال بسيط، العلبة ي…" at bounding box center [637, 262] width 290 height 46
type textarea "فحم شواء ذاتي الاشتعال، لا يحتاج ولّاعة، سوائل، او ضجة فقط إشعال بسيط، العلبة ت…"
click at [479, 305] on div "Product barcode Product barcode" at bounding box center [320, 312] width 323 height 37
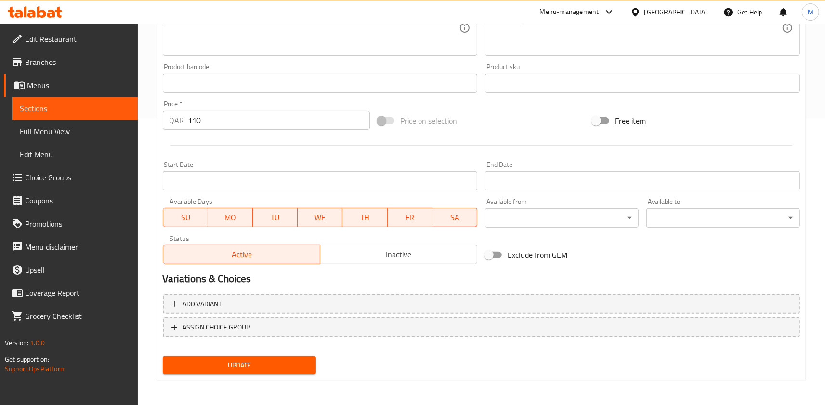
scroll to position [288, 0]
click at [298, 365] on span "Update" at bounding box center [239, 364] width 138 height 12
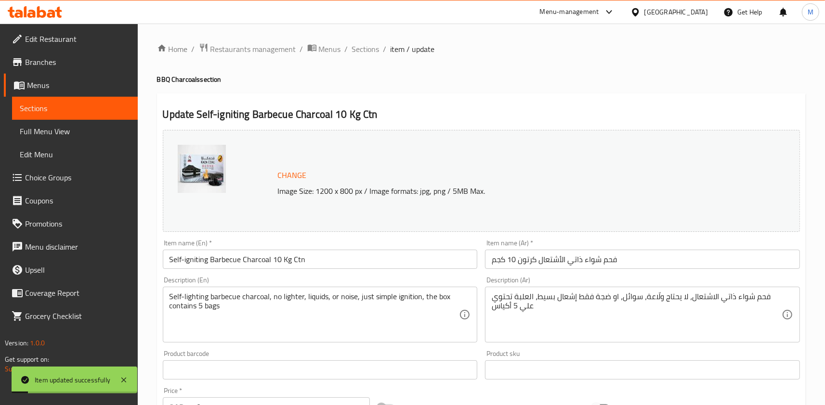
scroll to position [0, 0]
click at [371, 49] on span "Sections" at bounding box center [365, 49] width 27 height 12
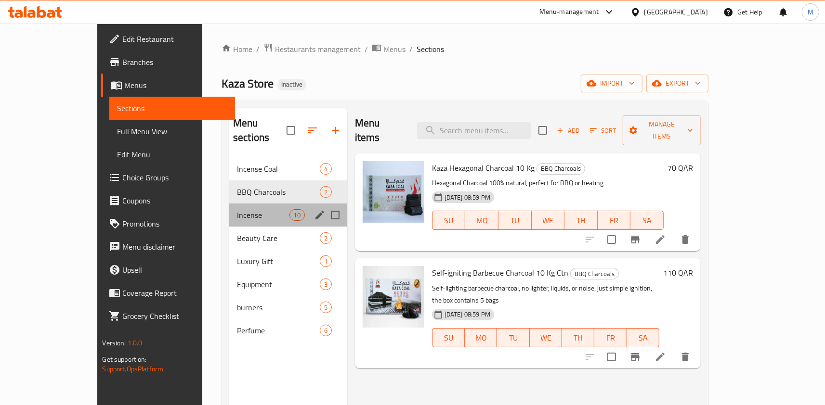
click at [229, 209] on div "Incense 10" at bounding box center [288, 215] width 118 height 23
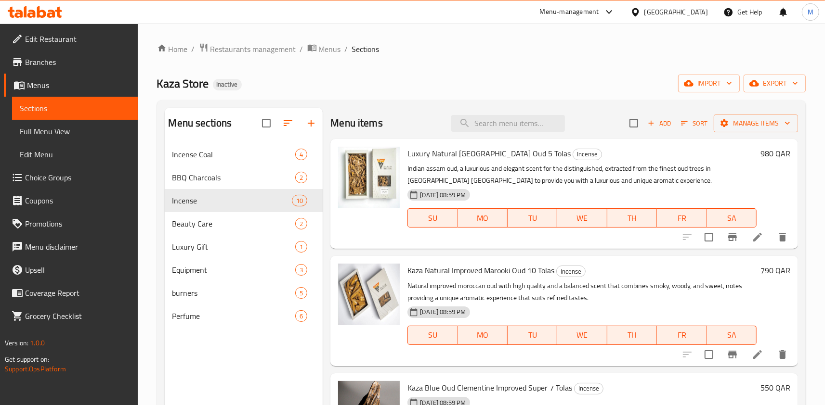
click at [754, 235] on icon at bounding box center [758, 238] width 12 height 12
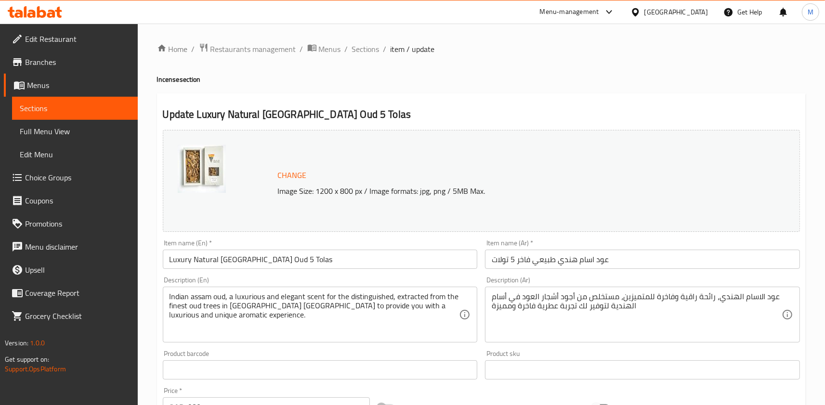
click at [591, 310] on textarea "عود الاسام الهندي، رائحة راقية وفاخرة للمتميزين، مستخلص من أجود أشجار العود في …" at bounding box center [637, 315] width 290 height 46
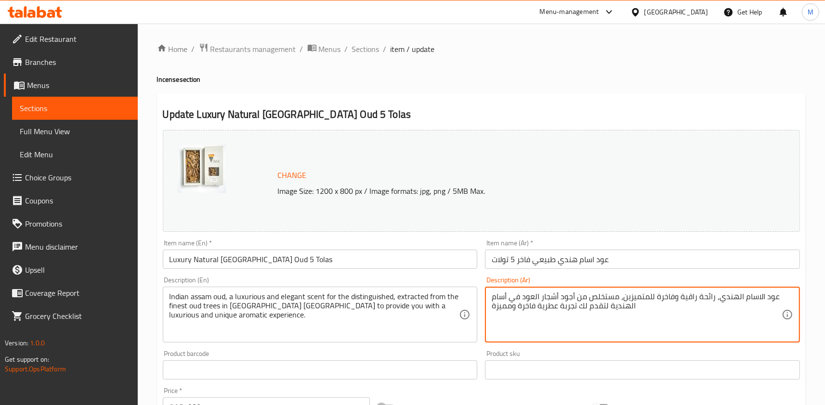
type textarea "عود الاسام الهندي، رائحة راقية وفاخرة للمتميزين، مستخلص من أجود أشجار العود في …"
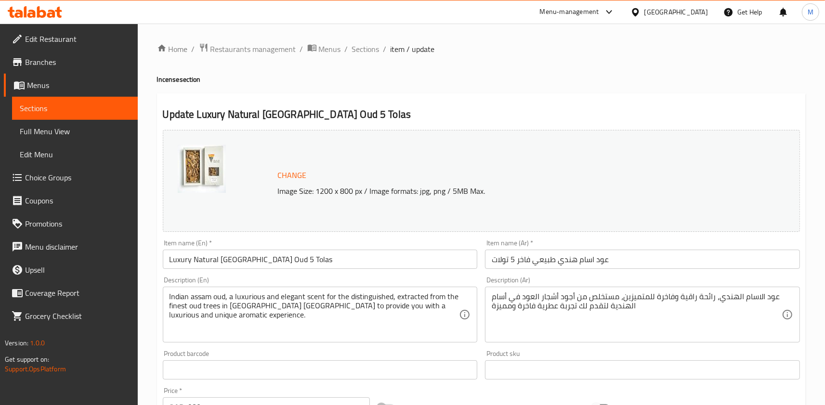
click at [476, 284] on div "Description (En) [DEMOGRAPHIC_DATA] assam oud, a luxurious and elegant scent fo…" at bounding box center [320, 310] width 315 height 66
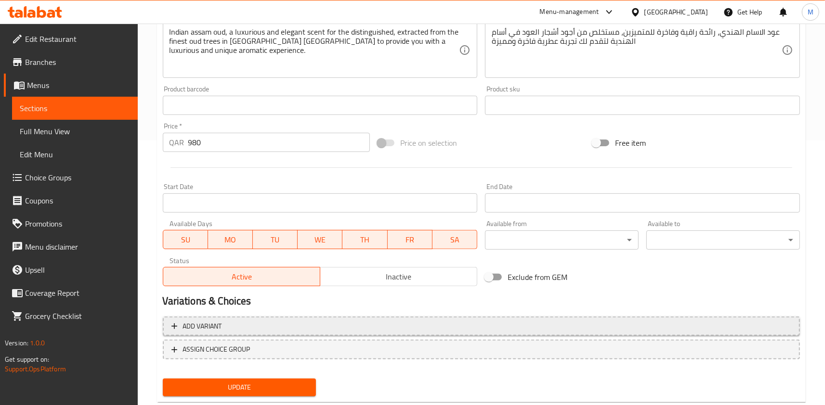
scroll to position [288, 0]
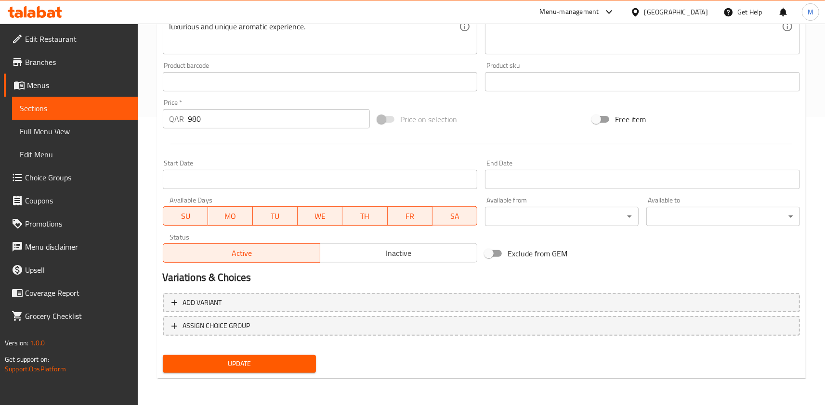
click at [281, 360] on span "Update" at bounding box center [239, 364] width 138 height 12
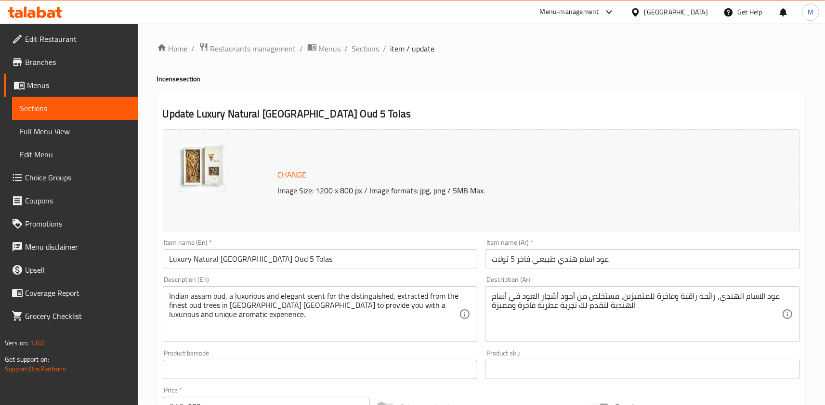
scroll to position [0, 0]
click at [372, 54] on span "Sections" at bounding box center [365, 49] width 27 height 12
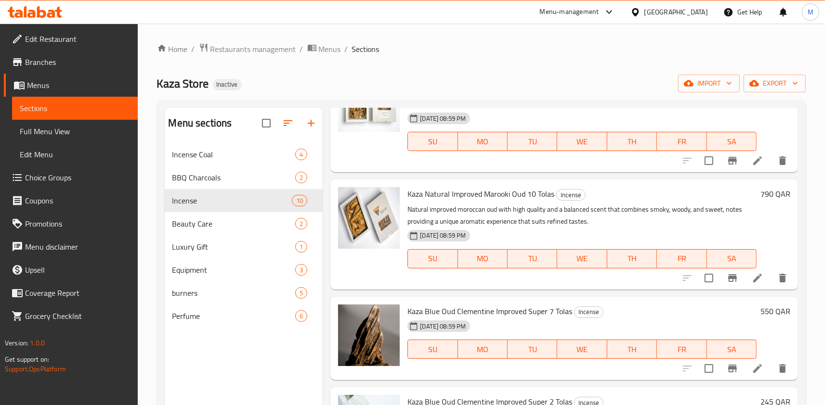
scroll to position [154, 0]
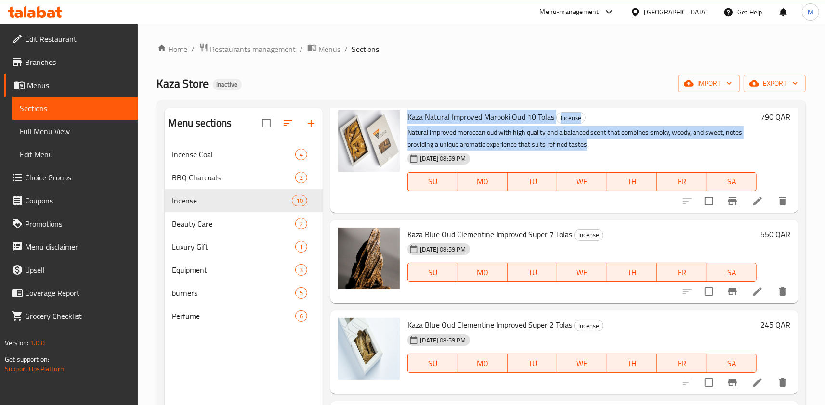
drag, startPoint x: 409, startPoint y: 113, endPoint x: 585, endPoint y: 143, distance: 179.2
click at [585, 143] on div "Kaza Natural Improved Marooki Oud 10 Tolas Incense Natural improved moroccan ou…" at bounding box center [581, 157] width 357 height 102
click at [585, 143] on p "Natural improved moroccan oud with high quality and a balanced scent that combi…" at bounding box center [581, 139] width 349 height 24
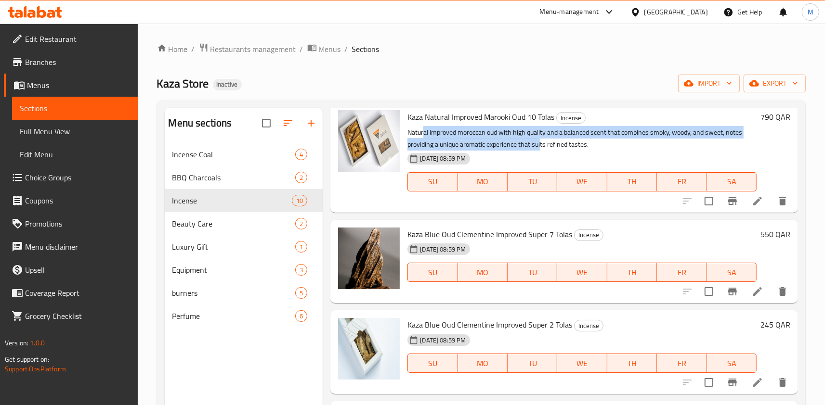
drag, startPoint x: 425, startPoint y: 130, endPoint x: 540, endPoint y: 144, distance: 116.0
click at [540, 144] on p "Natural improved moroccan oud with high quality and a balanced scent that combi…" at bounding box center [581, 139] width 349 height 24
click at [522, 143] on p "Natural improved moroccan oud with high quality and a balanced scent that combi…" at bounding box center [581, 139] width 349 height 24
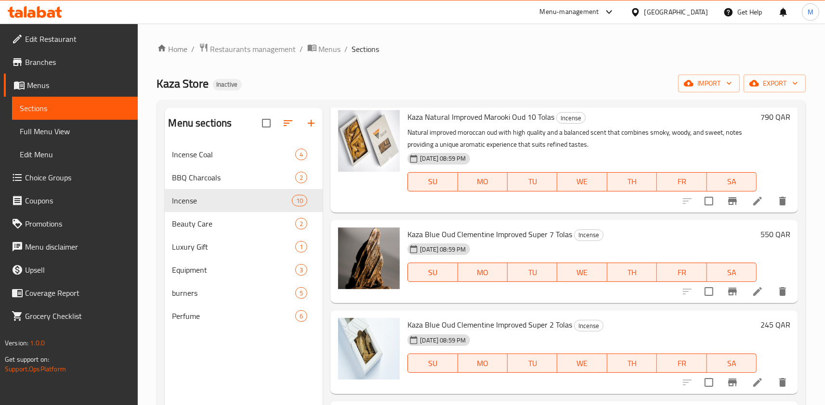
click at [495, 133] on p "Natural improved moroccan oud with high quality and a balanced scent that combi…" at bounding box center [581, 139] width 349 height 24
click at [527, 133] on p "Natural improved moroccan oud with high quality and a balanced scent that combi…" at bounding box center [581, 139] width 349 height 24
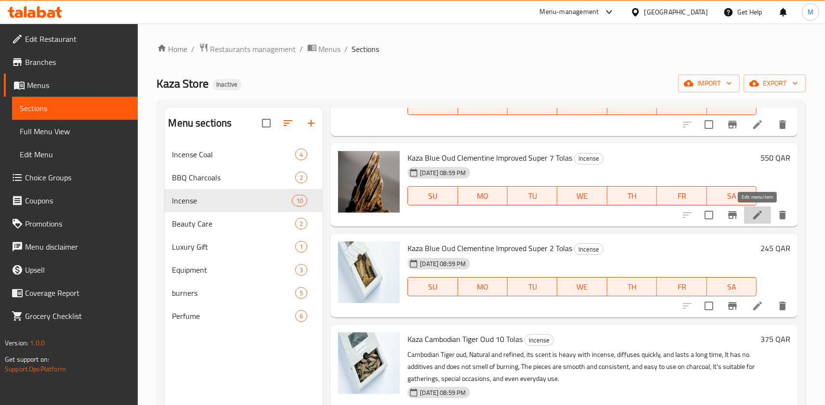
click at [761, 218] on icon at bounding box center [758, 215] width 12 height 12
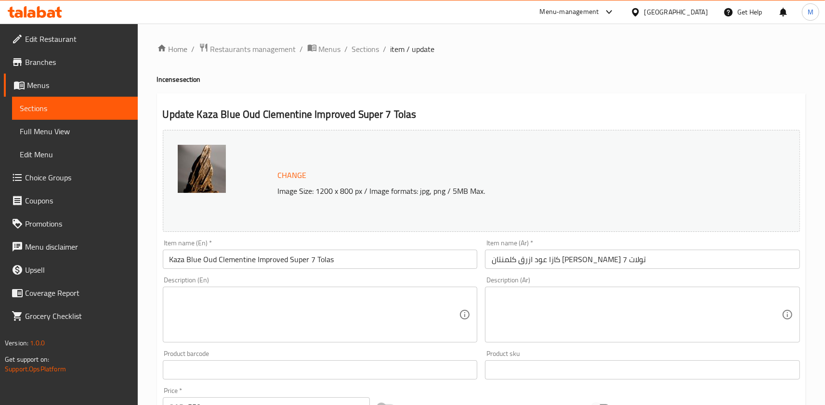
click at [575, 263] on input "كازا عود ازرق كلمنتان [PERSON_NAME] 7 تولات" at bounding box center [642, 259] width 315 height 19
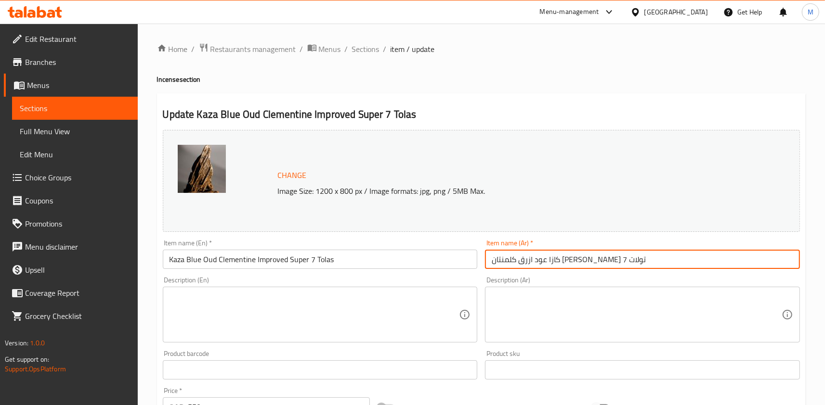
click at [575, 263] on input "كازا عود ازرق كلمنتان [PERSON_NAME] 7 تولات" at bounding box center [642, 259] width 315 height 19
click at [566, 263] on input "كازا عود ازرق كلمنتان [PERSON_NAME] 7 تولات" at bounding box center [642, 259] width 315 height 19
paste input "منتين"
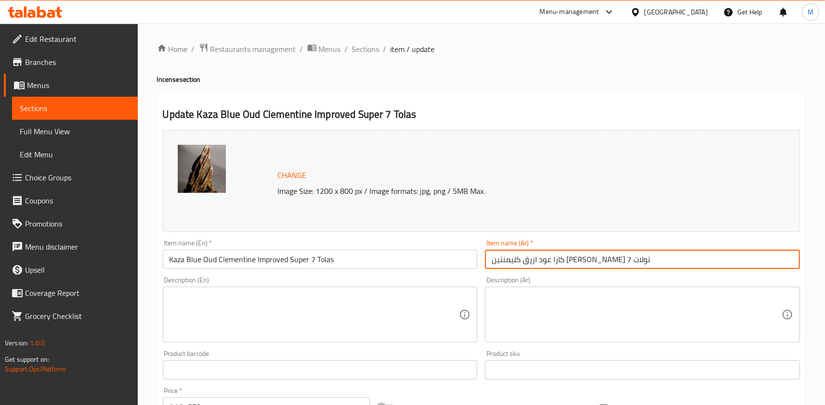
type input "كازا عود ازرق كليمنتين [PERSON_NAME] 7 تولات"
click at [482, 276] on div "Description (Ar) Description (Ar)" at bounding box center [642, 310] width 323 height 74
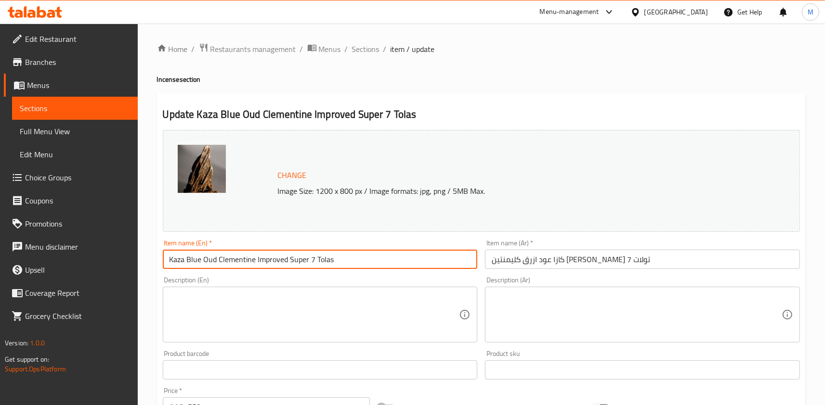
drag, startPoint x: 169, startPoint y: 259, endPoint x: 348, endPoint y: 259, distance: 179.1
click at [348, 259] on input "Kaza Blue Oud Clementine Improved Super 7 Tolas" at bounding box center [320, 259] width 315 height 19
drag, startPoint x: 169, startPoint y: 264, endPoint x: 148, endPoint y: 268, distance: 21.6
click at [163, 268] on input "Kaza Blue Oud Clementine Improved Super 7 Tolas" at bounding box center [320, 259] width 315 height 19
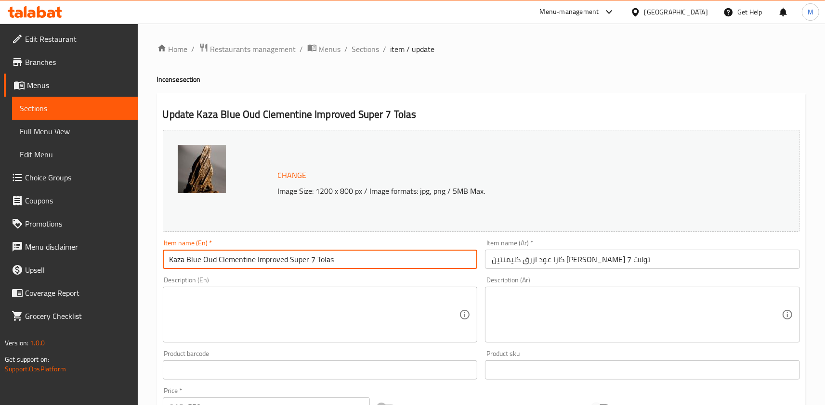
click at [358, 261] on input "Kaza Blue Oud Clementine Improved Super 7 Tolas" at bounding box center [320, 259] width 315 height 19
type input "Kaza Blue Oud Clementine Improved Super 7 Tolas"
click at [317, 276] on div "Description (En) Description (En)" at bounding box center [320, 310] width 323 height 74
drag, startPoint x: 169, startPoint y: 262, endPoint x: 359, endPoint y: 257, distance: 189.3
click at [359, 257] on input "Kaza Blue Oud Clementine Improved Super 7 Tolas" at bounding box center [320, 259] width 315 height 19
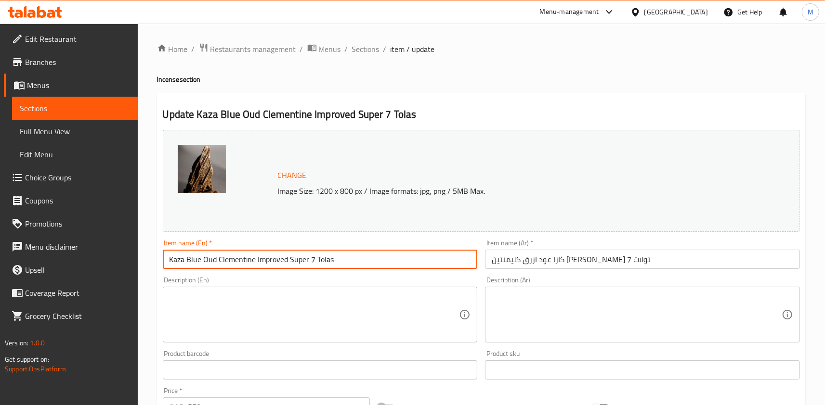
click at [359, 257] on input "Kaza Blue Oud Clementine Improved Super 7 Tolas" at bounding box center [320, 259] width 315 height 19
drag, startPoint x: 216, startPoint y: 260, endPoint x: 163, endPoint y: 262, distance: 53.5
click at [163, 262] on input "Kaza Blue Oud Clementine Improved Super 7 Tolas" at bounding box center [320, 259] width 315 height 19
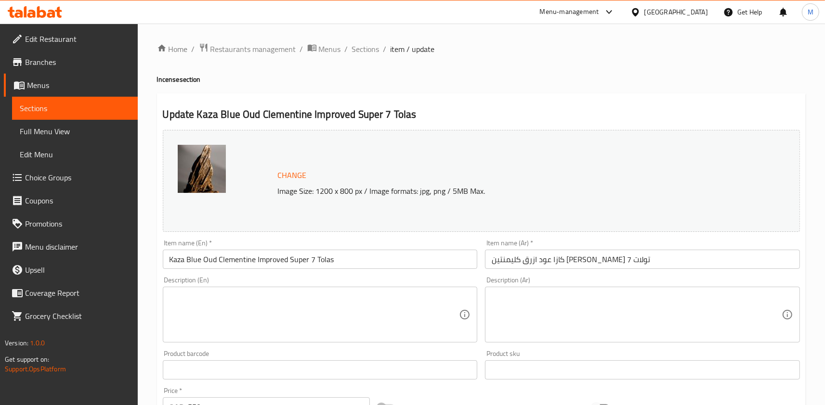
click at [479, 277] on div "Description (En) Description (En)" at bounding box center [320, 310] width 323 height 74
click at [476, 278] on div "Description (En) Description (En)" at bounding box center [320, 310] width 315 height 66
click at [653, 261] on input "كازا عود ازرق كليمنتين [PERSON_NAME] 7 تولات" at bounding box center [642, 259] width 315 height 19
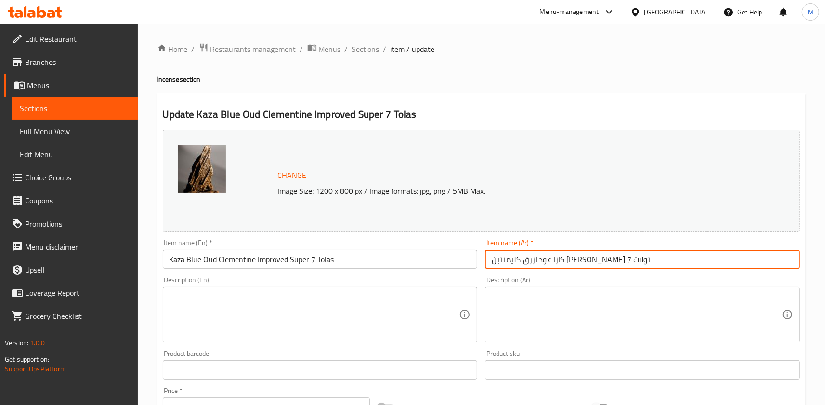
click at [480, 273] on div "Description (En) Description (En)" at bounding box center [320, 310] width 323 height 74
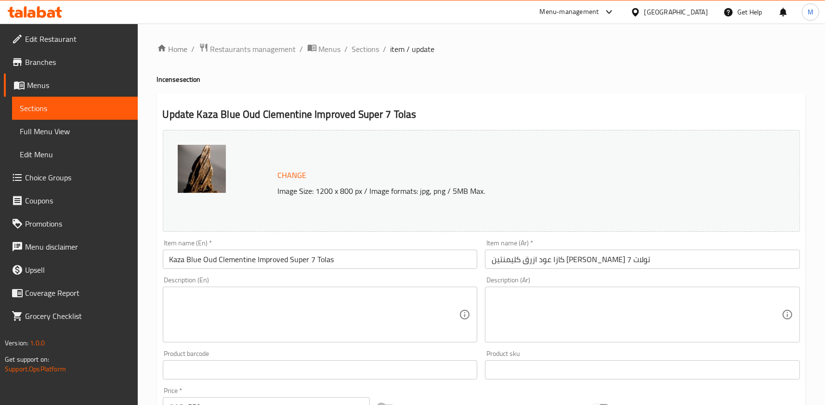
click at [321, 274] on div "Description (En) Description (En)" at bounding box center [320, 310] width 323 height 74
click at [468, 279] on div "Description (En) Description (En)" at bounding box center [320, 310] width 315 height 66
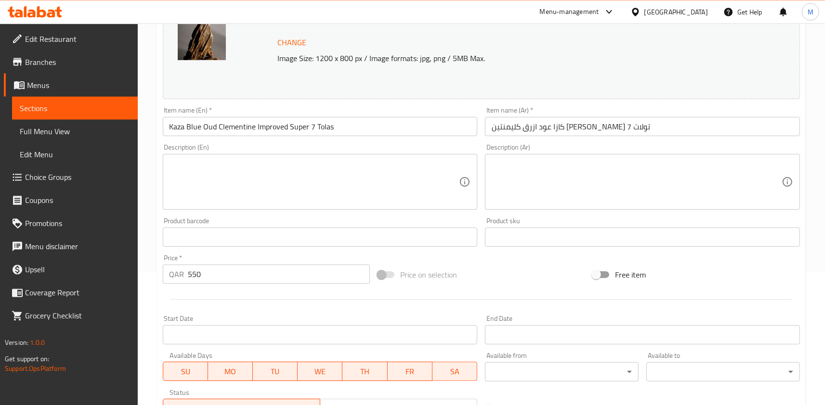
scroll to position [159, 0]
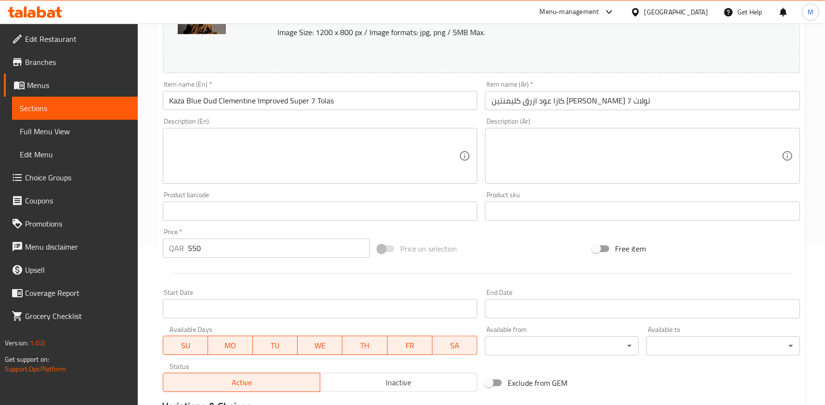
click at [477, 249] on div "Price on selection" at bounding box center [481, 249] width 215 height 26
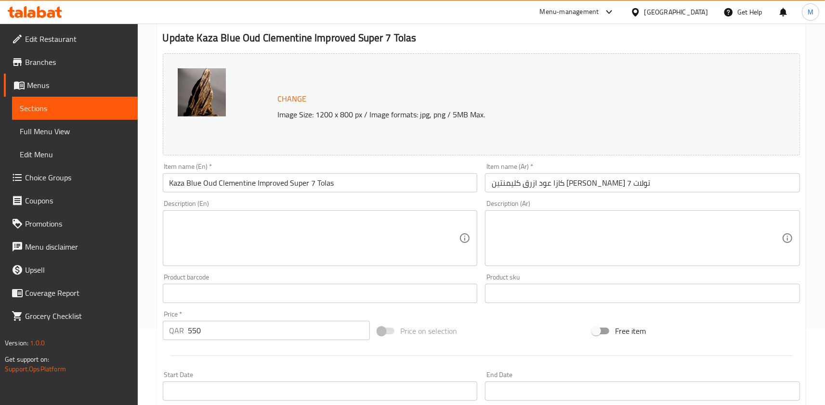
scroll to position [288, 0]
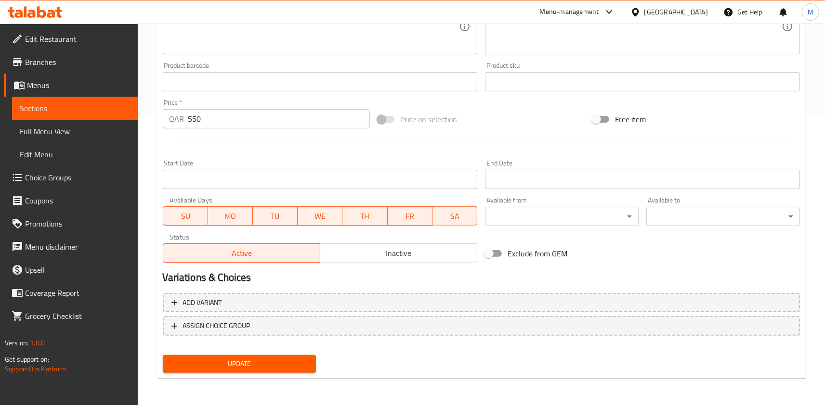
click at [288, 358] on span "Update" at bounding box center [239, 364] width 138 height 12
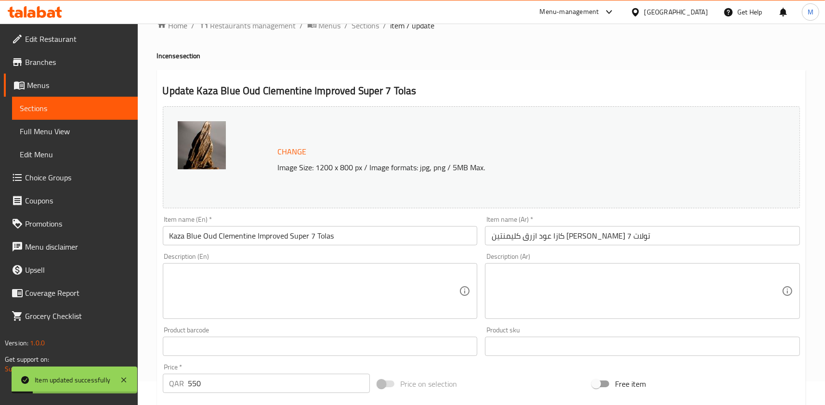
scroll to position [0, 0]
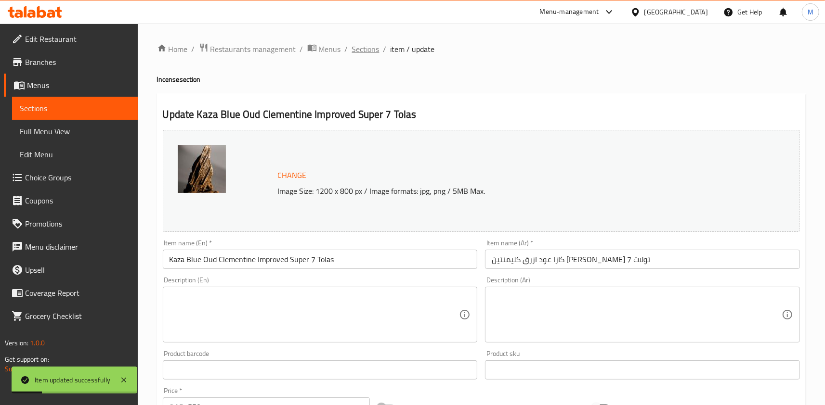
click at [376, 54] on span "Sections" at bounding box center [365, 49] width 27 height 12
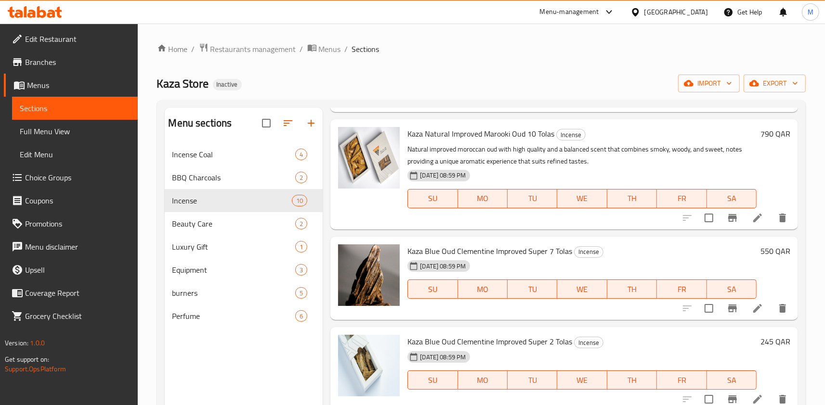
scroll to position [230, 0]
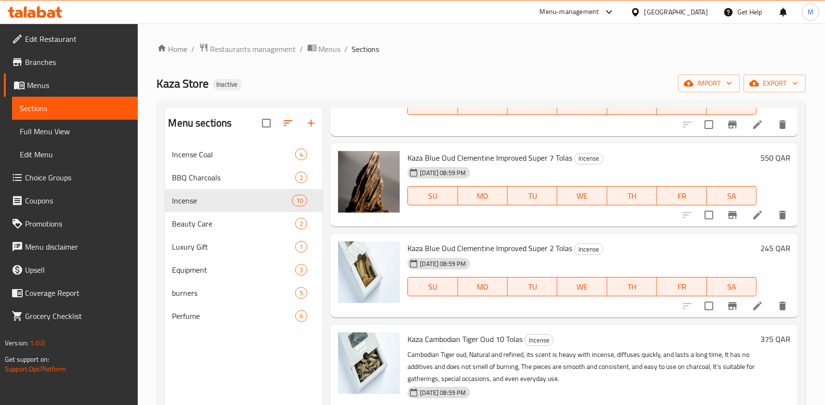
click at [506, 162] on span "Kaza Blue Oud Clementine Improved Super 7 Tolas" at bounding box center [489, 158] width 165 height 14
click at [483, 243] on span "Kaza Blue Oud Clementine Improved Super 2 Tolas" at bounding box center [489, 248] width 165 height 14
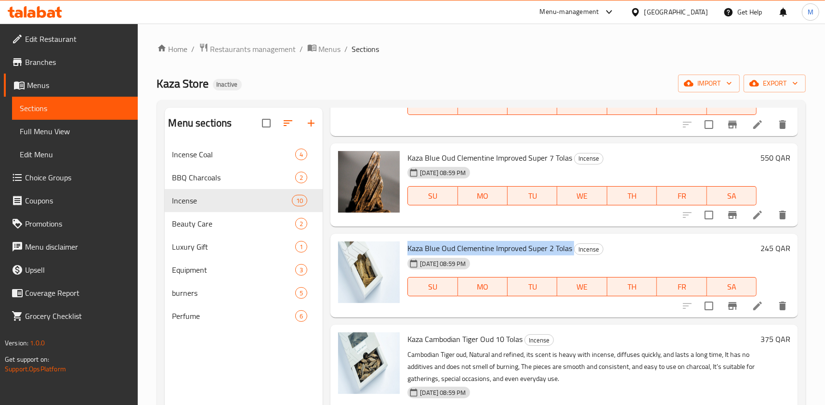
click at [483, 243] on span "Kaza Blue Oud Clementine Improved Super 2 Tolas" at bounding box center [489, 248] width 165 height 14
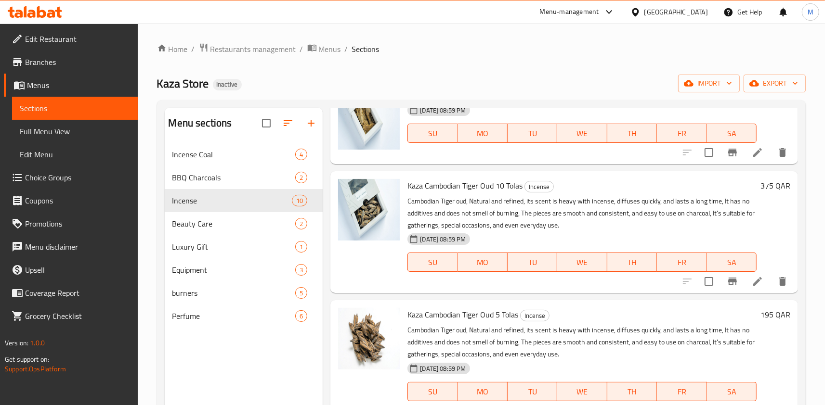
click at [473, 182] on span "Kaza Cambodian Tiger Oud 10 Tolas" at bounding box center [464, 186] width 115 height 14
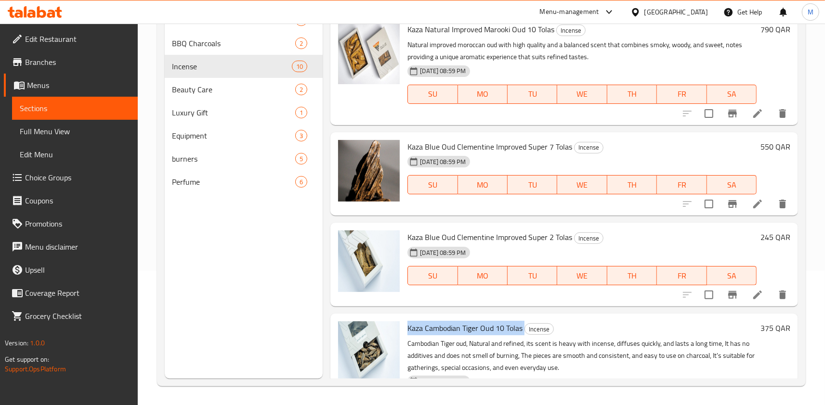
scroll to position [70, 0]
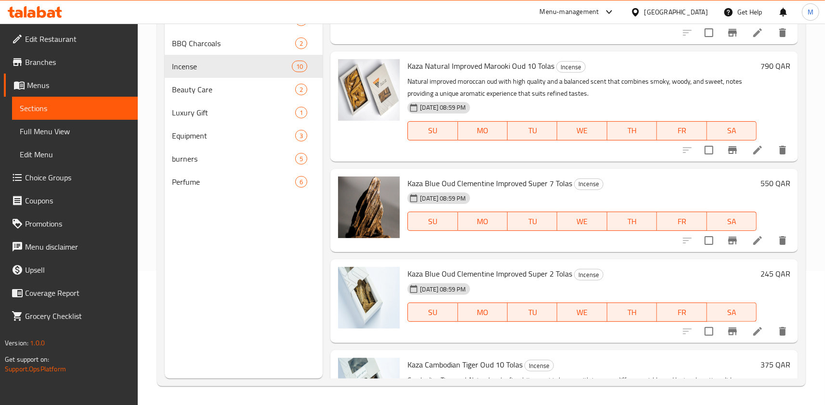
click at [498, 181] on span "Kaza Blue Oud Clementine Improved Super 7 Tolas" at bounding box center [489, 183] width 165 height 14
click at [515, 265] on div "Kaza Blue Oud Clementine Improved Super 2 Tolas Incense [DATE] 08:59 PM SU MO T…" at bounding box center [581, 301] width 357 height 76
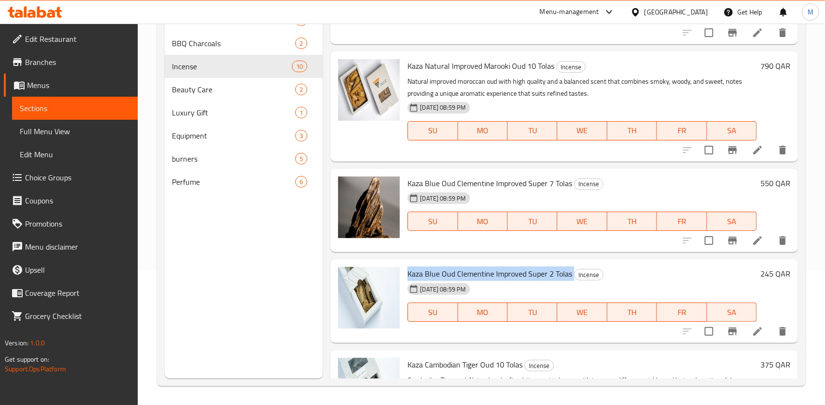
click at [515, 265] on div "Kaza Blue Oud Clementine Improved Super 2 Tolas Incense [DATE] 08:59 PM SU MO T…" at bounding box center [581, 301] width 357 height 76
click at [764, 337] on li at bounding box center [757, 331] width 27 height 17
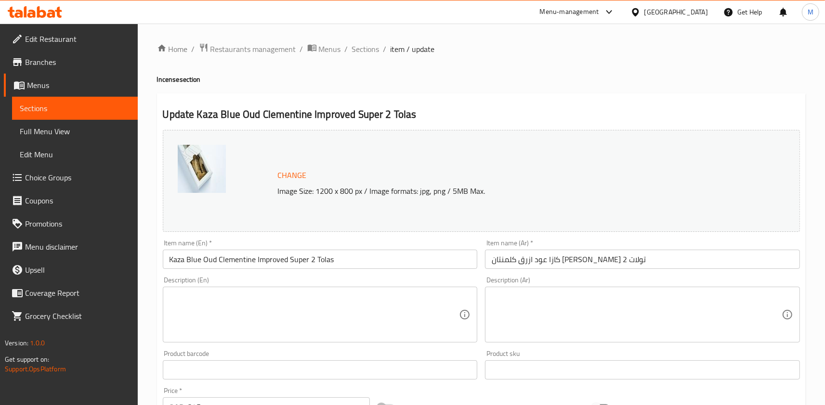
click at [563, 258] on input "كازا عود ازرق كلمنتان [PERSON_NAME] 2 تولات" at bounding box center [642, 259] width 315 height 19
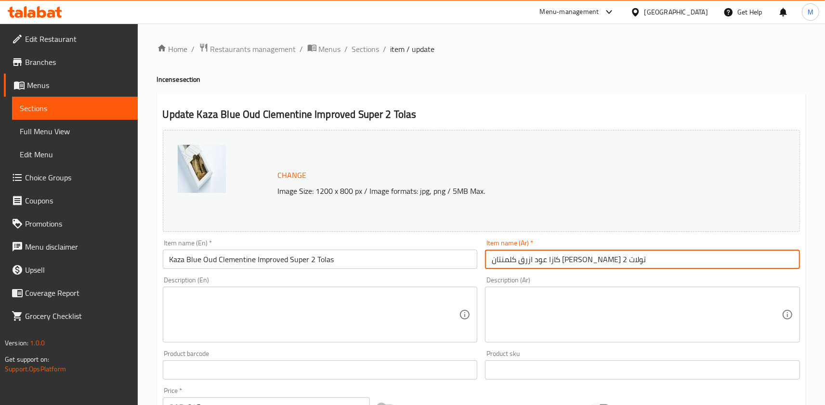
click at [563, 258] on input "كازا عود ازرق كلمنتان [PERSON_NAME] 2 تولات" at bounding box center [642, 259] width 315 height 19
paste input "منتين"
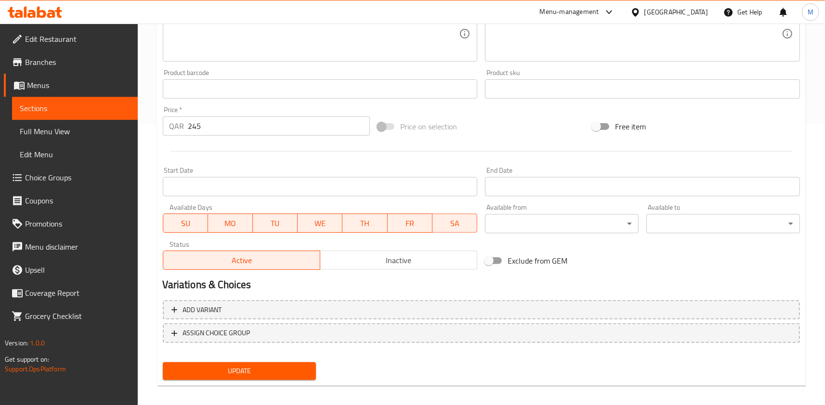
scroll to position [288, 0]
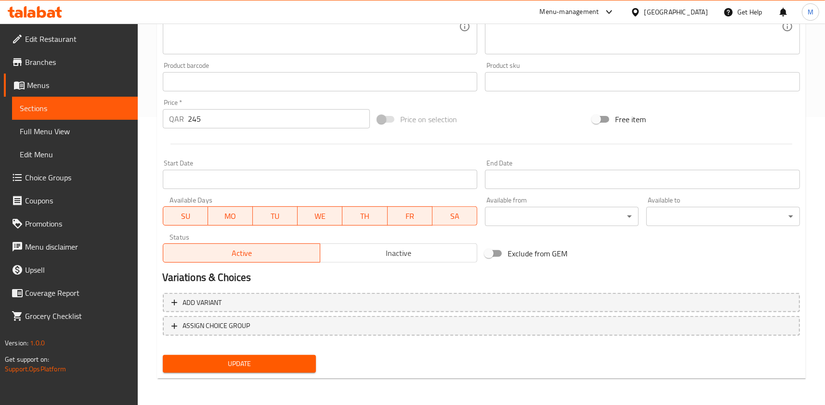
type input "كازا عود ازرق كليمنتين [PERSON_NAME] 2 تولات"
click at [248, 360] on span "Update" at bounding box center [239, 364] width 138 height 12
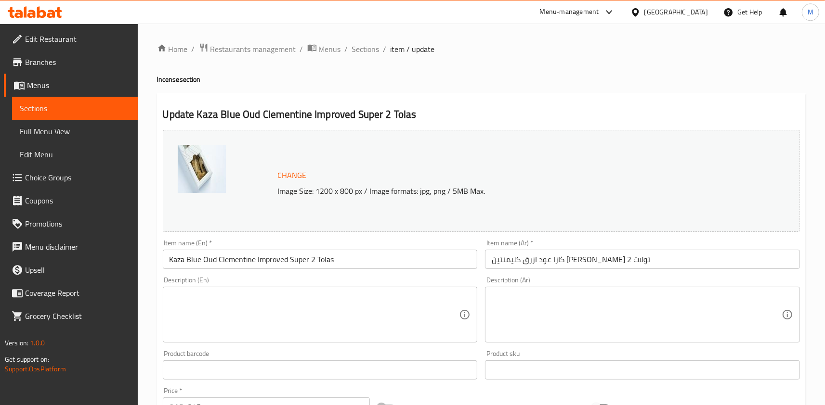
scroll to position [0, 0]
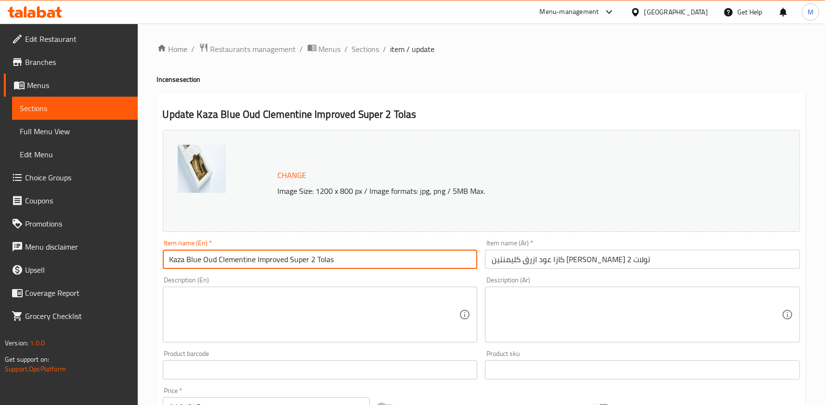
click at [278, 265] on input "Kaza Blue Oud Clementine Improved Super 2 Tolas" at bounding box center [320, 259] width 315 height 19
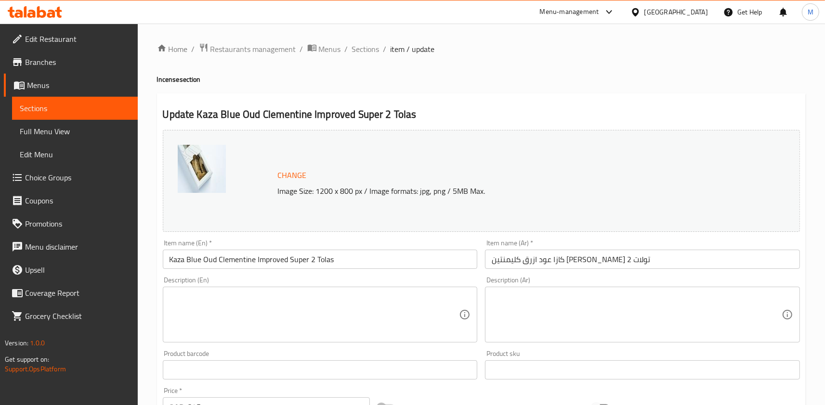
click at [368, 150] on div "Change Image Size: 1200 x 800 px / Image formats: jpg, png / 5MB Max." at bounding box center [481, 181] width 637 height 102
click at [365, 51] on span "Sections" at bounding box center [365, 49] width 27 height 12
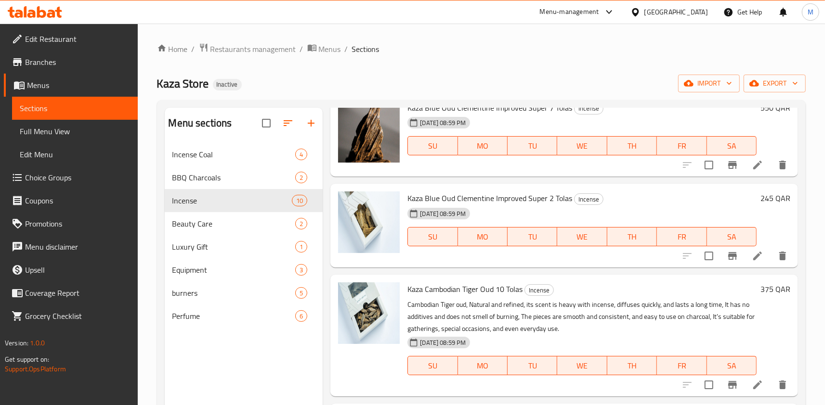
scroll to position [307, 0]
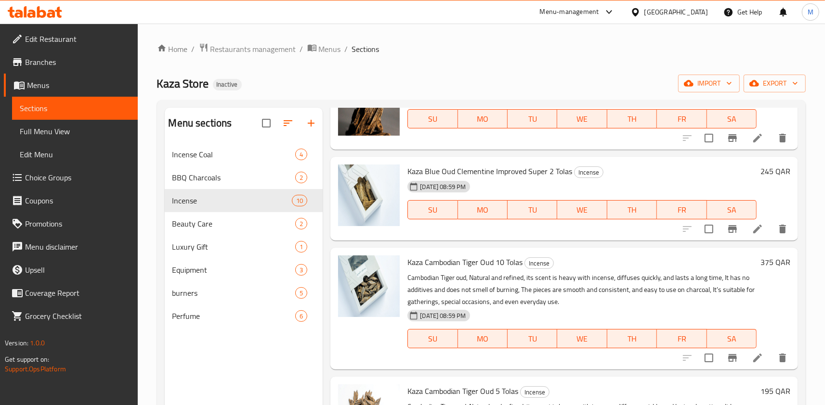
click at [781, 231] on icon "delete" at bounding box center [782, 229] width 7 height 9
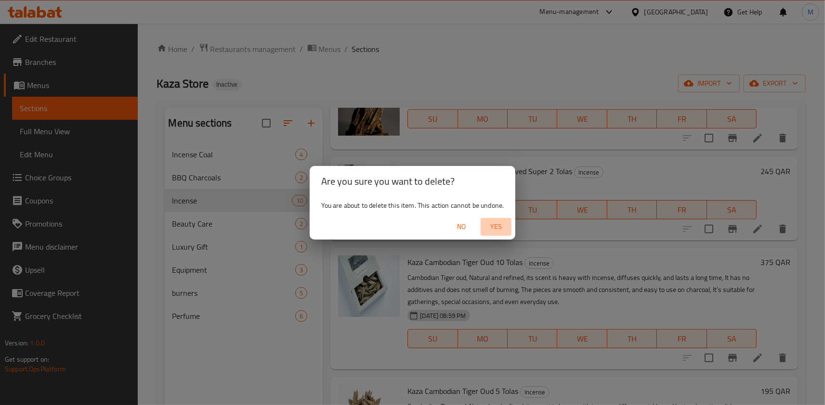
click at [503, 230] on span "Yes" at bounding box center [495, 227] width 23 height 12
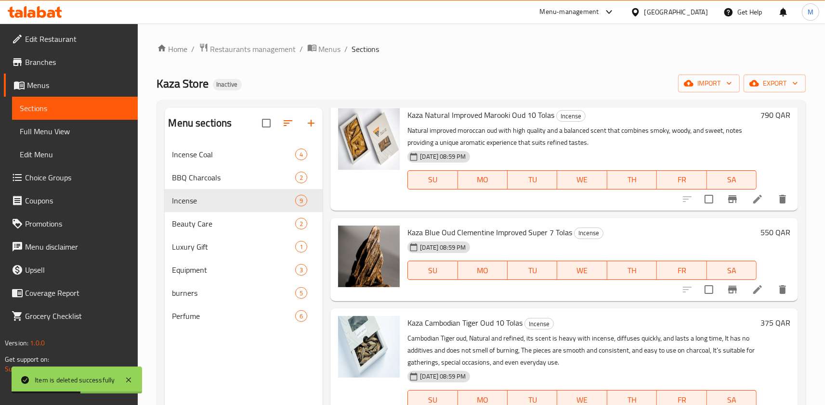
scroll to position [154, 0]
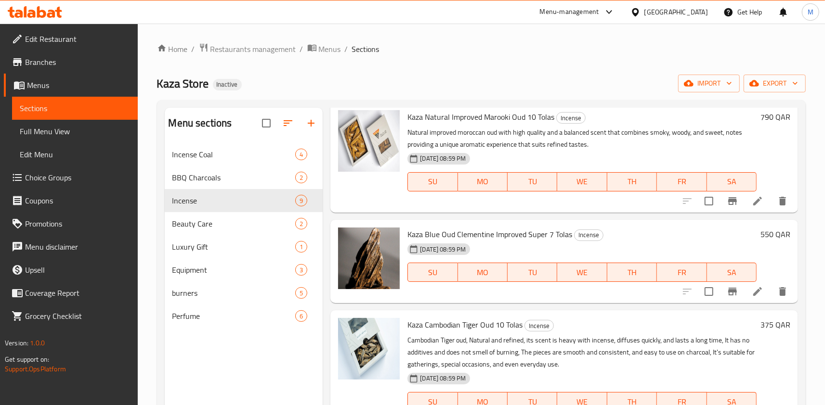
click at [520, 236] on span "Kaza Blue Oud Clementine Improved Super 7 Tolas" at bounding box center [489, 234] width 165 height 14
click at [526, 232] on span "Kaza Blue Oud Clementine Improved Super 7 Tolas" at bounding box center [489, 234] width 165 height 14
click at [527, 232] on span "Kaza Blue Oud Clementine Improved Super 7 Tolas" at bounding box center [489, 234] width 165 height 14
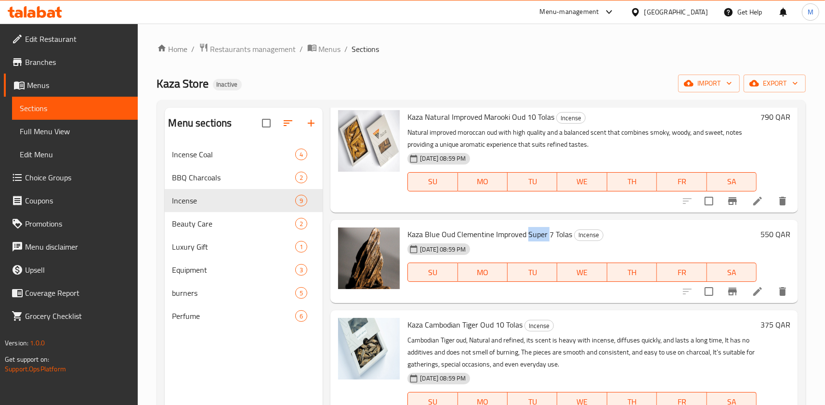
click at [527, 232] on span "Kaza Blue Oud Clementine Improved Super 7 Tolas" at bounding box center [489, 234] width 165 height 14
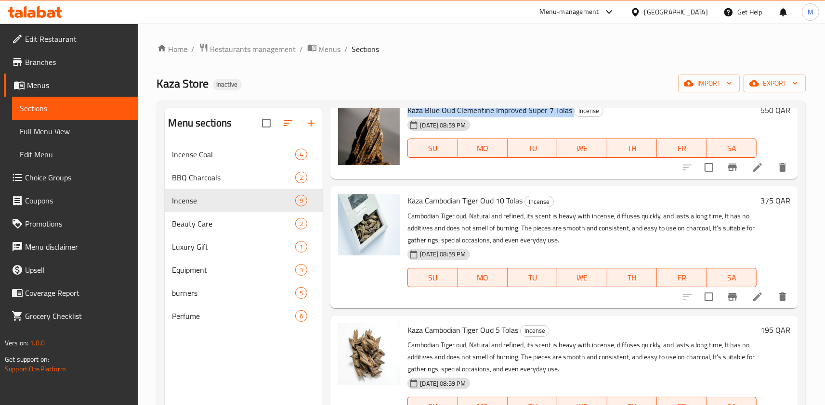
scroll to position [307, 0]
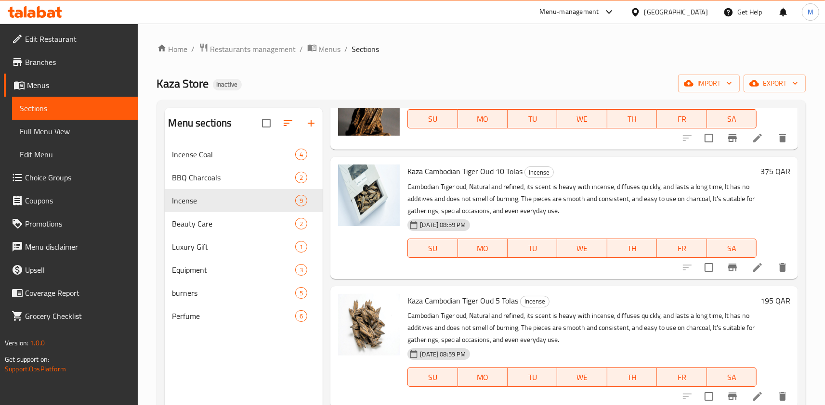
click at [475, 171] on span "Kaza Cambodian Tiger Oud 10 Tolas" at bounding box center [464, 171] width 115 height 14
click at [458, 171] on span "Kaza Cambodian Tiger Oud 10 Tolas" at bounding box center [464, 171] width 115 height 14
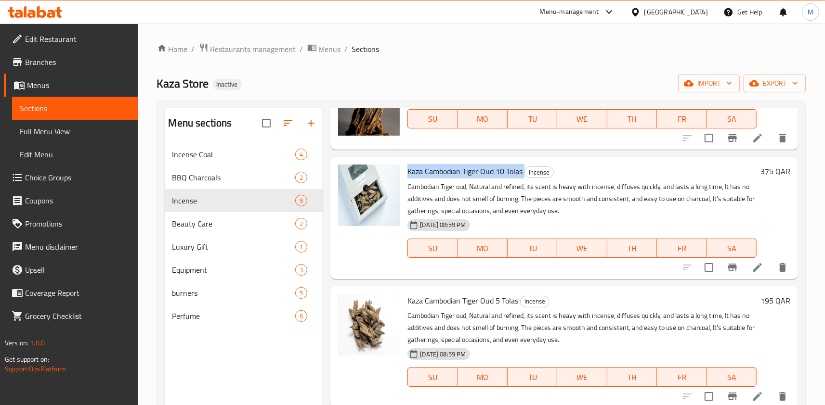
click at [458, 171] on span "Kaza Cambodian Tiger Oud 10 Tolas" at bounding box center [464, 171] width 115 height 14
click at [508, 191] on p "Cambodian Tiger oud, Natural and refined, its scent is heavy with incense, diff…" at bounding box center [581, 199] width 349 height 36
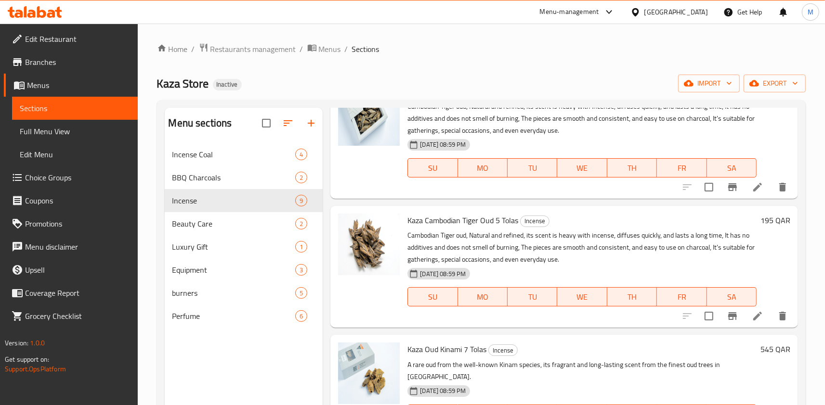
scroll to position [384, 0]
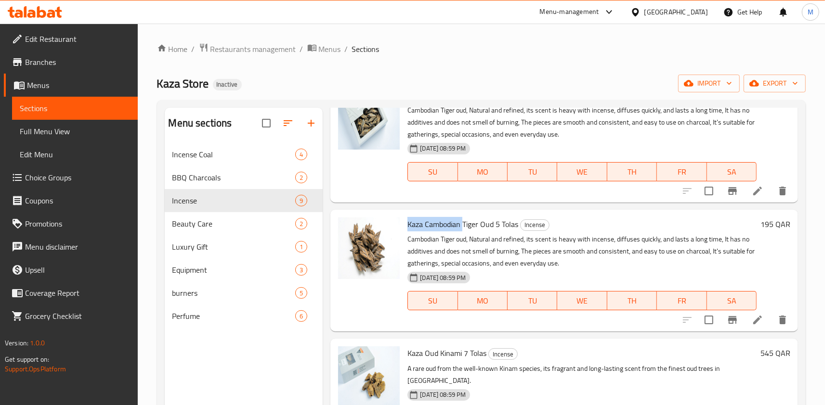
drag, startPoint x: 409, startPoint y: 226, endPoint x: 464, endPoint y: 231, distance: 54.6
click at [464, 231] on span "Kaza Cambodian Tiger Oud 5 Tolas" at bounding box center [462, 224] width 111 height 14
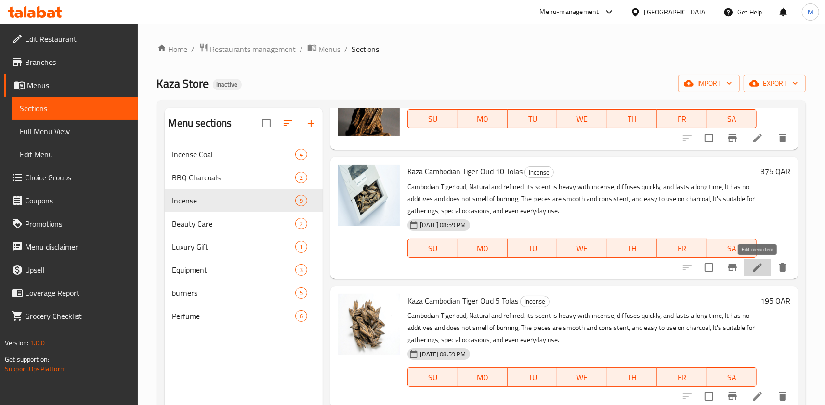
click at [755, 263] on icon at bounding box center [758, 268] width 12 height 12
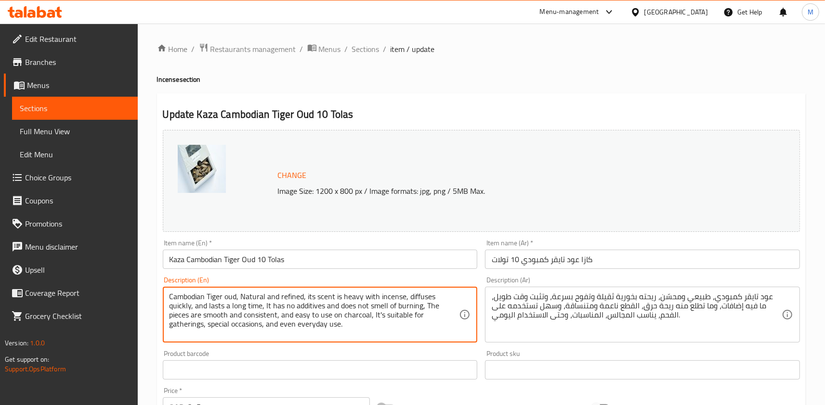
click at [212, 297] on textarea "Cambodian Tiger oud, Natural and refined, its scent is heavy with incense, diff…" at bounding box center [314, 315] width 290 height 46
click at [247, 299] on textarea "Cambodian Tiger oud, Natural and refined, its scent is heavy with incense, diff…" at bounding box center [314, 315] width 290 height 46
click at [246, 297] on textarea "Cambodian Tiger oud, Natural and refined, its scent is heavy with incense, diff…" at bounding box center [314, 315] width 290 height 46
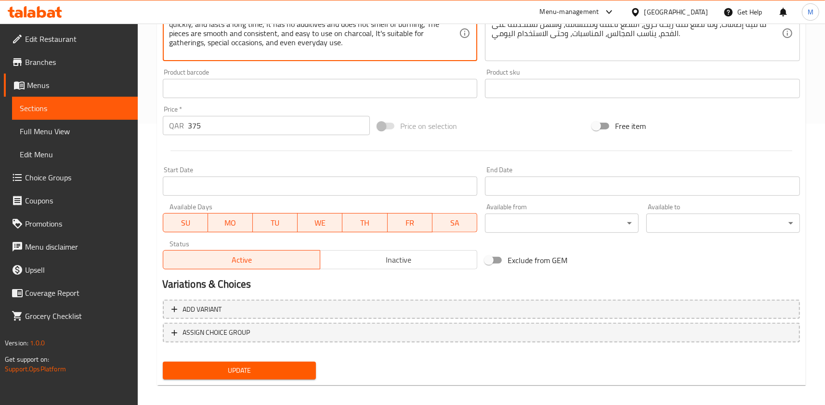
scroll to position [288, 0]
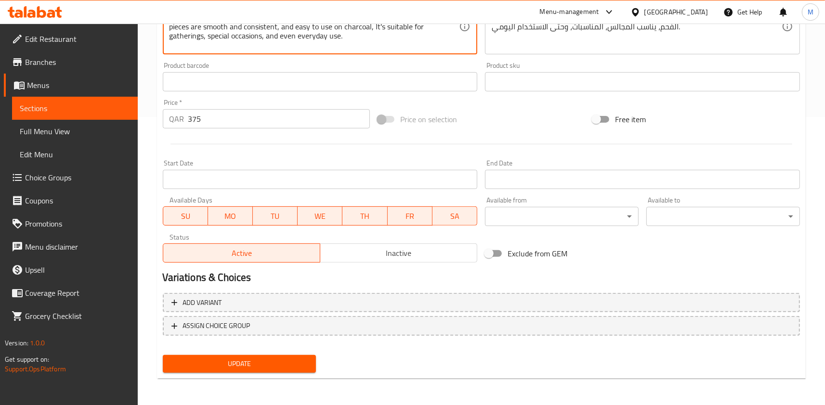
type textarea "Cambodian Tiger oud, natural and refined, its scent is heavy with incense, diff…"
click at [245, 370] on span "Update" at bounding box center [239, 364] width 138 height 12
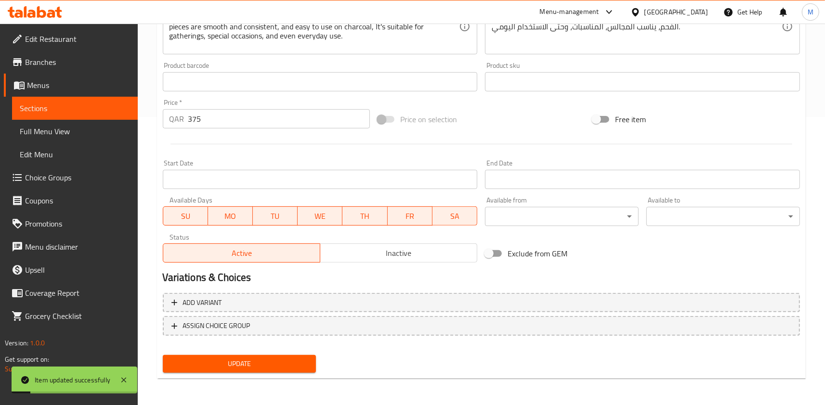
click at [557, 120] on div "Price on selection" at bounding box center [481, 119] width 215 height 26
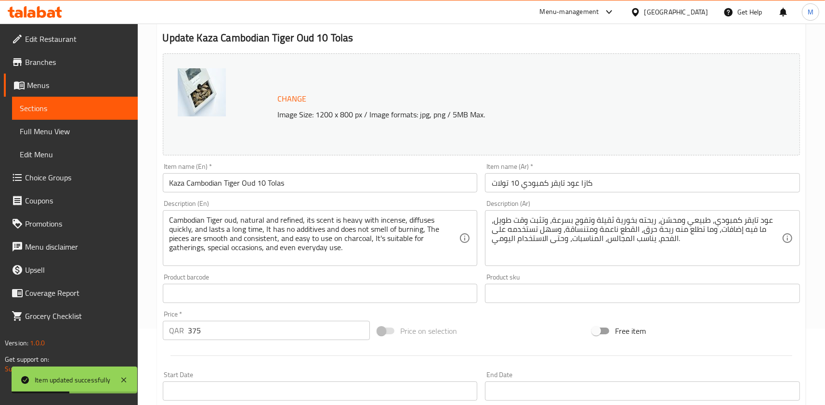
scroll to position [0, 0]
